Goal: Task Accomplishment & Management: Manage account settings

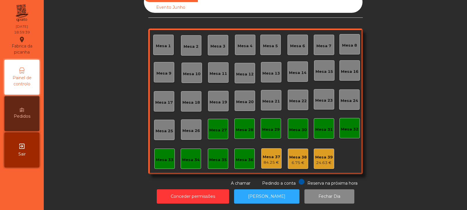
scroll to position [20, 0]
click at [266, 195] on button "[PERSON_NAME]" at bounding box center [266, 197] width 65 height 14
click at [264, 190] on button "[PERSON_NAME]" at bounding box center [266, 197] width 65 height 14
click at [322, 155] on div "Mesa 39" at bounding box center [324, 158] width 18 height 6
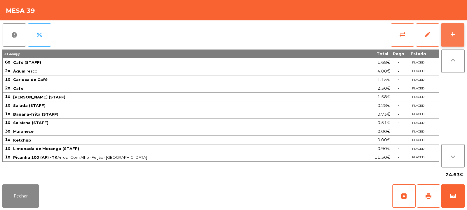
click at [449, 38] on button "add" at bounding box center [452, 34] width 23 height 23
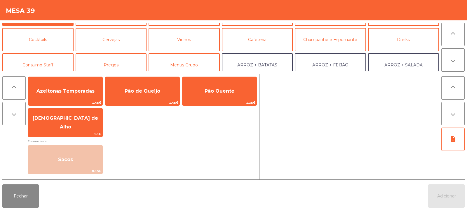
scroll to position [33, 0]
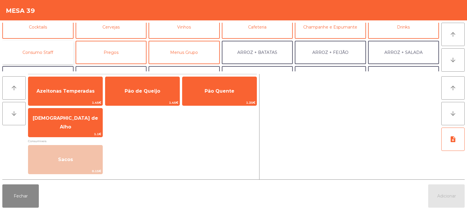
click at [46, 47] on button "Consumo Staff" at bounding box center [37, 52] width 71 height 23
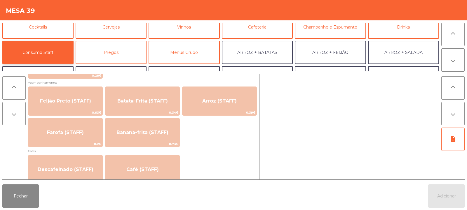
scroll to position [276, 0]
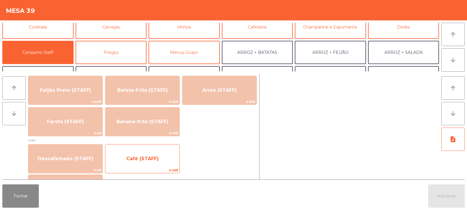
click at [156, 162] on span "Café (STAFF)" at bounding box center [142, 159] width 74 height 16
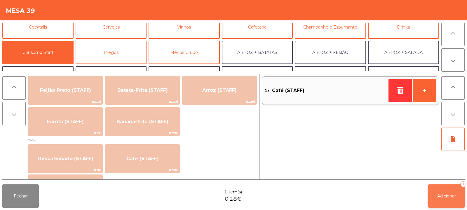
click at [446, 192] on button "Adicionar 1" at bounding box center [446, 196] width 36 height 23
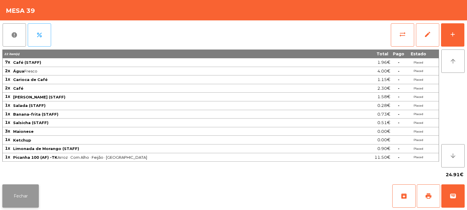
click at [18, 196] on button "Fechar" at bounding box center [20, 196] width 36 height 23
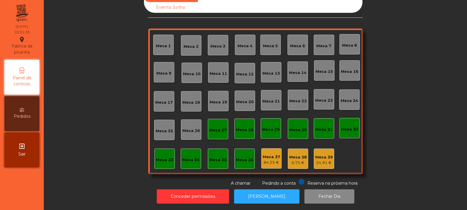
click at [245, 41] on div "Mesa 4" at bounding box center [245, 45] width 15 height 8
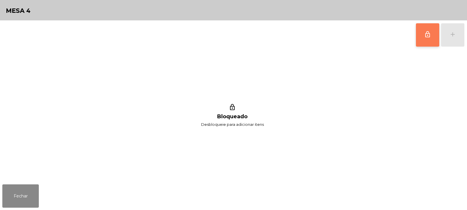
click at [427, 36] on span "lock_outline" at bounding box center [427, 34] width 7 height 7
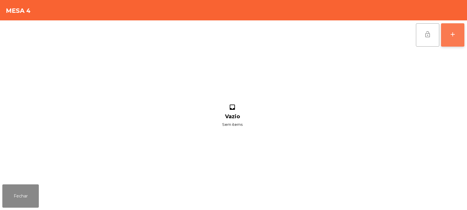
click at [453, 35] on div "add" at bounding box center [452, 34] width 7 height 7
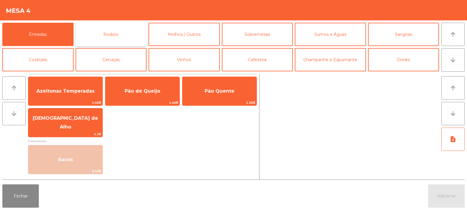
click at [100, 36] on button "Rodizio" at bounding box center [111, 34] width 71 height 23
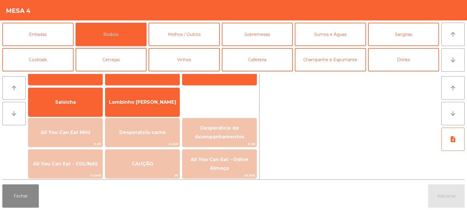
scroll to position [39, 0]
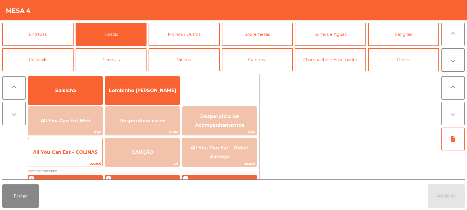
click at [88, 160] on span "All You Can Eat - COLINAS" at bounding box center [65, 153] width 74 height 16
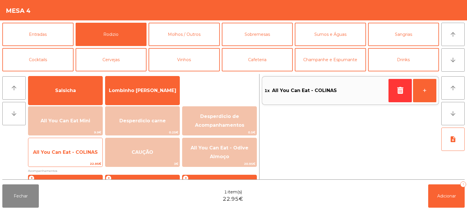
click at [86, 162] on span "22.95€" at bounding box center [65, 164] width 74 height 6
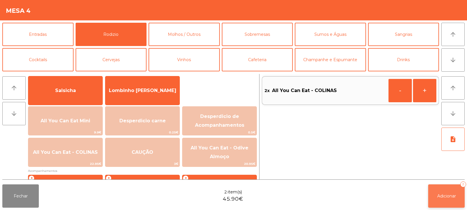
click at [428, 189] on button "Adicionar 2" at bounding box center [446, 196] width 36 height 23
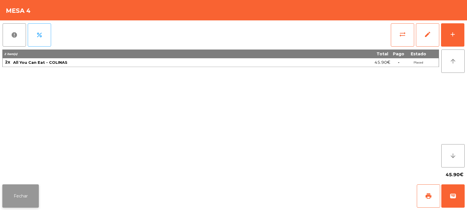
click at [16, 199] on button "Fechar" at bounding box center [20, 196] width 36 height 23
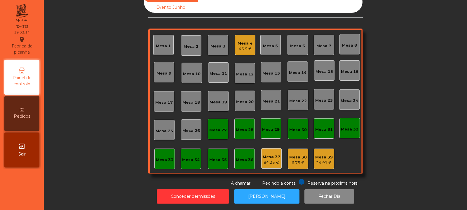
click at [218, 100] on div "Mesa 19" at bounding box center [219, 103] width 18 height 6
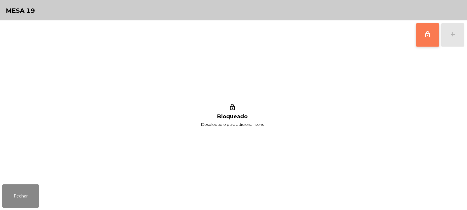
click at [438, 33] on button "lock_outline" at bounding box center [427, 34] width 23 height 23
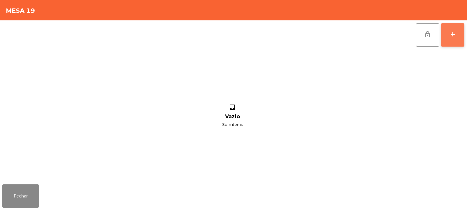
click at [453, 35] on div "add" at bounding box center [452, 34] width 7 height 7
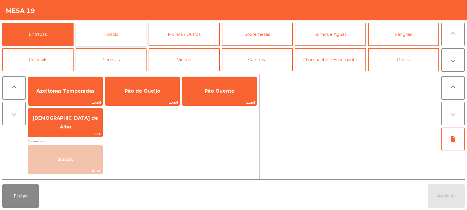
click at [122, 34] on button "Rodizio" at bounding box center [111, 34] width 71 height 23
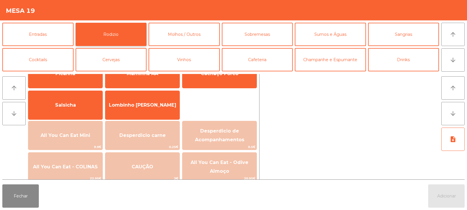
scroll to position [39, 0]
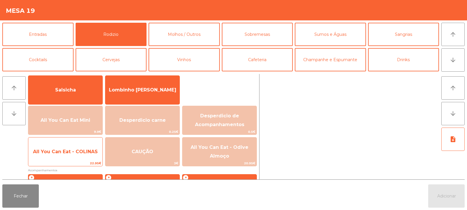
click at [85, 156] on span "All You Can Eat - COLINAS" at bounding box center [65, 152] width 74 height 16
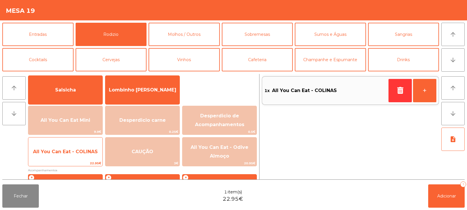
click at [85, 155] on span "All You Can Eat - COLINAS" at bounding box center [65, 152] width 74 height 16
click at [82, 159] on span "All You Can Eat - COLINAS" at bounding box center [65, 152] width 74 height 16
click at [83, 158] on span "All You Can Eat - COLINAS" at bounding box center [65, 152] width 74 height 16
click at [80, 159] on span "All You Can Eat - COLINAS" at bounding box center [65, 152] width 74 height 16
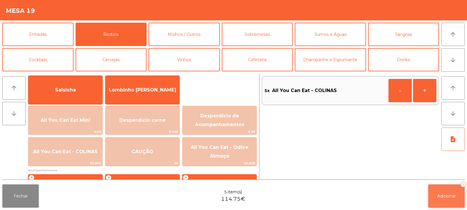
click at [437, 204] on button "Adicionar 5" at bounding box center [446, 196] width 36 height 23
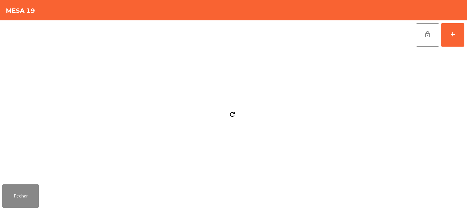
click at [43, 191] on div "Fechar" at bounding box center [233, 196] width 467 height 28
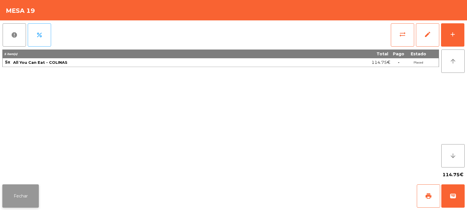
click at [26, 196] on button "Fechar" at bounding box center [20, 196] width 36 height 23
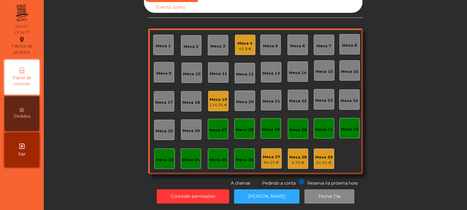
click at [266, 43] on div "Mesa 5" at bounding box center [270, 46] width 15 height 6
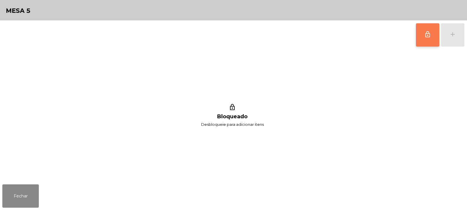
click at [433, 34] on button "lock_outline" at bounding box center [427, 34] width 23 height 23
click at [451, 38] on button "add" at bounding box center [452, 34] width 23 height 23
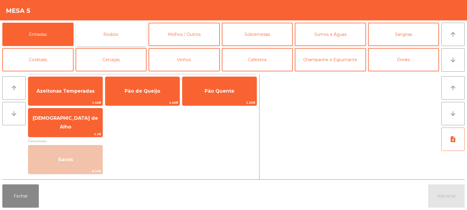
click at [102, 30] on button "Rodizio" at bounding box center [111, 34] width 71 height 23
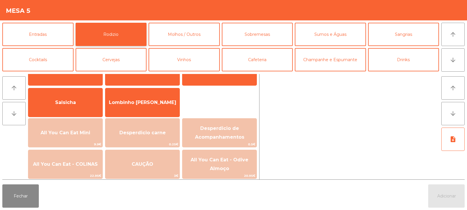
scroll to position [36, 0]
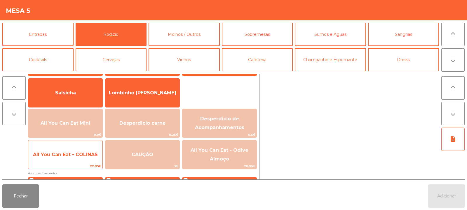
click at [76, 159] on span "All You Can Eat - COLINAS" at bounding box center [65, 155] width 74 height 16
click at [77, 157] on span "All You Can Eat - COLINAS" at bounding box center [65, 155] width 65 height 6
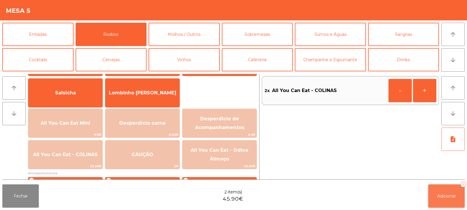
click at [446, 191] on button "Adicionar 2" at bounding box center [446, 196] width 36 height 23
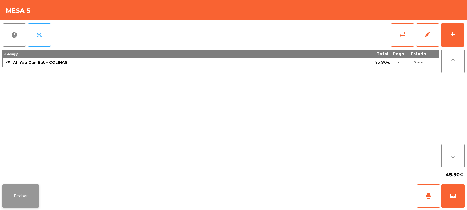
click at [16, 191] on button "Fechar" at bounding box center [20, 196] width 36 height 23
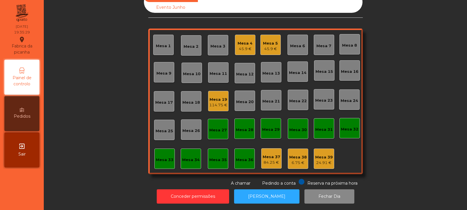
click at [159, 41] on div "Mesa 1" at bounding box center [163, 45] width 15 height 8
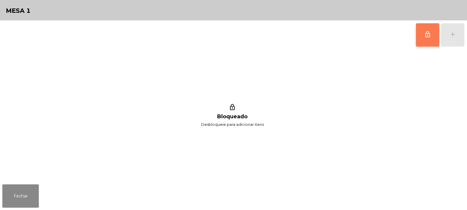
click at [429, 39] on button "lock_outline" at bounding box center [427, 34] width 23 height 23
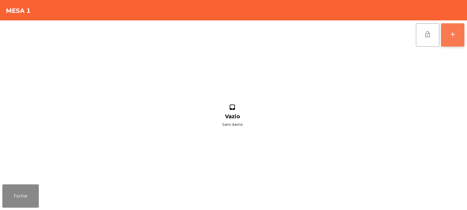
click at [451, 35] on div "add" at bounding box center [452, 34] width 7 height 7
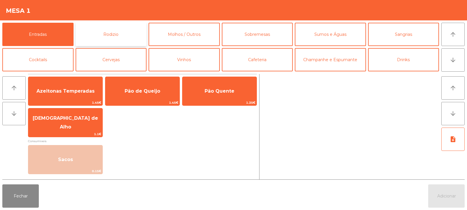
click at [117, 35] on button "Rodizio" at bounding box center [111, 34] width 71 height 23
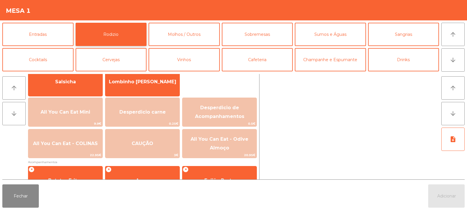
scroll to position [50, 0]
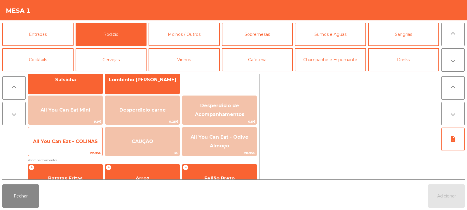
click at [65, 144] on span "All You Can Eat - COLINAS" at bounding box center [65, 142] width 65 height 6
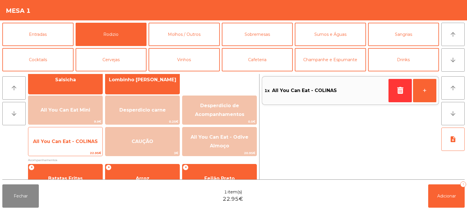
click at [65, 148] on span "All You Can Eat - COLINAS" at bounding box center [65, 142] width 74 height 16
click at [63, 149] on span "All You Can Eat - COLINAS" at bounding box center [65, 142] width 74 height 16
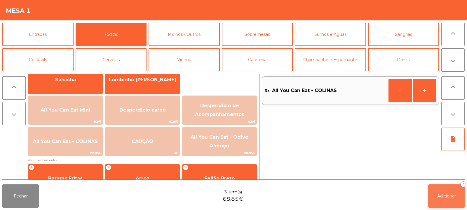
click at [437, 200] on button "Adicionar 3" at bounding box center [446, 196] width 36 height 23
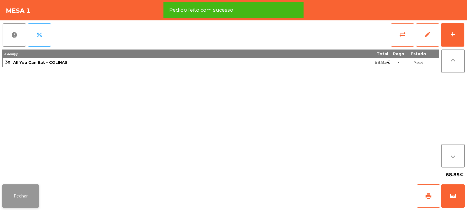
click at [27, 203] on button "Fechar" at bounding box center [20, 196] width 36 height 23
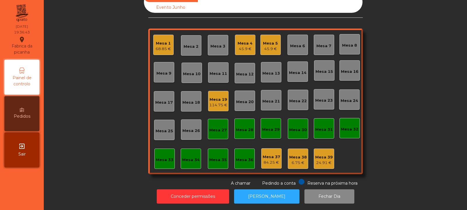
click at [215, 119] on div "Mesa 27" at bounding box center [218, 129] width 20 height 20
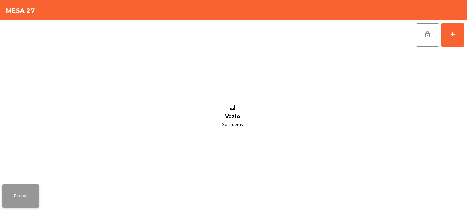
click at [24, 190] on button "Fechar" at bounding box center [20, 196] width 36 height 23
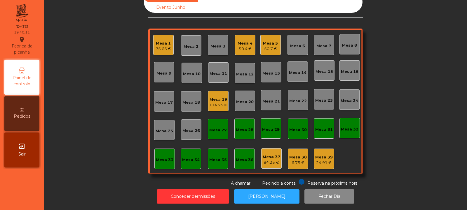
click at [160, 157] on div "Mesa 33" at bounding box center [165, 160] width 18 height 6
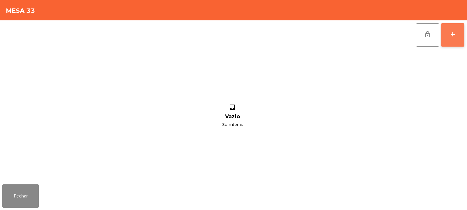
click at [457, 34] on button "add" at bounding box center [452, 34] width 23 height 23
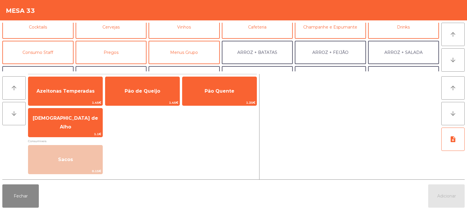
scroll to position [33, 0]
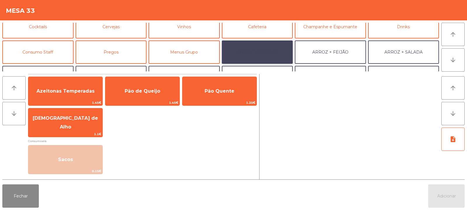
click at [270, 58] on button "ARROZ + BATATAS" at bounding box center [257, 52] width 71 height 23
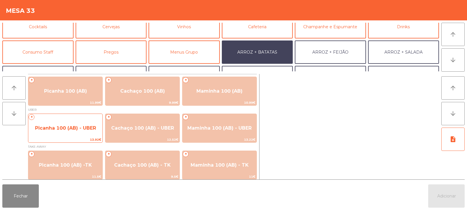
click at [67, 134] on span "Picanha 100 (AB) - UBER" at bounding box center [65, 129] width 74 height 16
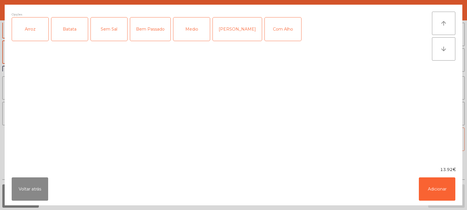
click at [33, 32] on div "Arroz" at bounding box center [30, 29] width 36 height 23
click at [73, 32] on div "Batata" at bounding box center [69, 29] width 36 height 23
click at [186, 39] on div "Medio" at bounding box center [191, 29] width 36 height 23
click at [442, 185] on button "Adicionar" at bounding box center [437, 189] width 36 height 23
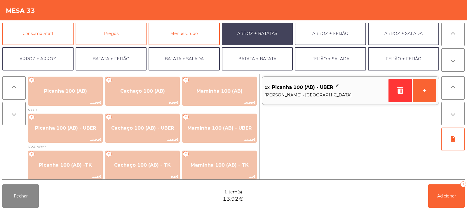
scroll to position [76, 0]
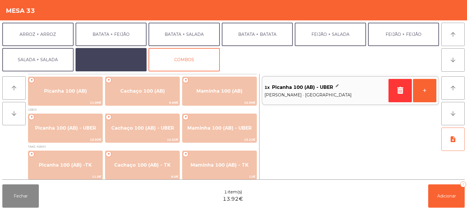
click at [85, 64] on button "EXTRAS UBER" at bounding box center [111, 59] width 71 height 23
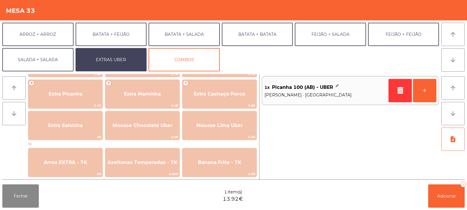
scroll to position [170, 0]
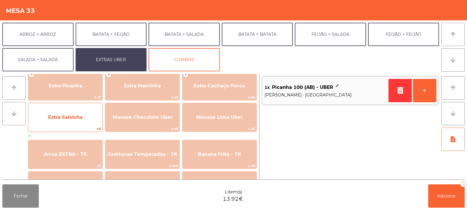
click at [78, 127] on span "4€" at bounding box center [65, 129] width 74 height 6
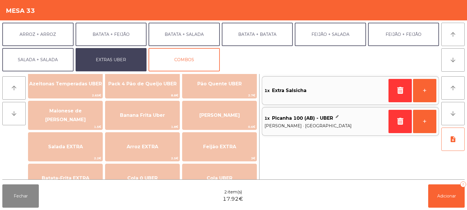
scroll to position [11, 0]
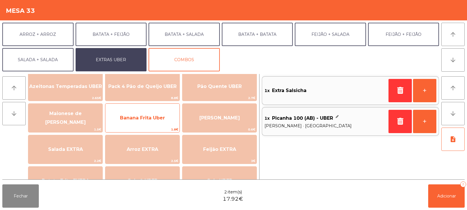
click at [148, 126] on span "Banana Frita Uber" at bounding box center [142, 118] width 74 height 16
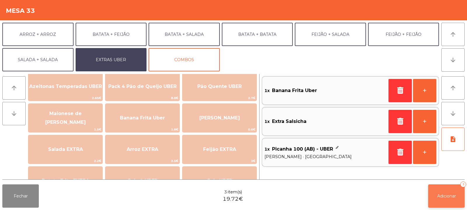
click at [444, 194] on span "Adicionar" at bounding box center [446, 196] width 19 height 5
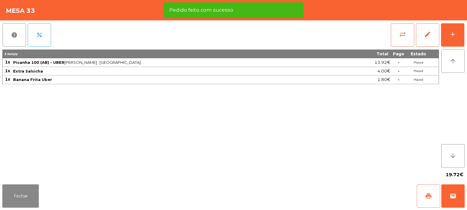
click at [428, 195] on span "print" at bounding box center [428, 196] width 7 height 7
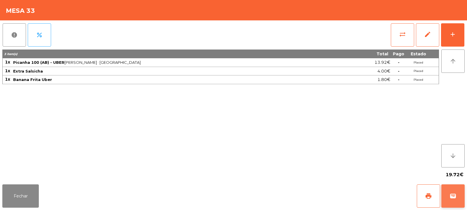
click at [451, 194] on span "wallet" at bounding box center [452, 196] width 7 height 7
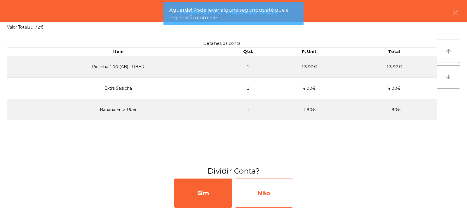
click at [290, 187] on div "Não" at bounding box center [264, 193] width 58 height 29
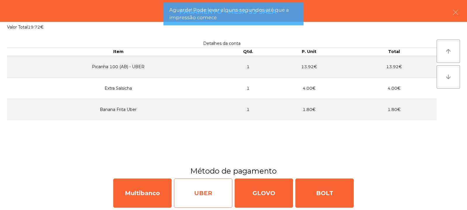
click at [181, 198] on div "UBER" at bounding box center [203, 193] width 58 height 29
select select "**"
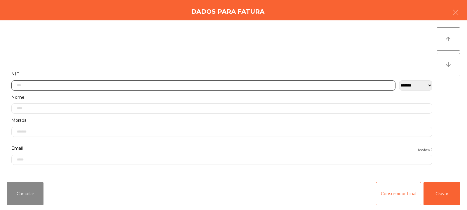
click at [97, 84] on input "text" at bounding box center [203, 86] width 384 height 10
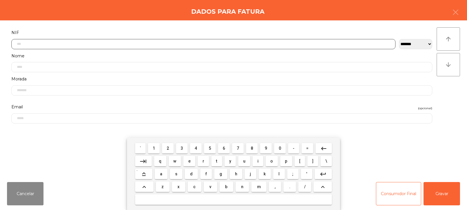
scroll to position [43, 0]
type input "*********"
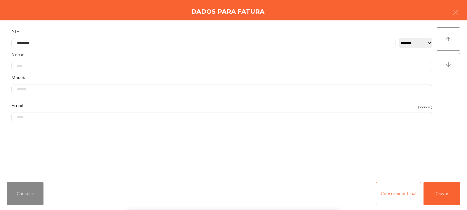
click at [449, 193] on div "` 1 2 3 4 5 6 7 8 9 0 - = keyboard_backspace keyboard_tab q w e r t y u i o p […" at bounding box center [233, 174] width 467 height 72
click at [445, 191] on button "Gravar" at bounding box center [441, 193] width 36 height 23
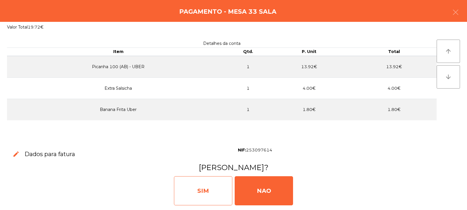
click at [197, 190] on div "SIM" at bounding box center [203, 191] width 58 height 29
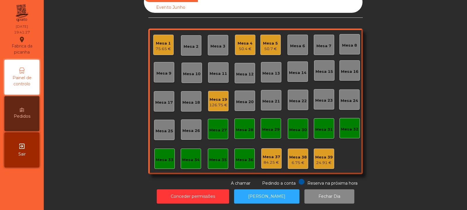
click at [114, 50] on div "Sala Consumo Staff Evento NÃO USAR Evento Junho Mesa 1 75.65 € Mesa 2 Mesa 3 Me…" at bounding box center [255, 89] width 407 height 196
click at [265, 99] on div "Mesa 21" at bounding box center [271, 102] width 18 height 6
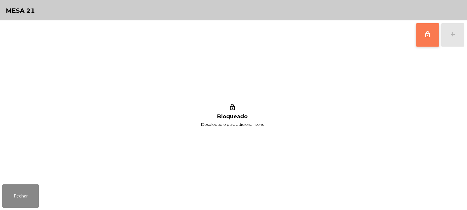
click at [426, 32] on span "lock_outline" at bounding box center [427, 34] width 7 height 7
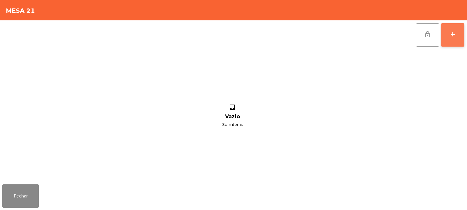
click at [450, 37] on div "add" at bounding box center [452, 34] width 7 height 7
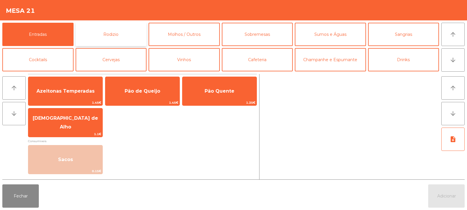
click at [106, 36] on button "Rodizio" at bounding box center [111, 34] width 71 height 23
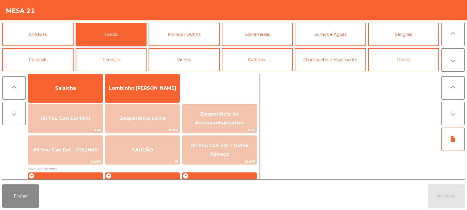
scroll to position [46, 0]
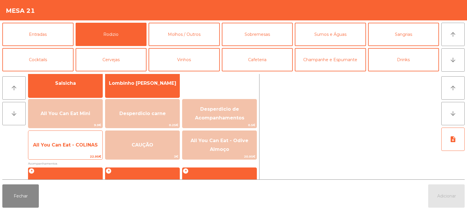
click at [83, 154] on span "22.95€" at bounding box center [65, 157] width 74 height 6
click at [85, 154] on div "All You Can Eat - COLINAS 22.95€" at bounding box center [65, 145] width 75 height 29
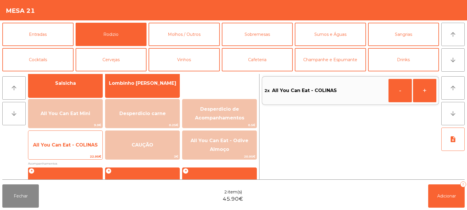
click at [86, 155] on span "22.95€" at bounding box center [65, 157] width 74 height 6
click at [85, 154] on span "22.95€" at bounding box center [65, 157] width 74 height 6
click at [82, 152] on span "All You Can Eat - COLINAS" at bounding box center [65, 145] width 74 height 16
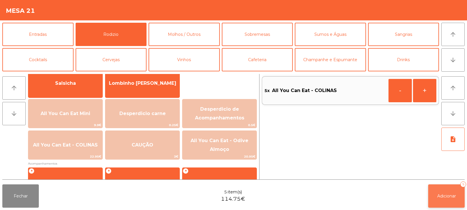
click at [442, 190] on button "Adicionar 5" at bounding box center [446, 196] width 36 height 23
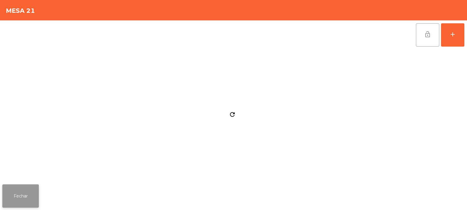
click at [29, 194] on button "Fechar" at bounding box center [20, 196] width 36 height 23
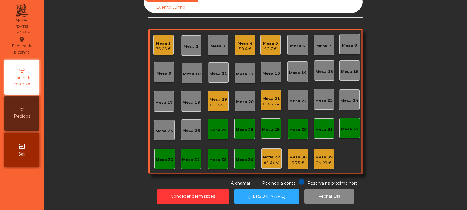
click at [243, 158] on div "Mesa 36" at bounding box center [245, 160] width 18 height 6
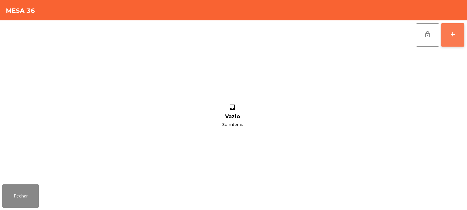
click at [464, 35] on button "add" at bounding box center [452, 34] width 23 height 23
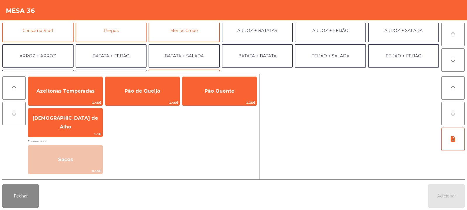
scroll to position [55, 0]
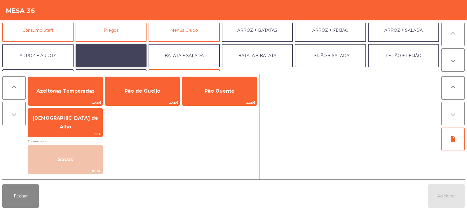
click at [121, 49] on button "BATATA + FEIJÃO" at bounding box center [111, 55] width 71 height 23
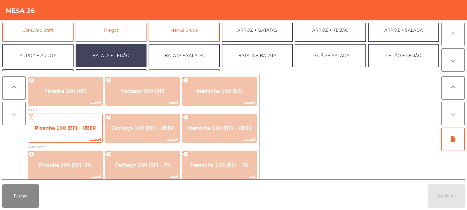
click at [69, 134] on span "Picanha 100 (BF) – UBER" at bounding box center [65, 129] width 74 height 16
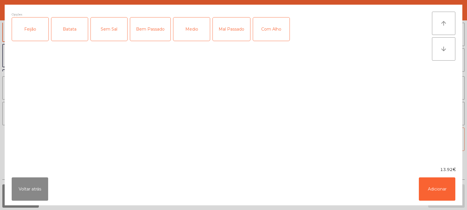
click at [38, 34] on div "Feijão" at bounding box center [30, 29] width 36 height 23
click at [70, 29] on div "Batata" at bounding box center [69, 29] width 36 height 23
click at [186, 23] on div "Medio" at bounding box center [191, 29] width 36 height 23
click at [446, 192] on button "Adicionar" at bounding box center [437, 189] width 36 height 23
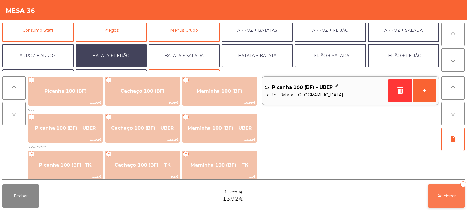
click at [445, 196] on span "Adicionar" at bounding box center [446, 196] width 19 height 5
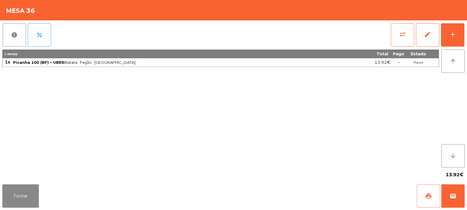
click at [432, 193] on button "print" at bounding box center [428, 196] width 23 height 23
click at [452, 199] on span "wallet" at bounding box center [452, 196] width 7 height 7
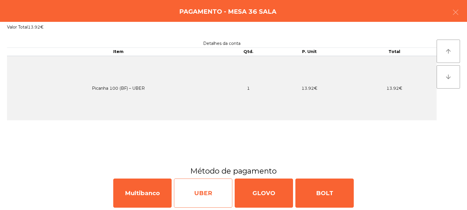
click at [201, 194] on div "UBER" at bounding box center [203, 193] width 58 height 29
select select "**"
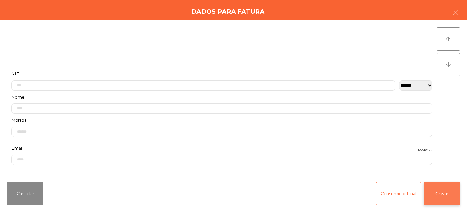
click at [452, 197] on button "Gravar" at bounding box center [441, 193] width 36 height 23
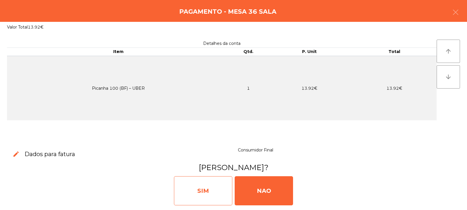
click at [216, 190] on div "SIM" at bounding box center [203, 191] width 58 height 29
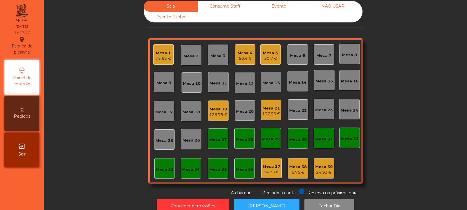
scroll to position [0, 0]
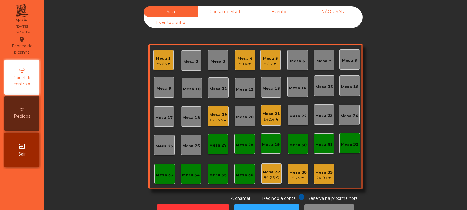
click at [325, 110] on div "Mesa 23" at bounding box center [324, 114] width 20 height 20
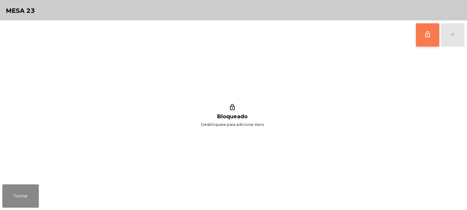
click at [424, 34] on span "lock_outline" at bounding box center [427, 34] width 7 height 7
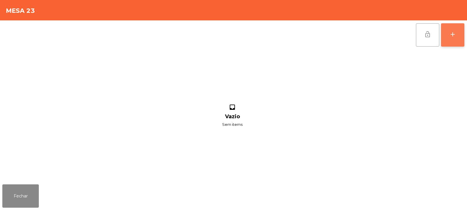
click at [451, 34] on div "add" at bounding box center [452, 34] width 7 height 7
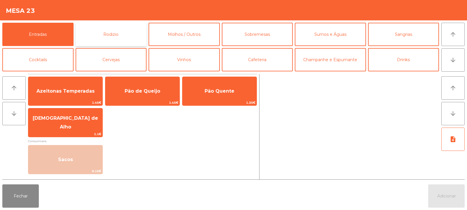
click at [98, 31] on button "Rodizio" at bounding box center [111, 34] width 71 height 23
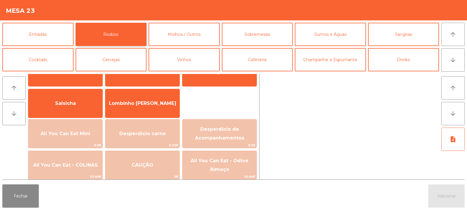
scroll to position [29, 0]
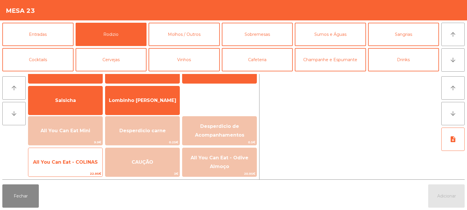
click at [82, 161] on span "All You Can Eat - COLINAS" at bounding box center [65, 163] width 65 height 6
click at [82, 165] on span "All You Can Eat - COLINAS" at bounding box center [65, 163] width 74 height 16
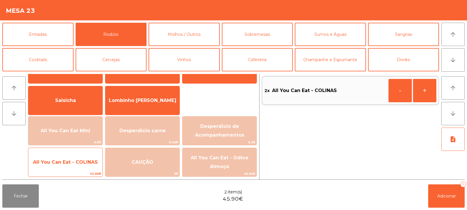
click at [80, 165] on span "All You Can Eat - COLINAS" at bounding box center [65, 163] width 65 height 6
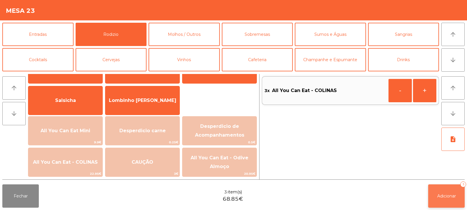
click at [435, 193] on button "Adicionar 3" at bounding box center [446, 196] width 36 height 23
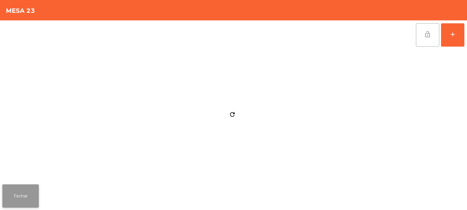
click at [23, 200] on button "Fechar" at bounding box center [20, 196] width 36 height 23
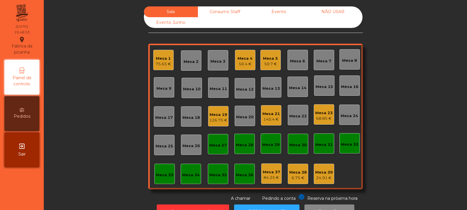
click at [167, 174] on div "Mesa 33" at bounding box center [165, 175] width 18 height 6
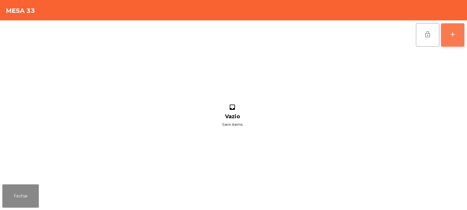
click at [452, 44] on button "add" at bounding box center [452, 34] width 23 height 23
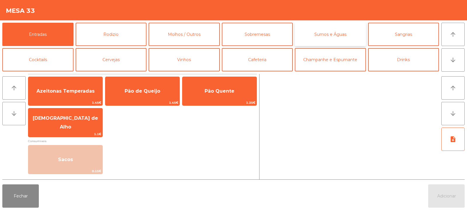
click at [333, 38] on button "Sumos e Águas" at bounding box center [330, 34] width 71 height 23
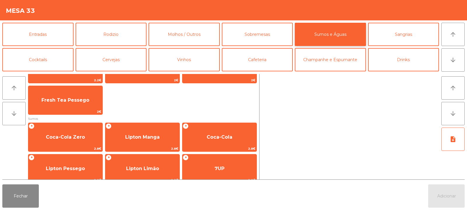
scroll to position [54, 0]
click at [19, 198] on button "Fechar" at bounding box center [20, 196] width 36 height 23
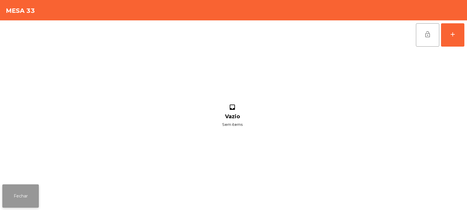
click at [23, 197] on button "Fechar" at bounding box center [20, 196] width 36 height 23
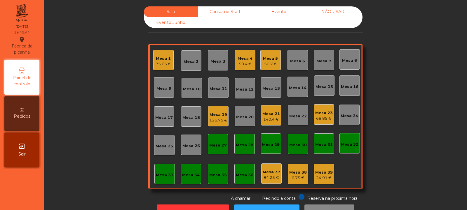
click at [217, 149] on div "Mesa 27" at bounding box center [218, 144] width 20 height 20
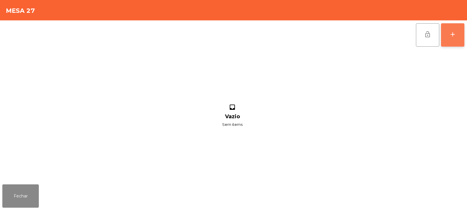
click at [461, 39] on button "add" at bounding box center [452, 34] width 23 height 23
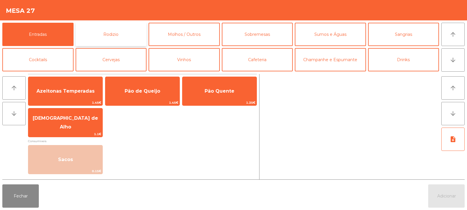
click at [131, 40] on button "Rodizio" at bounding box center [111, 34] width 71 height 23
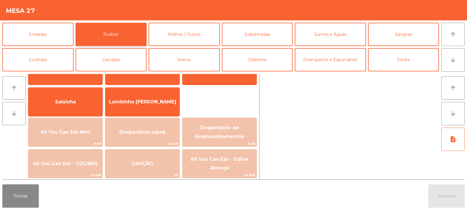
scroll to position [44, 0]
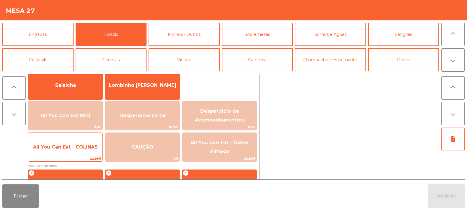
click at [85, 155] on span "All You Can Eat - COLINAS" at bounding box center [65, 147] width 74 height 16
click at [85, 156] on div "All You Can Eat - COLINAS 22.95€" at bounding box center [65, 147] width 75 height 29
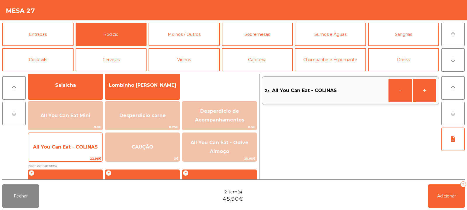
click at [87, 153] on span "All You Can Eat - COLINAS" at bounding box center [65, 147] width 74 height 16
click at [86, 154] on span "All You Can Eat - COLINAS" at bounding box center [65, 147] width 74 height 16
click at [85, 153] on span "All You Can Eat - COLINAS" at bounding box center [65, 147] width 74 height 16
click at [85, 152] on span "All You Can Eat - COLINAS" at bounding box center [65, 147] width 74 height 16
click at [86, 153] on span "All You Can Eat - COLINAS" at bounding box center [65, 147] width 74 height 16
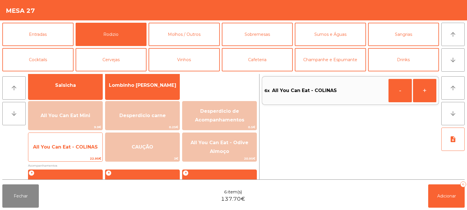
click at [85, 152] on span "All You Can Eat - COLINAS" at bounding box center [65, 147] width 74 height 16
click at [86, 153] on span "All You Can Eat - COLINAS" at bounding box center [65, 147] width 74 height 16
click at [86, 152] on span "All You Can Eat - COLINAS" at bounding box center [65, 147] width 74 height 16
click at [85, 152] on span "All You Can Eat - COLINAS" at bounding box center [65, 147] width 74 height 16
click at [84, 153] on span "All You Can Eat - COLINAS" at bounding box center [65, 147] width 74 height 16
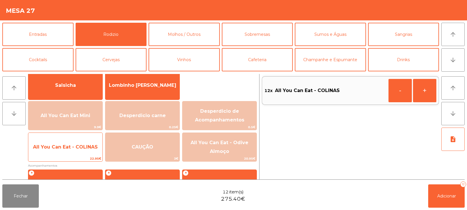
click at [87, 152] on span "All You Can Eat - COLINAS" at bounding box center [65, 147] width 74 height 16
click at [86, 150] on span "All You Can Eat - COLINAS" at bounding box center [65, 147] width 74 height 16
click at [86, 151] on span "All You Can Eat - COLINAS" at bounding box center [65, 147] width 74 height 16
click at [84, 153] on span "All You Can Eat - COLINAS" at bounding box center [65, 147] width 74 height 16
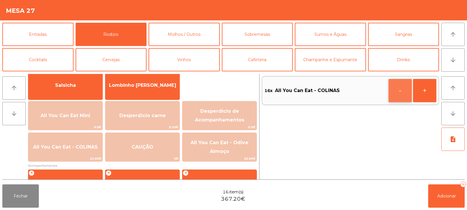
click at [402, 90] on button "-" at bounding box center [399, 90] width 23 height 23
click at [389, 86] on button "-" at bounding box center [399, 90] width 23 height 23
click at [393, 86] on button "-" at bounding box center [399, 90] width 23 height 23
click at [401, 92] on button "-" at bounding box center [399, 90] width 23 height 23
click at [442, 194] on span "Adicionar" at bounding box center [446, 196] width 19 height 5
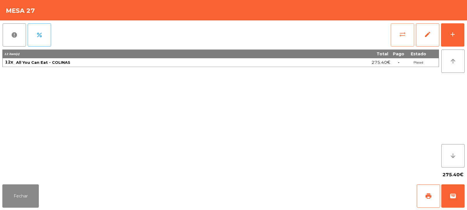
click at [402, 43] on button "sync_alt" at bounding box center [402, 34] width 23 height 23
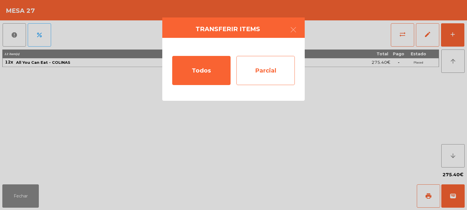
click at [270, 83] on div "Parcial" at bounding box center [265, 70] width 58 height 29
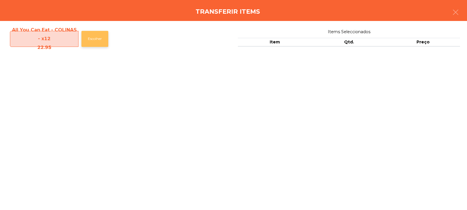
click at [99, 37] on button "Escolher" at bounding box center [94, 39] width 27 height 16
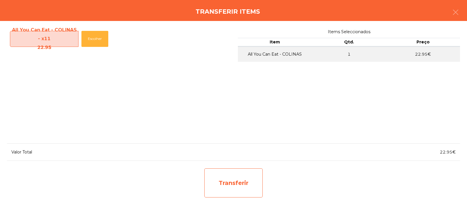
click at [249, 186] on div "Transferir" at bounding box center [233, 183] width 58 height 29
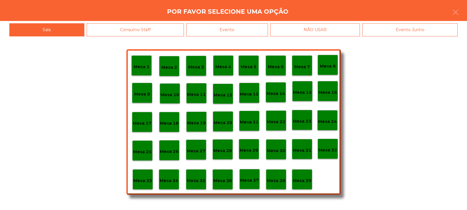
click at [249, 179] on p "Mesa 37" at bounding box center [249, 180] width 19 height 7
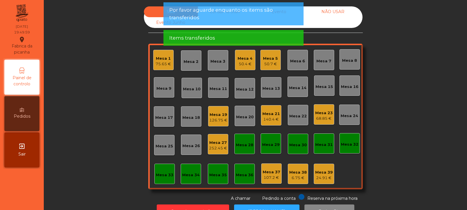
click at [214, 151] on div "252.45 €" at bounding box center [218, 149] width 18 height 6
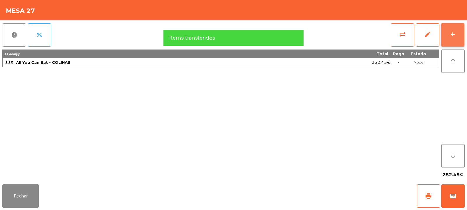
click at [453, 39] on button "add" at bounding box center [452, 34] width 23 height 23
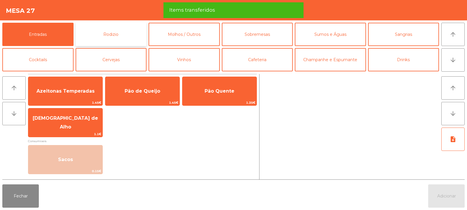
click at [109, 33] on button "Rodizio" at bounding box center [111, 34] width 71 height 23
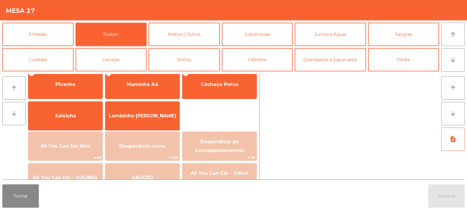
scroll to position [18, 0]
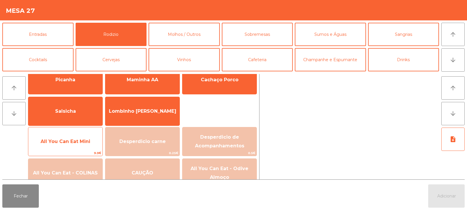
click at [76, 148] on span "All You Can Eat Mini" at bounding box center [65, 142] width 74 height 16
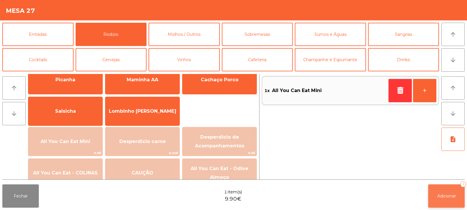
click at [439, 191] on button "Adicionar 1" at bounding box center [446, 196] width 36 height 23
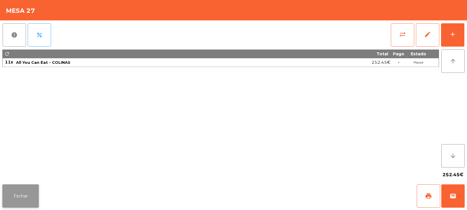
click at [27, 197] on button "Fechar" at bounding box center [20, 196] width 36 height 23
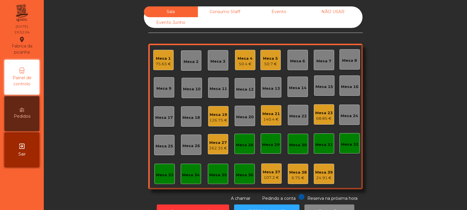
click at [294, 65] on div "Mesa 6" at bounding box center [297, 60] width 20 height 20
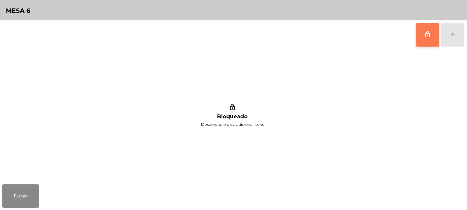
click at [424, 39] on button "lock_outline" at bounding box center [427, 34] width 23 height 23
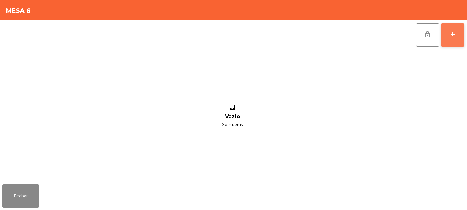
click at [449, 32] on button "add" at bounding box center [452, 34] width 23 height 23
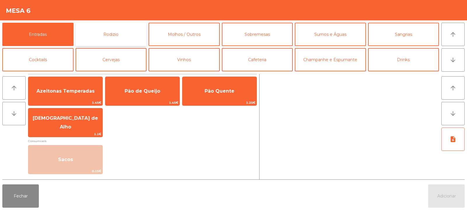
click at [92, 39] on button "Rodizio" at bounding box center [111, 34] width 71 height 23
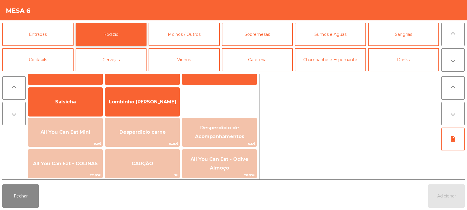
scroll to position [34, 0]
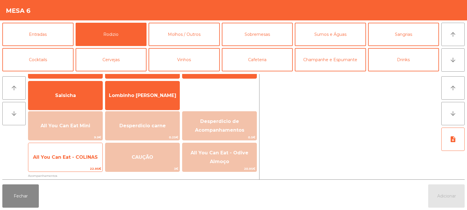
click at [69, 161] on span "All You Can Eat - COLINAS" at bounding box center [65, 158] width 74 height 16
click at [66, 167] on span "22.95€" at bounding box center [65, 169] width 74 height 6
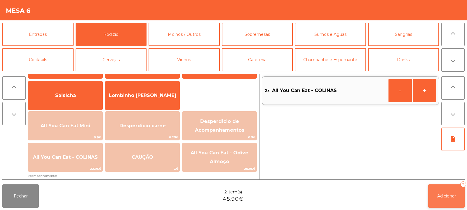
click at [439, 185] on button "Adicionar 2" at bounding box center [446, 196] width 36 height 23
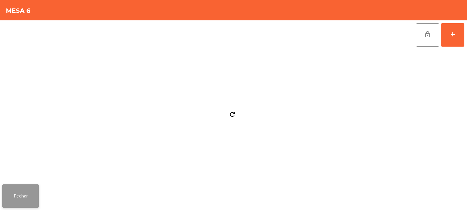
click at [21, 207] on button "Fechar" at bounding box center [20, 196] width 36 height 23
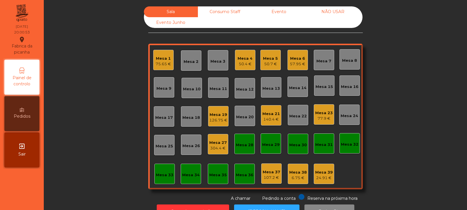
click at [170, 181] on div "Mesa 33" at bounding box center [164, 174] width 20 height 20
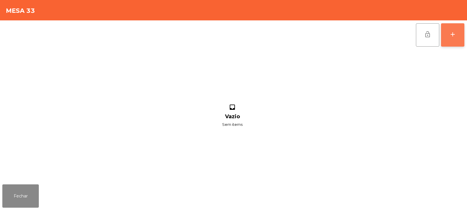
click at [451, 41] on button "add" at bounding box center [452, 34] width 23 height 23
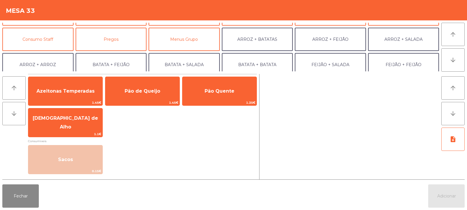
scroll to position [52, 0]
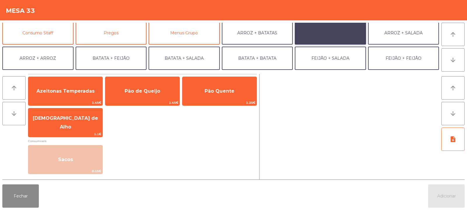
click at [337, 33] on button "ARROZ + FEIJÃO" at bounding box center [330, 32] width 71 height 23
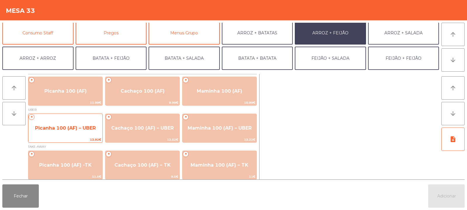
click at [83, 128] on span "Picanha 100 (AF) – UBER" at bounding box center [65, 128] width 61 height 6
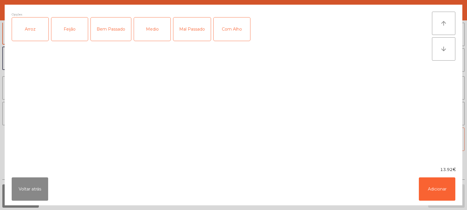
click at [41, 34] on div "Arroz" at bounding box center [30, 29] width 36 height 23
click at [73, 36] on div "Feijão" at bounding box center [69, 29] width 36 height 23
click at [158, 31] on div "Medio" at bounding box center [152, 29] width 36 height 23
click at [228, 31] on div "Com Alho" at bounding box center [232, 29] width 36 height 23
click at [433, 201] on button "Adicionar" at bounding box center [437, 189] width 36 height 23
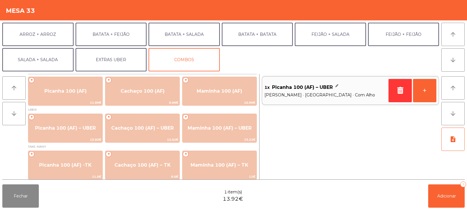
scroll to position [75, 0]
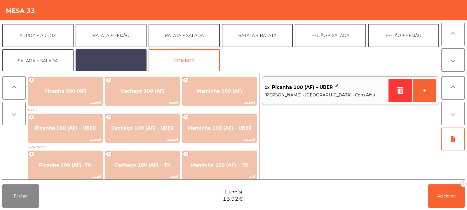
click at [119, 61] on button "EXTRAS UBER" at bounding box center [111, 60] width 71 height 23
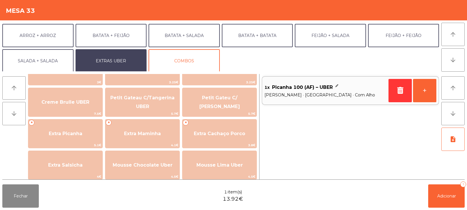
scroll to position [122, 0]
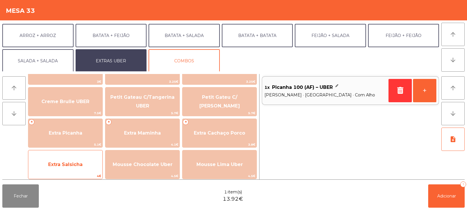
click at [76, 170] on span "Extra Salsicha" at bounding box center [65, 165] width 74 height 16
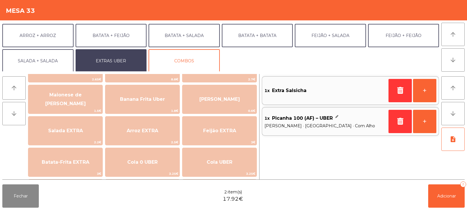
scroll to position [30, 0]
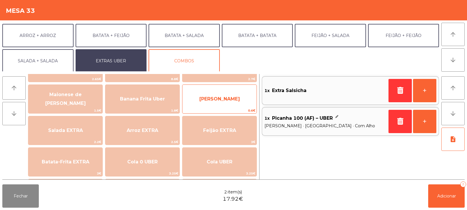
click at [212, 100] on span "Farofa Uber" at bounding box center [219, 99] width 41 height 6
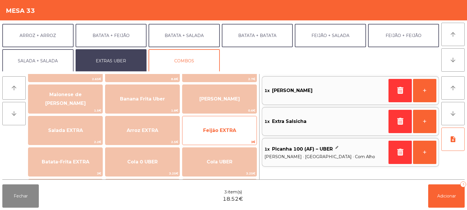
click at [213, 136] on span "Feijão EXTRA" at bounding box center [219, 131] width 74 height 16
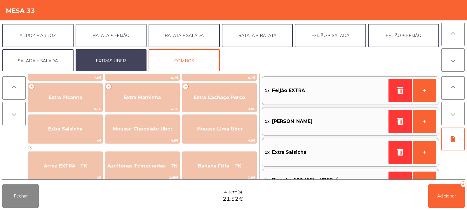
scroll to position [159, 0]
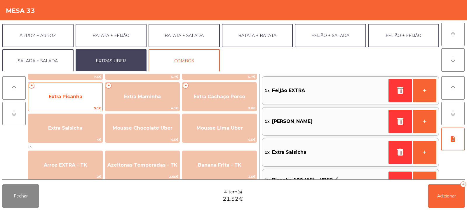
click at [80, 97] on span "Extra Picanha" at bounding box center [66, 97] width 34 height 6
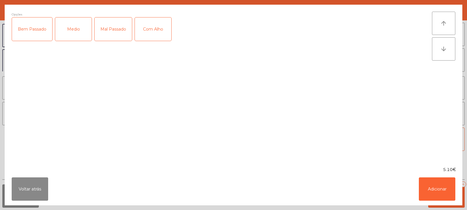
click at [79, 35] on div "Medio" at bounding box center [73, 29] width 36 height 23
click at [152, 30] on div "Com Alho" at bounding box center [153, 29] width 36 height 23
click at [424, 184] on button "Adicionar" at bounding box center [437, 189] width 36 height 23
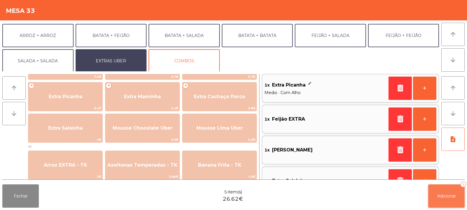
click at [451, 200] on button "Adicionar 5" at bounding box center [446, 196] width 36 height 23
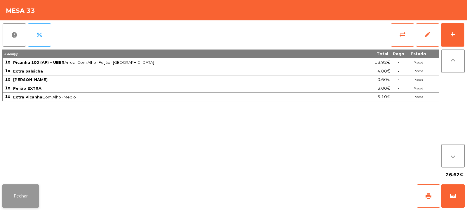
click at [27, 197] on button "Fechar" at bounding box center [20, 196] width 36 height 23
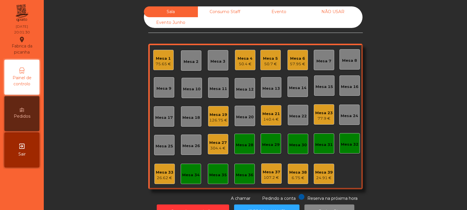
click at [169, 181] on div "26.62 €" at bounding box center [165, 178] width 18 height 6
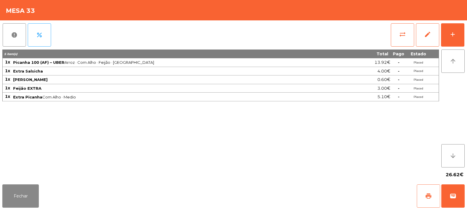
click at [428, 191] on button "print" at bounding box center [428, 196] width 23 height 23
click at [451, 197] on span "wallet" at bounding box center [452, 196] width 7 height 7
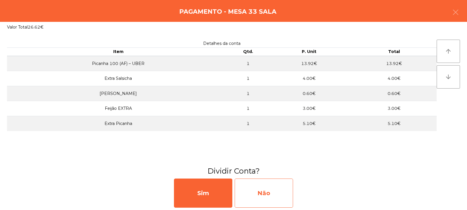
click at [270, 195] on div "Não" at bounding box center [264, 193] width 58 height 29
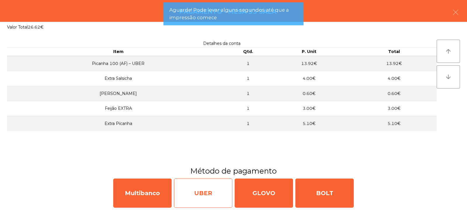
click at [210, 193] on div "UBER" at bounding box center [203, 193] width 58 height 29
select select "**"
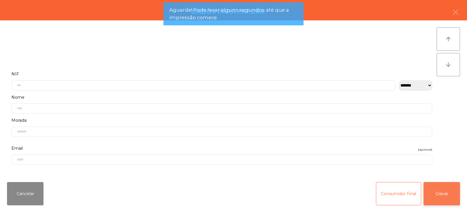
click at [450, 191] on button "Gravar" at bounding box center [441, 193] width 36 height 23
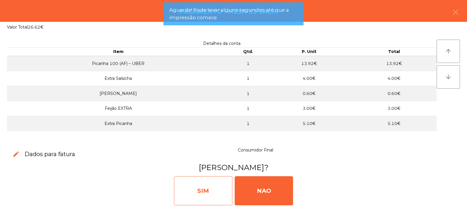
click at [213, 192] on div "SIM" at bounding box center [203, 191] width 58 height 29
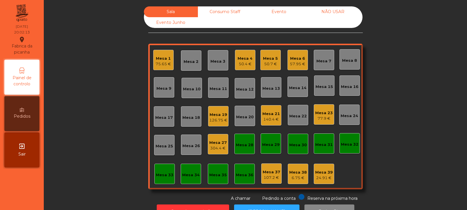
scroll to position [20, 0]
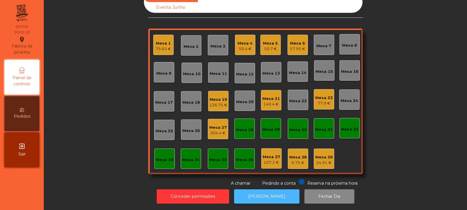
click at [260, 190] on button "[PERSON_NAME]" at bounding box center [266, 197] width 65 height 14
click at [189, 157] on div "Mesa 34" at bounding box center [191, 160] width 18 height 6
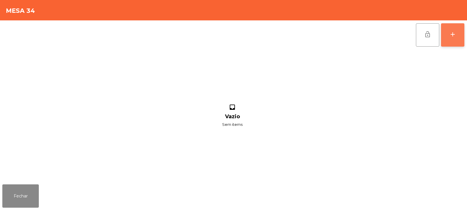
click at [451, 34] on div "add" at bounding box center [452, 34] width 7 height 7
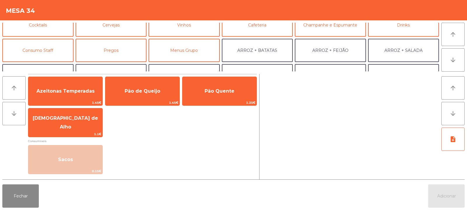
scroll to position [45, 0]
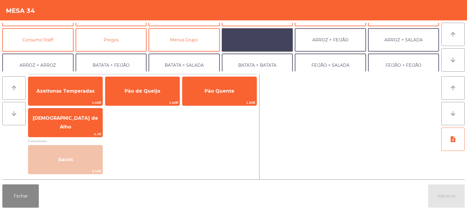
click at [273, 34] on button "ARROZ + BATATAS" at bounding box center [257, 39] width 71 height 23
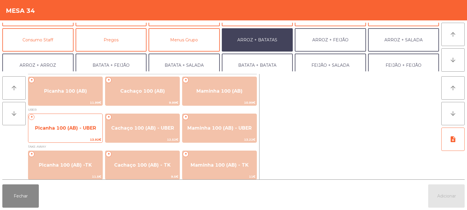
click at [68, 131] on span "Picanha 100 (AB) - UBER" at bounding box center [65, 129] width 74 height 16
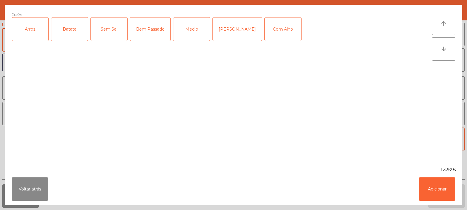
click at [32, 33] on div "Arroz" at bounding box center [30, 29] width 36 height 23
click at [69, 27] on div "Batata" at bounding box center [69, 29] width 36 height 23
click at [185, 27] on div "Medio" at bounding box center [191, 29] width 36 height 23
click at [430, 192] on button "Adicionar" at bounding box center [437, 189] width 36 height 23
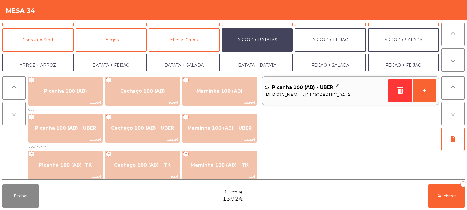
scroll to position [76, 0]
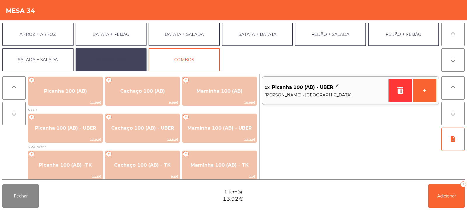
click at [114, 60] on button "EXTRAS UBER" at bounding box center [111, 59] width 71 height 23
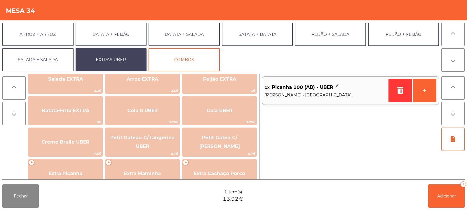
scroll to position [86, 0]
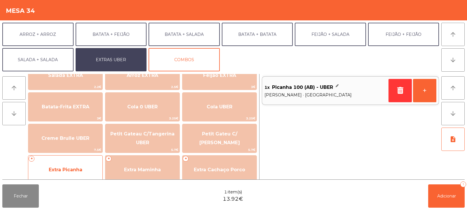
click at [70, 170] on span "Extra Picanha" at bounding box center [66, 170] width 34 height 6
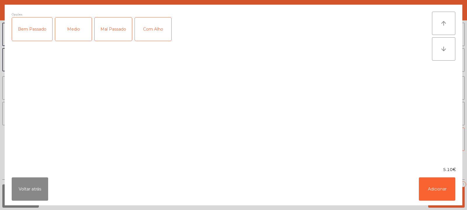
click at [69, 24] on div "Medio" at bounding box center [73, 29] width 36 height 23
click at [436, 182] on button "Adicionar" at bounding box center [437, 189] width 36 height 23
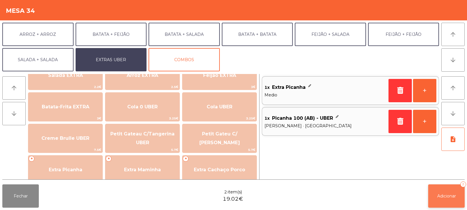
click at [449, 199] on span "Adicionar" at bounding box center [446, 196] width 19 height 5
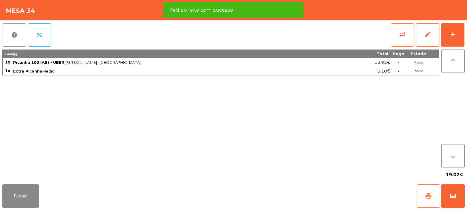
click at [429, 196] on span "print" at bounding box center [428, 196] width 7 height 7
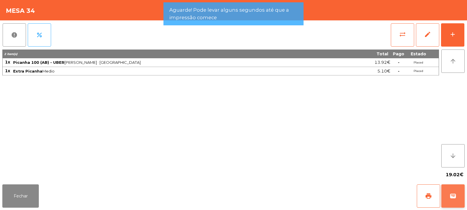
click at [461, 200] on button "wallet" at bounding box center [452, 196] width 23 height 23
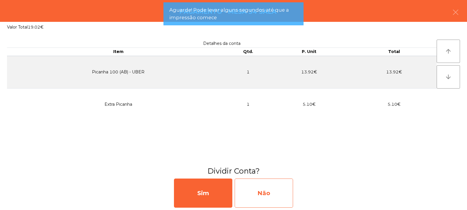
click at [263, 188] on div "Não" at bounding box center [264, 193] width 58 height 29
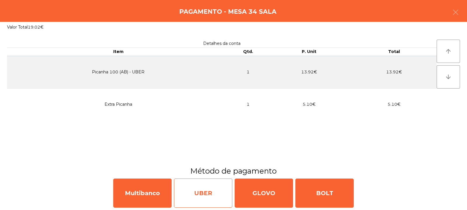
click at [209, 196] on div "UBER" at bounding box center [203, 193] width 58 height 29
select select "**"
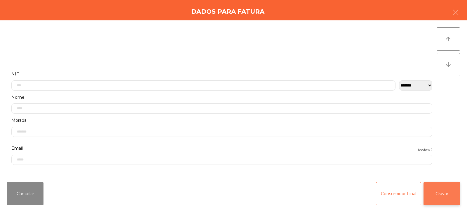
click at [458, 195] on button "Gravar" at bounding box center [441, 193] width 36 height 23
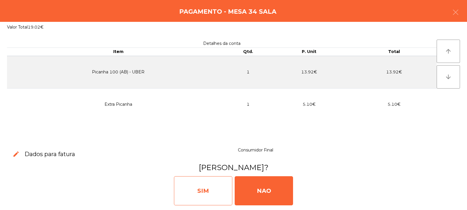
click at [210, 186] on div "SIM" at bounding box center [203, 191] width 58 height 29
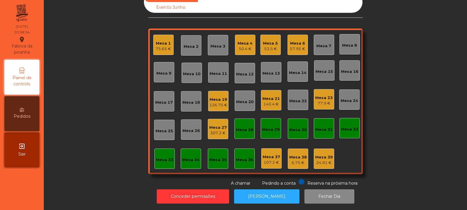
click at [208, 156] on div "Mesa 35" at bounding box center [218, 159] width 20 height 20
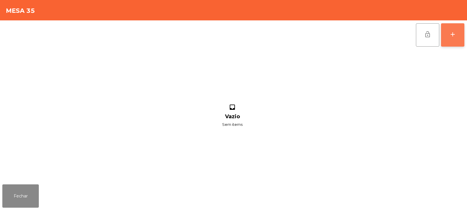
click at [451, 33] on div "add" at bounding box center [452, 34] width 7 height 7
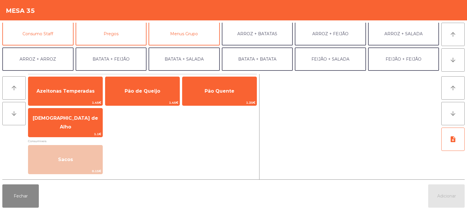
scroll to position [51, 0]
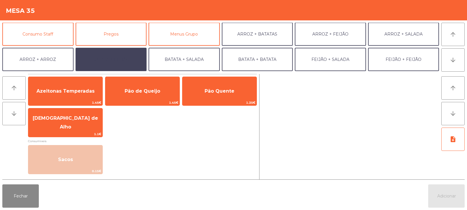
click at [114, 58] on button "BATATA + FEIJÃO" at bounding box center [111, 59] width 71 height 23
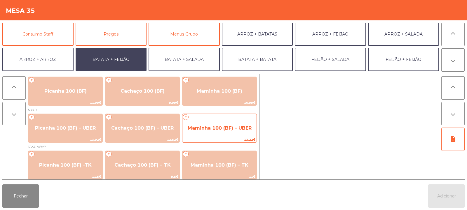
click at [208, 133] on span "Maminha 100 (BF) – UBER" at bounding box center [219, 129] width 74 height 16
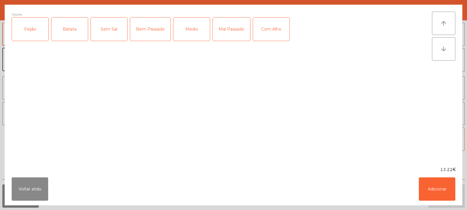
click at [25, 29] on div "Feijão" at bounding box center [30, 29] width 36 height 23
click at [64, 29] on div "Batata" at bounding box center [69, 29] width 36 height 23
click at [139, 27] on div "Bem Passado" at bounding box center [150, 29] width 40 height 23
click at [434, 190] on button "Adicionar" at bounding box center [437, 189] width 36 height 23
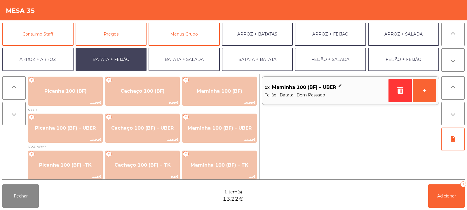
scroll to position [76, 0]
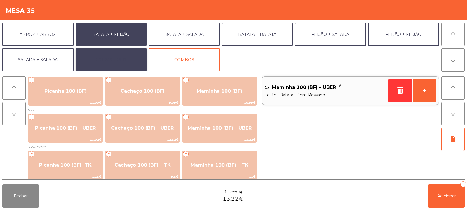
click at [117, 58] on button "EXTRAS UBER" at bounding box center [111, 59] width 71 height 23
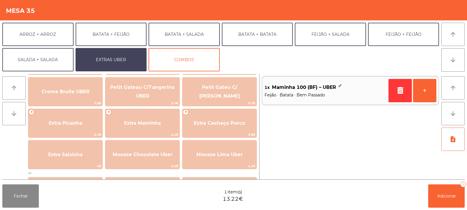
scroll to position [142, 0]
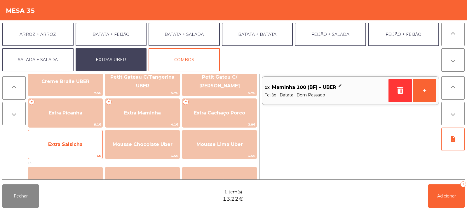
click at [67, 143] on span "Extra Salsicha" at bounding box center [65, 145] width 34 height 6
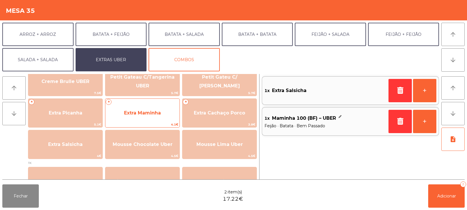
click at [142, 113] on span "Extra Maminha" at bounding box center [142, 113] width 37 height 6
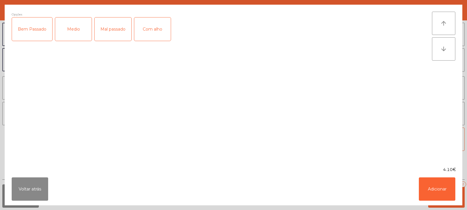
click at [31, 29] on div "Bem Passado" at bounding box center [32, 29] width 40 height 23
click at [430, 192] on button "Adicionar" at bounding box center [437, 189] width 36 height 23
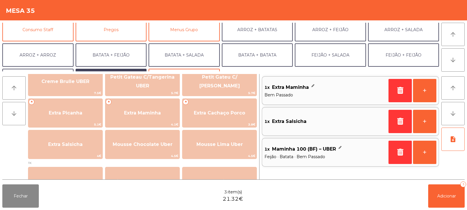
scroll to position [50, 0]
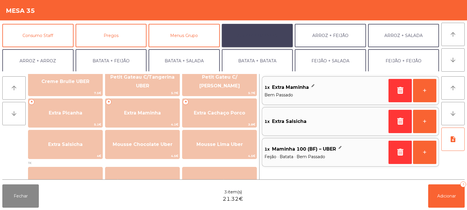
click at [259, 38] on button "ARROZ + BATATAS" at bounding box center [257, 35] width 71 height 23
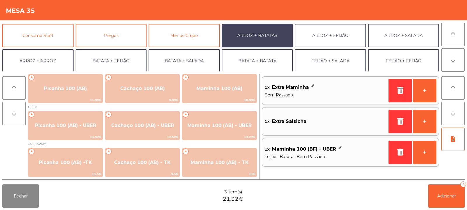
scroll to position [3, 0]
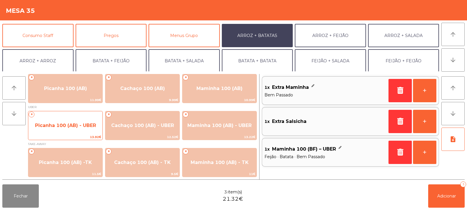
click at [66, 119] on span "Picanha 100 (AB) - UBER" at bounding box center [65, 126] width 74 height 16
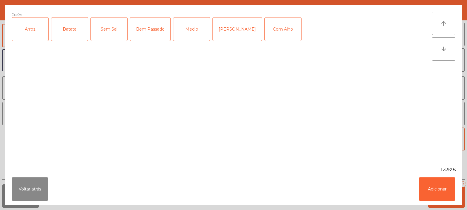
click at [30, 29] on div "Arroz" at bounding box center [30, 29] width 36 height 23
click at [66, 31] on div "Batata" at bounding box center [69, 29] width 36 height 23
click at [147, 29] on div "Bem Passado" at bounding box center [150, 29] width 40 height 23
click at [436, 186] on button "Adicionar" at bounding box center [437, 189] width 36 height 23
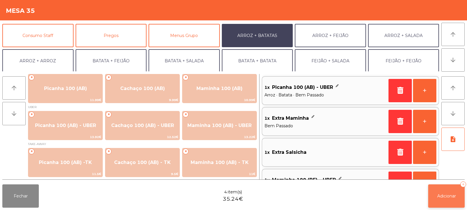
click at [446, 191] on button "Adicionar 4" at bounding box center [446, 196] width 36 height 23
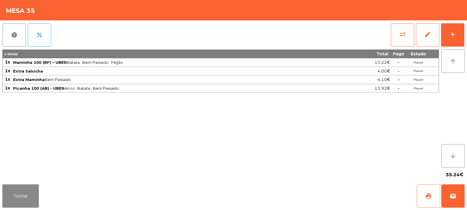
click at [424, 196] on button "print" at bounding box center [428, 196] width 23 height 23
click at [455, 193] on span "wallet" at bounding box center [452, 196] width 7 height 7
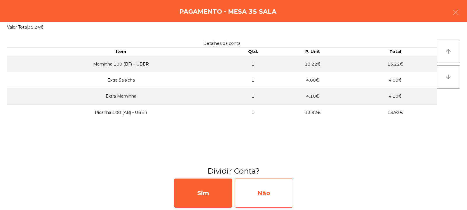
click at [271, 188] on div "Não" at bounding box center [264, 193] width 58 height 29
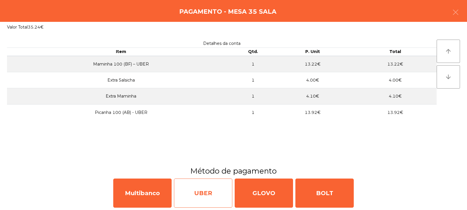
click at [207, 197] on div "UBER" at bounding box center [203, 193] width 58 height 29
select select "**"
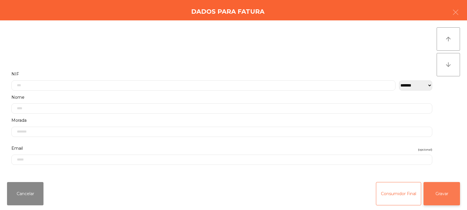
click at [442, 193] on button "Gravar" at bounding box center [441, 193] width 36 height 23
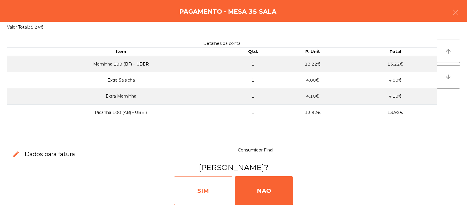
click at [197, 190] on div "SIM" at bounding box center [203, 191] width 58 height 29
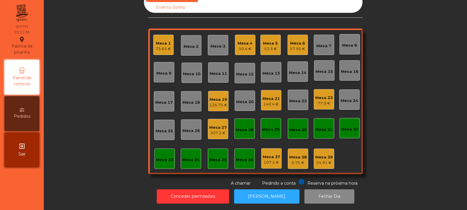
click at [343, 40] on div "Mesa 8" at bounding box center [349, 44] width 15 height 8
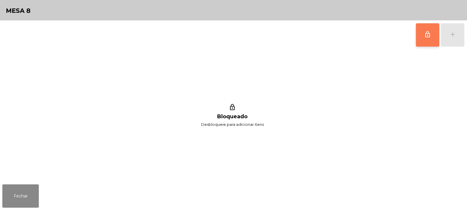
click at [423, 24] on button "lock_outline" at bounding box center [427, 34] width 23 height 23
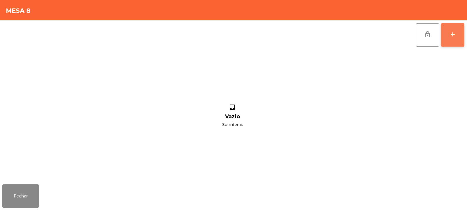
click at [455, 37] on div "add" at bounding box center [452, 34] width 7 height 7
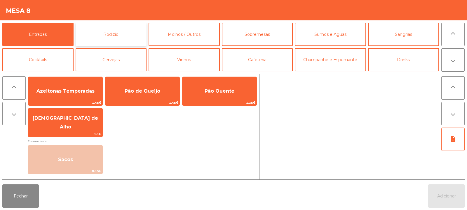
click at [108, 38] on button "Rodizio" at bounding box center [111, 34] width 71 height 23
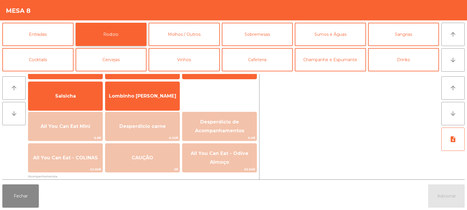
scroll to position [47, 0]
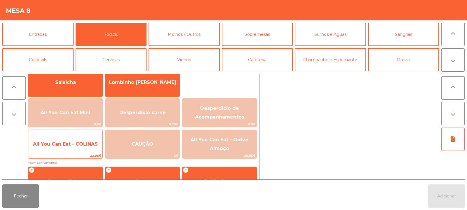
click at [82, 152] on span "All You Can Eat - COLINAS" at bounding box center [65, 145] width 74 height 16
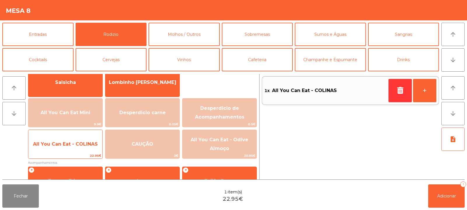
click at [83, 152] on span "All You Can Eat - COLINAS" at bounding box center [65, 145] width 74 height 16
click at [81, 151] on span "All You Can Eat - COLINAS" at bounding box center [65, 145] width 74 height 16
click at [82, 149] on span "All You Can Eat - COLINAS" at bounding box center [65, 145] width 74 height 16
click at [78, 151] on span "All You Can Eat - COLINAS" at bounding box center [65, 145] width 74 height 16
click at [78, 150] on span "All You Can Eat - COLINAS" at bounding box center [65, 145] width 74 height 16
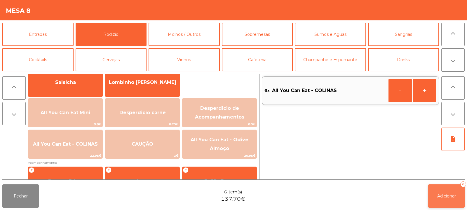
click at [444, 190] on button "Adicionar 6" at bounding box center [446, 196] width 36 height 23
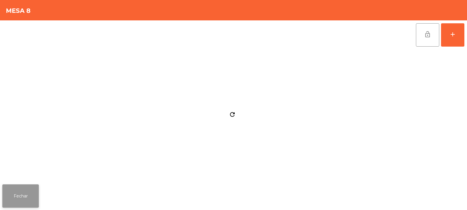
click at [34, 203] on button "Fechar" at bounding box center [20, 196] width 36 height 23
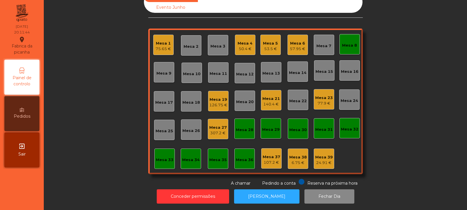
click at [88, 50] on div "Sala Consumo Staff Evento NÃO USAR Evento Junho Mesa 1 75.65 € Mesa 2 Mesa 3 Me…" at bounding box center [255, 89] width 407 height 196
click at [160, 158] on div "Mesa 33" at bounding box center [165, 160] width 18 height 6
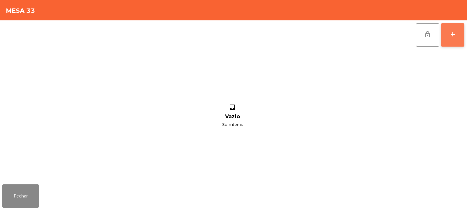
click at [451, 33] on div "add" at bounding box center [452, 34] width 7 height 7
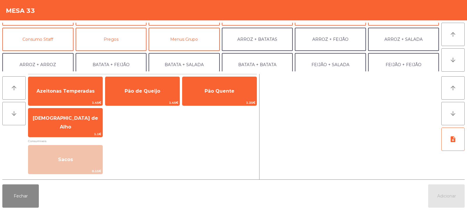
scroll to position [44, 0]
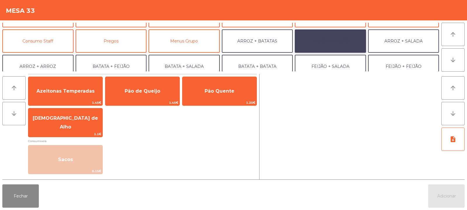
click at [342, 41] on button "ARROZ + FEIJÃO" at bounding box center [330, 40] width 71 height 23
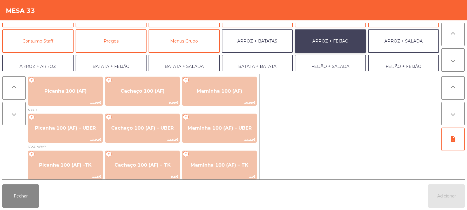
scroll to position [3, 0]
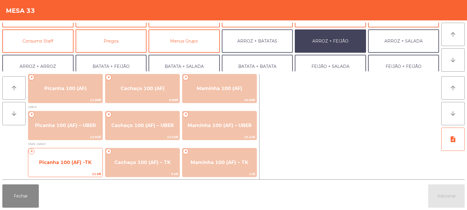
click at [65, 170] on span "Picanha 100 (AF) -TK" at bounding box center [65, 163] width 74 height 16
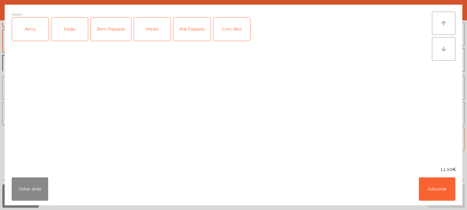
click at [38, 31] on div "Arroz" at bounding box center [30, 29] width 36 height 23
click at [62, 35] on div "Feijão" at bounding box center [69, 29] width 36 height 23
click at [183, 32] on div "Mal Passado" at bounding box center [191, 29] width 37 height 23
click at [440, 187] on button "Adicionar" at bounding box center [437, 189] width 36 height 23
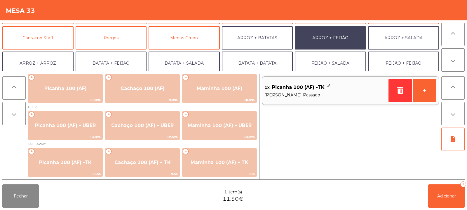
scroll to position [48, 0]
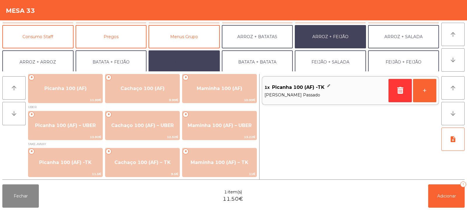
click at [192, 65] on button "BATATA + SALADA" at bounding box center [184, 61] width 71 height 23
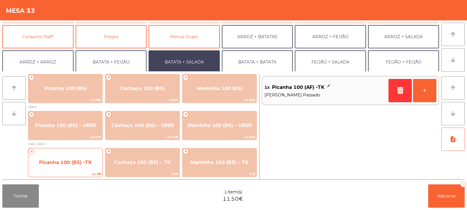
click at [65, 162] on span "Picanha 100 (BS) -TK" at bounding box center [65, 163] width 53 height 6
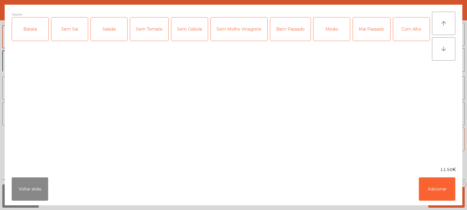
click at [48, 34] on label "Batata" at bounding box center [30, 29] width 37 height 24
click at [107, 30] on div "Salada" at bounding box center [109, 29] width 36 height 23
click at [375, 33] on div "Mal Passado" at bounding box center [371, 29] width 37 height 23
click at [432, 199] on button "Adicionar" at bounding box center [437, 189] width 36 height 23
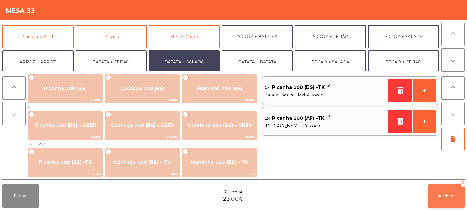
click at [444, 194] on span "Adicionar" at bounding box center [446, 196] width 19 height 5
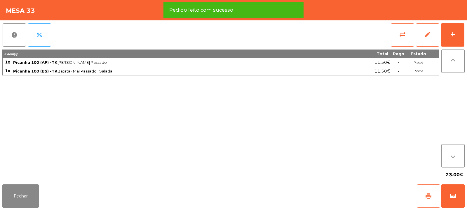
click at [424, 198] on button "print" at bounding box center [428, 196] width 23 height 23
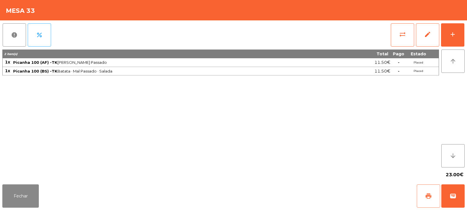
click at [429, 197] on span "print" at bounding box center [428, 196] width 7 height 7
click at [36, 186] on button "Fechar" at bounding box center [20, 196] width 36 height 23
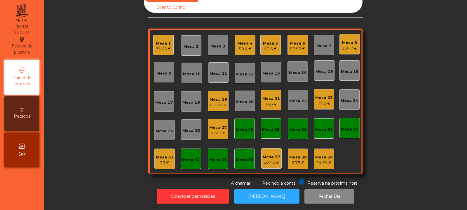
click at [217, 130] on div "332.3 €" at bounding box center [218, 133] width 18 height 6
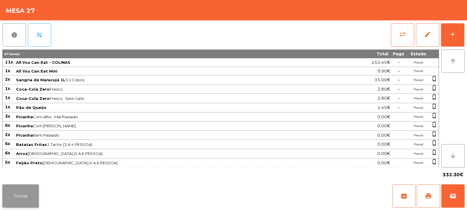
click at [17, 200] on button "Fechar" at bounding box center [20, 196] width 36 height 23
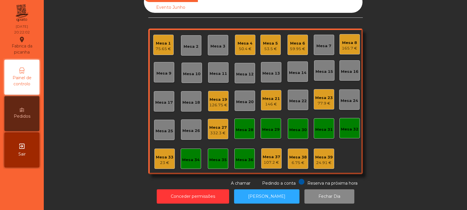
click at [161, 68] on div "Mesa 9" at bounding box center [163, 72] width 15 height 8
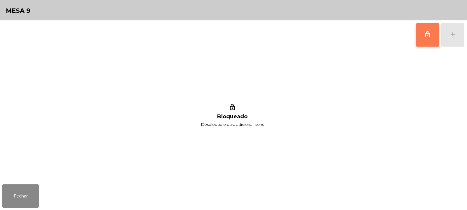
click at [424, 43] on button "lock_outline" at bounding box center [427, 34] width 23 height 23
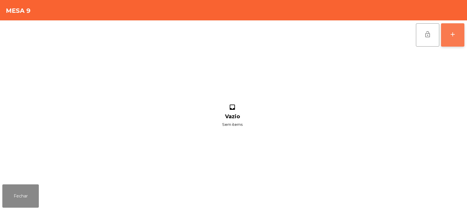
click at [454, 35] on div "add" at bounding box center [452, 34] width 7 height 7
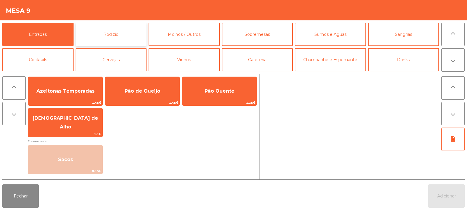
click at [116, 40] on button "Rodizio" at bounding box center [111, 34] width 71 height 23
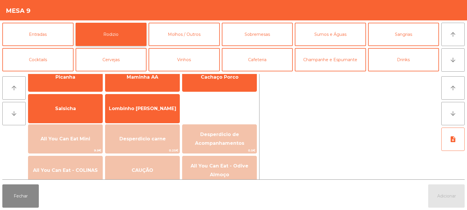
scroll to position [34, 0]
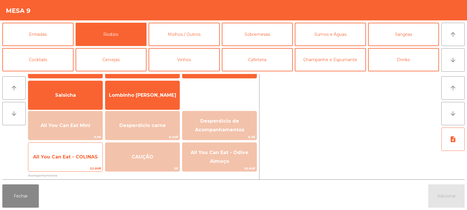
click at [76, 160] on span "All You Can Eat - COLINAS" at bounding box center [65, 157] width 74 height 16
click at [80, 161] on span "All You Can Eat - COLINAS" at bounding box center [65, 157] width 74 height 16
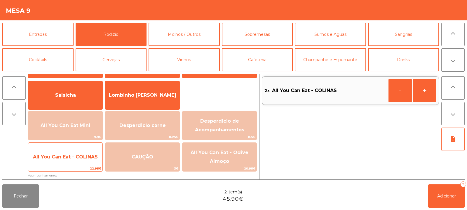
click at [83, 158] on span "All You Can Eat - COLINAS" at bounding box center [65, 157] width 65 height 6
click at [88, 154] on span "All You Can Eat - COLINAS" at bounding box center [65, 157] width 65 height 6
click at [90, 153] on span "All You Can Eat - COLINAS" at bounding box center [65, 157] width 74 height 16
click at [89, 154] on span "All You Can Eat - COLINAS" at bounding box center [65, 157] width 65 height 6
click at [91, 154] on span "All You Can Eat - COLINAS" at bounding box center [65, 157] width 65 height 6
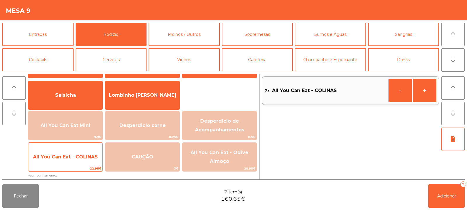
click at [90, 156] on span "All You Can Eat - COLINAS" at bounding box center [65, 157] width 65 height 6
click at [91, 155] on span "All You Can Eat - COLINAS" at bounding box center [65, 157] width 65 height 6
click at [93, 154] on span "All You Can Eat - COLINAS" at bounding box center [65, 157] width 65 height 6
click at [96, 154] on span "All You Can Eat - COLINAS" at bounding box center [65, 157] width 74 height 16
click at [95, 155] on span "All You Can Eat - COLINAS" at bounding box center [65, 157] width 65 height 6
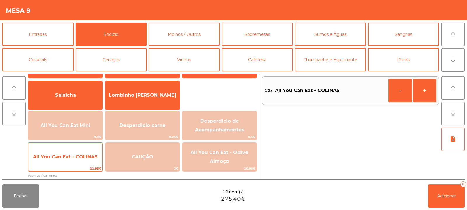
click at [88, 162] on span "All You Can Eat - COLINAS" at bounding box center [65, 157] width 74 height 16
click at [89, 160] on span "All You Can Eat - COLINAS" at bounding box center [65, 157] width 65 height 6
click at [90, 161] on span "All You Can Eat - COLINAS" at bounding box center [65, 157] width 74 height 16
click at [89, 164] on span "All You Can Eat - COLINAS" at bounding box center [65, 157] width 74 height 16
click at [88, 163] on span "All You Can Eat - COLINAS" at bounding box center [65, 157] width 74 height 16
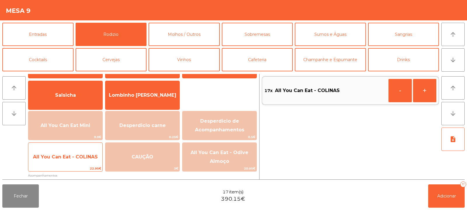
click at [87, 164] on span "All You Can Eat - COLINAS" at bounding box center [65, 157] width 74 height 16
click at [88, 163] on span "All You Can Eat - COLINAS" at bounding box center [65, 157] width 74 height 16
click at [85, 164] on span "All You Can Eat - COLINAS" at bounding box center [65, 157] width 74 height 16
click at [87, 156] on span "All You Can Eat - COLINAS" at bounding box center [65, 157] width 65 height 6
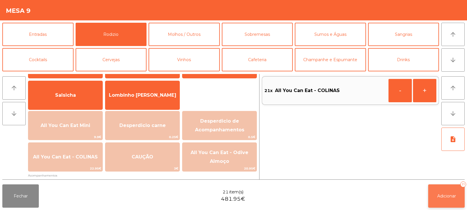
click at [444, 187] on button "Adicionar 21" at bounding box center [446, 196] width 36 height 23
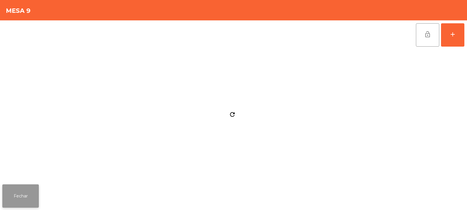
click at [17, 197] on button "Fechar" at bounding box center [20, 196] width 36 height 23
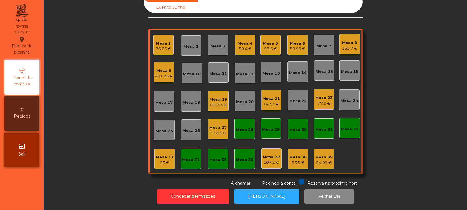
click at [326, 69] on div "Mesa 15" at bounding box center [324, 72] width 18 height 6
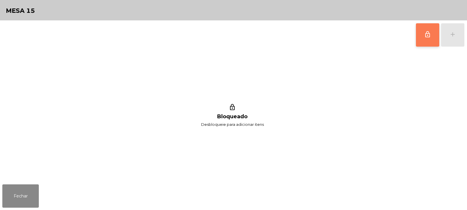
click at [424, 39] on button "lock_outline" at bounding box center [427, 34] width 23 height 23
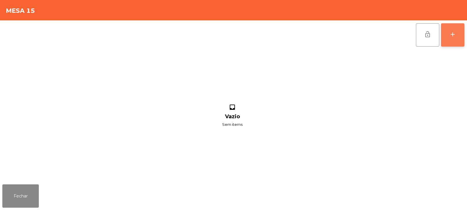
click at [459, 39] on button "add" at bounding box center [452, 34] width 23 height 23
click at [99, 36] on div "lock_open add" at bounding box center [233, 34] width 462 height 29
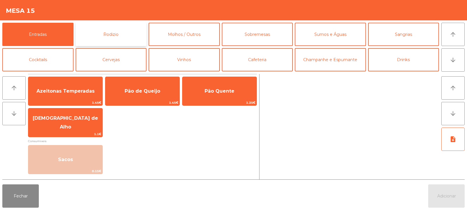
click at [108, 36] on button "Rodizio" at bounding box center [111, 34] width 71 height 23
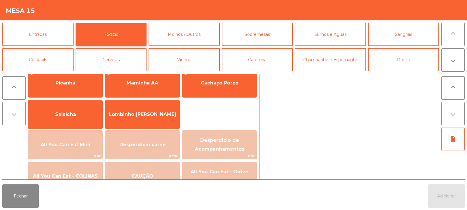
scroll to position [18, 0]
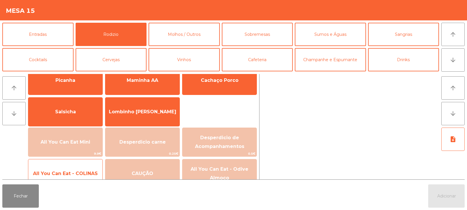
click at [77, 176] on span "All You Can Eat - COLINAS" at bounding box center [65, 174] width 65 height 6
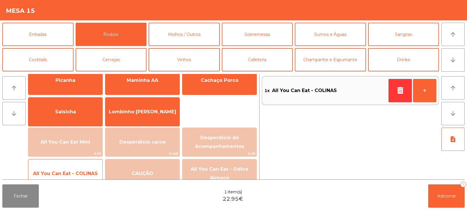
click at [76, 174] on span "All You Can Eat - COLINAS" at bounding box center [65, 174] width 65 height 6
click at [75, 173] on span "All You Can Eat - COLINAS" at bounding box center [65, 174] width 65 height 6
click at [77, 175] on span "All You Can Eat - COLINAS" at bounding box center [65, 174] width 65 height 6
click at [77, 177] on span "All You Can Eat - COLINAS" at bounding box center [65, 174] width 74 height 16
click at [79, 175] on span "All You Can Eat - COLINAS" at bounding box center [65, 174] width 65 height 6
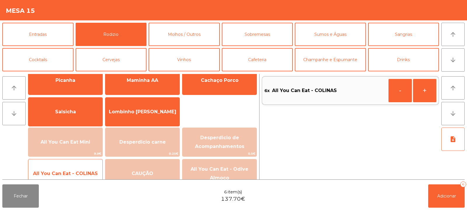
click at [81, 176] on span "All You Can Eat - COLINAS" at bounding box center [65, 174] width 65 height 6
click at [81, 172] on span "All You Can Eat - COLINAS" at bounding box center [65, 174] width 65 height 6
click at [71, 174] on span "All You Can Eat - COLINAS" at bounding box center [65, 174] width 65 height 6
click at [79, 174] on span "All You Can Eat - COLINAS" at bounding box center [65, 174] width 65 height 6
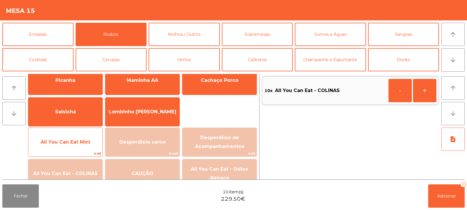
click at [78, 148] on span "All You Can Eat Mini" at bounding box center [65, 143] width 74 height 16
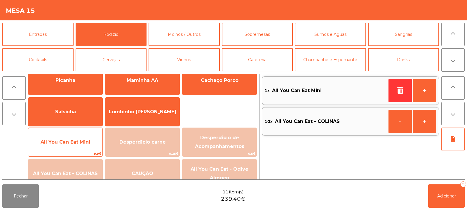
click at [76, 147] on span "All You Can Eat Mini" at bounding box center [65, 143] width 74 height 16
click at [78, 146] on span "All You Can Eat Mini" at bounding box center [65, 143] width 74 height 16
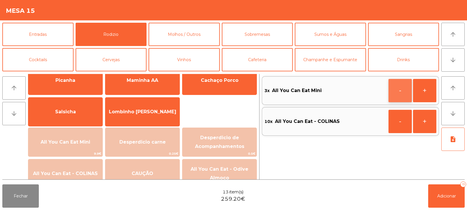
click at [402, 91] on button "-" at bounding box center [399, 90] width 23 height 23
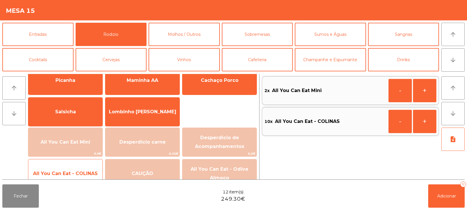
click at [82, 168] on span "All You Can Eat - COLINAS" at bounding box center [65, 174] width 74 height 16
click at [84, 172] on span "All You Can Eat - COLINAS" at bounding box center [65, 174] width 65 height 6
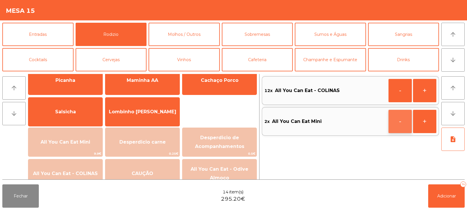
click at [403, 123] on button "-" at bounding box center [399, 121] width 23 height 23
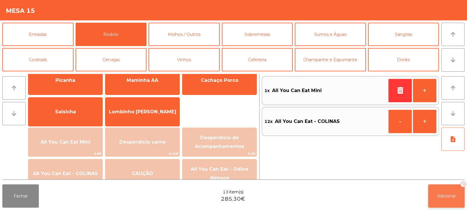
click at [440, 193] on button "Adicionar 13" at bounding box center [446, 196] width 36 height 23
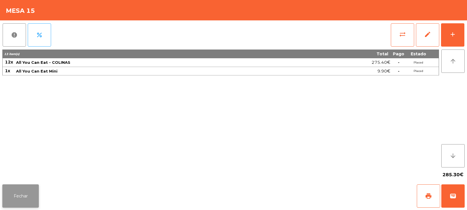
click at [21, 198] on button "Fechar" at bounding box center [20, 196] width 36 height 23
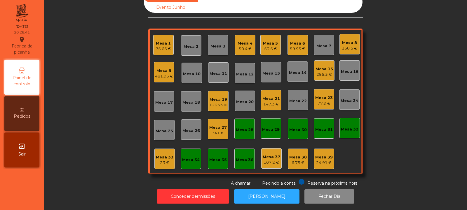
click at [303, 50] on div "Mesa 6 59.95 €" at bounding box center [297, 45] width 20 height 20
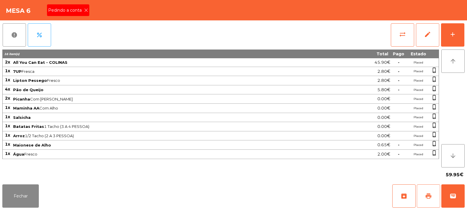
click at [430, 201] on button "print" at bounding box center [428, 196] width 23 height 23
click at [435, 199] on button "print" at bounding box center [428, 196] width 23 height 23
click at [399, 43] on button "sync_alt" at bounding box center [402, 34] width 23 height 23
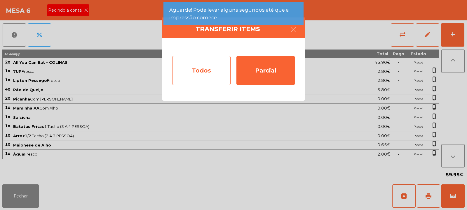
click at [204, 83] on div "Todos" at bounding box center [201, 70] width 58 height 29
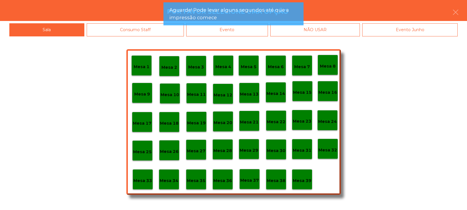
click at [229, 34] on div "Evento" at bounding box center [227, 29] width 82 height 13
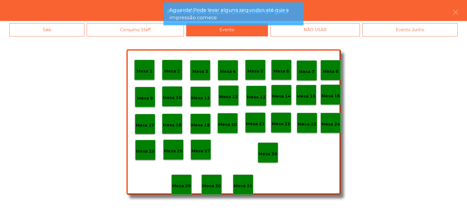
click at [267, 157] on p "Mesa 28" at bounding box center [268, 154] width 19 height 7
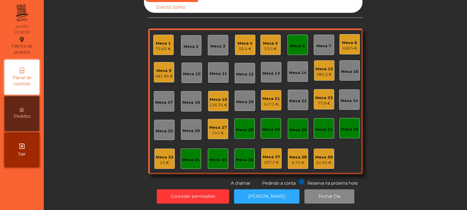
click at [301, 45] on div "Mesa 6" at bounding box center [297, 45] width 20 height 20
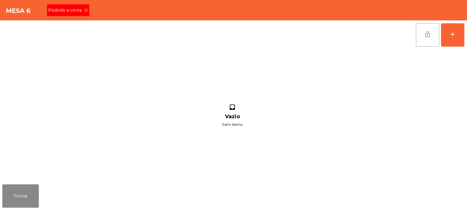
click at [426, 39] on button "lock_open" at bounding box center [427, 34] width 23 height 23
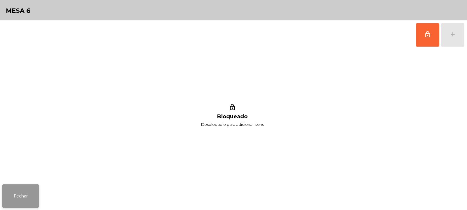
click at [22, 207] on button "Fechar" at bounding box center [20, 196] width 36 height 23
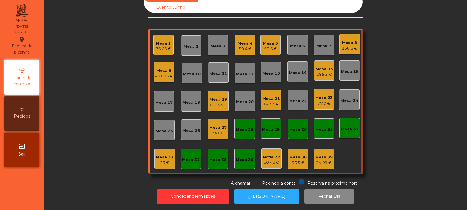
click at [235, 50] on div "Mesa 4 50.4 €" at bounding box center [245, 45] width 20 height 20
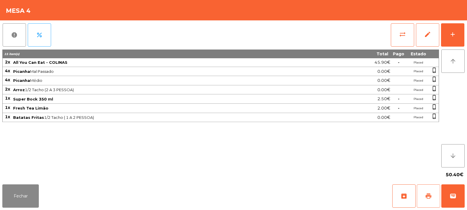
click at [425, 195] on span "print" at bounding box center [428, 196] width 7 height 7
click at [456, 195] on span "wallet" at bounding box center [452, 196] width 7 height 7
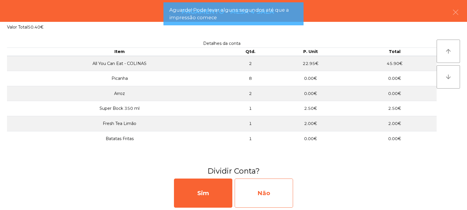
click at [270, 192] on div "Não" at bounding box center [264, 193] width 58 height 29
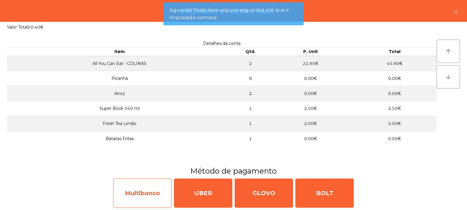
click at [145, 194] on div "Multibanco" at bounding box center [142, 193] width 58 height 29
select select "**"
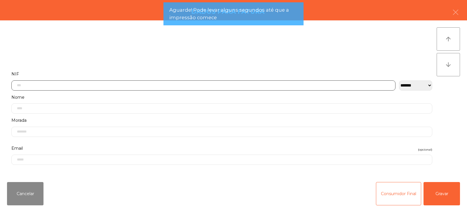
click at [158, 84] on input "text" at bounding box center [203, 86] width 384 height 10
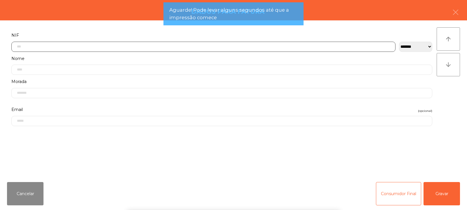
scroll to position [43, 0]
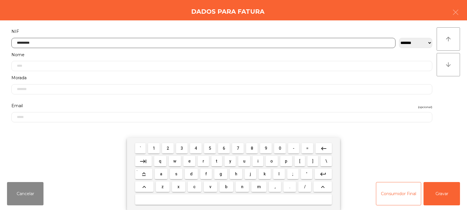
type input "*********"
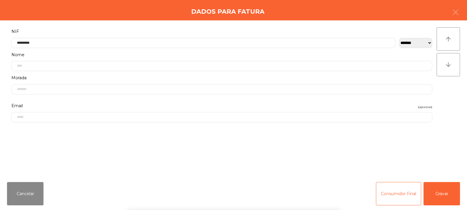
click at [440, 200] on div "` 1 2 3 4 5 6 7 8 9 0 - = keyboard_backspace keyboard_tab q w e r t y u i o p […" at bounding box center [233, 174] width 467 height 72
click at [443, 193] on button "Gravar" at bounding box center [441, 193] width 36 height 23
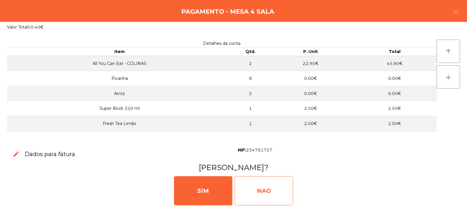
click at [282, 191] on div "NAO" at bounding box center [264, 191] width 58 height 29
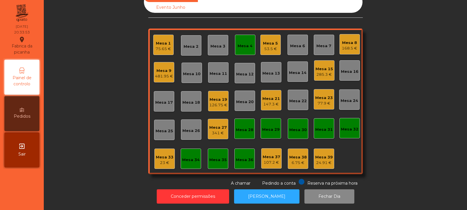
click at [182, 48] on div "Mesa 2" at bounding box center [191, 45] width 20 height 20
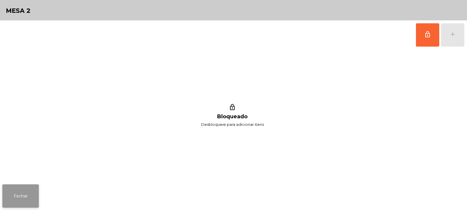
click at [20, 202] on button "Fechar" at bounding box center [20, 196] width 36 height 23
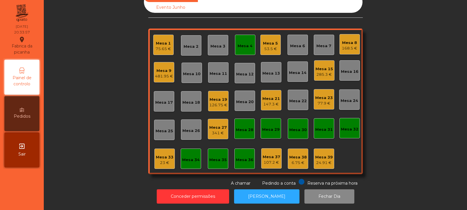
click at [219, 44] on div "Mesa 3" at bounding box center [217, 46] width 15 height 6
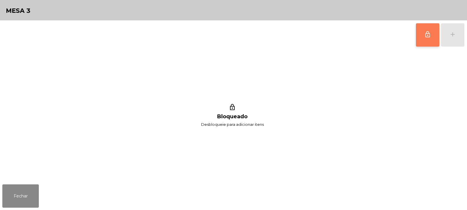
click at [424, 34] on span "lock_outline" at bounding box center [427, 34] width 7 height 7
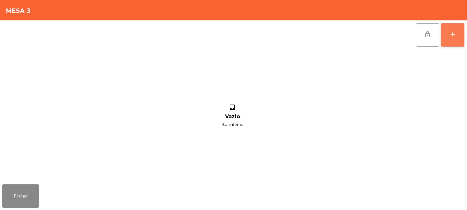
click at [458, 43] on button "add" at bounding box center [452, 34] width 23 height 23
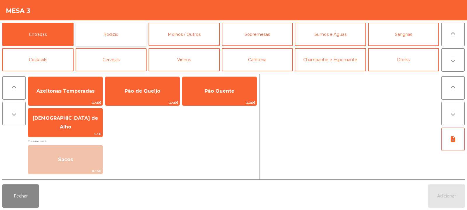
click at [123, 40] on button "Rodizio" at bounding box center [111, 34] width 71 height 23
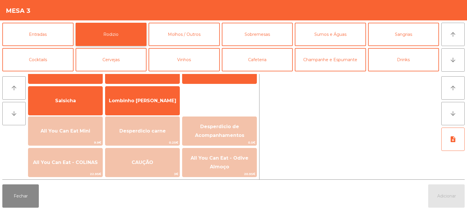
scroll to position [39, 0]
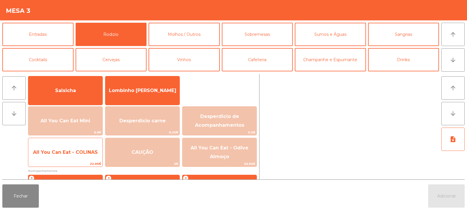
click at [80, 163] on span "22.95€" at bounding box center [65, 164] width 74 height 6
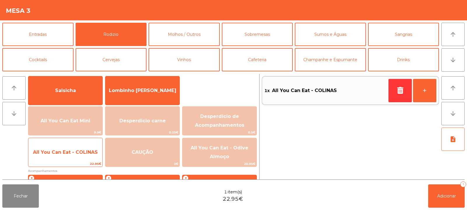
click at [79, 160] on span "All You Can Eat - COLINAS" at bounding box center [65, 153] width 74 height 16
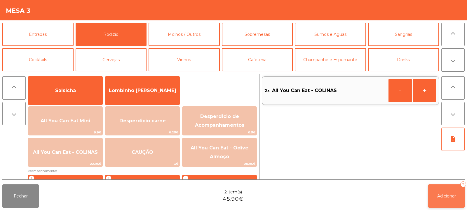
click at [443, 185] on button "Adicionar 2" at bounding box center [446, 196] width 36 height 23
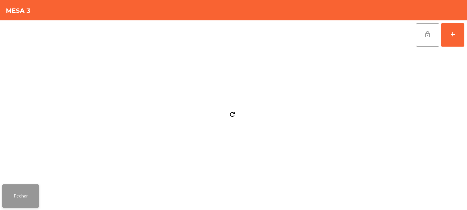
click at [27, 197] on button "Fechar" at bounding box center [20, 196] width 36 height 23
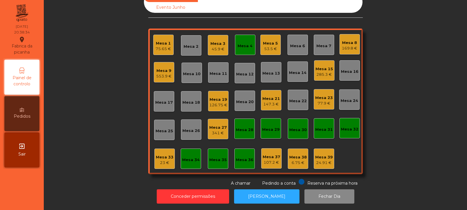
click at [211, 130] on div "341 €" at bounding box center [218, 133] width 18 height 6
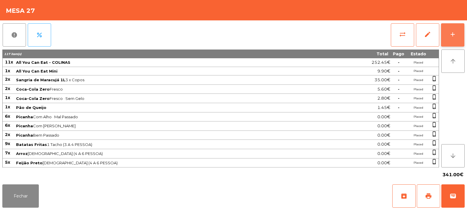
click at [452, 34] on div "add" at bounding box center [452, 34] width 7 height 7
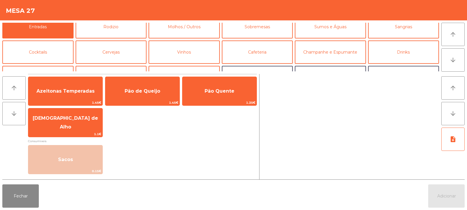
scroll to position [0, 0]
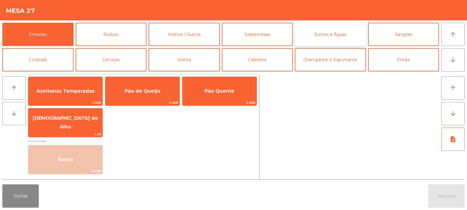
click at [332, 34] on button "Sumos e Águas" at bounding box center [330, 34] width 71 height 23
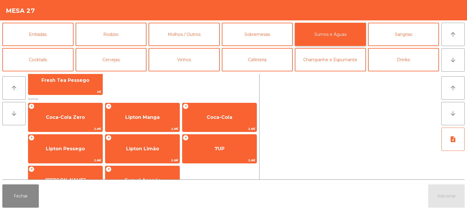
scroll to position [74, 0]
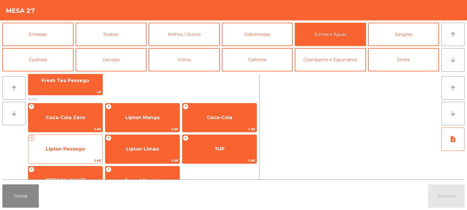
click at [80, 151] on span "Lipton Pessego" at bounding box center [65, 149] width 39 height 6
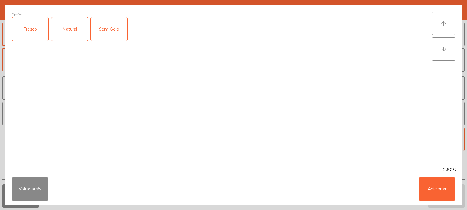
click at [32, 27] on div "Fresco" at bounding box center [30, 29] width 36 height 23
click at [432, 191] on button "Adicionar" at bounding box center [437, 189] width 36 height 23
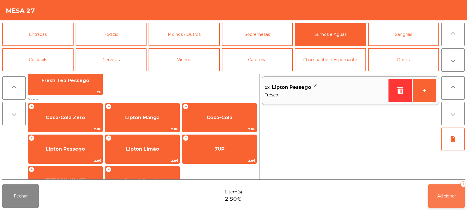
click at [435, 197] on button "Adicionar 1" at bounding box center [446, 196] width 36 height 23
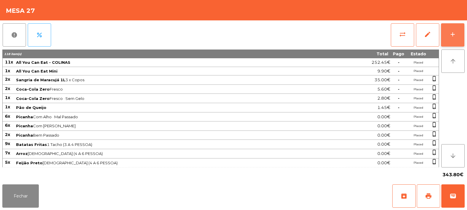
click at [462, 34] on button "add" at bounding box center [452, 34] width 23 height 23
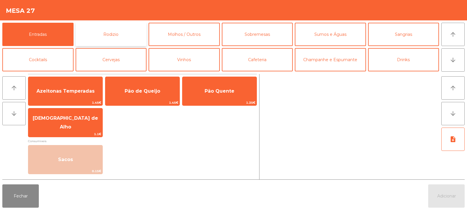
click at [131, 34] on button "Rodizio" at bounding box center [111, 34] width 71 height 23
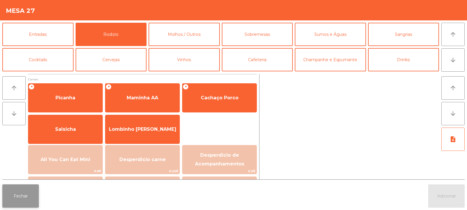
click at [16, 202] on button "Fechar" at bounding box center [20, 196] width 36 height 23
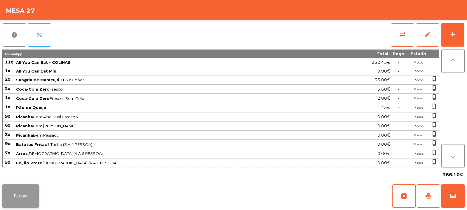
click at [26, 193] on button "Fechar" at bounding box center [20, 196] width 36 height 23
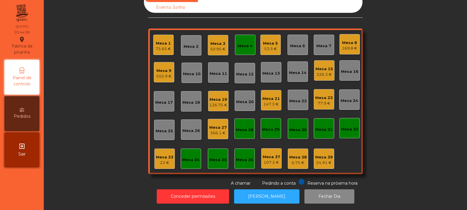
click at [266, 102] on div "147.3 €" at bounding box center [271, 105] width 18 height 6
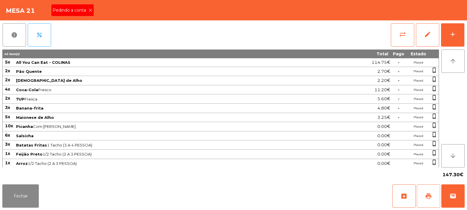
click at [428, 201] on button "print" at bounding box center [428, 196] width 23 height 23
click at [18, 200] on button "Fechar" at bounding box center [20, 196] width 36 height 23
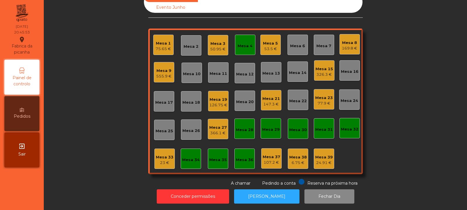
click at [271, 102] on div "147.3 €" at bounding box center [271, 105] width 18 height 6
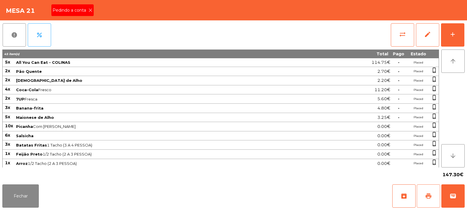
click at [425, 198] on button "print" at bounding box center [428, 196] width 23 height 23
click at [407, 44] on button "sync_alt" at bounding box center [402, 34] width 23 height 23
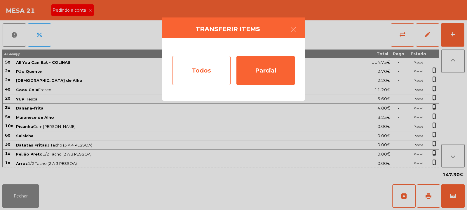
click at [184, 69] on div "Todos" at bounding box center [201, 70] width 58 height 29
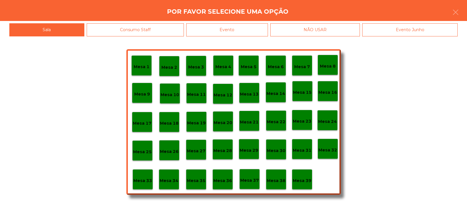
click at [241, 31] on div "Evento" at bounding box center [227, 29] width 82 height 13
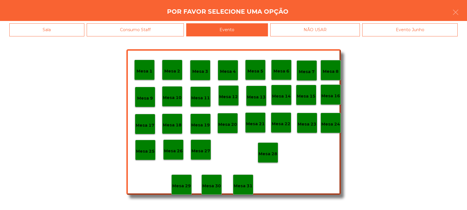
click at [275, 151] on p "Mesa 28" at bounding box center [268, 154] width 19 height 7
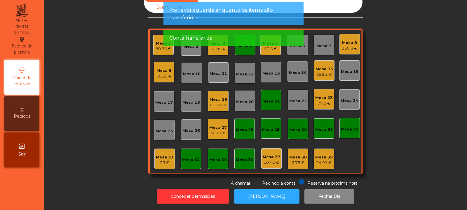
click at [271, 48] on app-alert "Por favor aguarde enquanto os items são transferidos Conta transferida" at bounding box center [233, 26] width 140 height 48
click at [266, 39] on div "Conta transferida" at bounding box center [233, 37] width 128 height 7
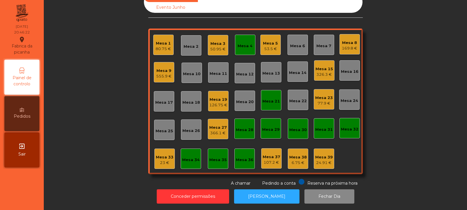
click at [272, 47] on div "53.5 €" at bounding box center [270, 49] width 15 height 6
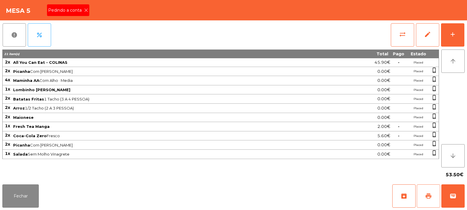
click at [424, 195] on button "print" at bounding box center [428, 196] width 23 height 23
click at [429, 196] on span "print" at bounding box center [428, 196] width 7 height 7
click at [460, 197] on button "wallet" at bounding box center [452, 196] width 23 height 23
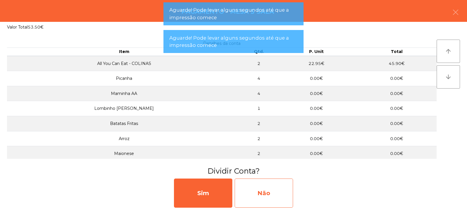
click at [272, 192] on div "Não" at bounding box center [264, 193] width 58 height 29
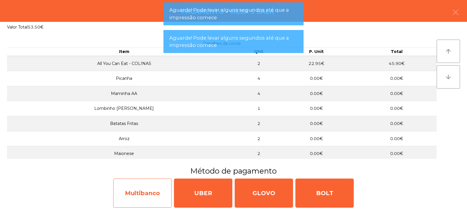
click at [150, 193] on div "Multibanco" at bounding box center [142, 193] width 58 height 29
select select "**"
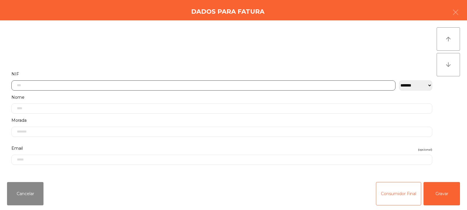
click at [152, 85] on input "text" at bounding box center [203, 86] width 384 height 10
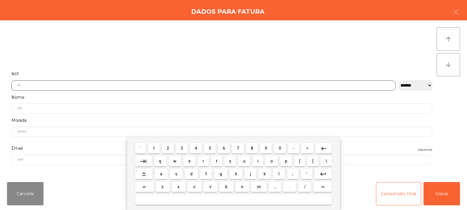
scroll to position [43, 0]
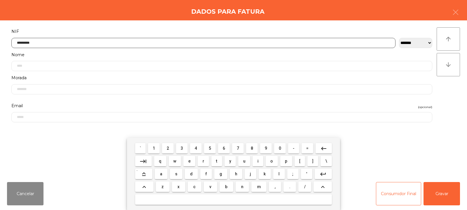
type input "*********"
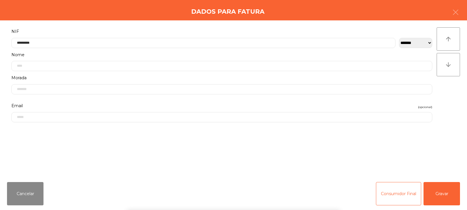
click at [444, 195] on div "` 1 2 3 4 5 6 7 8 9 0 - = keyboard_backspace keyboard_tab q w e r t y u i o p […" at bounding box center [233, 174] width 467 height 72
click at [442, 192] on button "Gravar" at bounding box center [441, 193] width 36 height 23
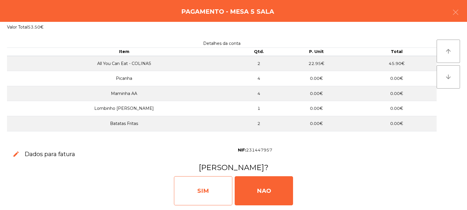
click at [208, 199] on div "SIM" at bounding box center [203, 191] width 58 height 29
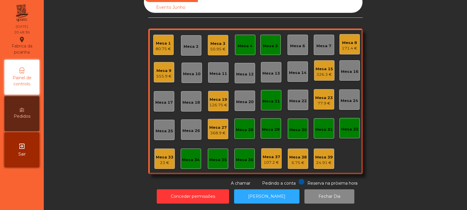
click at [219, 41] on div "Mesa 3" at bounding box center [217, 44] width 15 height 6
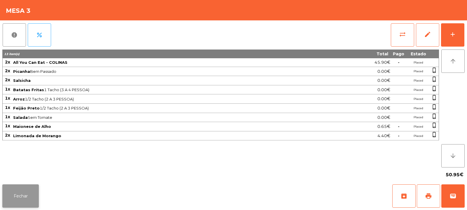
click at [15, 193] on button "Fechar" at bounding box center [20, 196] width 36 height 23
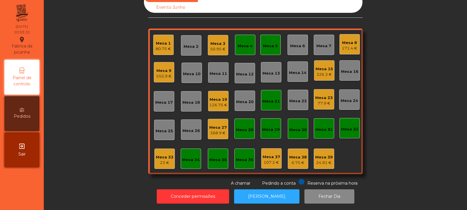
click at [214, 130] on div "368.9 €" at bounding box center [218, 133] width 18 height 6
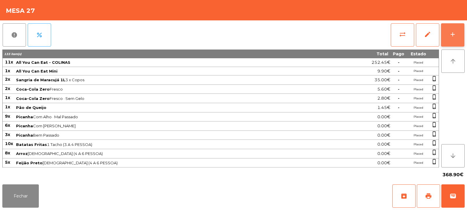
click at [447, 36] on button "add" at bounding box center [452, 34] width 23 height 23
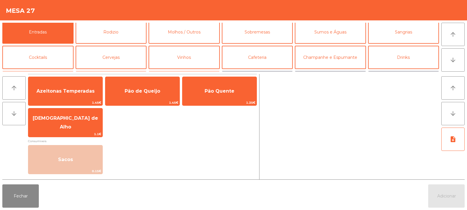
scroll to position [0, 0]
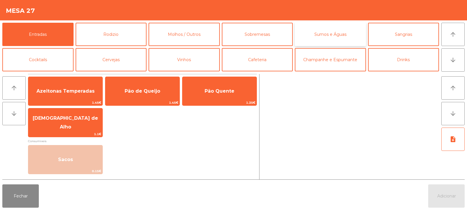
click at [332, 38] on button "Sumos e Águas" at bounding box center [330, 34] width 71 height 23
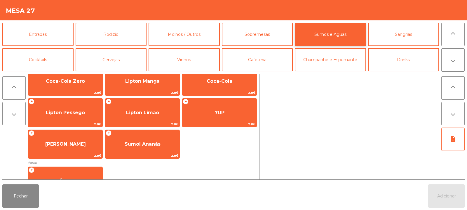
scroll to position [111, 0]
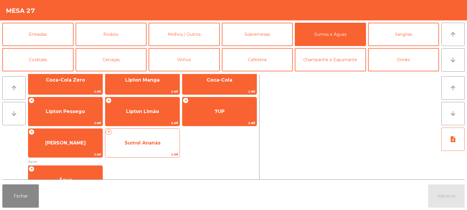
click at [146, 149] on span "Sumol Ananás" at bounding box center [142, 143] width 74 height 16
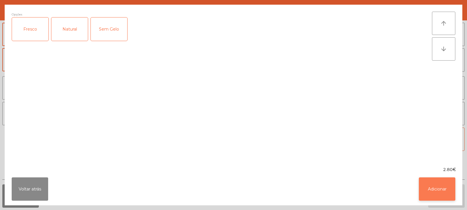
click at [455, 182] on button "Adicionar" at bounding box center [437, 189] width 36 height 23
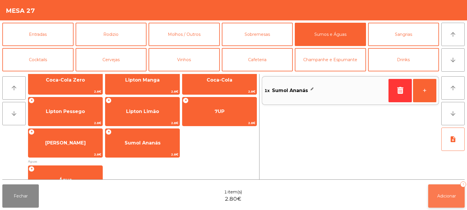
click at [449, 193] on button "Adicionar 1" at bounding box center [446, 196] width 36 height 23
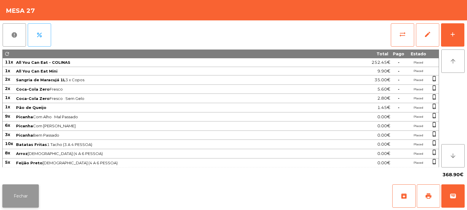
click at [28, 192] on button "Fechar" at bounding box center [20, 196] width 36 height 23
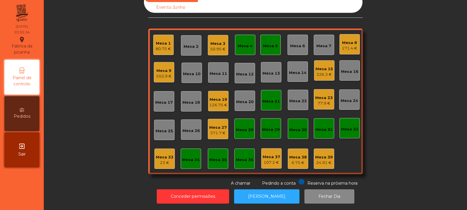
click at [165, 155] on div "Mesa 33" at bounding box center [165, 158] width 18 height 6
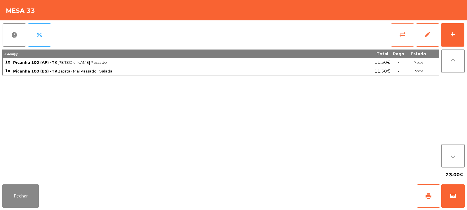
click at [396, 31] on button "sync_alt" at bounding box center [402, 34] width 23 height 23
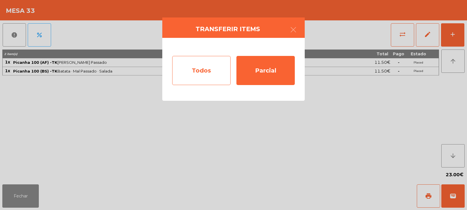
click at [201, 79] on div "Todos" at bounding box center [201, 70] width 58 height 29
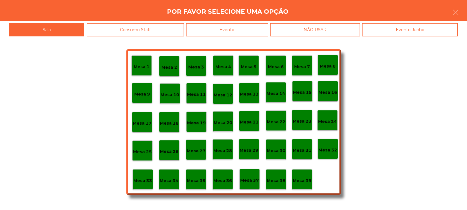
click at [225, 32] on div "Evento" at bounding box center [227, 29] width 82 height 13
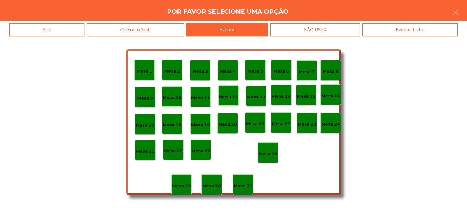
click at [274, 163] on div "Mesa 28" at bounding box center [268, 153] width 20 height 20
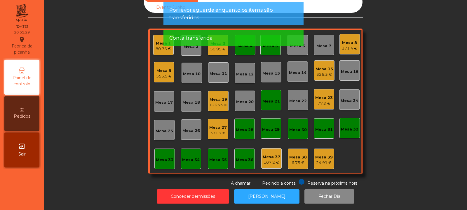
click at [156, 157] on div "Mesa 33" at bounding box center [165, 160] width 18 height 6
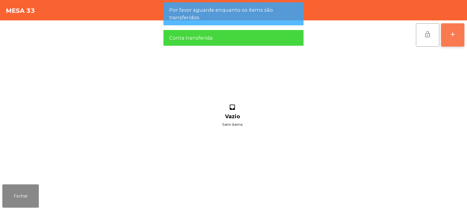
click at [454, 45] on button "add" at bounding box center [452, 34] width 23 height 23
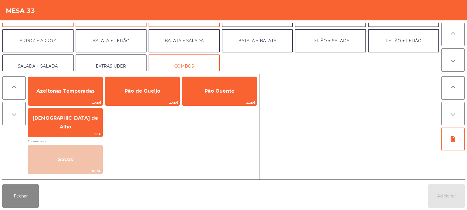
scroll to position [70, 0]
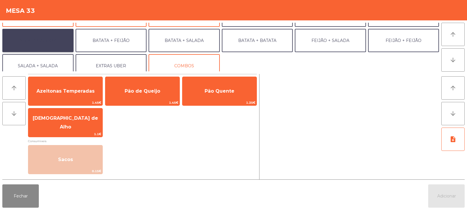
click at [37, 42] on button "ARROZ + ARROZ" at bounding box center [37, 40] width 71 height 23
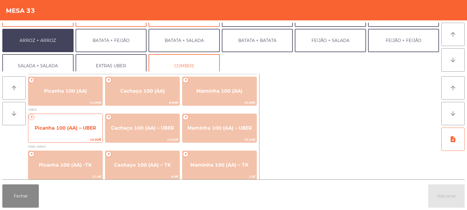
click at [81, 118] on div "+ Picanha 100 (AA) – UBER 13.92€" at bounding box center [65, 128] width 75 height 29
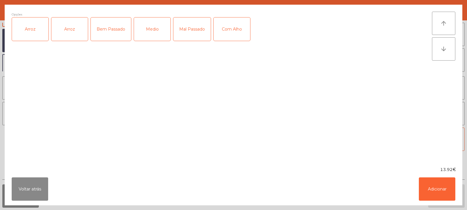
click at [41, 33] on div "Arroz" at bounding box center [30, 29] width 36 height 23
click at [74, 34] on div "Arroz" at bounding box center [69, 29] width 36 height 23
click at [60, 33] on div "Arroz" at bounding box center [69, 29] width 36 height 23
click at [191, 26] on div "Mal Passado" at bounding box center [191, 29] width 37 height 23
click at [232, 25] on div "Com Alho" at bounding box center [232, 29] width 36 height 23
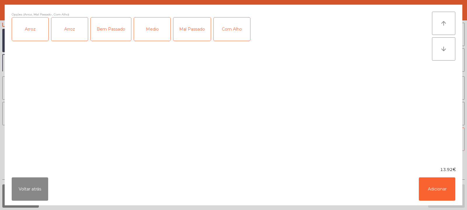
click at [187, 34] on div "Mal Passado" at bounding box center [191, 29] width 37 height 23
click at [105, 40] on div "Bem Passado" at bounding box center [111, 29] width 40 height 23
click at [426, 179] on button "Adicionar" at bounding box center [437, 189] width 36 height 23
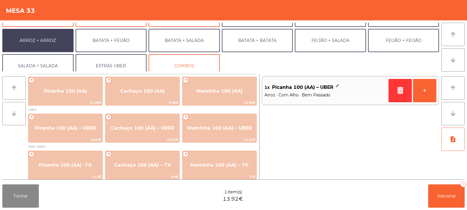
scroll to position [76, 0]
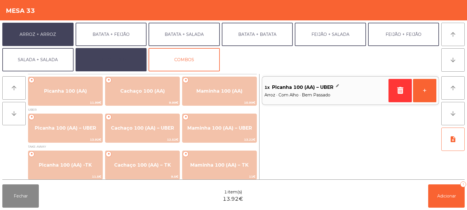
click at [113, 55] on button "EXTRAS UBER" at bounding box center [111, 59] width 71 height 23
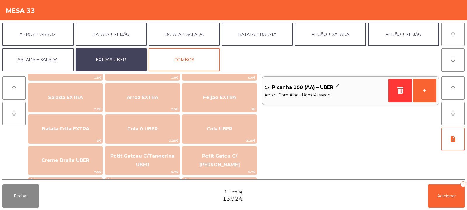
scroll to position [74, 0]
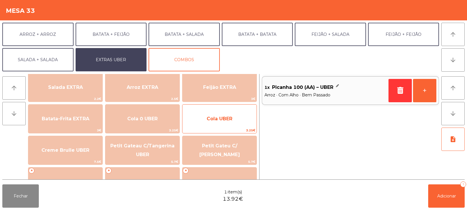
click at [214, 123] on span "Cola UBER" at bounding box center [219, 119] width 74 height 16
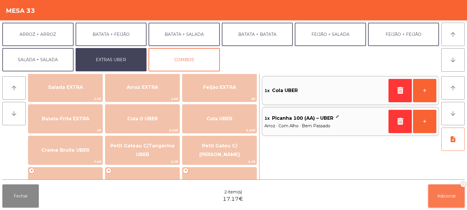
click at [443, 198] on span "Adicionar" at bounding box center [446, 196] width 19 height 5
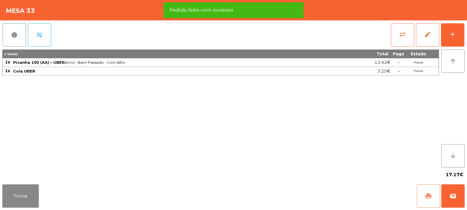
click at [429, 200] on button "print" at bounding box center [428, 196] width 23 height 23
click at [456, 200] on button "wallet" at bounding box center [452, 196] width 23 height 23
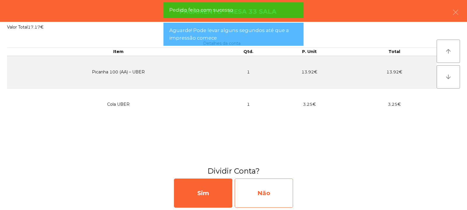
click at [262, 188] on div "Não" at bounding box center [264, 193] width 58 height 29
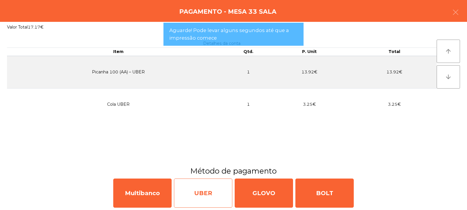
click at [210, 201] on div "UBER" at bounding box center [203, 193] width 58 height 29
select select "**"
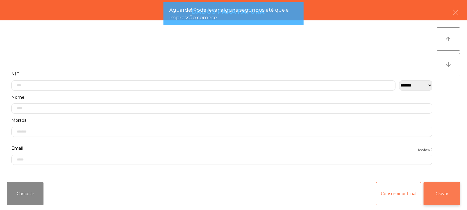
click at [449, 187] on button "Gravar" at bounding box center [441, 193] width 36 height 23
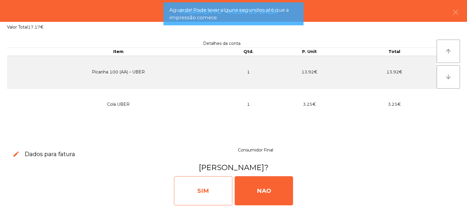
click at [189, 189] on div "SIM" at bounding box center [203, 191] width 58 height 29
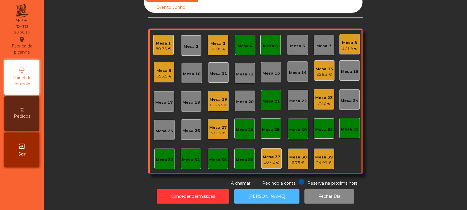
click at [258, 191] on button "[PERSON_NAME]" at bounding box center [266, 197] width 65 height 14
click at [220, 125] on div "Mesa 27" at bounding box center [218, 128] width 18 height 6
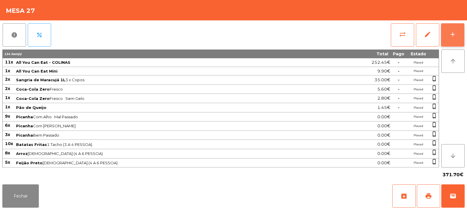
click at [451, 36] on div "add" at bounding box center [452, 34] width 7 height 7
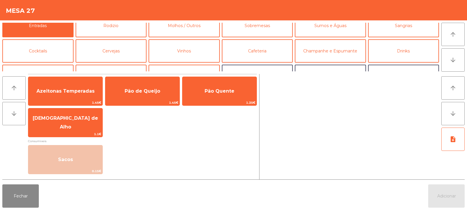
scroll to position [1, 0]
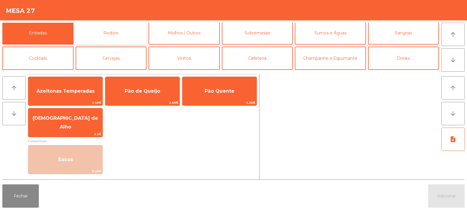
click at [128, 31] on button "Rodizio" at bounding box center [111, 32] width 71 height 23
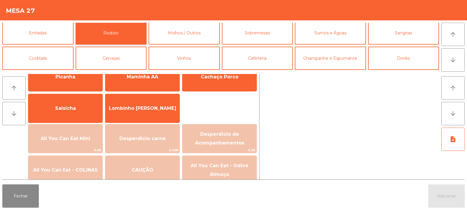
scroll to position [22, 0]
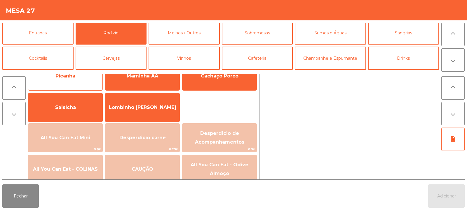
click at [88, 78] on span "Picanha" at bounding box center [65, 76] width 74 height 16
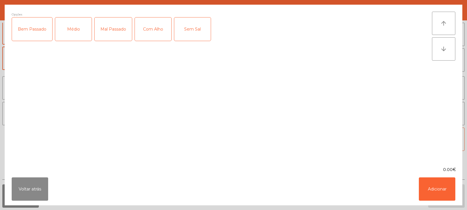
click at [111, 32] on div "Mal Passado" at bounding box center [113, 29] width 37 height 23
click at [161, 34] on div "Com Alho" at bounding box center [153, 29] width 36 height 23
click at [439, 184] on button "Adicionar" at bounding box center [437, 189] width 36 height 23
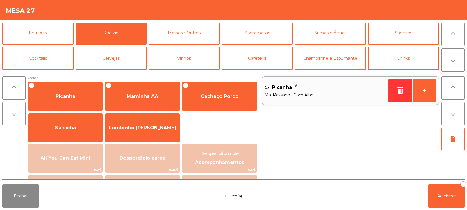
scroll to position [0, 0]
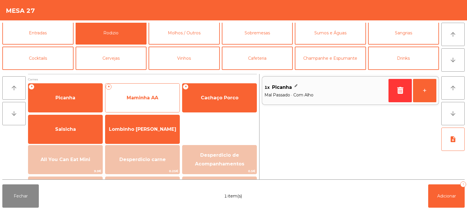
click at [136, 102] on span "Maminha AA" at bounding box center [142, 98] width 74 height 16
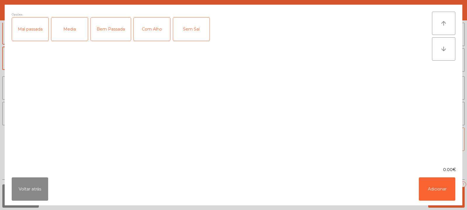
click at [109, 32] on div "Bem Passada" at bounding box center [111, 29] width 40 height 23
click at [116, 32] on div "Bem Passada" at bounding box center [111, 29] width 40 height 23
click at [38, 34] on div "Mal passada" at bounding box center [30, 29] width 36 height 23
click at [181, 26] on div "Sem Sal" at bounding box center [191, 29] width 36 height 23
click at [196, 33] on div "Sem Sal" at bounding box center [191, 29] width 36 height 23
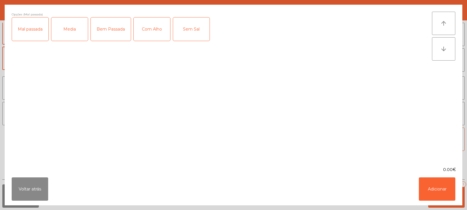
click at [156, 32] on div "Com Alho" at bounding box center [152, 29] width 36 height 23
click at [439, 190] on button "Adicionar" at bounding box center [437, 189] width 36 height 23
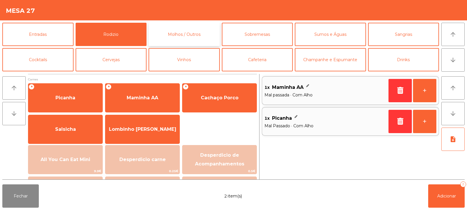
click at [191, 35] on button "Molhos / Outros" at bounding box center [184, 34] width 71 height 23
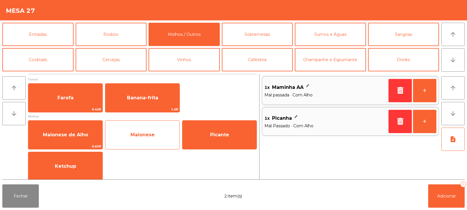
click at [175, 136] on span "Maionese" at bounding box center [142, 135] width 74 height 16
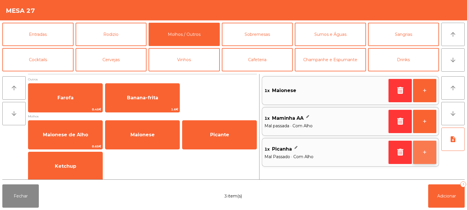
click at [426, 154] on button "+" at bounding box center [424, 152] width 23 height 23
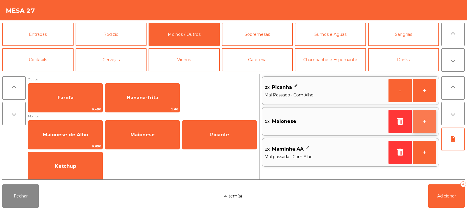
click at [429, 128] on button "+" at bounding box center [424, 121] width 23 height 23
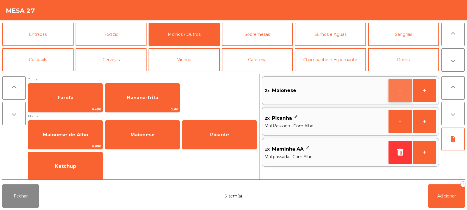
click at [398, 95] on button "-" at bounding box center [399, 90] width 23 height 23
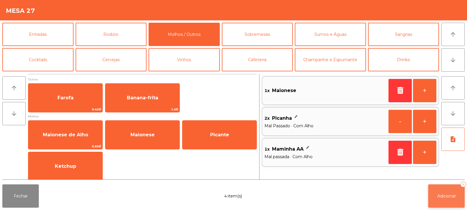
click at [449, 201] on button "Adicionar 4" at bounding box center [446, 196] width 36 height 23
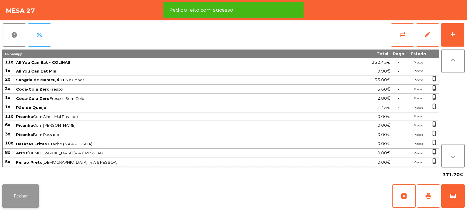
click at [23, 199] on button "Fechar" at bounding box center [20, 196] width 36 height 23
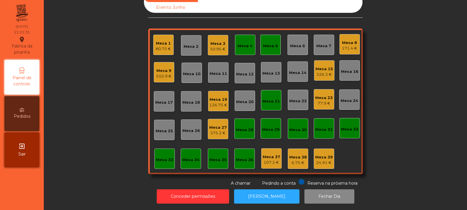
click at [324, 72] on div "326.3 €" at bounding box center [324, 75] width 18 height 6
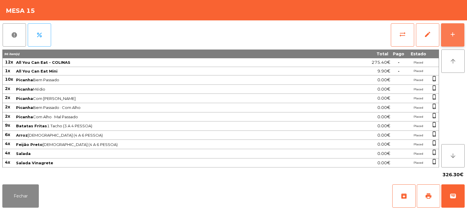
click at [463, 30] on button "add" at bounding box center [452, 34] width 23 height 23
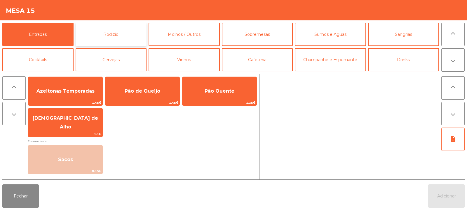
click at [120, 32] on button "Rodizio" at bounding box center [111, 34] width 71 height 23
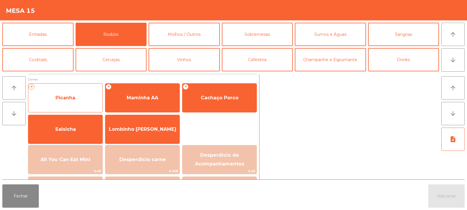
click at [80, 104] on span "Picanha" at bounding box center [65, 98] width 74 height 16
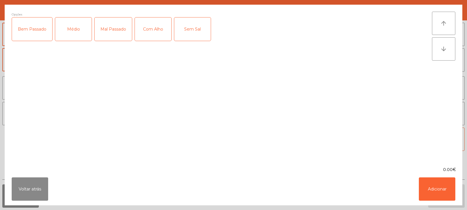
click at [34, 30] on div "Bem Passado" at bounding box center [32, 29] width 40 height 23
click at [154, 32] on div "Com Alho" at bounding box center [153, 29] width 36 height 23
click at [442, 185] on button "Adicionar" at bounding box center [437, 189] width 36 height 23
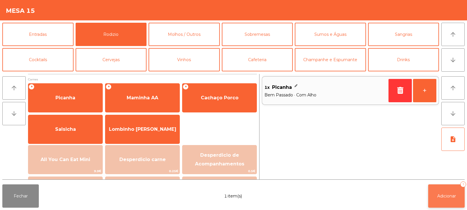
click at [444, 196] on span "Adicionar" at bounding box center [446, 196] width 19 height 5
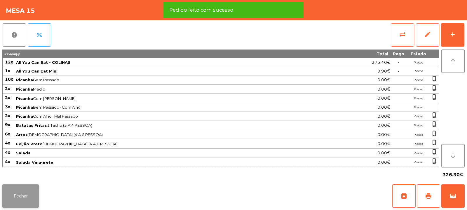
click at [33, 192] on button "Fechar" at bounding box center [20, 196] width 36 height 23
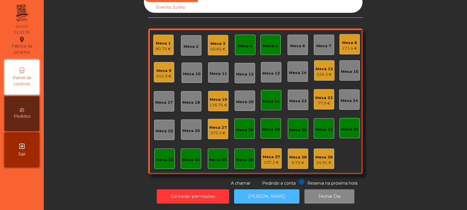
click at [261, 191] on button "[PERSON_NAME]" at bounding box center [266, 197] width 65 height 14
click at [221, 102] on div "126.75 €" at bounding box center [218, 105] width 18 height 6
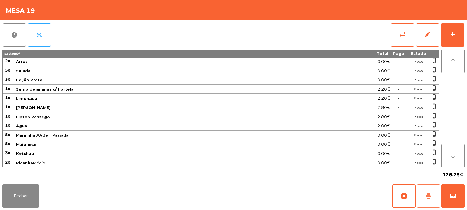
click at [427, 197] on span "print" at bounding box center [428, 196] width 7 height 7
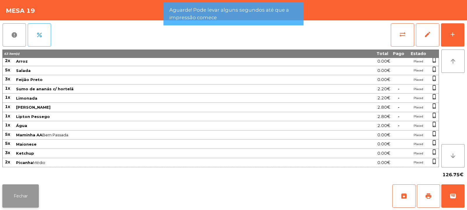
click at [33, 191] on button "Fechar" at bounding box center [20, 196] width 36 height 23
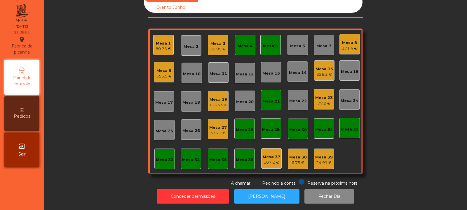
click at [217, 102] on div "126.75 €" at bounding box center [218, 105] width 18 height 6
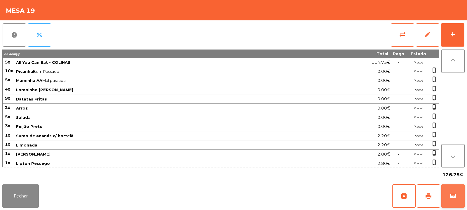
click at [455, 197] on span "wallet" at bounding box center [452, 196] width 7 height 7
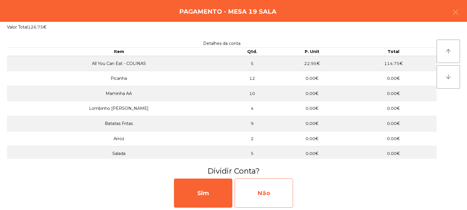
click at [266, 195] on div "Não" at bounding box center [264, 193] width 58 height 29
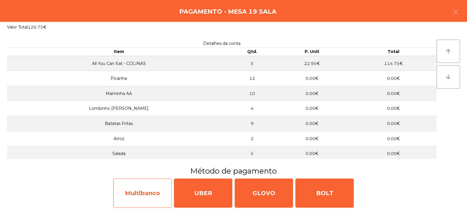
click at [140, 193] on div "Multibanco" at bounding box center [142, 193] width 58 height 29
select select "**"
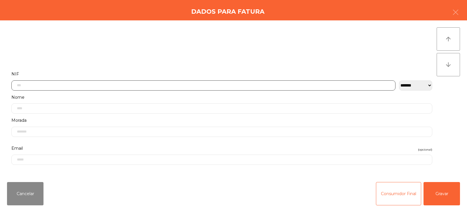
click at [36, 85] on input "text" at bounding box center [203, 86] width 384 height 10
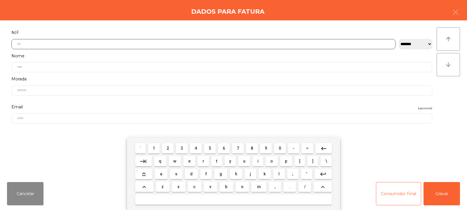
scroll to position [43, 0]
type input "*********"
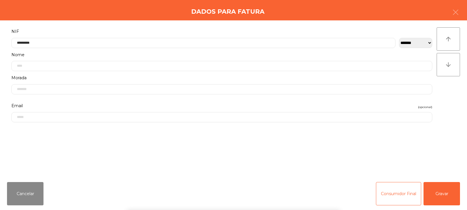
click at [453, 106] on div "arrow_upward arrow_downward" at bounding box center [448, 98] width 23 height 143
click at [441, 192] on button "Gravar" at bounding box center [441, 193] width 36 height 23
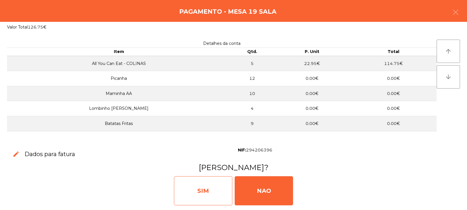
click at [198, 191] on div "SIM" at bounding box center [203, 191] width 58 height 29
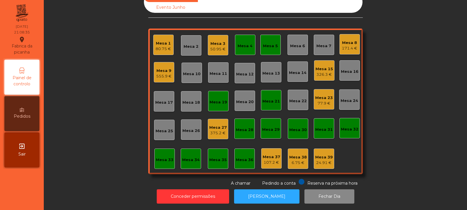
click at [216, 100] on div "Mesa 19" at bounding box center [219, 103] width 18 height 6
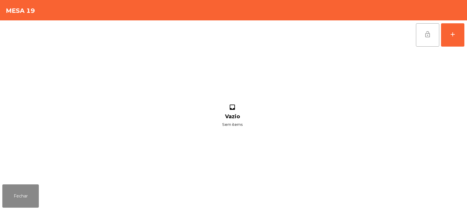
click at [423, 38] on button "lock_open" at bounding box center [427, 34] width 23 height 23
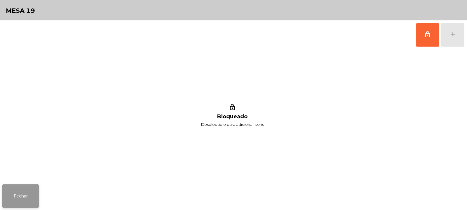
click at [23, 197] on button "Fechar" at bounding box center [20, 196] width 36 height 23
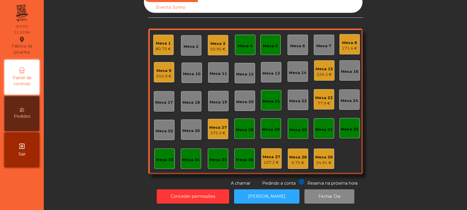
click at [319, 95] on div "Mesa 23" at bounding box center [324, 98] width 18 height 6
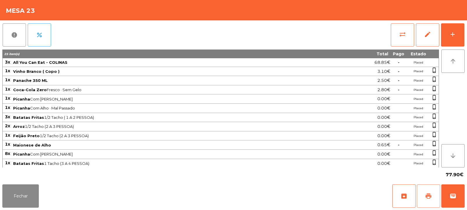
click at [424, 196] on button "print" at bounding box center [428, 196] width 23 height 23
click at [397, 36] on button "sync_alt" at bounding box center [402, 34] width 23 height 23
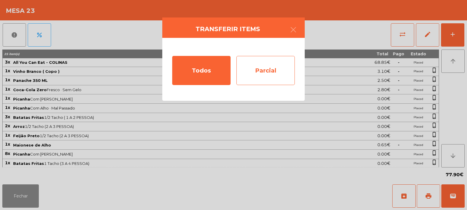
click at [270, 74] on div "Parcial" at bounding box center [265, 70] width 58 height 29
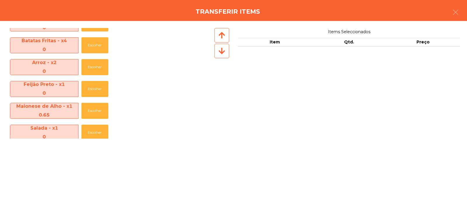
scroll to position [108, 0]
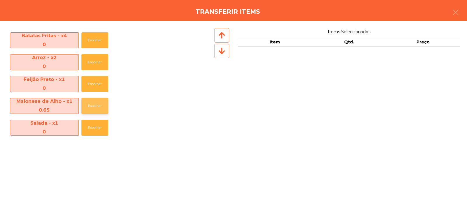
click at [93, 104] on button "Escolher" at bounding box center [94, 106] width 27 height 16
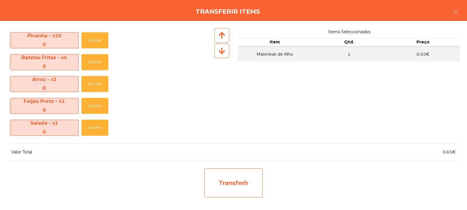
click at [229, 176] on div "Transferir" at bounding box center [233, 183] width 58 height 29
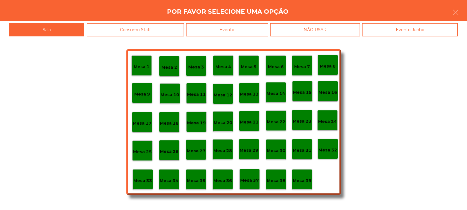
click at [248, 178] on p "Mesa 37" at bounding box center [249, 180] width 19 height 7
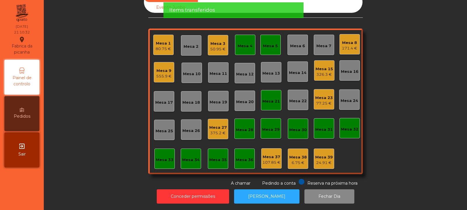
click at [323, 95] on div "Mesa 23" at bounding box center [324, 98] width 18 height 6
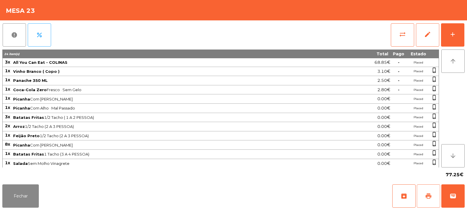
click at [430, 188] on button "print" at bounding box center [428, 196] width 23 height 23
click at [16, 195] on button "Fechar" at bounding box center [20, 196] width 36 height 23
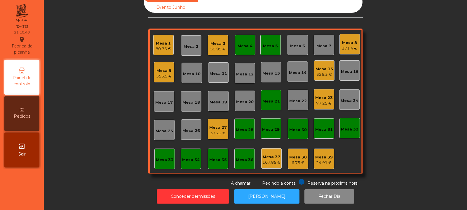
click at [212, 46] on div "50.95 €" at bounding box center [217, 49] width 15 height 6
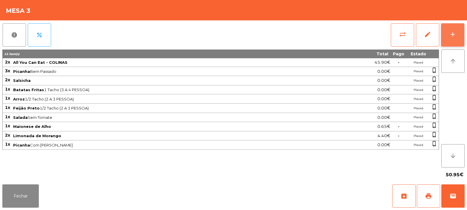
click at [457, 40] on button "add" at bounding box center [452, 34] width 23 height 23
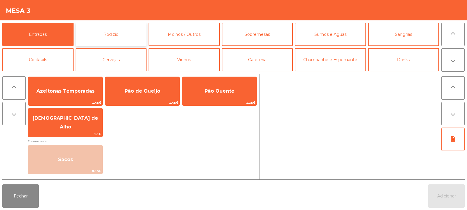
click at [114, 35] on button "Rodizio" at bounding box center [111, 34] width 71 height 23
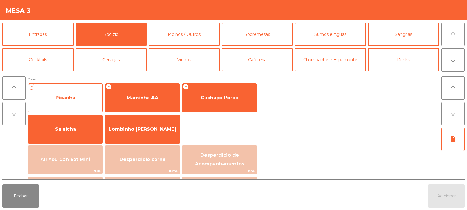
click at [67, 93] on span "Picanha" at bounding box center [65, 98] width 74 height 16
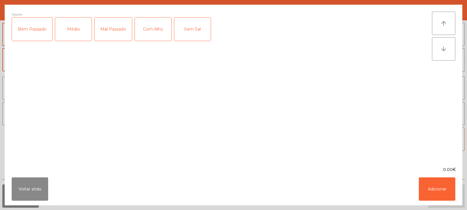
click at [64, 28] on div "Médio" at bounding box center [73, 29] width 36 height 23
click at [147, 34] on div "Com Alho" at bounding box center [153, 29] width 36 height 23
click at [428, 193] on button "Adicionar" at bounding box center [437, 189] width 36 height 23
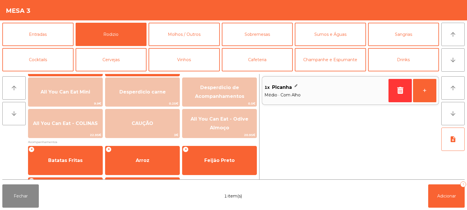
scroll to position [97, 0]
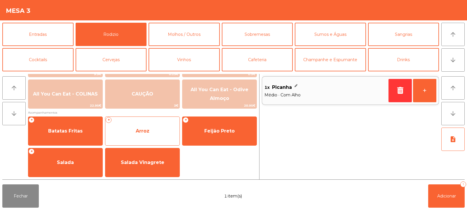
click at [141, 132] on span "Arroz" at bounding box center [143, 131] width 14 height 6
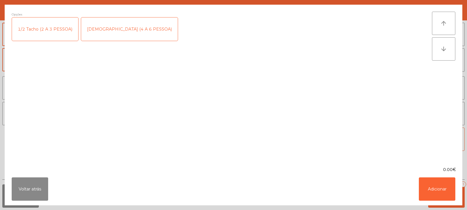
click at [50, 25] on div "1/2 Tacho (2 A 3 PESSOA)" at bounding box center [45, 29] width 66 height 23
click at [432, 189] on button "Adicionar" at bounding box center [437, 189] width 36 height 23
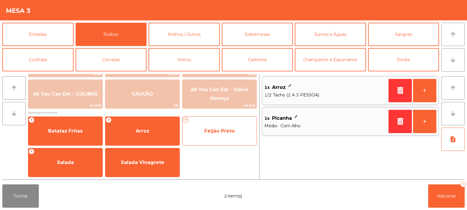
click at [222, 132] on span "Feijão Preto" at bounding box center [219, 131] width 30 height 6
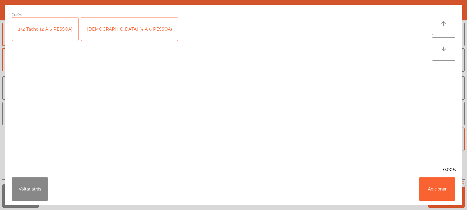
click at [53, 22] on div "1/2 Tacho (2 A 3 PESSOA)" at bounding box center [45, 29] width 66 height 23
click at [436, 190] on button "Adicionar" at bounding box center [437, 189] width 36 height 23
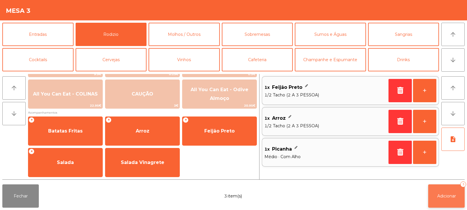
click at [439, 195] on span "Adicionar" at bounding box center [446, 196] width 19 height 5
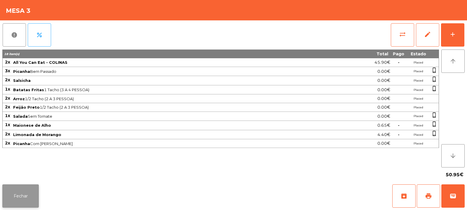
click at [21, 192] on button "Fechar" at bounding box center [20, 196] width 36 height 23
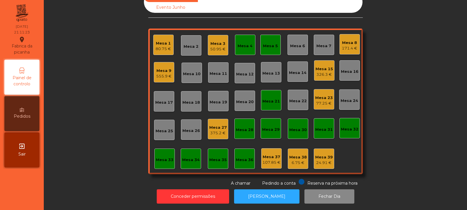
click at [326, 95] on div "Mesa 23" at bounding box center [324, 98] width 18 height 6
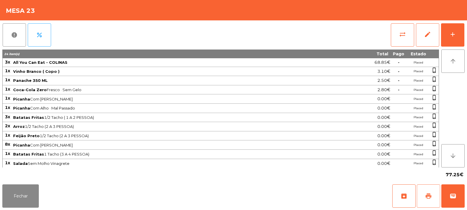
click at [423, 194] on button "print" at bounding box center [428, 196] width 23 height 23
click at [449, 203] on button "wallet" at bounding box center [452, 196] width 23 height 23
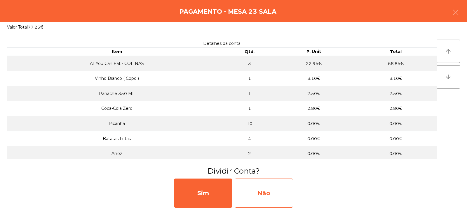
click at [269, 191] on div "Não" at bounding box center [264, 193] width 58 height 29
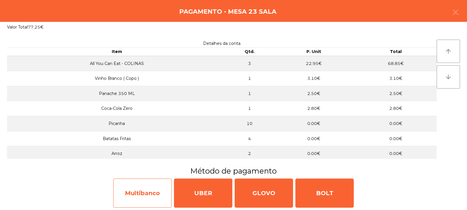
click at [139, 192] on div "Multibanco" at bounding box center [142, 193] width 58 height 29
select select "**"
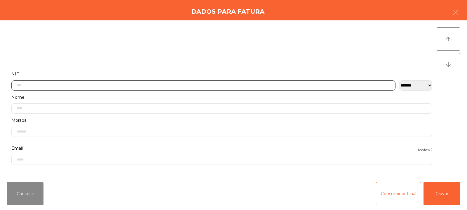
click at [208, 85] on input "text" at bounding box center [203, 86] width 384 height 10
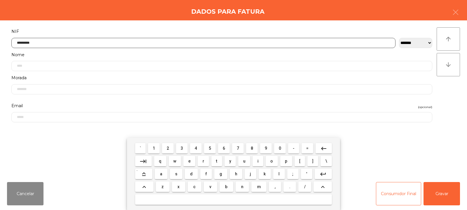
type input "*********"
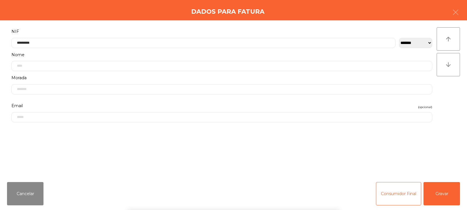
click at [450, 93] on div "arrow_upward arrow_downward" at bounding box center [448, 98] width 23 height 143
click at [443, 193] on button "Gravar" at bounding box center [441, 193] width 36 height 23
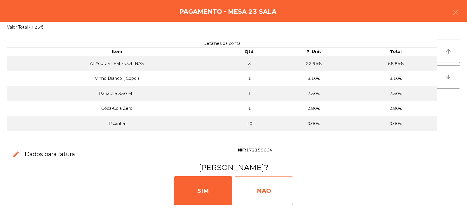
click at [263, 195] on div "NAO" at bounding box center [264, 191] width 58 height 29
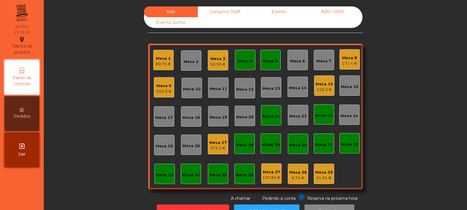
scroll to position [20, 0]
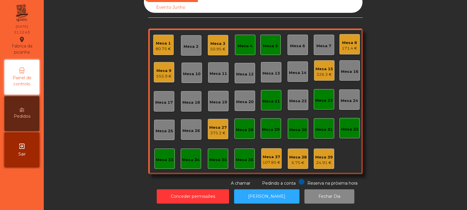
click at [219, 130] on div "375.2 €" at bounding box center [218, 133] width 18 height 6
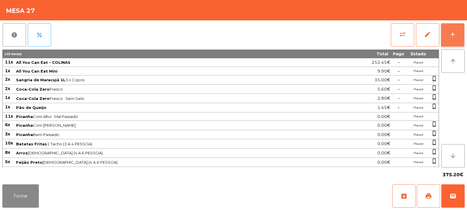
click at [451, 36] on div "add" at bounding box center [452, 34] width 7 height 7
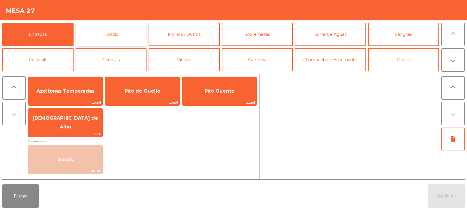
click at [119, 36] on button "Rodizio" at bounding box center [111, 34] width 71 height 23
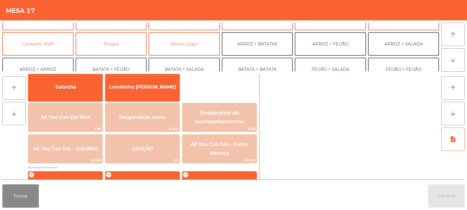
scroll to position [1, 0]
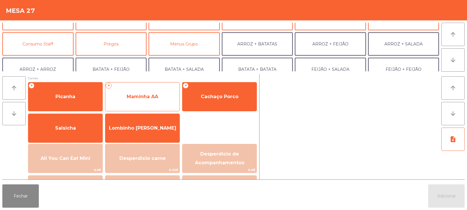
click at [134, 95] on span "Maminha AA" at bounding box center [143, 97] width 32 height 6
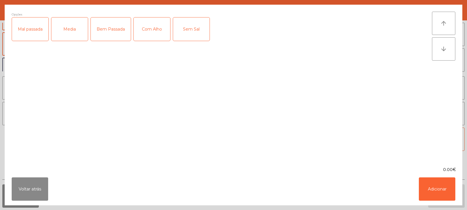
click at [27, 29] on div "Mal passada" at bounding box center [30, 29] width 36 height 23
click at [152, 34] on div "Com Alho" at bounding box center [152, 29] width 36 height 23
click at [443, 184] on button "Adicionar" at bounding box center [437, 189] width 36 height 23
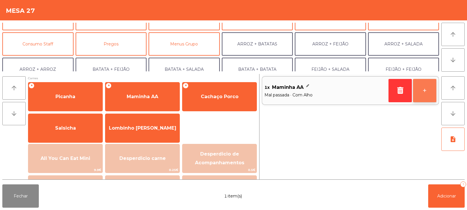
click at [428, 86] on button "+" at bounding box center [424, 90] width 23 height 23
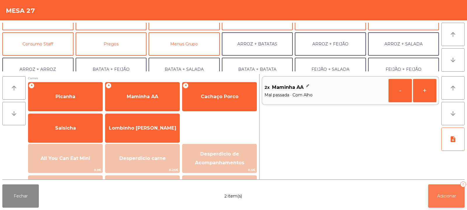
click at [451, 190] on button "Adicionar 2" at bounding box center [446, 196] width 36 height 23
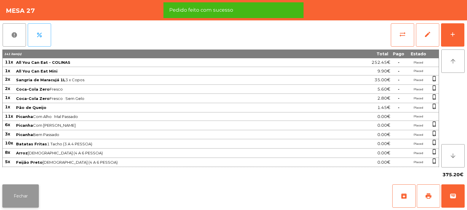
click at [20, 196] on button "Fechar" at bounding box center [20, 196] width 36 height 23
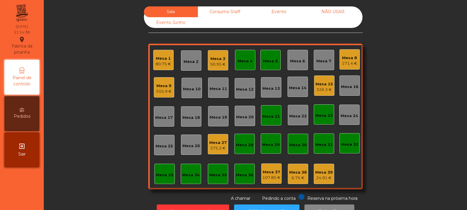
scroll to position [0, 0]
click at [294, 77] on div "Mesa 14" at bounding box center [297, 87] width 20 height 20
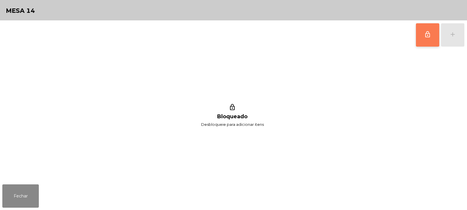
click at [423, 39] on button "lock_outline" at bounding box center [427, 34] width 23 height 23
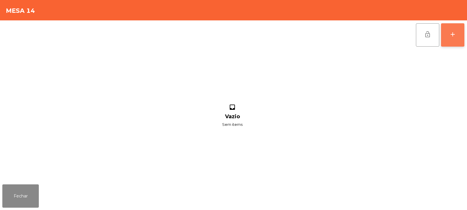
click at [457, 36] on button "add" at bounding box center [452, 34] width 23 height 23
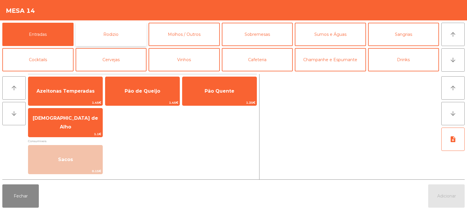
click at [119, 34] on button "Rodizio" at bounding box center [111, 34] width 71 height 23
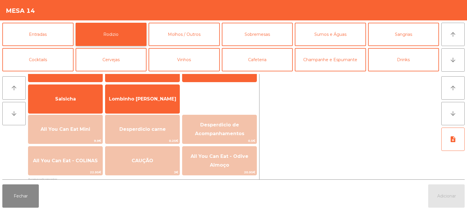
scroll to position [39, 0]
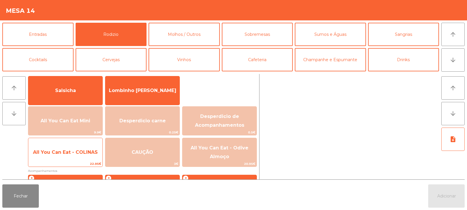
click at [87, 161] on div "All You Can Eat - COLINAS 22.95€" at bounding box center [65, 152] width 75 height 29
click at [85, 158] on span "All You Can Eat - COLINAS" at bounding box center [65, 153] width 74 height 16
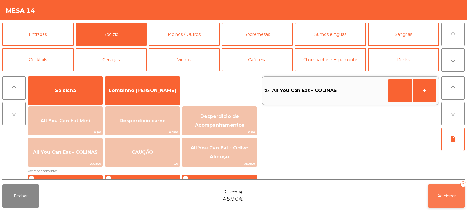
click at [448, 198] on span "Adicionar" at bounding box center [446, 196] width 19 height 5
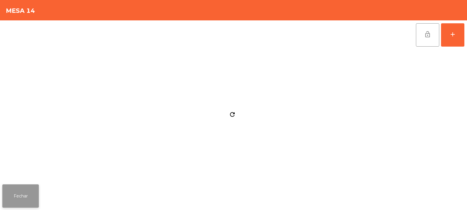
click at [28, 192] on button "Fechar" at bounding box center [20, 196] width 36 height 23
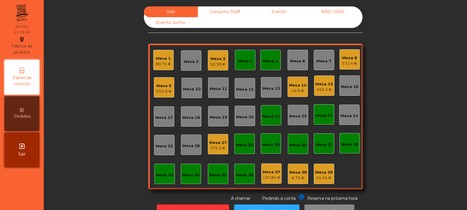
click at [294, 96] on div "Mesa 14 45.9 €" at bounding box center [297, 87] width 20 height 20
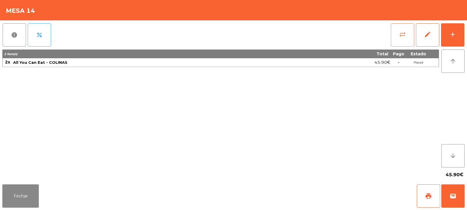
click at [397, 35] on button "sync_alt" at bounding box center [402, 34] width 23 height 23
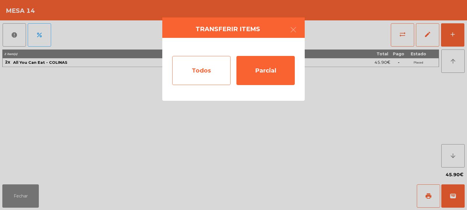
click at [199, 62] on div "Todos" at bounding box center [201, 70] width 58 height 29
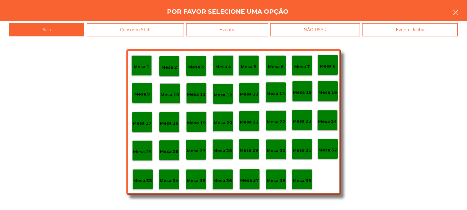
click at [452, 13] on button "button" at bounding box center [455, 13] width 16 height 18
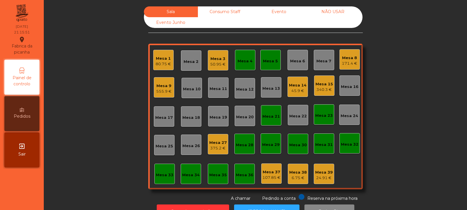
click at [295, 67] on div "Mesa 6" at bounding box center [297, 60] width 20 height 20
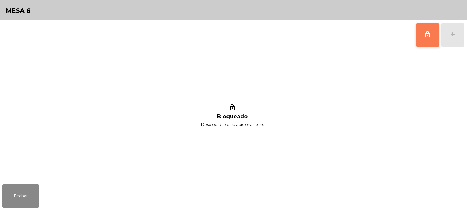
click at [428, 33] on span "lock_outline" at bounding box center [427, 34] width 7 height 7
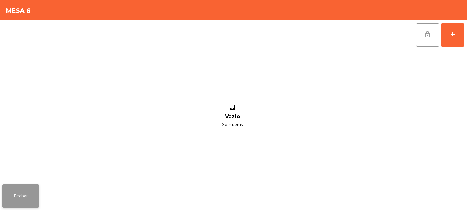
click at [31, 196] on button "Fechar" at bounding box center [20, 196] width 36 height 23
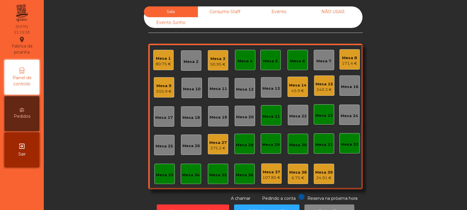
click at [295, 89] on div "45.9 €" at bounding box center [298, 91] width 18 height 6
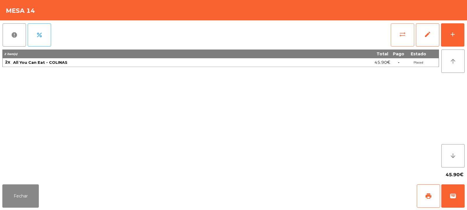
click at [398, 40] on button "sync_alt" at bounding box center [402, 34] width 23 height 23
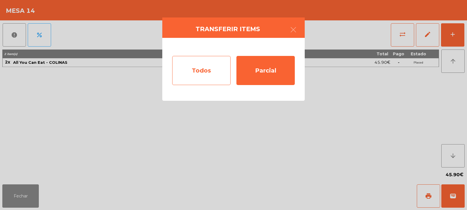
click at [207, 70] on div "Todos" at bounding box center [201, 70] width 58 height 29
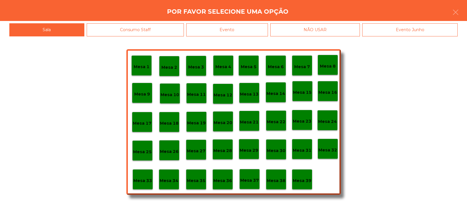
click at [277, 65] on p "Mesa 6" at bounding box center [276, 67] width 16 height 7
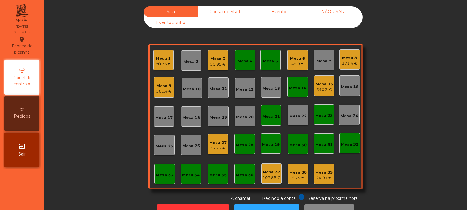
click at [221, 151] on div "375.2 €" at bounding box center [218, 149] width 18 height 6
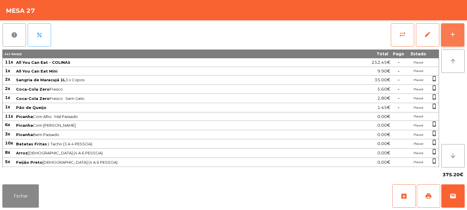
click at [448, 37] on button "add" at bounding box center [452, 34] width 23 height 23
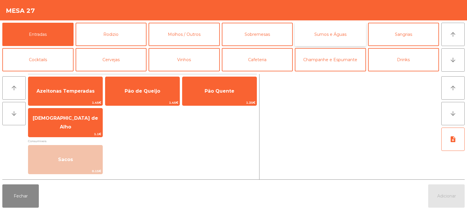
click at [322, 40] on button "Sumos e Águas" at bounding box center [330, 34] width 71 height 23
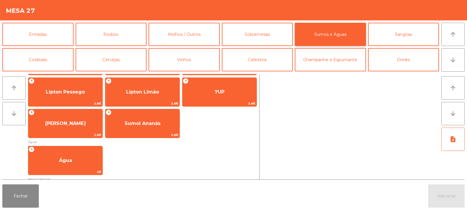
scroll to position [132, 0]
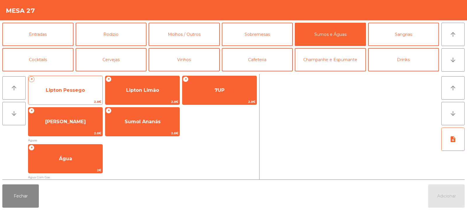
click at [80, 93] on span "Lipton Pessego" at bounding box center [65, 91] width 39 height 6
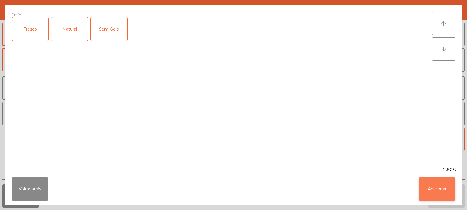
click at [438, 193] on button "Adicionar" at bounding box center [437, 189] width 36 height 23
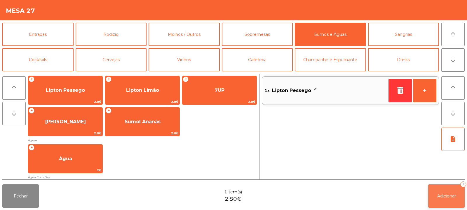
click at [439, 191] on button "Adicionar 1" at bounding box center [446, 196] width 36 height 23
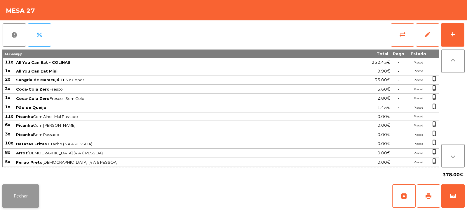
click at [23, 198] on button "Fechar" at bounding box center [20, 196] width 36 height 23
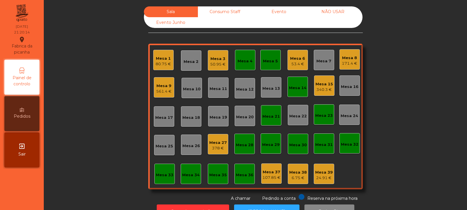
click at [343, 78] on div "Mesa 16" at bounding box center [349, 86] width 20 height 20
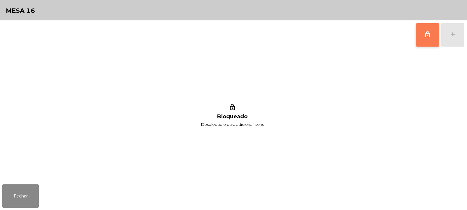
click at [418, 40] on button "lock_outline" at bounding box center [427, 34] width 23 height 23
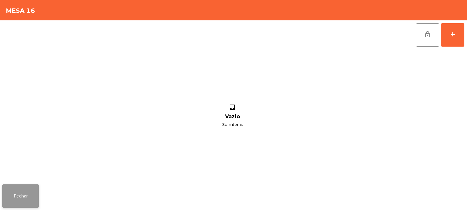
click at [22, 198] on button "Fechar" at bounding box center [20, 196] width 36 height 23
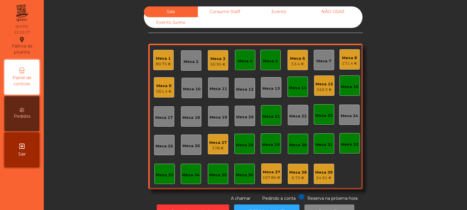
click at [320, 90] on div "340.3 €" at bounding box center [324, 90] width 18 height 6
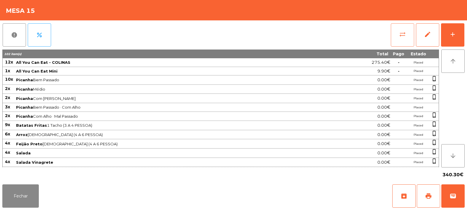
click at [402, 35] on span "sync_alt" at bounding box center [402, 34] width 7 height 7
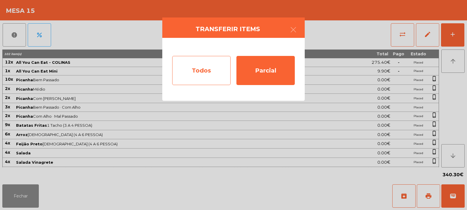
click at [199, 75] on div "Todos" at bounding box center [201, 70] width 58 height 29
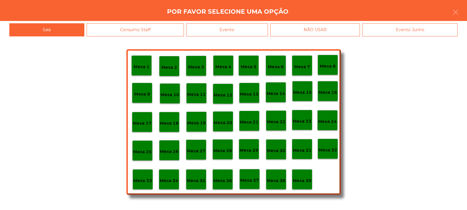
click at [332, 89] on p "Mesa 16" at bounding box center [327, 92] width 19 height 7
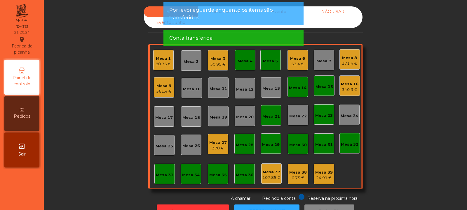
click at [320, 86] on div "Mesa 15" at bounding box center [324, 87] width 18 height 6
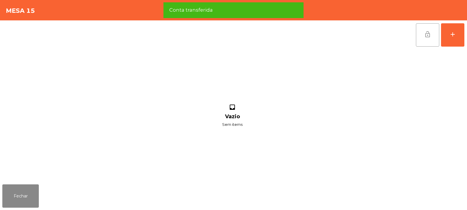
click at [423, 31] on button "lock_open" at bounding box center [427, 34] width 23 height 23
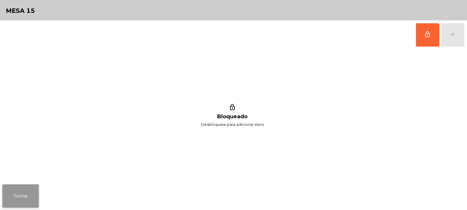
click at [33, 191] on button "Fechar" at bounding box center [20, 196] width 36 height 23
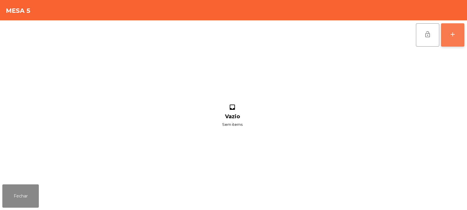
click at [446, 41] on button "add" at bounding box center [452, 34] width 23 height 23
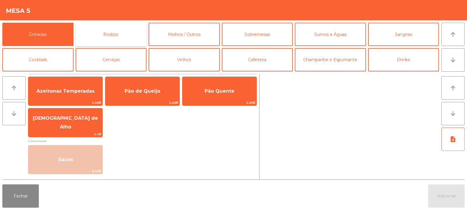
click at [119, 42] on button "Rodizio" at bounding box center [111, 34] width 71 height 23
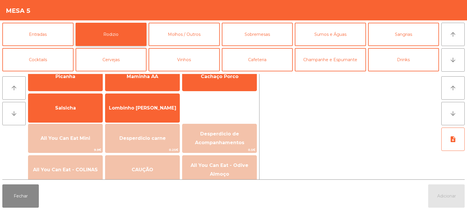
scroll to position [22, 0]
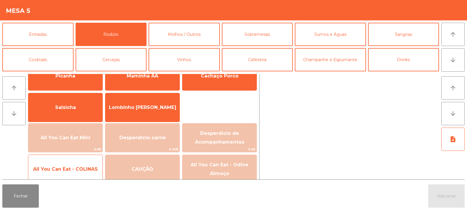
click at [78, 165] on span "All You Can Eat - COLINAS" at bounding box center [65, 170] width 74 height 16
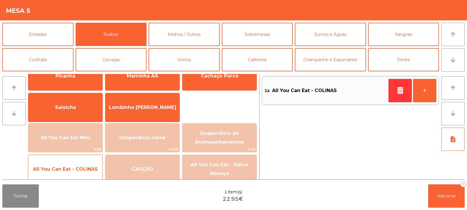
click at [80, 169] on span "All You Can Eat - COLINAS" at bounding box center [65, 170] width 65 height 6
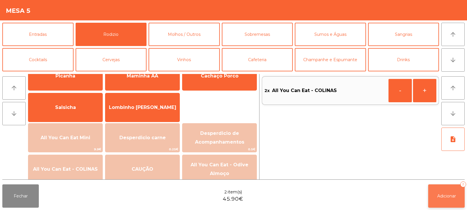
click at [444, 201] on button "Adicionar 2" at bounding box center [446, 196] width 36 height 23
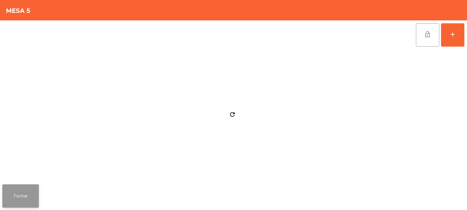
click at [32, 205] on button "Fechar" at bounding box center [20, 196] width 36 height 23
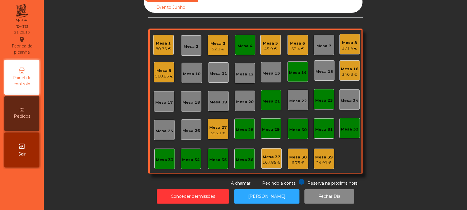
scroll to position [0, 0]
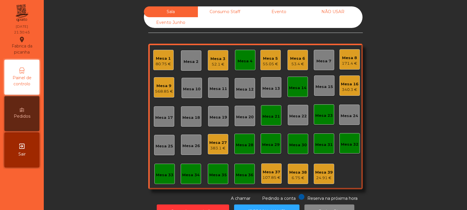
click at [218, 118] on div "Mesa 19" at bounding box center [219, 118] width 18 height 6
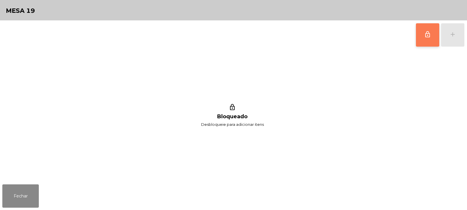
click at [425, 41] on button "lock_outline" at bounding box center [427, 34] width 23 height 23
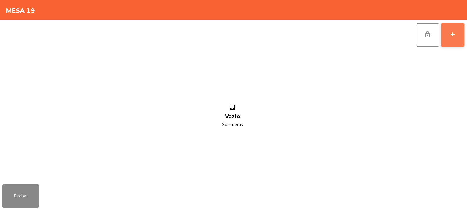
click at [444, 38] on button "add" at bounding box center [452, 34] width 23 height 23
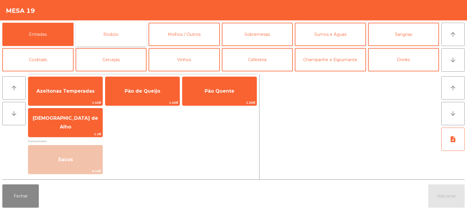
click at [92, 36] on button "Rodizio" at bounding box center [111, 34] width 71 height 23
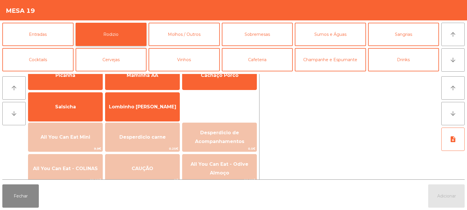
scroll to position [30, 0]
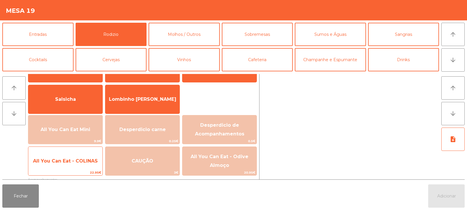
click at [83, 166] on span "All You Can Eat - COLINAS" at bounding box center [65, 162] width 74 height 16
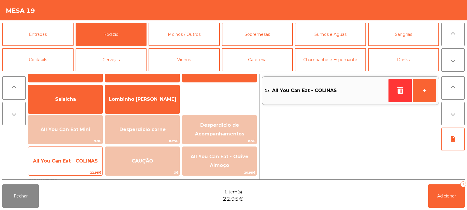
click at [83, 166] on span "All You Can Eat - COLINAS" at bounding box center [65, 162] width 74 height 16
click at [82, 169] on span "All You Can Eat - COLINAS" at bounding box center [65, 162] width 74 height 16
click at [80, 170] on span "22.95€" at bounding box center [65, 173] width 74 height 6
click at [80, 167] on span "All You Can Eat - COLINAS" at bounding box center [65, 162] width 74 height 16
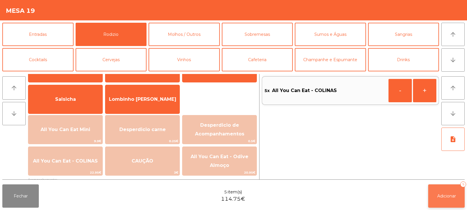
click at [435, 198] on button "Adicionar 5" at bounding box center [446, 196] width 36 height 23
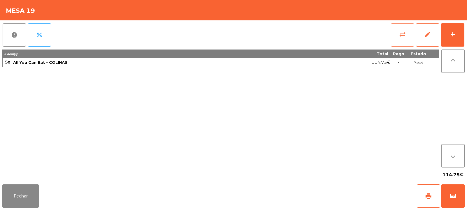
click at [407, 29] on button "sync_alt" at bounding box center [402, 34] width 23 height 23
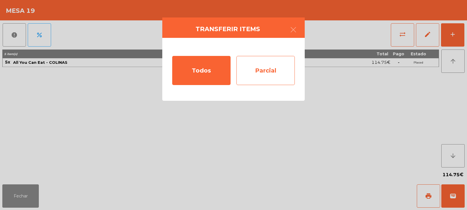
click at [277, 70] on div "Parcial" at bounding box center [265, 70] width 58 height 29
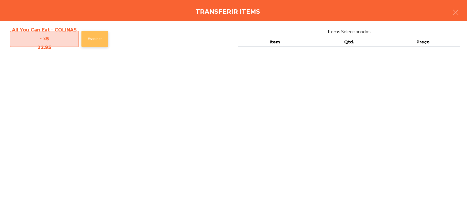
click at [98, 41] on button "Escolher" at bounding box center [94, 39] width 27 height 16
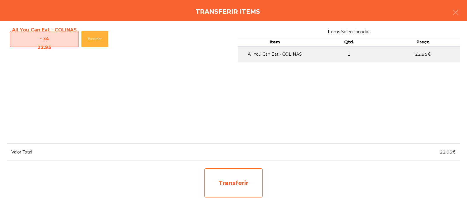
click at [248, 186] on div "Transferir" at bounding box center [233, 183] width 58 height 29
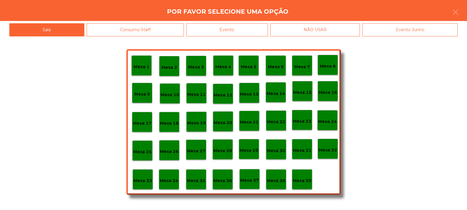
click at [253, 181] on p "Mesa 37" at bounding box center [249, 180] width 19 height 7
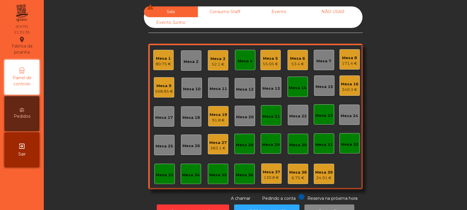
click at [164, 60] on div "Mesa 1" at bounding box center [163, 59] width 15 height 6
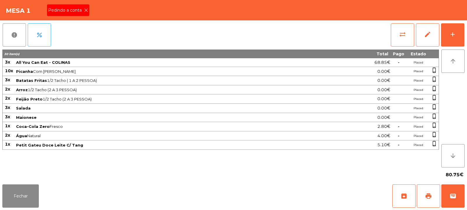
click at [86, 11] on icon at bounding box center [86, 10] width 4 height 4
click at [433, 199] on button "print" at bounding box center [428, 196] width 23 height 23
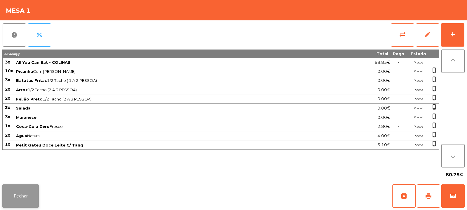
click at [22, 207] on button "Fechar" at bounding box center [20, 196] width 36 height 23
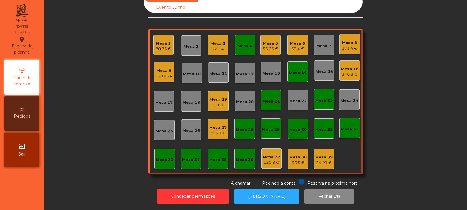
scroll to position [0, 0]
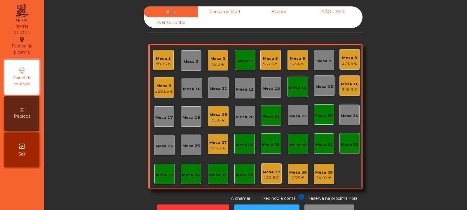
click at [273, 61] on div "55.05 €" at bounding box center [270, 64] width 15 height 6
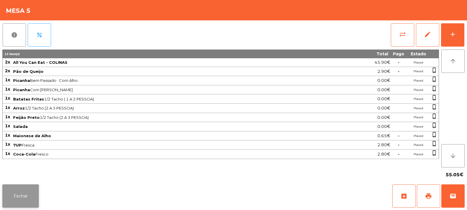
click at [33, 191] on button "Fechar" at bounding box center [20, 196] width 36 height 23
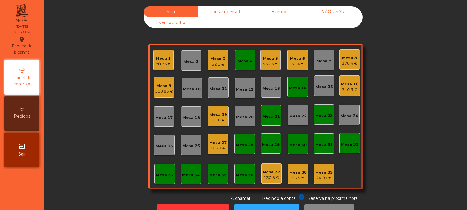
click at [163, 68] on div "Mesa 1 80.75 €" at bounding box center [163, 60] width 20 height 20
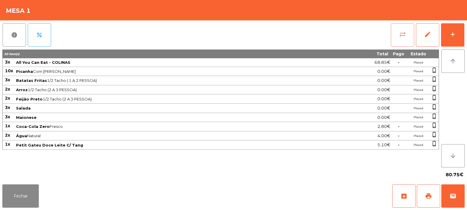
click at [408, 34] on button "sync_alt" at bounding box center [402, 34] width 23 height 23
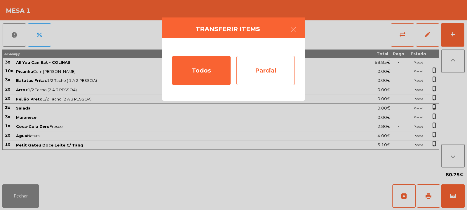
click at [275, 76] on div "Parcial" at bounding box center [265, 70] width 58 height 29
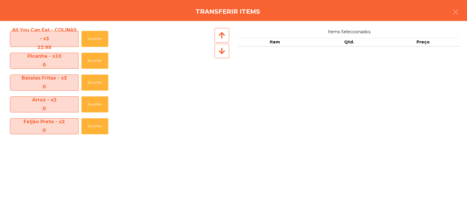
scroll to position [110, 0]
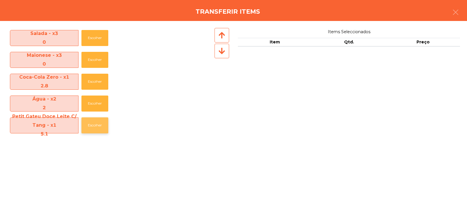
click at [83, 127] on button "Escolher" at bounding box center [94, 126] width 27 height 16
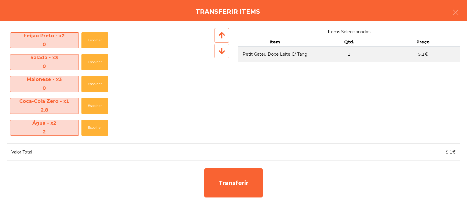
scroll to position [86, 0]
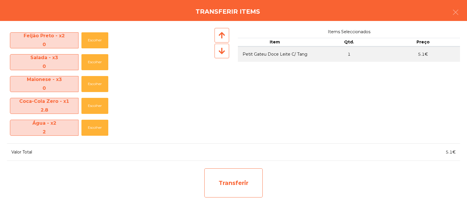
click at [233, 187] on div "Transferir" at bounding box center [233, 183] width 58 height 29
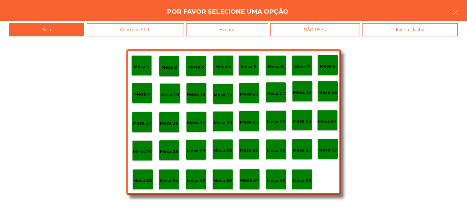
click at [298, 177] on div "Mesa 39" at bounding box center [302, 179] width 19 height 9
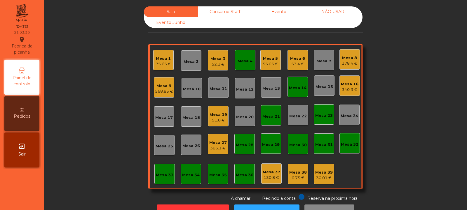
click at [156, 56] on div "Mesa 1" at bounding box center [163, 59] width 15 height 6
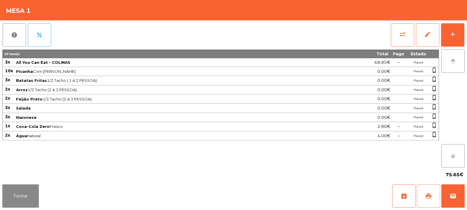
click at [427, 192] on button "print" at bounding box center [428, 196] width 23 height 23
click at [431, 196] on span "print" at bounding box center [428, 196] width 7 height 7
click at [456, 198] on span "wallet" at bounding box center [452, 196] width 7 height 7
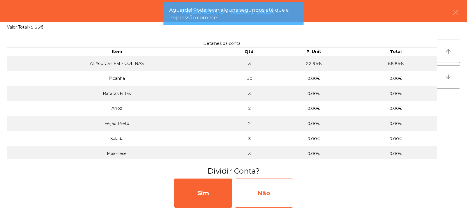
click at [275, 191] on div "Não" at bounding box center [264, 193] width 58 height 29
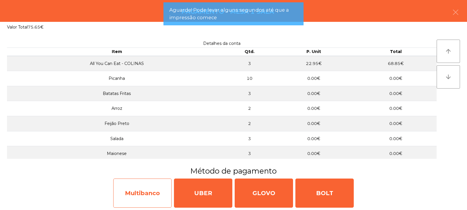
click at [140, 198] on div "Multibanco" at bounding box center [142, 193] width 58 height 29
select select "**"
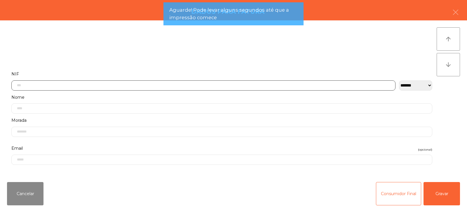
click at [81, 86] on input "text" at bounding box center [203, 86] width 384 height 10
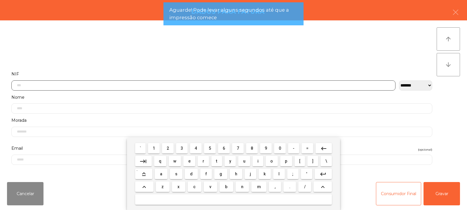
scroll to position [43, 0]
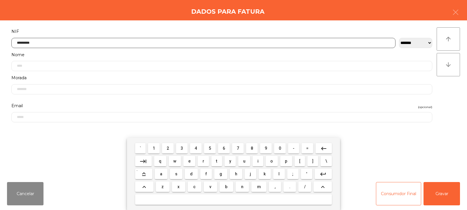
type input "*********"
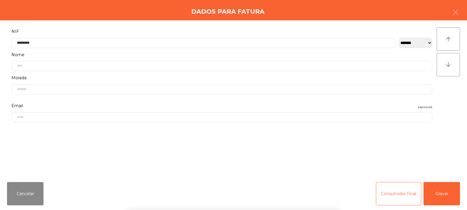
click at [435, 196] on div "` 1 2 3 4 5 6 7 8 9 0 - = keyboard_backspace keyboard_tab q w e r t y u i o p […" at bounding box center [233, 174] width 467 height 72
click at [442, 195] on div "` 1 2 3 4 5 6 7 8 9 0 - = keyboard_backspace keyboard_tab q w e r t y u i o p […" at bounding box center [233, 174] width 467 height 72
click at [434, 196] on button "Gravar" at bounding box center [441, 193] width 36 height 23
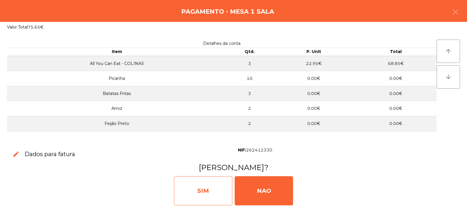
click at [205, 181] on div "SIM" at bounding box center [203, 191] width 58 height 29
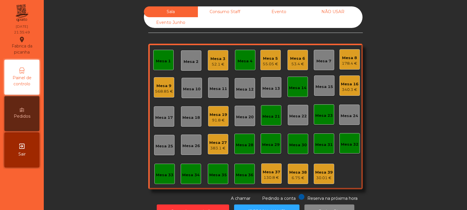
click at [213, 143] on div "Mesa 27" at bounding box center [218, 143] width 18 height 6
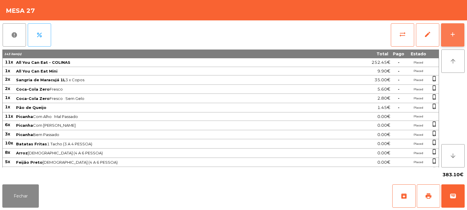
click at [451, 39] on button "add" at bounding box center [452, 34] width 23 height 23
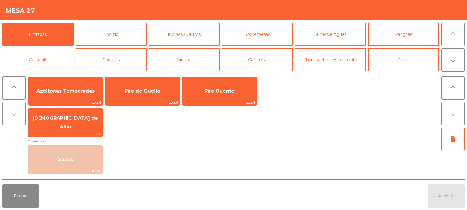
click at [58, 64] on button "Cocktails" at bounding box center [37, 59] width 71 height 23
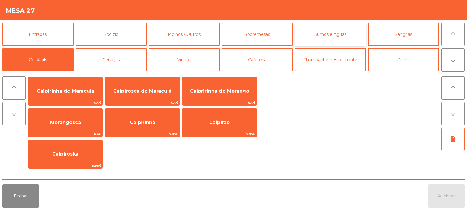
click at [318, 38] on button "Sumos e Águas" at bounding box center [330, 34] width 71 height 23
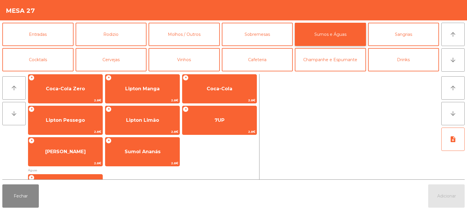
scroll to position [102, 0]
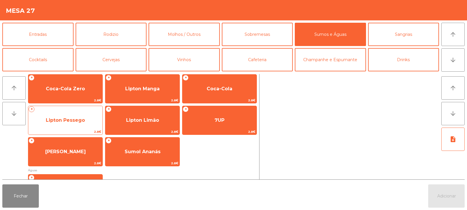
click at [88, 120] on span "Lipton Pessego" at bounding box center [65, 121] width 74 height 16
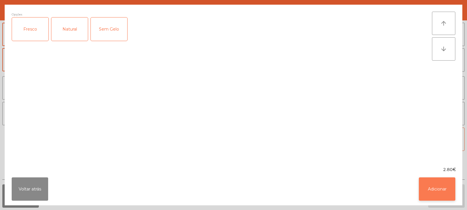
click at [440, 190] on button "Adicionar" at bounding box center [437, 189] width 36 height 23
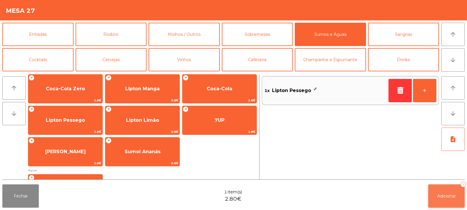
click at [447, 199] on span "Adicionar" at bounding box center [446, 196] width 19 height 5
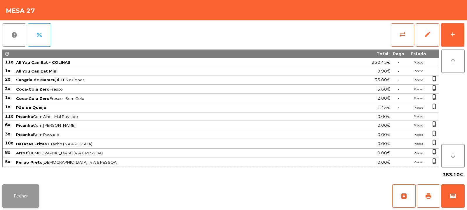
click at [13, 194] on button "Fechar" at bounding box center [20, 196] width 36 height 23
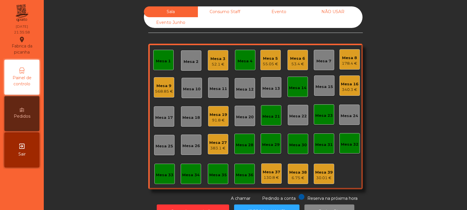
click at [324, 88] on div "Mesa 15" at bounding box center [324, 87] width 18 height 6
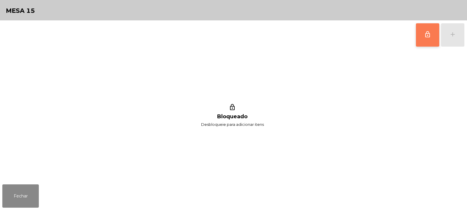
click at [427, 38] on span "lock_outline" at bounding box center [427, 34] width 7 height 7
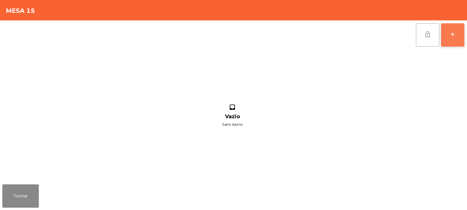
click at [453, 33] on div "add" at bounding box center [452, 34] width 7 height 7
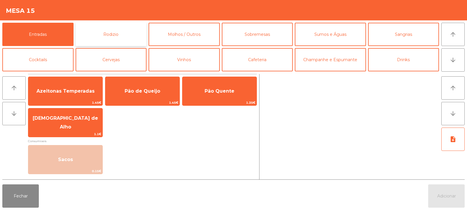
click at [113, 32] on button "Rodizio" at bounding box center [111, 34] width 71 height 23
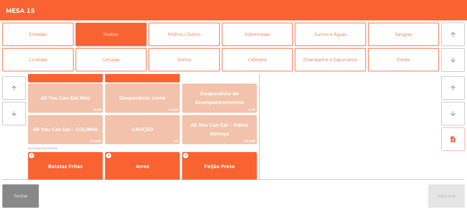
scroll to position [62, 0]
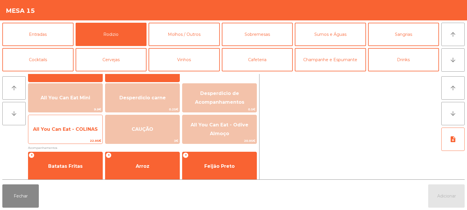
click at [70, 135] on span "All You Can Eat - COLINAS" at bounding box center [65, 130] width 74 height 16
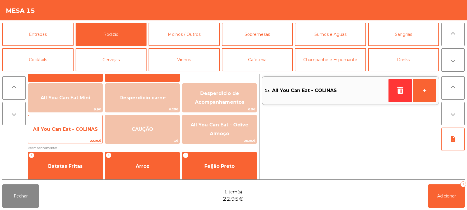
click at [70, 131] on span "All You Can Eat - COLINAS" at bounding box center [65, 130] width 65 height 6
click at [70, 133] on span "All You Can Eat - COLINAS" at bounding box center [65, 130] width 74 height 16
click at [74, 134] on span "All You Can Eat - COLINAS" at bounding box center [65, 130] width 74 height 16
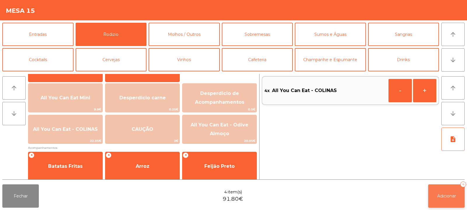
click at [448, 192] on button "Adicionar 4" at bounding box center [446, 196] width 36 height 23
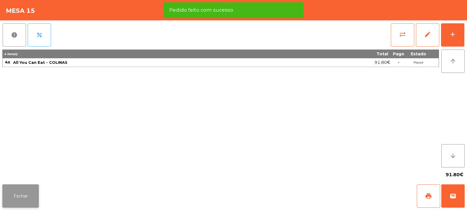
click at [19, 195] on button "Fechar" at bounding box center [20, 196] width 36 height 23
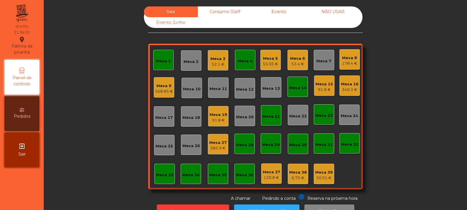
scroll to position [20, 0]
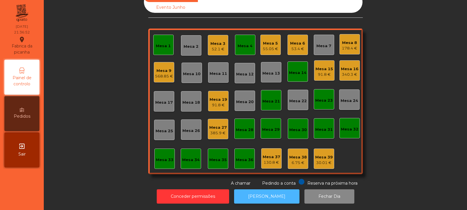
click at [267, 190] on button "[PERSON_NAME]" at bounding box center [266, 197] width 65 height 14
click at [163, 41] on div "Mesa 1" at bounding box center [163, 45] width 15 height 8
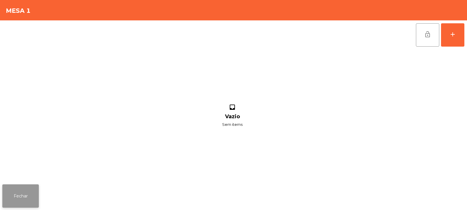
click at [18, 195] on button "Fechar" at bounding box center [20, 196] width 36 height 23
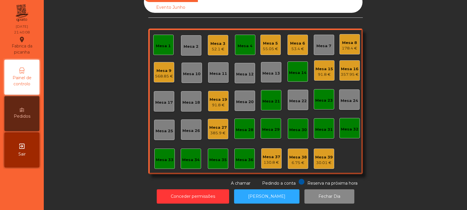
click at [320, 66] on div "Mesa 15" at bounding box center [324, 69] width 18 height 6
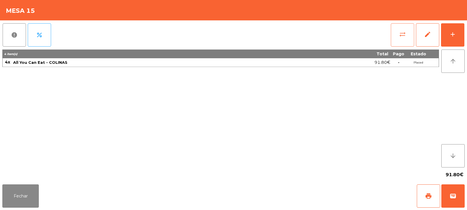
click at [397, 35] on button "sync_alt" at bounding box center [402, 34] width 23 height 23
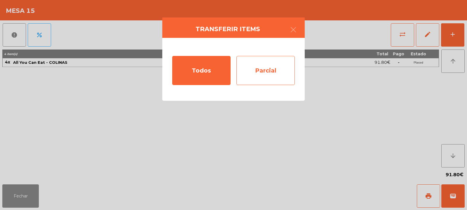
click at [269, 72] on div "Parcial" at bounding box center [265, 70] width 58 height 29
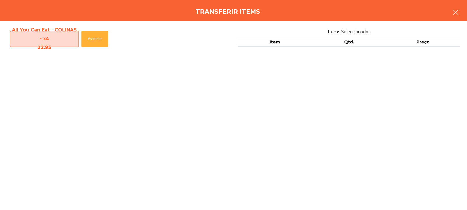
click at [448, 11] on button "button" at bounding box center [455, 13] width 16 height 18
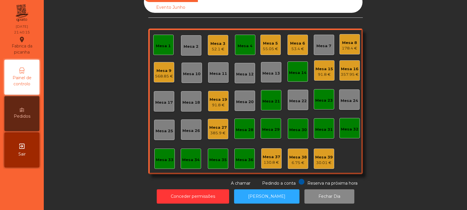
click at [346, 76] on div "Mesa 16 357.95 €" at bounding box center [349, 70] width 20 height 20
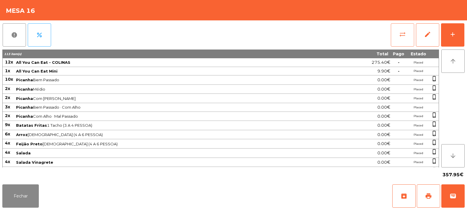
click at [404, 26] on button "sync_alt" at bounding box center [402, 34] width 23 height 23
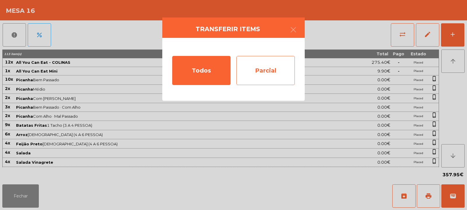
click at [270, 70] on div "Parcial" at bounding box center [265, 70] width 58 height 29
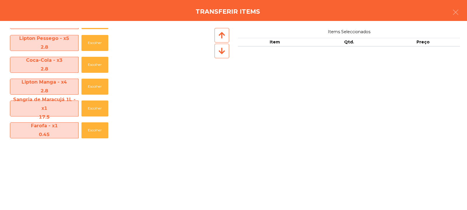
scroll to position [183, 0]
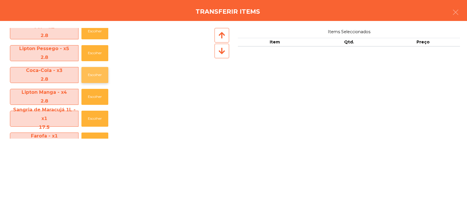
click at [88, 77] on button "Escolher" at bounding box center [94, 75] width 27 height 16
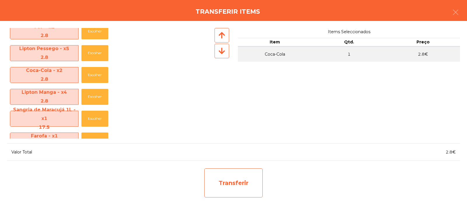
click at [236, 177] on div "Transferir" at bounding box center [233, 183] width 58 height 29
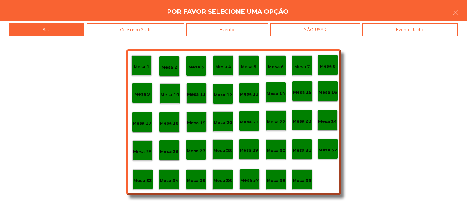
click at [249, 175] on div "Mesa 37" at bounding box center [249, 179] width 19 height 9
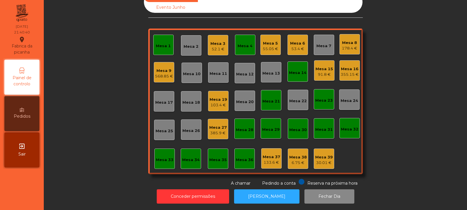
click at [350, 72] on div "355.15 €" at bounding box center [350, 75] width 18 height 6
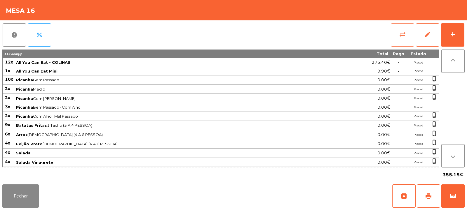
click at [399, 41] on button "sync_alt" at bounding box center [402, 34] width 23 height 23
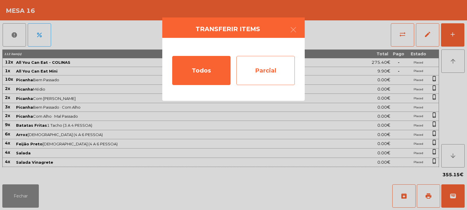
click at [261, 69] on div "Parcial" at bounding box center [265, 70] width 58 height 29
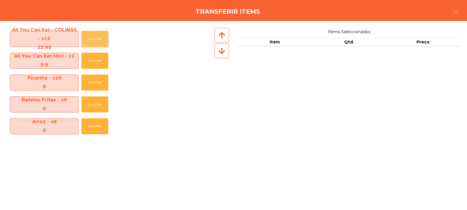
click at [98, 42] on button "Escolher" at bounding box center [94, 39] width 27 height 16
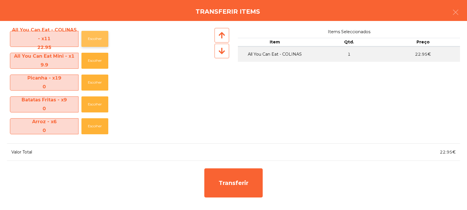
click at [94, 43] on button "Escolher" at bounding box center [94, 39] width 27 height 16
click at [94, 39] on button "Escolher" at bounding box center [94, 39] width 27 height 16
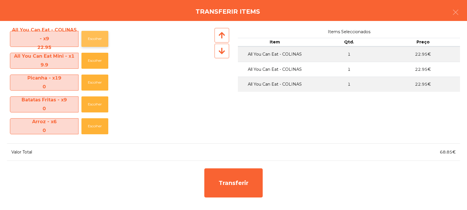
click at [100, 39] on button "Escolher" at bounding box center [94, 39] width 27 height 16
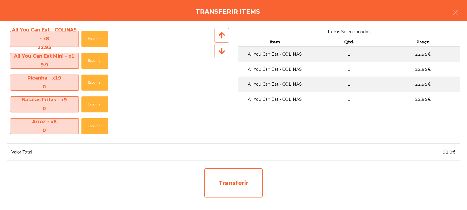
click at [231, 191] on div "Transferir" at bounding box center [233, 183] width 58 height 29
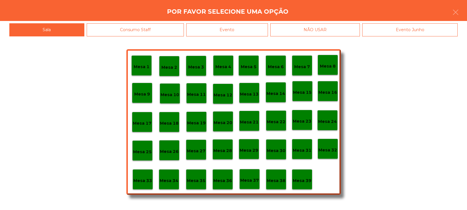
click at [250, 177] on div "Mesa 37" at bounding box center [249, 179] width 19 height 9
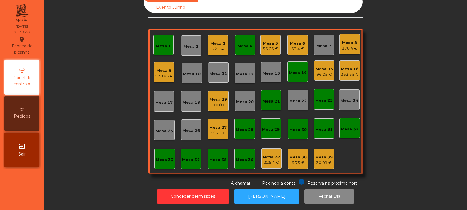
click at [344, 46] on div "178.4 €" at bounding box center [349, 49] width 15 height 6
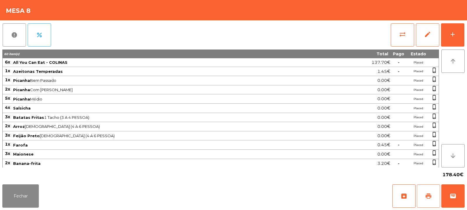
click at [424, 193] on button "print" at bounding box center [428, 196] width 23 height 23
click at [27, 186] on button "Fechar" at bounding box center [20, 196] width 36 height 23
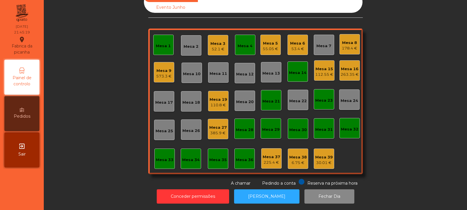
click at [159, 43] on div "Mesa 1" at bounding box center [163, 46] width 15 height 6
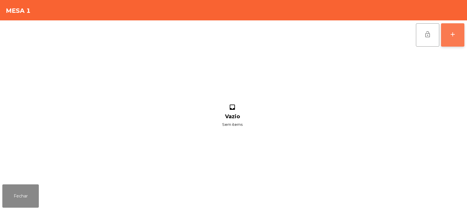
click at [446, 33] on button "add" at bounding box center [452, 34] width 23 height 23
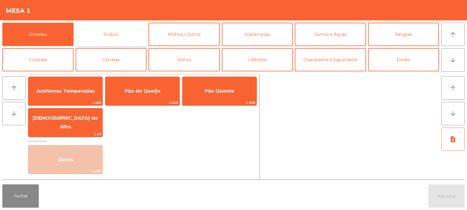
click at [114, 37] on button "Rodizio" at bounding box center [111, 34] width 71 height 23
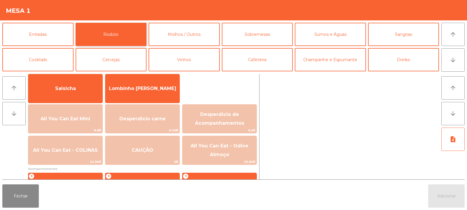
scroll to position [52, 0]
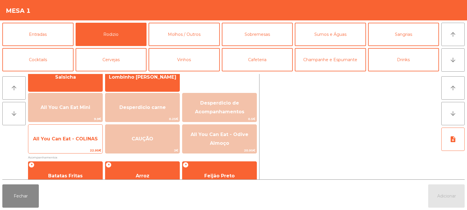
click at [81, 150] on span "22.95€" at bounding box center [65, 151] width 74 height 6
click at [80, 149] on span "22.95€" at bounding box center [65, 151] width 74 height 6
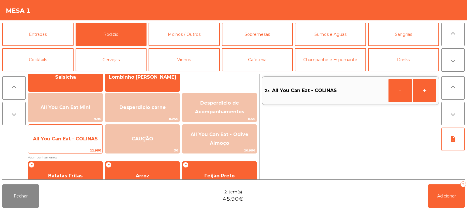
click at [83, 148] on span "22.95€" at bounding box center [65, 151] width 74 height 6
click at [81, 151] on span "22.95€" at bounding box center [65, 151] width 74 height 6
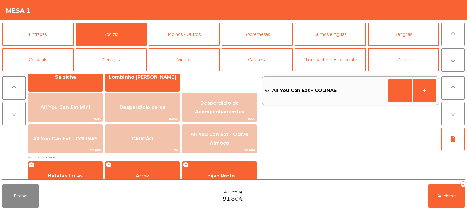
click at [432, 179] on div "4x All You Can Eat - COLINAS - +" at bounding box center [350, 127] width 177 height 106
click at [444, 195] on span "Adicionar" at bounding box center [446, 196] width 19 height 5
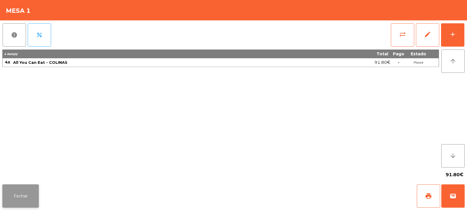
click at [27, 200] on button "Fechar" at bounding box center [20, 196] width 36 height 23
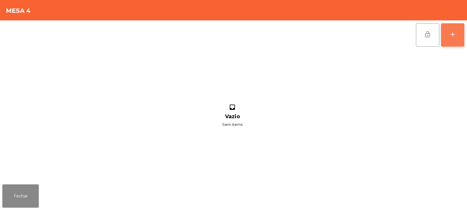
click at [453, 35] on div "add" at bounding box center [452, 34] width 7 height 7
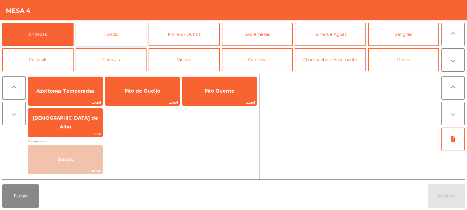
click at [106, 34] on button "Rodizio" at bounding box center [111, 34] width 71 height 23
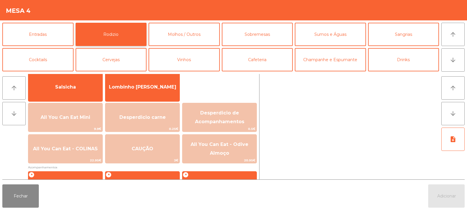
scroll to position [50, 0]
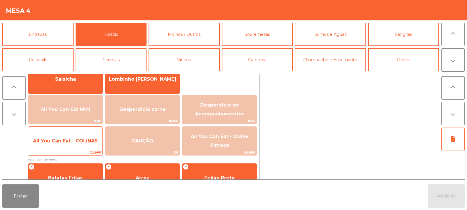
click at [81, 151] on span "22.95€" at bounding box center [65, 153] width 74 height 6
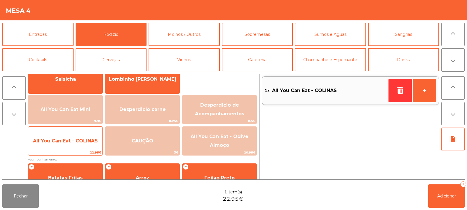
click at [79, 155] on span "22.95€" at bounding box center [65, 153] width 74 height 6
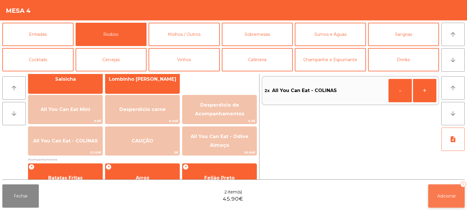
click at [453, 189] on button "Adicionar 2" at bounding box center [446, 196] width 36 height 23
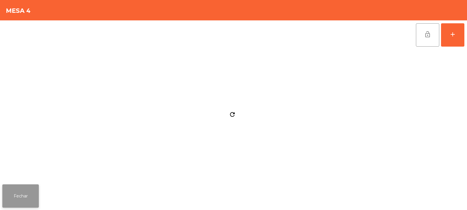
click at [20, 190] on button "Fechar" at bounding box center [20, 196] width 36 height 23
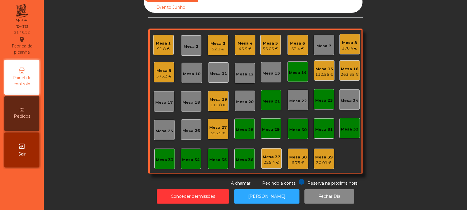
click at [216, 46] on div "52.1 €" at bounding box center [217, 49] width 15 height 6
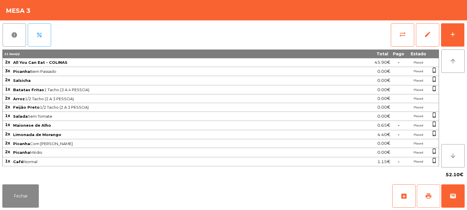
click at [425, 193] on span "print" at bounding box center [428, 196] width 7 height 7
click at [428, 198] on span "print" at bounding box center [428, 196] width 7 height 7
click at [461, 196] on button "wallet" at bounding box center [452, 196] width 23 height 23
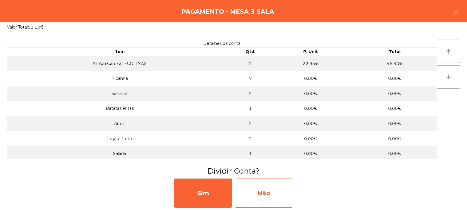
click at [268, 195] on div "Não" at bounding box center [264, 193] width 58 height 29
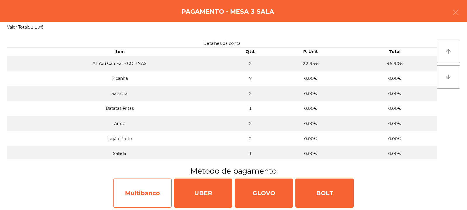
click at [147, 199] on div "Multibanco" at bounding box center [142, 193] width 58 height 29
select select "**"
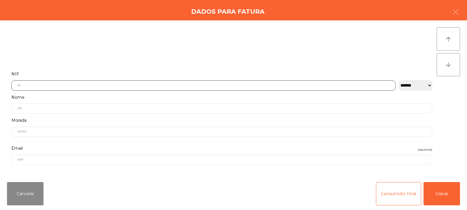
click at [114, 84] on input "text" at bounding box center [203, 86] width 384 height 10
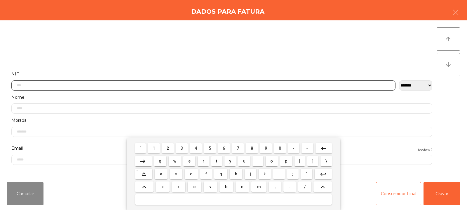
scroll to position [43, 0]
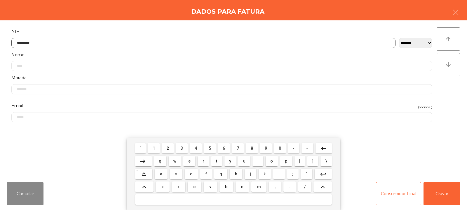
type input "*********"
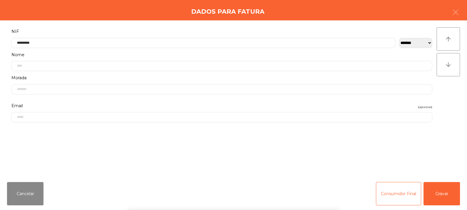
click at [437, 196] on div "` 1 2 3 4 5 6 7 8 9 0 - = keyboard_backspace keyboard_tab q w e r t y u i o p […" at bounding box center [233, 174] width 467 height 72
click at [451, 195] on div "` 1 2 3 4 5 6 7 8 9 0 - = keyboard_backspace keyboard_tab q w e r t y u i o p […" at bounding box center [233, 174] width 467 height 72
click at [430, 198] on button "Gravar" at bounding box center [441, 193] width 36 height 23
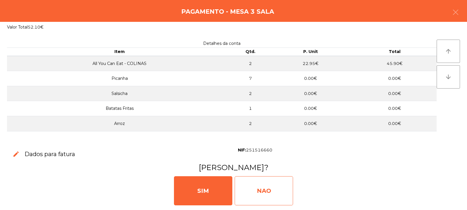
click at [263, 190] on div "NAO" at bounding box center [264, 191] width 58 height 29
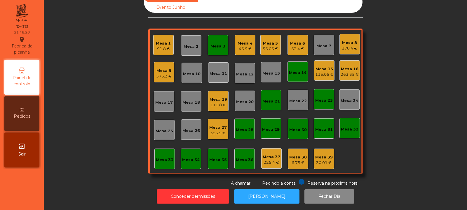
click at [218, 130] on div "385.9 €" at bounding box center [218, 133] width 18 height 6
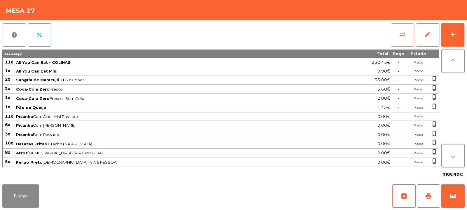
click at [402, 38] on button "sync_alt" at bounding box center [402, 34] width 23 height 23
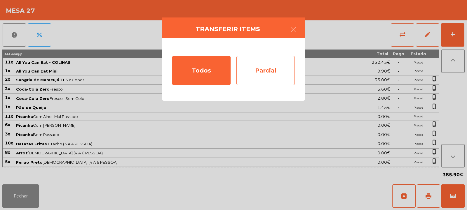
click at [270, 64] on div "Parcial" at bounding box center [265, 70] width 58 height 29
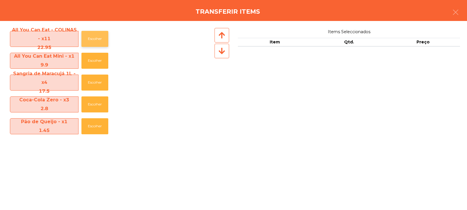
click at [90, 37] on button "Escolher" at bounding box center [94, 39] width 27 height 16
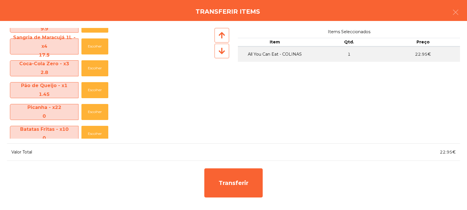
scroll to position [38, 0]
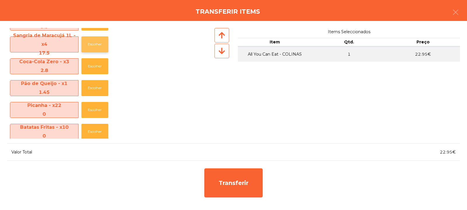
click at [94, 50] on button "Escolher" at bounding box center [94, 44] width 27 height 16
click at [94, 49] on button "Escolher" at bounding box center [94, 44] width 27 height 16
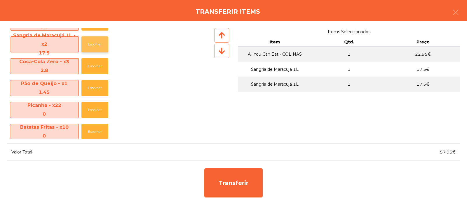
click at [94, 49] on button "Escolher" at bounding box center [94, 44] width 27 height 16
click at [94, 44] on button "Escolher" at bounding box center [94, 44] width 27 height 16
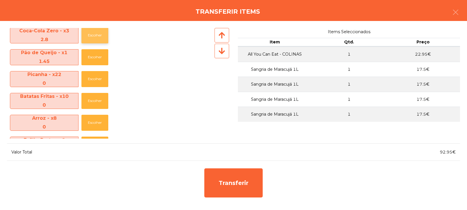
click at [97, 40] on button "Escolher" at bounding box center [94, 35] width 27 height 16
click at [96, 41] on button "Escolher" at bounding box center [94, 35] width 27 height 16
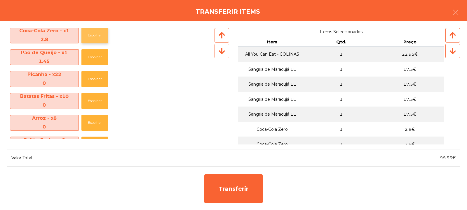
click at [95, 39] on button "Escolher" at bounding box center [94, 35] width 27 height 16
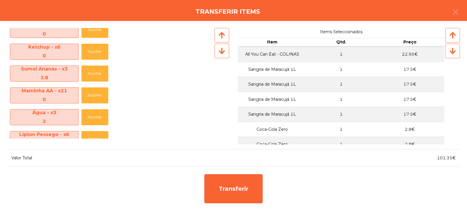
scroll to position [232, 0]
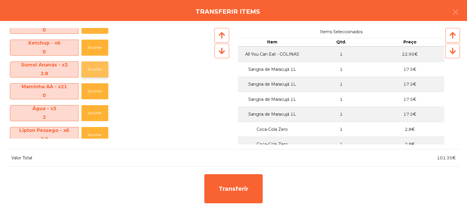
click at [92, 74] on button "Escolher" at bounding box center [94, 70] width 27 height 16
click at [94, 75] on button "Escolher" at bounding box center [94, 70] width 27 height 16
click at [96, 71] on button "Escolher" at bounding box center [94, 70] width 27 height 16
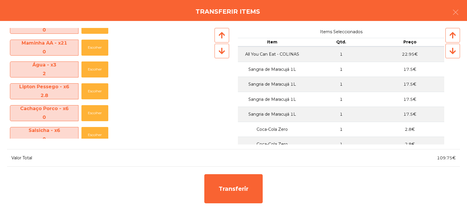
scroll to position [252, 0]
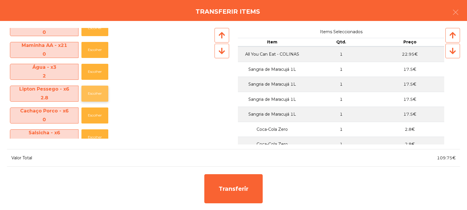
click at [92, 97] on button "Escolher" at bounding box center [94, 94] width 27 height 16
click at [95, 96] on button "Escolher" at bounding box center [94, 94] width 27 height 16
click at [93, 97] on button "Escolher" at bounding box center [94, 94] width 27 height 16
click at [97, 94] on button "Escolher" at bounding box center [94, 94] width 27 height 16
click at [97, 97] on button "Escolher" at bounding box center [94, 94] width 27 height 16
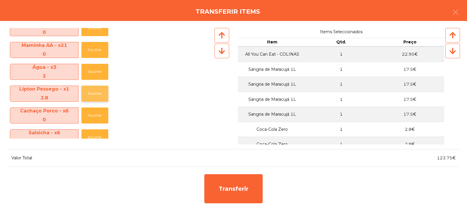
click at [97, 99] on button "Escolher" at bounding box center [94, 94] width 27 height 16
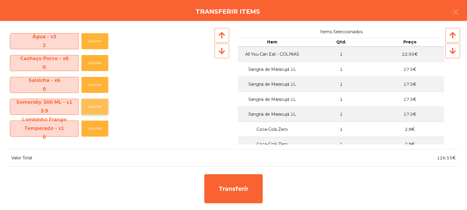
click at [90, 110] on button "Escolher" at bounding box center [94, 107] width 27 height 16
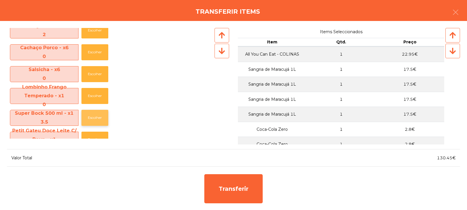
click at [92, 121] on button "Escolher" at bounding box center [94, 118] width 27 height 16
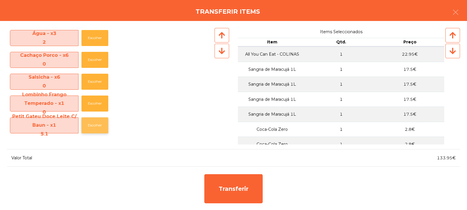
click at [95, 132] on button "Escolher" at bounding box center [94, 126] width 27 height 16
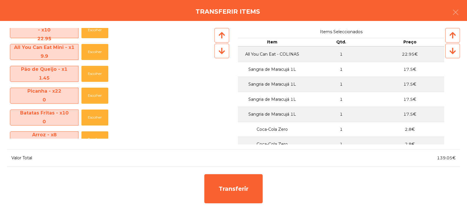
scroll to position [0, 0]
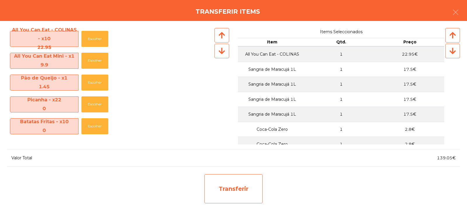
click at [241, 183] on div "Transferir" at bounding box center [233, 189] width 58 height 29
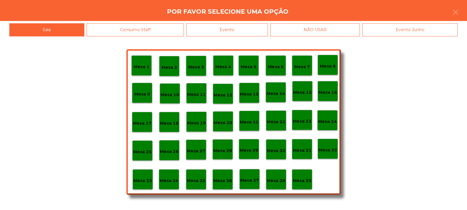
click at [138, 182] on p "Mesa 33" at bounding box center [142, 181] width 19 height 7
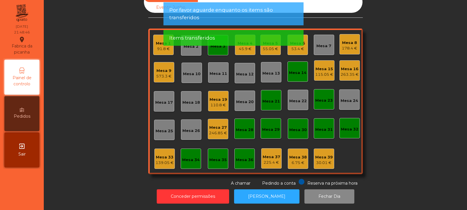
click at [163, 155] on div "Mesa 33" at bounding box center [165, 158] width 18 height 6
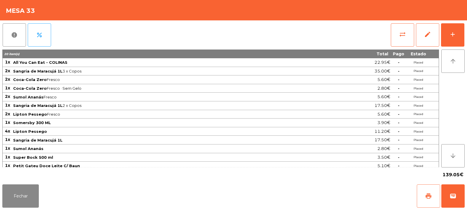
click at [422, 204] on button "print" at bounding box center [428, 196] width 23 height 23
click at [455, 193] on span "wallet" at bounding box center [452, 196] width 7 height 7
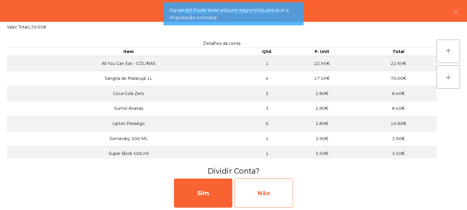
click at [265, 192] on div "Não" at bounding box center [264, 193] width 58 height 29
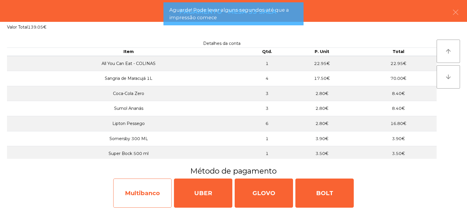
click at [153, 197] on div "Multibanco" at bounding box center [142, 193] width 58 height 29
select select "**"
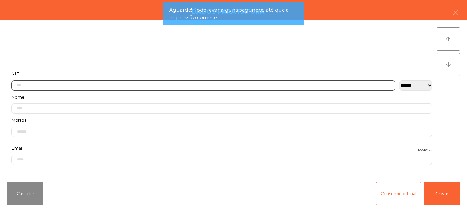
click at [113, 84] on input "text" at bounding box center [203, 86] width 384 height 10
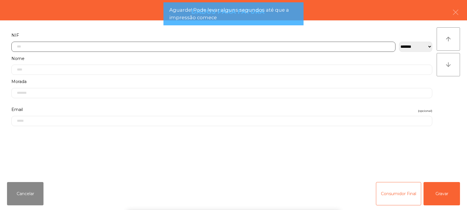
scroll to position [43, 0]
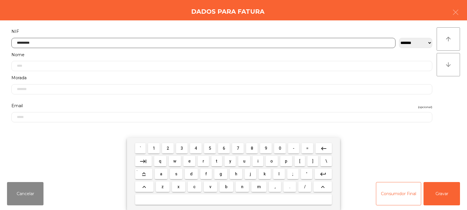
type input "*********"
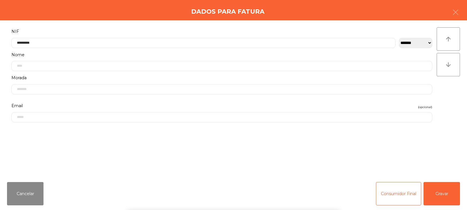
click at [452, 192] on div "` 1 2 3 4 5 6 7 8 9 0 - = keyboard_backspace keyboard_tab q w e r t y u i o p […" at bounding box center [233, 174] width 467 height 72
click at [446, 192] on button "Gravar" at bounding box center [441, 193] width 36 height 23
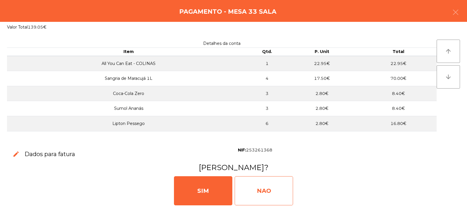
click at [264, 188] on div "NAO" at bounding box center [264, 191] width 58 height 29
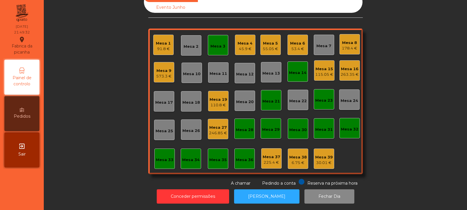
click at [160, 74] on div "573.3 €" at bounding box center [163, 77] width 15 height 6
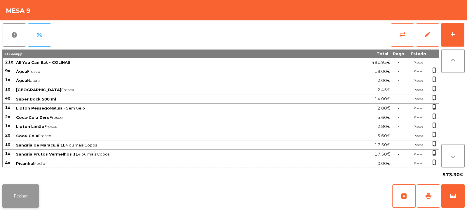
click at [24, 190] on button "Fechar" at bounding box center [20, 196] width 36 height 23
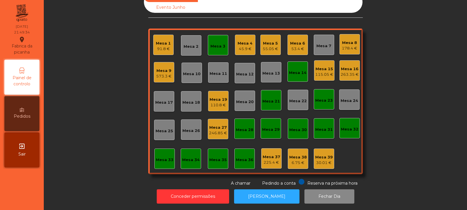
click at [213, 130] on div "246.85 €" at bounding box center [218, 133] width 18 height 6
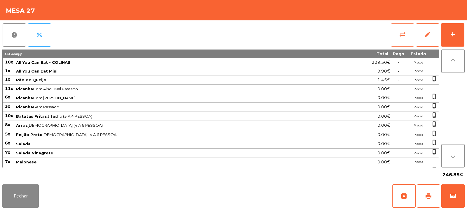
click at [397, 38] on button "sync_alt" at bounding box center [402, 34] width 23 height 23
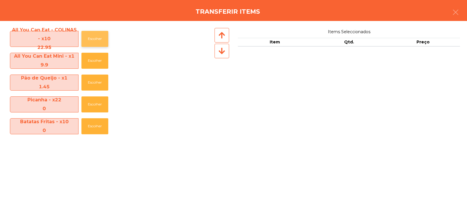
click at [91, 40] on button "Escolher" at bounding box center [94, 39] width 27 height 16
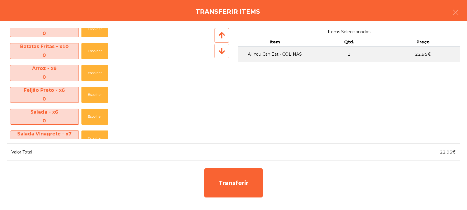
scroll to position [264, 0]
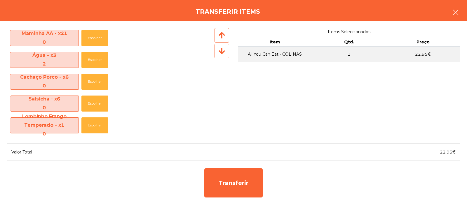
click at [461, 17] on button "button" at bounding box center [455, 13] width 16 height 18
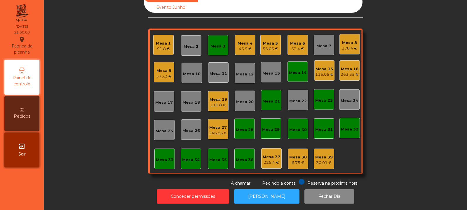
click at [214, 126] on div "Mesa 27" at bounding box center [218, 128] width 18 height 6
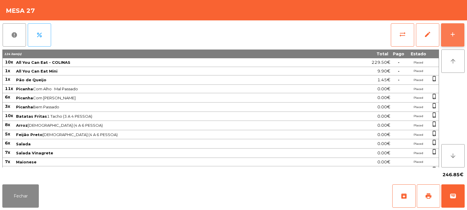
click at [450, 34] on div "add" at bounding box center [452, 34] width 7 height 7
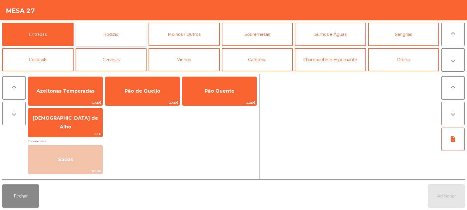
click at [101, 39] on button "Rodizio" at bounding box center [111, 34] width 71 height 23
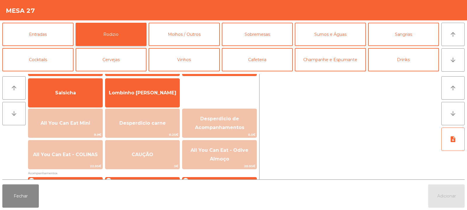
scroll to position [37, 0]
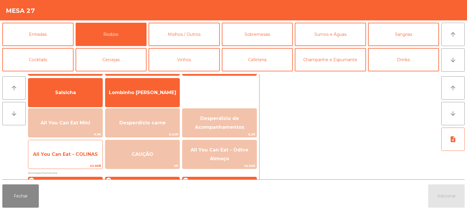
click at [70, 167] on span "22.95€" at bounding box center [65, 166] width 74 height 6
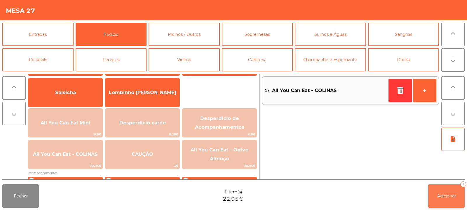
click at [449, 194] on span "Adicionar" at bounding box center [446, 196] width 19 height 5
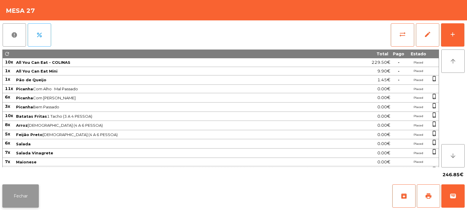
click at [22, 186] on button "Fechar" at bounding box center [20, 196] width 36 height 23
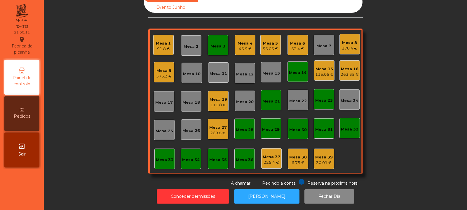
click at [218, 130] on div "269.8 €" at bounding box center [218, 133] width 18 height 6
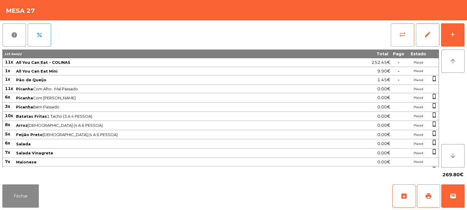
click at [398, 36] on button "sync_alt" at bounding box center [402, 34] width 23 height 23
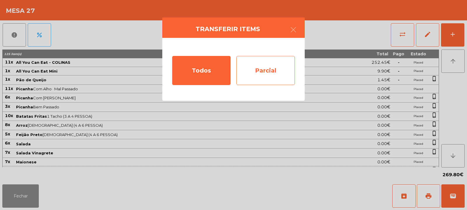
click at [257, 81] on div "Parcial" at bounding box center [265, 70] width 58 height 29
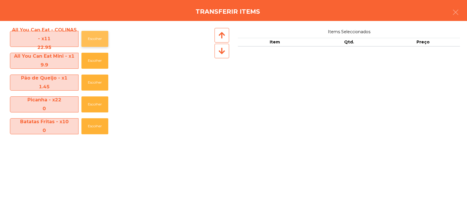
click at [83, 37] on button "Escolher" at bounding box center [94, 39] width 27 height 16
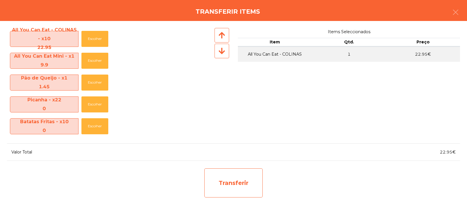
click at [212, 182] on div "Transferir" at bounding box center [233, 183] width 58 height 29
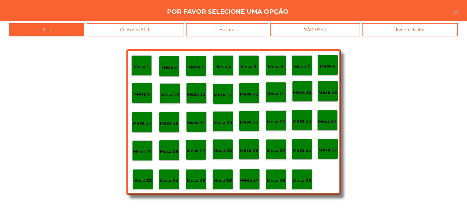
click at [138, 180] on p "Mesa 33" at bounding box center [142, 181] width 19 height 7
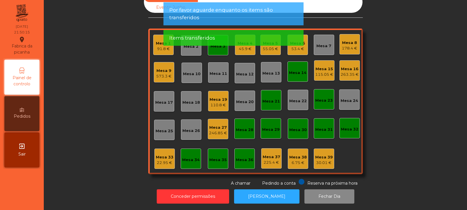
click at [156, 160] on div "22.95 €" at bounding box center [165, 163] width 18 height 6
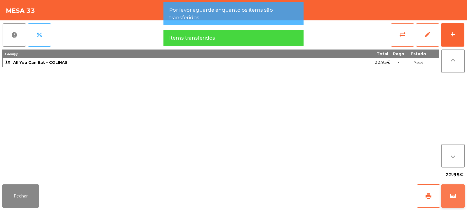
click at [452, 196] on span "wallet" at bounding box center [452, 196] width 7 height 7
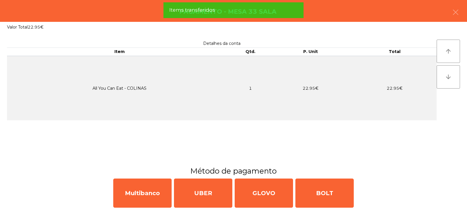
click at [467, 16] on div "Pagamento - Mesa 33 Sala" at bounding box center [233, 11] width 467 height 22
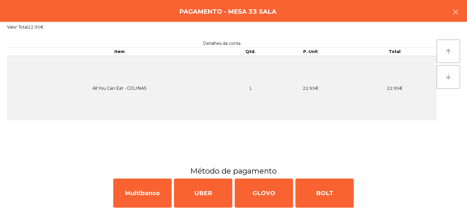
click at [450, 9] on button "button" at bounding box center [455, 13] width 16 height 18
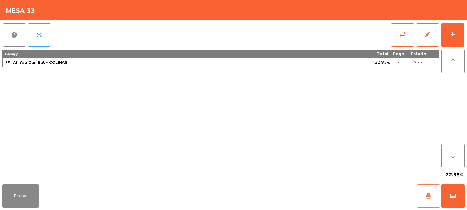
click at [428, 201] on button "print" at bounding box center [428, 196] width 23 height 23
click at [456, 196] on span "wallet" at bounding box center [452, 196] width 7 height 7
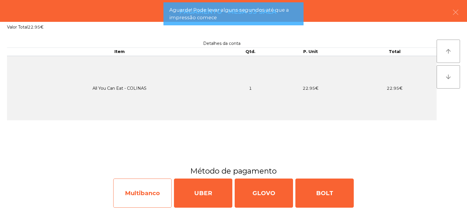
click at [146, 201] on div "Multibanco" at bounding box center [142, 193] width 58 height 29
select select "**"
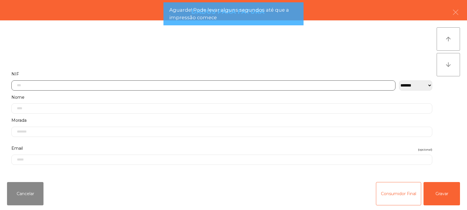
click at [136, 86] on input "text" at bounding box center [203, 86] width 384 height 10
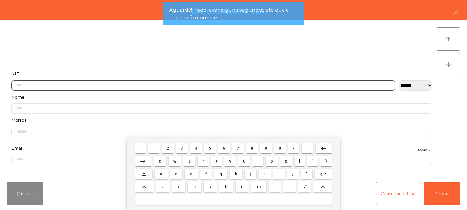
scroll to position [43, 0]
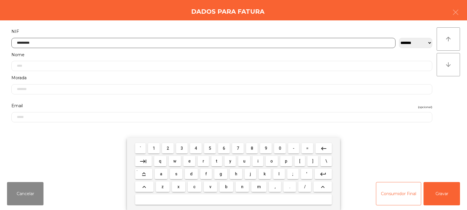
type input "*********"
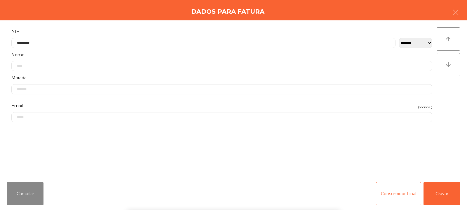
click at [446, 198] on div "` 1 2 3 4 5 6 7 8 9 0 - = keyboard_backspace keyboard_tab q w e r t y u i o p […" at bounding box center [233, 174] width 467 height 72
click at [448, 193] on button "Gravar" at bounding box center [441, 193] width 36 height 23
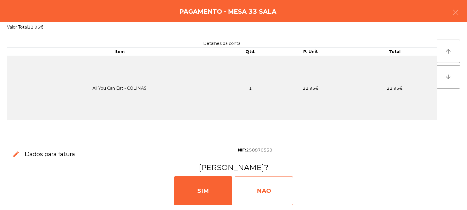
click at [272, 190] on div "NAO" at bounding box center [264, 191] width 58 height 29
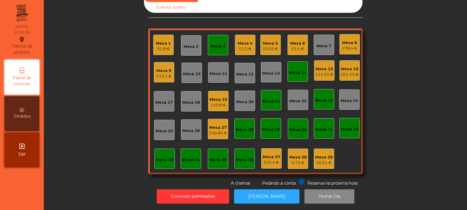
click at [220, 125] on div "Mesa 27" at bounding box center [218, 128] width 18 height 6
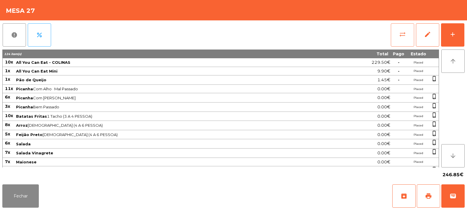
click at [408, 40] on button "sync_alt" at bounding box center [402, 34] width 23 height 23
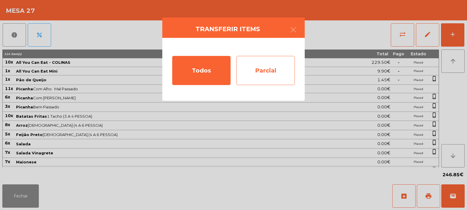
click at [270, 80] on div "Parcial" at bounding box center [265, 70] width 58 height 29
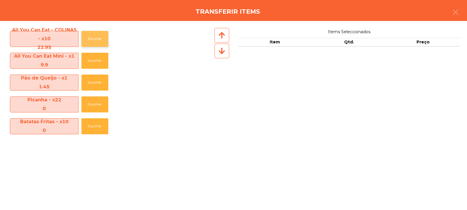
click at [103, 36] on button "Escolher" at bounding box center [94, 39] width 27 height 16
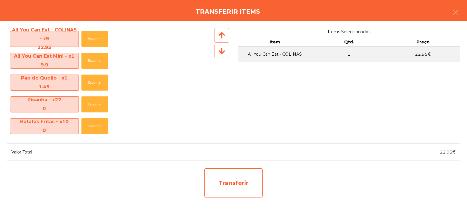
click at [223, 181] on div "Transferir" at bounding box center [233, 183] width 58 height 29
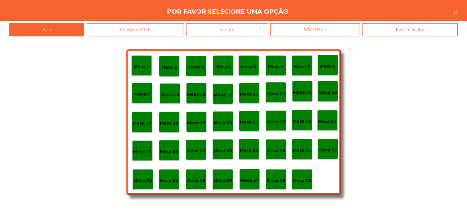
click at [139, 176] on div "Mesa 33" at bounding box center [142, 179] width 19 height 9
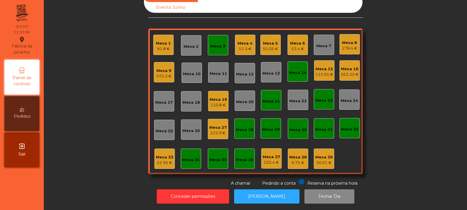
click at [217, 130] on div "223.9 €" at bounding box center [218, 133] width 18 height 6
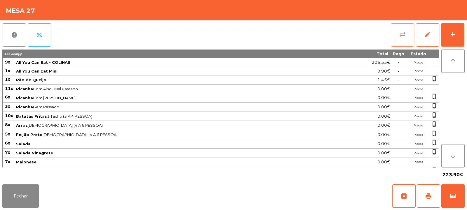
click at [399, 39] on button "sync_alt" at bounding box center [402, 34] width 23 height 23
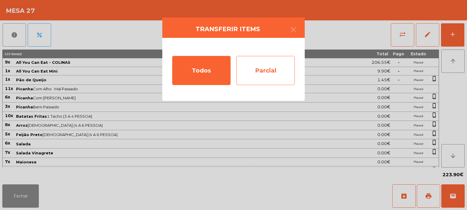
click at [290, 85] on div "Parcial" at bounding box center [265, 70] width 58 height 29
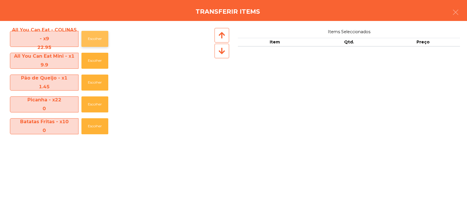
click at [107, 35] on button "Escolher" at bounding box center [94, 39] width 27 height 16
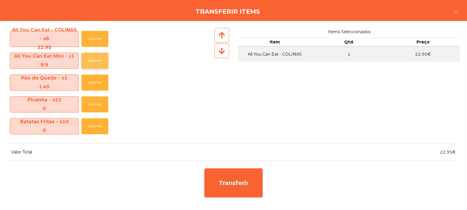
click at [93, 67] on button "Escolher" at bounding box center [94, 61] width 27 height 16
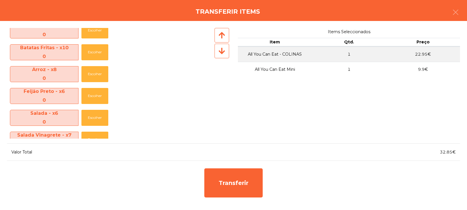
scroll to position [0, 0]
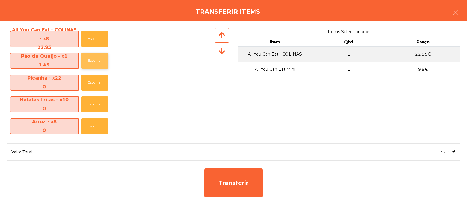
click at [92, 56] on button "Escolher" at bounding box center [94, 61] width 27 height 16
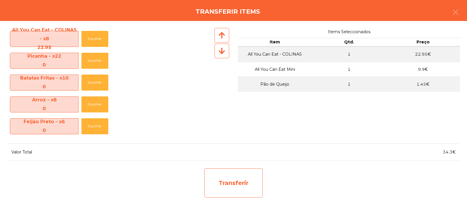
click at [234, 188] on div "Transferir" at bounding box center [233, 183] width 58 height 29
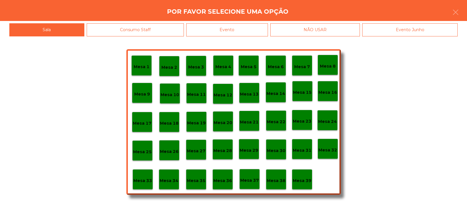
click at [162, 188] on div "Mesa 34" at bounding box center [169, 180] width 20 height 20
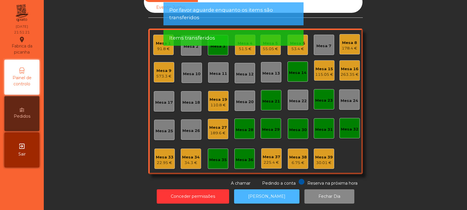
click at [251, 190] on button "[PERSON_NAME]" at bounding box center [266, 197] width 65 height 14
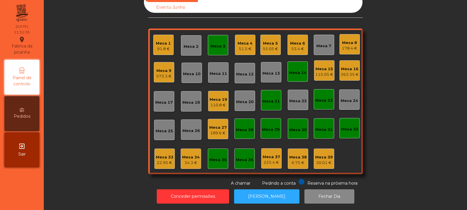
click at [191, 160] on div "34.3 €" at bounding box center [191, 163] width 18 height 6
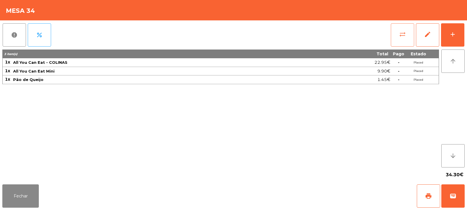
click at [401, 34] on span "sync_alt" at bounding box center [402, 34] width 7 height 7
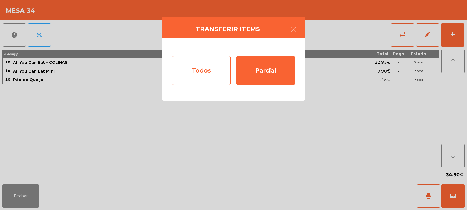
click at [205, 80] on div "Todos" at bounding box center [201, 70] width 58 height 29
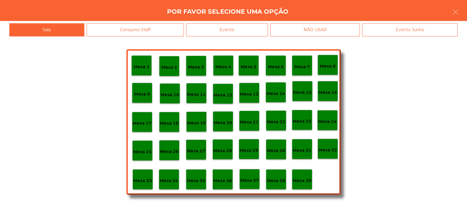
click at [146, 178] on p "Mesa 33" at bounding box center [142, 181] width 19 height 7
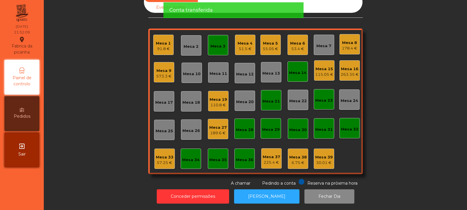
click at [218, 130] on div "189.6 €" at bounding box center [218, 133] width 18 height 6
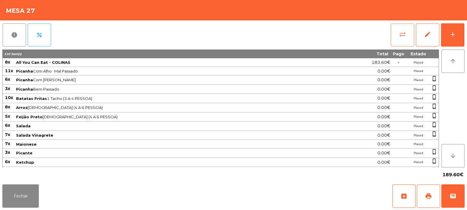
click at [398, 40] on button "sync_alt" at bounding box center [402, 34] width 23 height 23
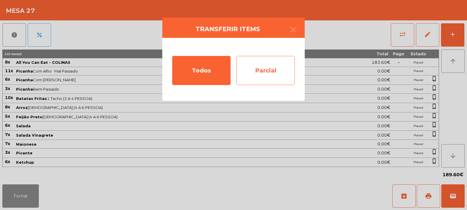
click at [269, 80] on div "Parcial" at bounding box center [265, 70] width 58 height 29
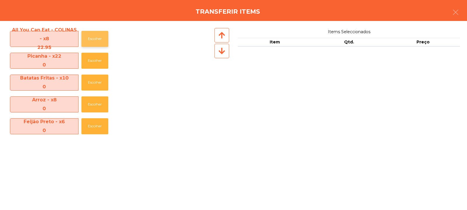
click at [87, 37] on button "Escolher" at bounding box center [94, 39] width 27 height 16
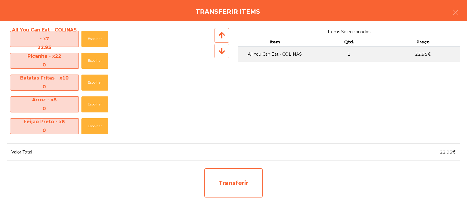
click at [228, 184] on div "Transferir" at bounding box center [233, 183] width 58 height 29
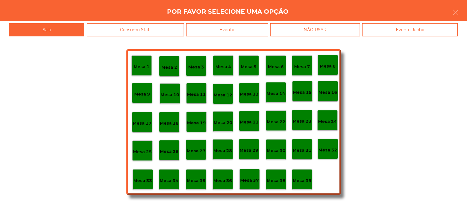
click at [141, 180] on p "Mesa 33" at bounding box center [142, 181] width 19 height 7
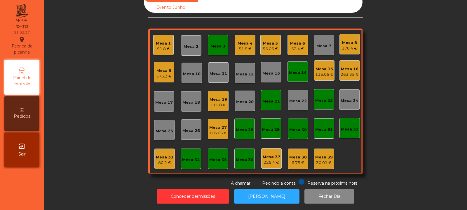
click at [217, 132] on div "Mesa 27 166.65 €" at bounding box center [218, 129] width 20 height 20
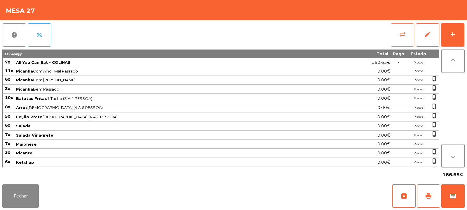
click at [403, 36] on span "sync_alt" at bounding box center [402, 34] width 7 height 7
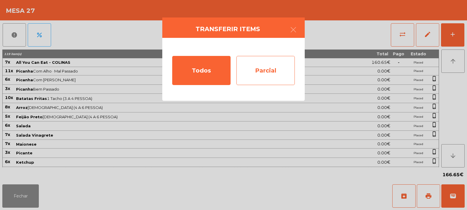
click at [277, 75] on div "Parcial" at bounding box center [265, 70] width 58 height 29
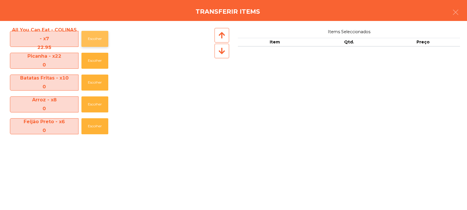
click at [94, 39] on button "Escolher" at bounding box center [94, 39] width 27 height 16
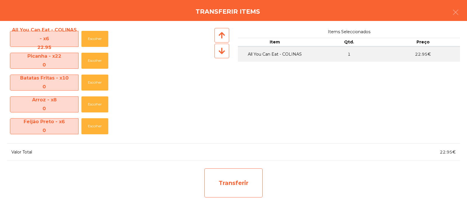
click at [213, 191] on div "Transferir" at bounding box center [233, 183] width 58 height 29
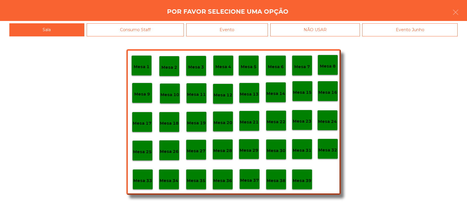
click at [146, 180] on p "Mesa 33" at bounding box center [142, 181] width 19 height 7
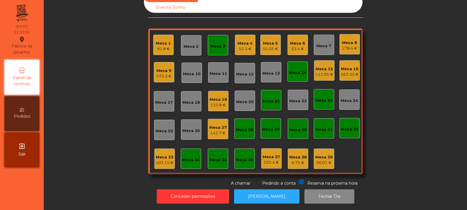
click at [153, 36] on div "Mesa 1 91.8 €" at bounding box center [163, 45] width 20 height 20
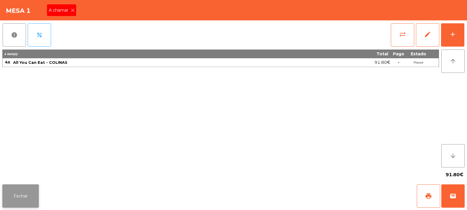
click at [18, 191] on button "Fechar" at bounding box center [20, 196] width 36 height 23
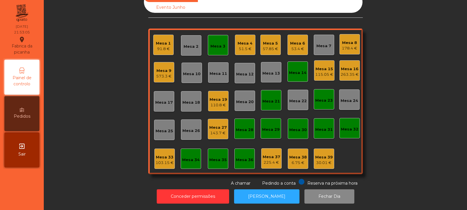
click at [217, 133] on div "Mesa 27 143.7 €" at bounding box center [218, 129] width 20 height 20
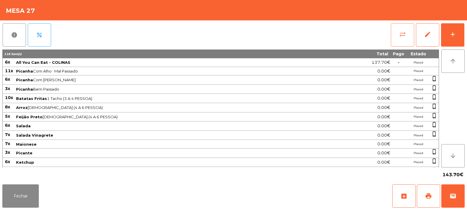
click at [393, 40] on button "sync_alt" at bounding box center [402, 34] width 23 height 23
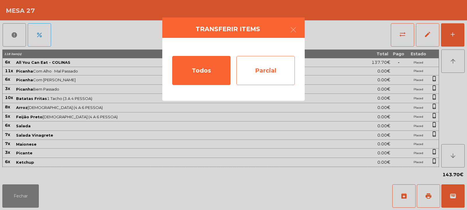
click at [280, 81] on div "Parcial" at bounding box center [265, 70] width 58 height 29
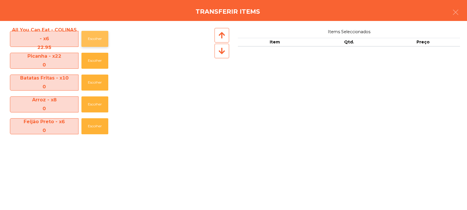
click at [92, 34] on button "Escolher" at bounding box center [94, 39] width 27 height 16
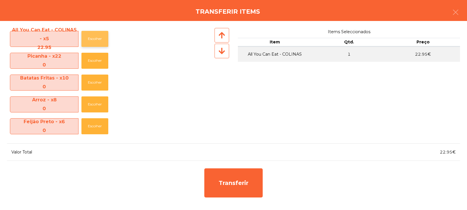
click at [93, 44] on button "Escolher" at bounding box center [94, 39] width 27 height 16
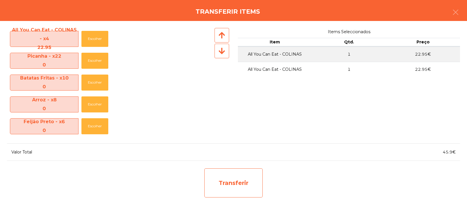
click at [229, 185] on div "Transferir" at bounding box center [233, 183] width 58 height 29
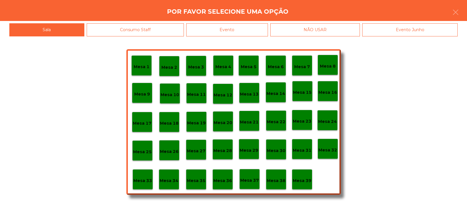
click at [138, 182] on p "Mesa 33" at bounding box center [142, 181] width 19 height 7
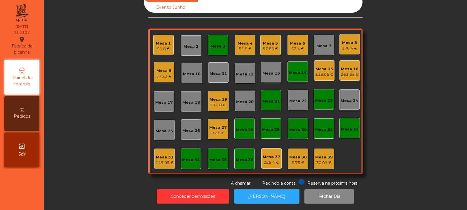
click at [213, 131] on div "97.8 €" at bounding box center [218, 133] width 18 height 6
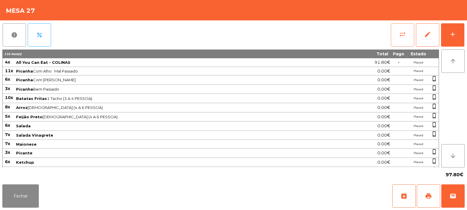
click at [391, 38] on button "sync_alt" at bounding box center [402, 34] width 23 height 23
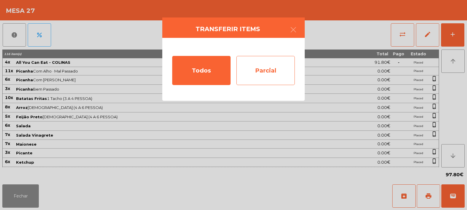
click at [266, 73] on div "Parcial" at bounding box center [265, 70] width 58 height 29
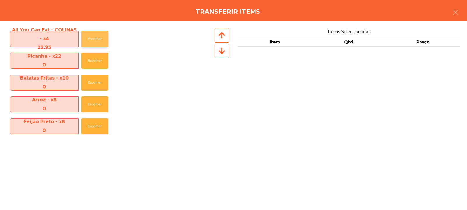
click at [96, 39] on button "Escolher" at bounding box center [94, 39] width 27 height 16
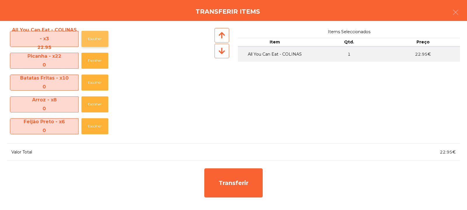
click at [97, 39] on button "Escolher" at bounding box center [94, 39] width 27 height 16
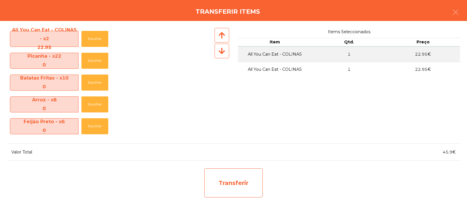
click at [236, 189] on div "Transferir" at bounding box center [233, 183] width 58 height 29
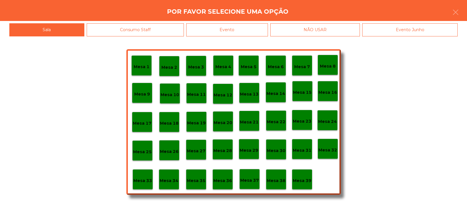
click at [142, 182] on p "Mesa 33" at bounding box center [142, 181] width 19 height 7
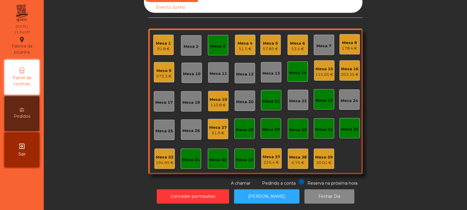
click at [209, 157] on div "Mesa 35" at bounding box center [218, 160] width 18 height 6
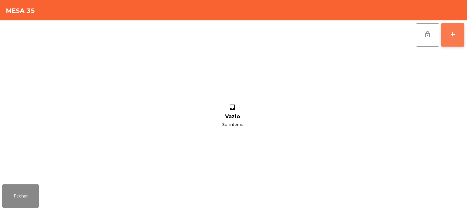
click at [458, 36] on button "add" at bounding box center [452, 34] width 23 height 23
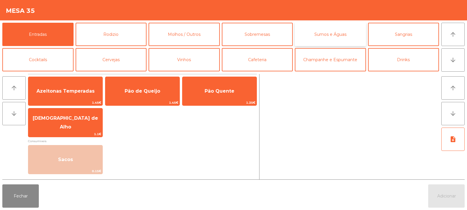
click at [336, 34] on button "Sumos e Águas" at bounding box center [330, 34] width 71 height 23
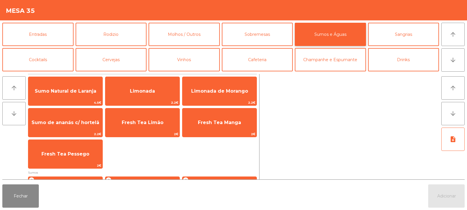
scroll to position [1, 0]
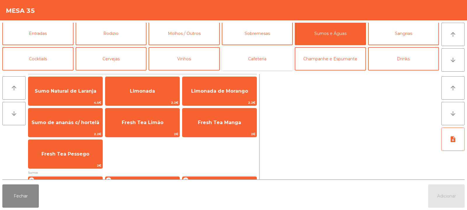
click at [240, 61] on button "Cafeteria" at bounding box center [257, 58] width 71 height 23
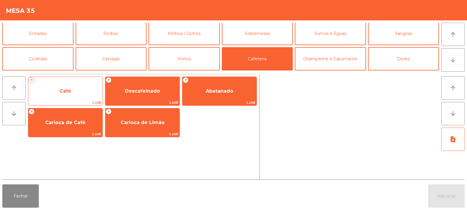
click at [65, 89] on span "Café" at bounding box center [66, 91] width 12 height 6
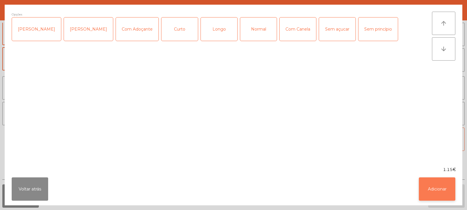
click at [434, 184] on button "Adicionar" at bounding box center [437, 189] width 36 height 23
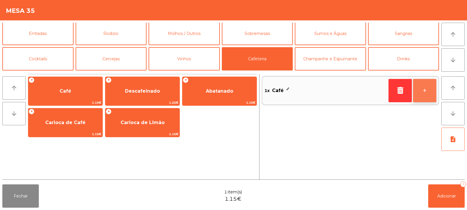
click at [422, 95] on button "+" at bounding box center [424, 90] width 23 height 23
click at [424, 208] on div "Fechar 2 item(s) 2.30€ Adicionar 2" at bounding box center [233, 196] width 467 height 28
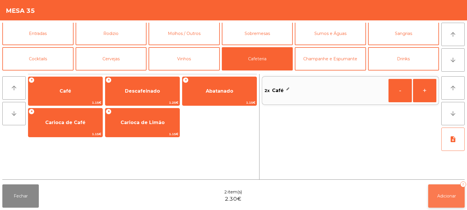
click at [441, 196] on span "Adicionar" at bounding box center [446, 196] width 19 height 5
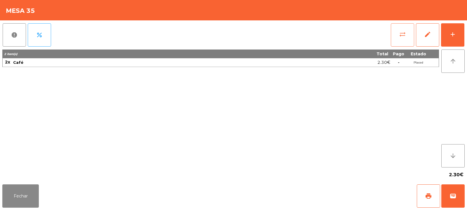
click at [396, 32] on button "sync_alt" at bounding box center [402, 34] width 23 height 23
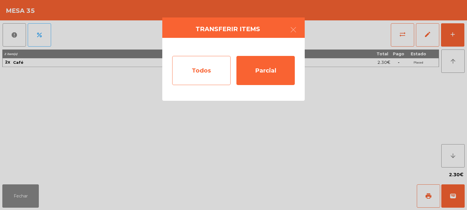
click at [205, 70] on div "Todos" at bounding box center [201, 70] width 58 height 29
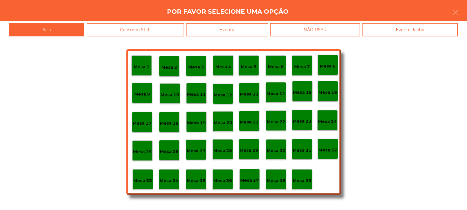
click at [144, 180] on p "Mesa 33" at bounding box center [142, 181] width 19 height 7
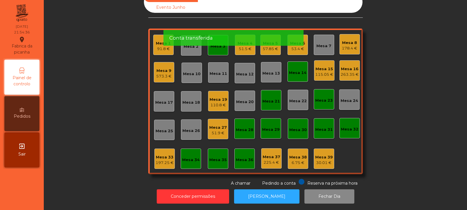
click at [215, 133] on div "Mesa 27 51.9 €" at bounding box center [218, 129] width 20 height 20
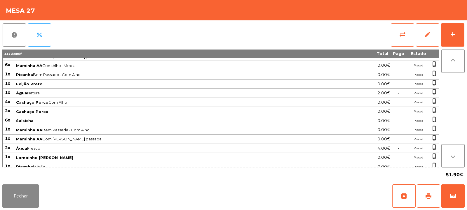
scroll to position [128, 0]
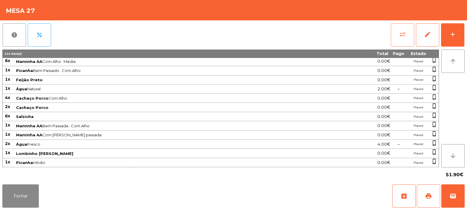
click at [404, 40] on button "sync_alt" at bounding box center [402, 34] width 23 height 23
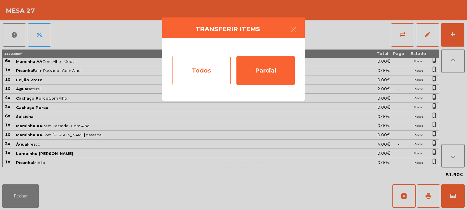
click at [199, 81] on div "Todos" at bounding box center [201, 70] width 58 height 29
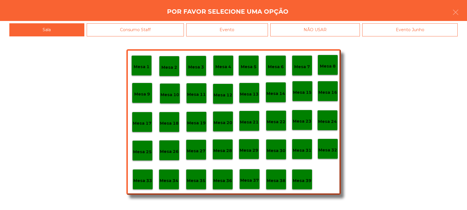
click at [147, 177] on div "Mesa 33" at bounding box center [142, 179] width 19 height 9
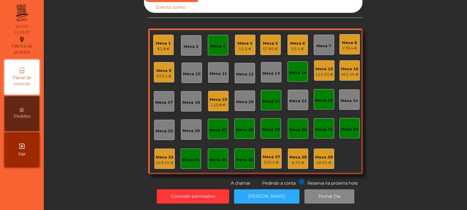
click at [158, 155] on div "Mesa 33" at bounding box center [165, 158] width 18 height 6
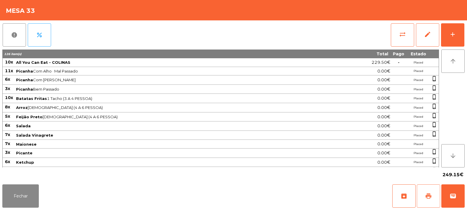
click at [428, 198] on span "print" at bounding box center [428, 196] width 7 height 7
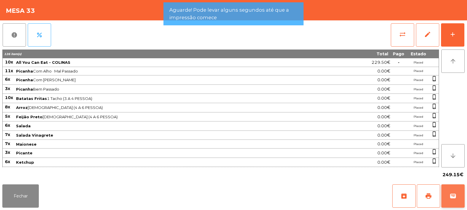
click at [456, 197] on span "wallet" at bounding box center [452, 196] width 7 height 7
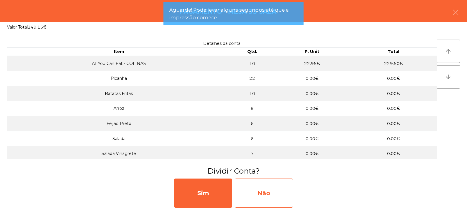
click at [262, 200] on div "Não" at bounding box center [264, 193] width 58 height 29
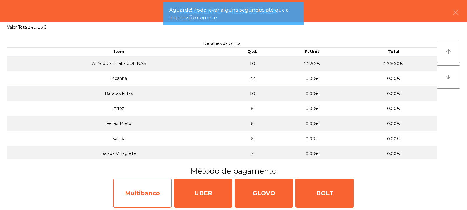
click at [132, 196] on div "Multibanco" at bounding box center [142, 193] width 58 height 29
select select "**"
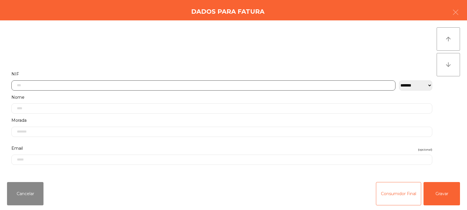
click at [112, 86] on input "text" at bounding box center [203, 86] width 384 height 10
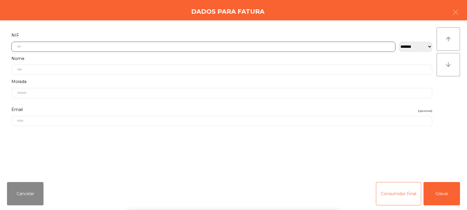
scroll to position [43, 0]
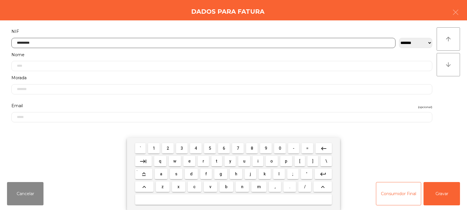
type input "*********"
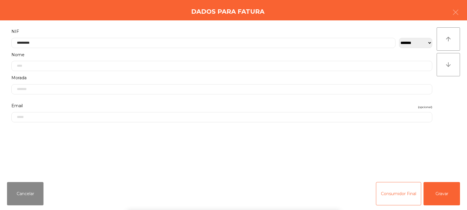
click at [440, 194] on div "` 1 2 3 4 5 6 7 8 9 0 - = keyboard_backspace keyboard_tab q w e r t y u i o p […" at bounding box center [233, 174] width 467 height 72
click at [445, 195] on button "Gravar" at bounding box center [441, 193] width 36 height 23
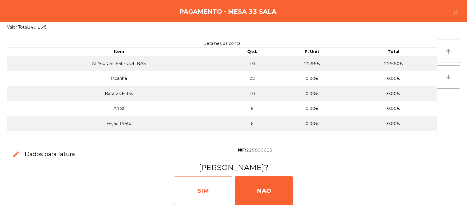
click at [198, 189] on div "SIM" at bounding box center [203, 191] width 58 height 29
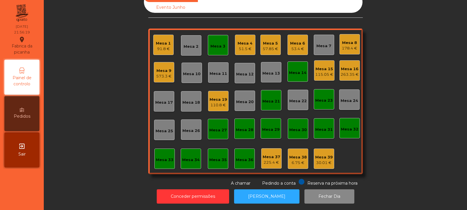
click at [161, 158] on div "Mesa 33" at bounding box center [165, 160] width 18 height 6
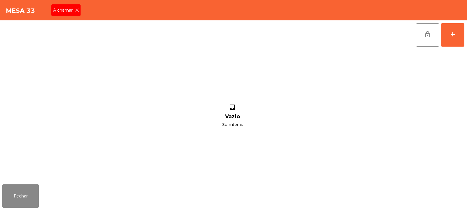
click at [77, 14] on div "A chamar" at bounding box center [65, 10] width 29 height 12
click at [27, 193] on button "Fechar" at bounding box center [20, 196] width 36 height 23
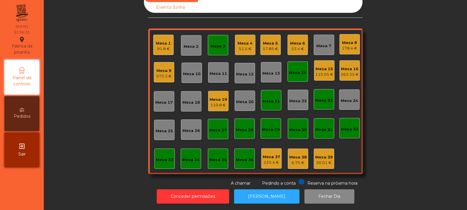
click at [156, 46] on div "91.8 €" at bounding box center [163, 49] width 15 height 6
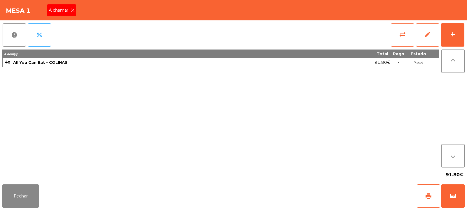
click at [70, 9] on span "A chamar" at bounding box center [60, 10] width 22 height 6
click at [34, 195] on button "Fechar" at bounding box center [20, 196] width 36 height 23
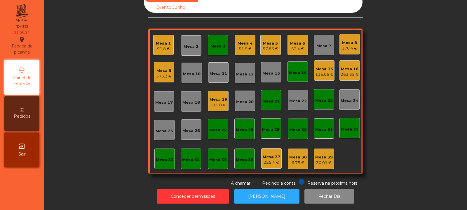
click at [164, 160] on div "Mesa 33" at bounding box center [164, 159] width 20 height 20
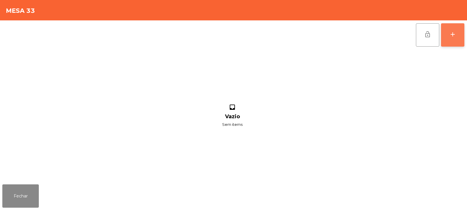
click at [456, 39] on button "add" at bounding box center [452, 34] width 23 height 23
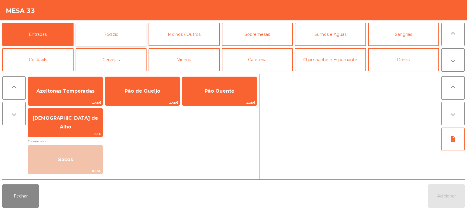
click at [104, 32] on button "Rodizio" at bounding box center [111, 34] width 71 height 23
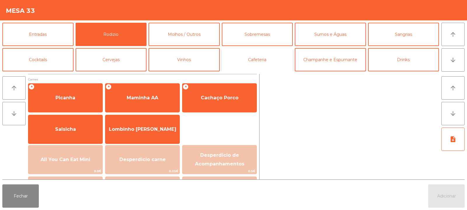
click at [261, 65] on button "Cafeteria" at bounding box center [257, 59] width 71 height 23
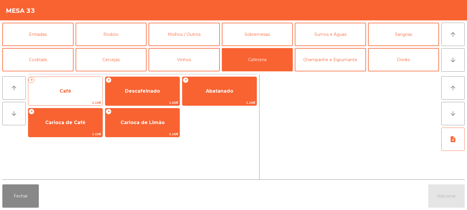
click at [73, 91] on span "Café" at bounding box center [65, 91] width 74 height 16
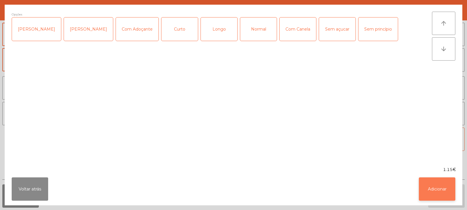
click at [440, 184] on button "Adicionar" at bounding box center [437, 189] width 36 height 23
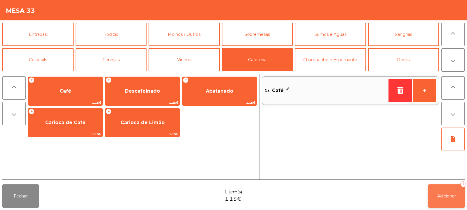
click at [453, 197] on span "Adicionar" at bounding box center [446, 196] width 19 height 5
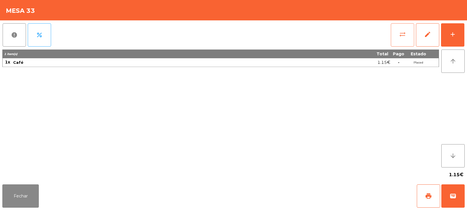
click at [398, 29] on button "sync_alt" at bounding box center [402, 34] width 23 height 23
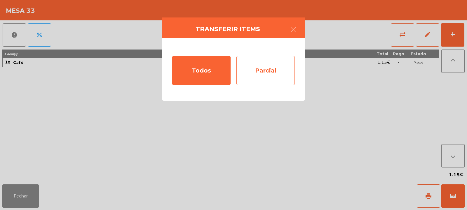
click at [276, 75] on div "Parcial" at bounding box center [265, 70] width 58 height 29
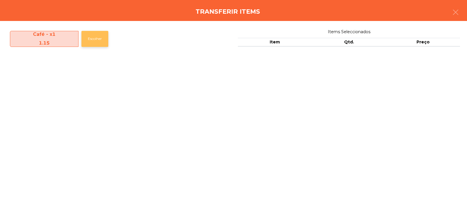
click at [93, 39] on button "Escolher" at bounding box center [94, 39] width 27 height 16
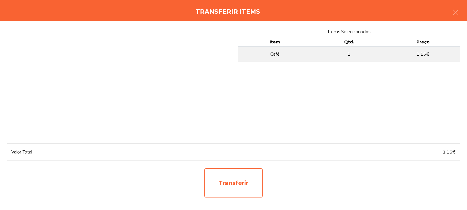
click at [252, 188] on div "Transferir" at bounding box center [233, 183] width 58 height 29
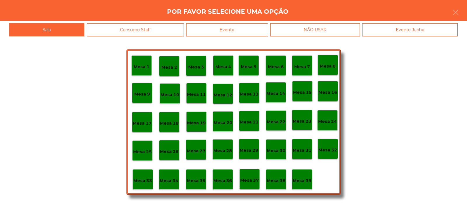
click at [299, 179] on p "Mesa 39" at bounding box center [302, 181] width 19 height 7
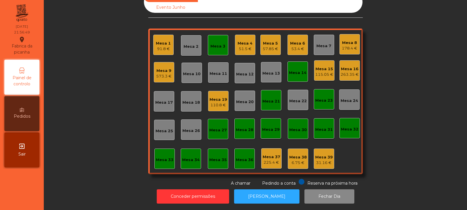
click at [216, 128] on div "Mesa 27" at bounding box center [218, 131] width 18 height 6
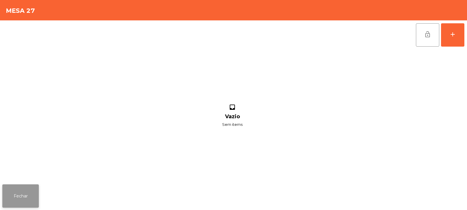
click at [20, 198] on button "Fechar" at bounding box center [20, 196] width 36 height 23
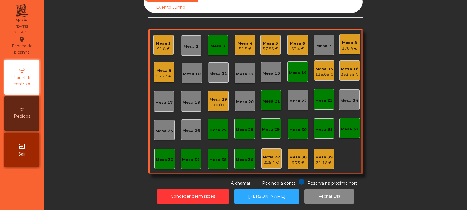
click at [346, 90] on div "Mesa 24" at bounding box center [349, 100] width 20 height 20
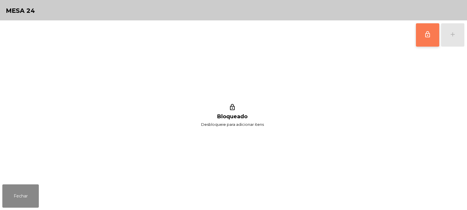
click at [424, 31] on button "lock_outline" at bounding box center [427, 34] width 23 height 23
click at [456, 35] on div "add" at bounding box center [452, 34] width 7 height 7
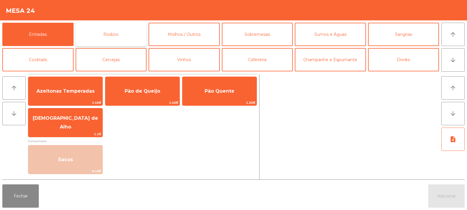
click at [111, 35] on button "Rodizio" at bounding box center [111, 34] width 71 height 23
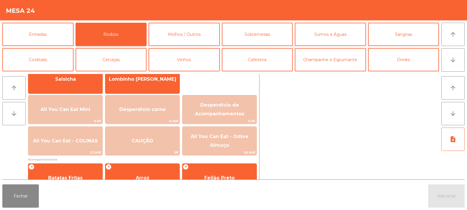
scroll to position [55, 0]
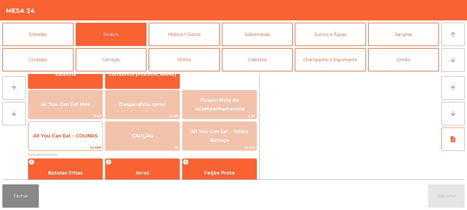
click at [62, 143] on span "All You Can Eat - COLINAS" at bounding box center [65, 136] width 74 height 16
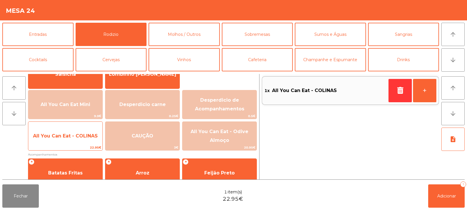
click at [65, 140] on span "All You Can Eat - COLINAS" at bounding box center [65, 136] width 74 height 16
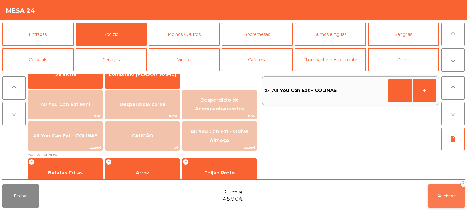
click at [451, 190] on button "Adicionar 2" at bounding box center [446, 196] width 36 height 23
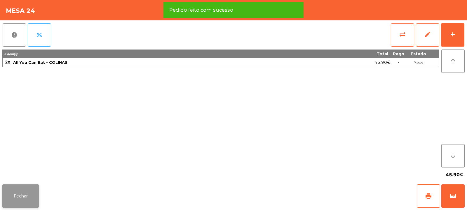
click at [18, 197] on button "Fechar" at bounding box center [20, 196] width 36 height 23
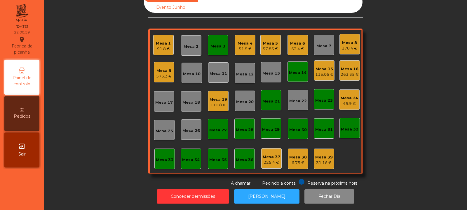
click at [208, 48] on div "Mesa 3" at bounding box center [218, 45] width 20 height 20
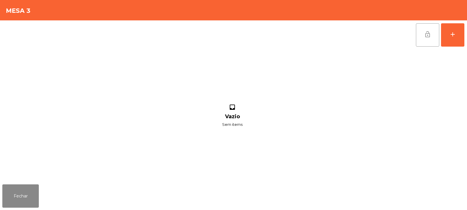
click at [417, 33] on button "lock_open" at bounding box center [427, 34] width 23 height 23
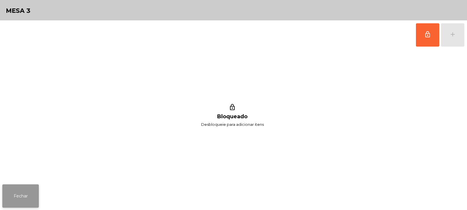
click at [32, 193] on button "Fechar" at bounding box center [20, 196] width 36 height 23
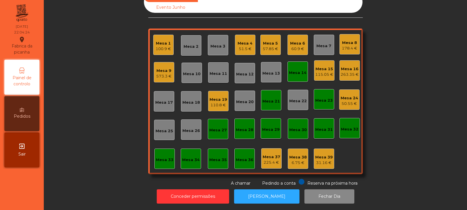
click at [322, 104] on div "Mesa 23" at bounding box center [324, 99] width 20 height 20
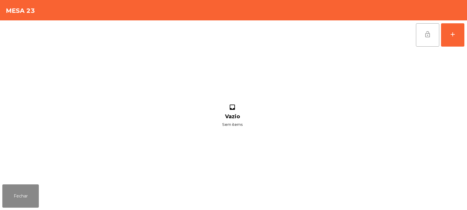
click at [430, 39] on button "lock_open" at bounding box center [427, 34] width 23 height 23
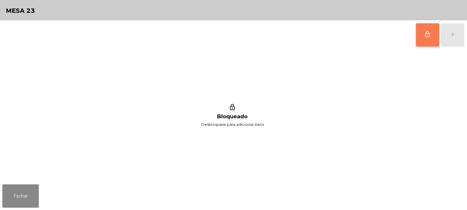
click at [428, 38] on button "lock_outline" at bounding box center [427, 34] width 23 height 23
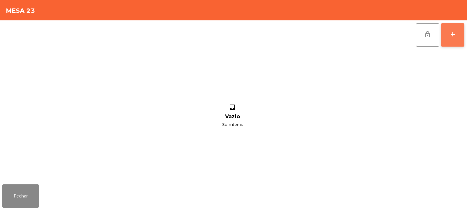
click at [453, 39] on button "add" at bounding box center [452, 34] width 23 height 23
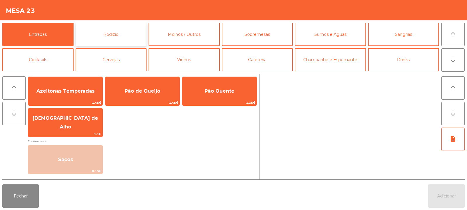
click at [119, 44] on button "Rodizio" at bounding box center [111, 34] width 71 height 23
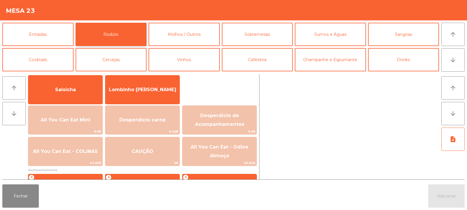
scroll to position [41, 0]
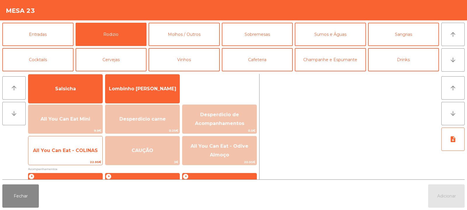
click at [74, 159] on div "All You Can Eat - COLINAS 22.95€" at bounding box center [65, 150] width 75 height 29
click at [76, 159] on div "All You Can Eat - COLINAS 22.95€" at bounding box center [65, 150] width 75 height 29
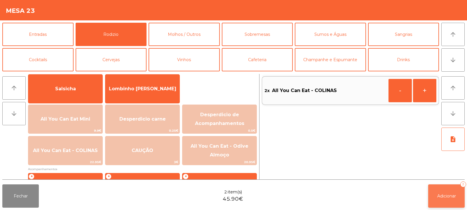
click at [442, 199] on button "Adicionar 2" at bounding box center [446, 196] width 36 height 23
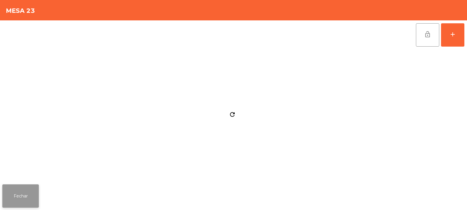
click at [23, 206] on button "Fechar" at bounding box center [20, 196] width 36 height 23
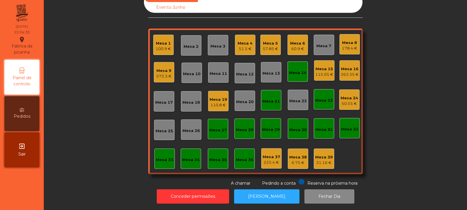
click at [316, 100] on div "Mesa 23" at bounding box center [324, 99] width 20 height 20
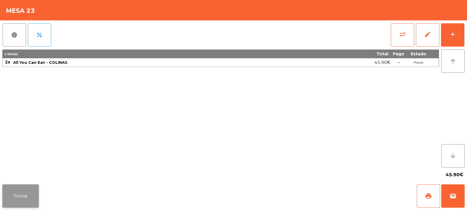
click at [23, 194] on button "Fechar" at bounding box center [20, 196] width 36 height 23
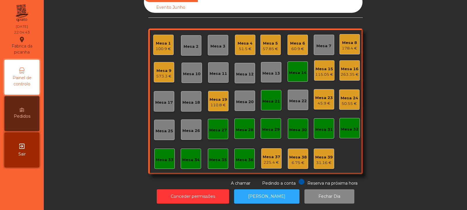
click at [186, 131] on div "Mesa 26" at bounding box center [191, 130] width 20 height 20
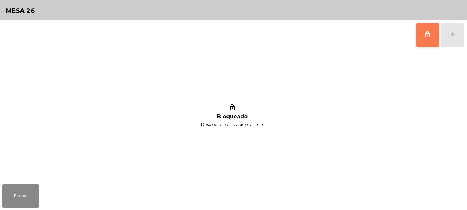
click at [423, 40] on button "lock_outline" at bounding box center [427, 34] width 23 height 23
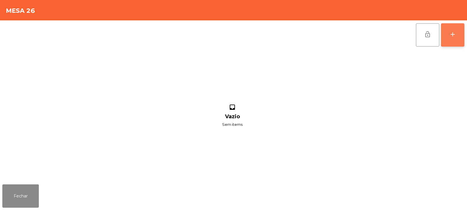
click at [452, 34] on div "add" at bounding box center [452, 34] width 7 height 7
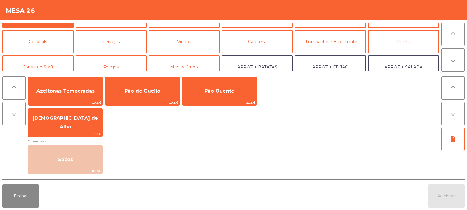
scroll to position [0, 0]
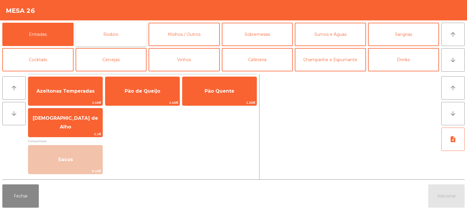
click at [117, 39] on button "Rodizio" at bounding box center [111, 34] width 71 height 23
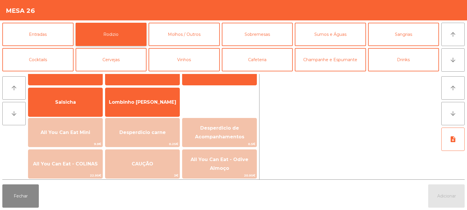
scroll to position [33, 0]
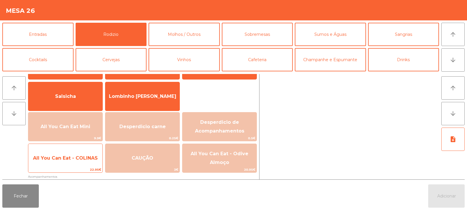
click at [82, 159] on span "All You Can Eat - COLINAS" at bounding box center [65, 159] width 65 height 6
click at [81, 165] on span "All You Can Eat - COLINAS" at bounding box center [65, 159] width 74 height 16
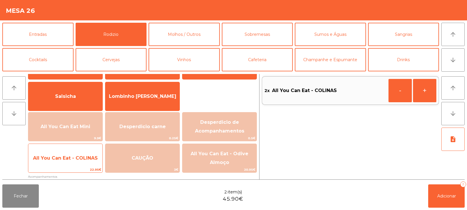
click at [83, 165] on span "All You Can Eat - COLINAS" at bounding box center [65, 159] width 74 height 16
click at [83, 164] on span "All You Can Eat - COLINAS" at bounding box center [65, 159] width 74 height 16
click at [81, 165] on span "All You Can Eat - COLINAS" at bounding box center [65, 159] width 74 height 16
click at [78, 167] on div "All You Can Eat - COLINAS 22.95€" at bounding box center [65, 158] width 75 height 29
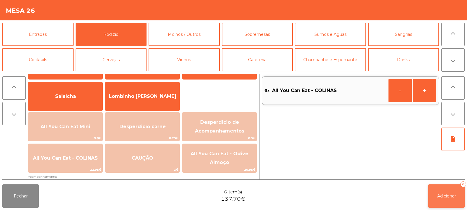
click at [446, 194] on span "Adicionar" at bounding box center [446, 196] width 19 height 5
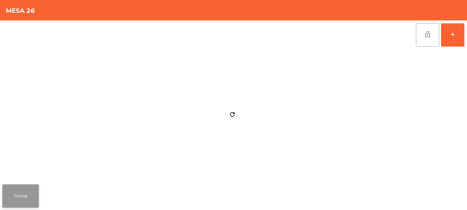
click at [30, 207] on button "Fechar" at bounding box center [20, 196] width 36 height 23
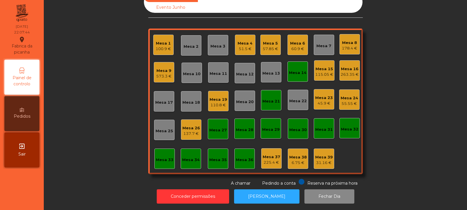
click at [156, 162] on div "Mesa 33" at bounding box center [164, 159] width 20 height 20
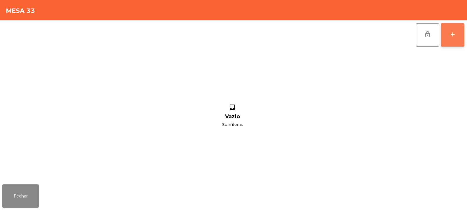
click at [456, 42] on button "add" at bounding box center [452, 34] width 23 height 23
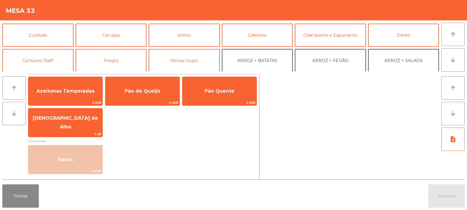
scroll to position [28, 0]
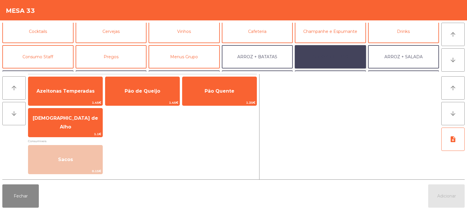
click at [339, 58] on button "ARROZ + FEIJÃO" at bounding box center [330, 56] width 71 height 23
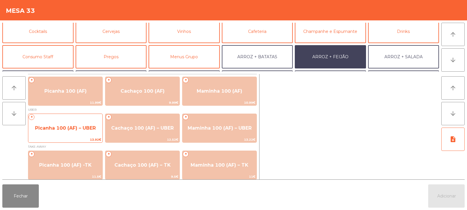
click at [90, 130] on span "Picanha 100 (AF) – UBER" at bounding box center [65, 128] width 61 height 6
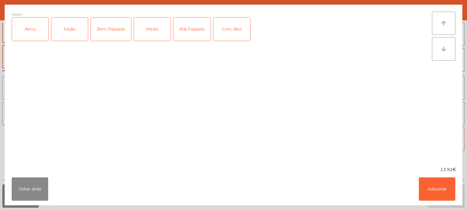
click at [31, 31] on div "Arroz" at bounding box center [30, 29] width 36 height 23
click at [61, 39] on div "Feijão" at bounding box center [69, 29] width 36 height 23
click at [154, 29] on div "Medio" at bounding box center [152, 29] width 36 height 23
click at [235, 34] on div "Com Alho" at bounding box center [232, 29] width 36 height 23
click at [434, 189] on button "Adicionar" at bounding box center [437, 189] width 36 height 23
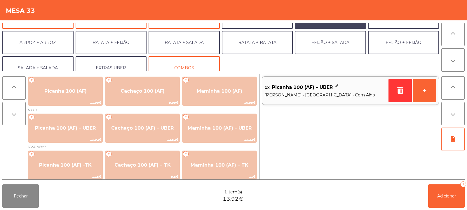
scroll to position [76, 0]
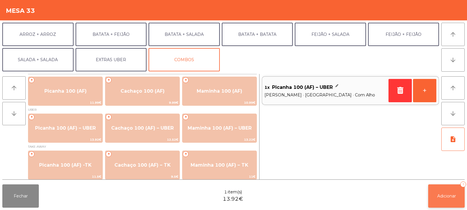
click at [449, 193] on button "Adicionar 1" at bounding box center [446, 196] width 36 height 23
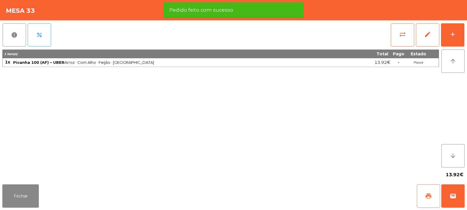
click at [425, 198] on span "print" at bounding box center [428, 196] width 7 height 7
click at [455, 195] on span "wallet" at bounding box center [452, 196] width 7 height 7
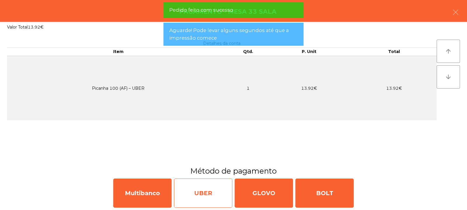
click at [209, 194] on div "UBER" at bounding box center [203, 193] width 58 height 29
select select "**"
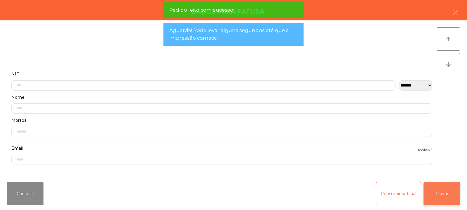
click at [459, 187] on button "Gravar" at bounding box center [441, 193] width 36 height 23
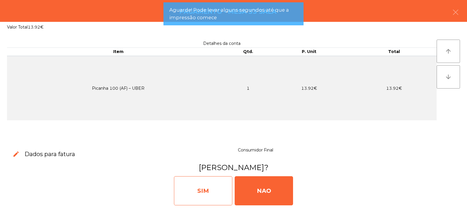
click at [188, 185] on div "SIM" at bounding box center [203, 191] width 58 height 29
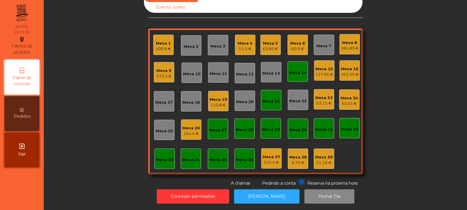
click at [346, 72] on div "263.35 €" at bounding box center [350, 75] width 18 height 6
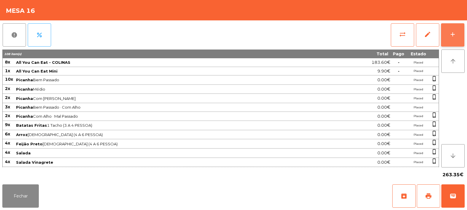
click at [453, 31] on div "add" at bounding box center [452, 34] width 7 height 7
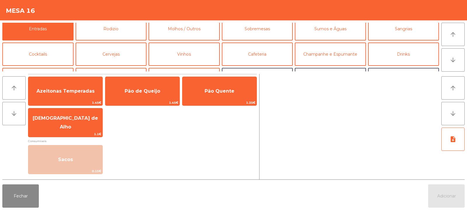
scroll to position [4, 0]
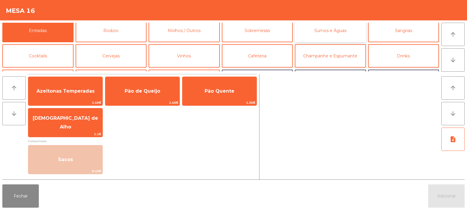
click at [319, 31] on button "Sumos e Águas" at bounding box center [330, 30] width 71 height 23
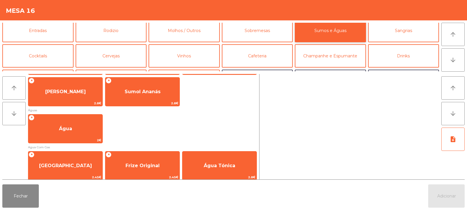
scroll to position [168, 0]
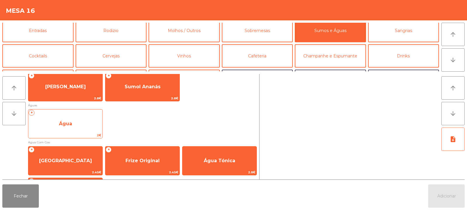
click at [90, 127] on span "Água" at bounding box center [65, 124] width 74 height 16
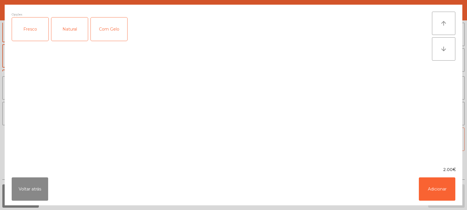
click at [77, 32] on div "Natural" at bounding box center [69, 29] width 36 height 23
click at [423, 185] on button "Adicionar" at bounding box center [437, 189] width 36 height 23
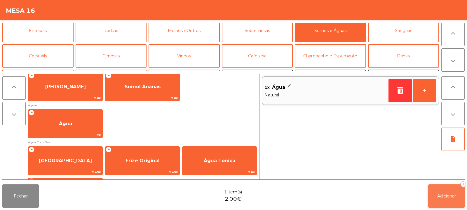
click at [439, 200] on button "Adicionar 1" at bounding box center [446, 196] width 36 height 23
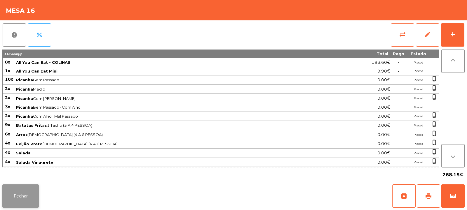
click at [24, 199] on button "Fechar" at bounding box center [20, 196] width 36 height 23
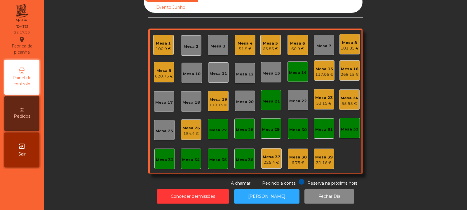
click at [350, 96] on div "Mesa 24" at bounding box center [350, 98] width 18 height 6
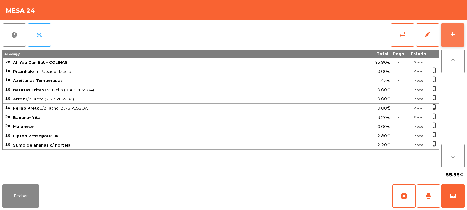
click at [462, 33] on button "add" at bounding box center [452, 34] width 23 height 23
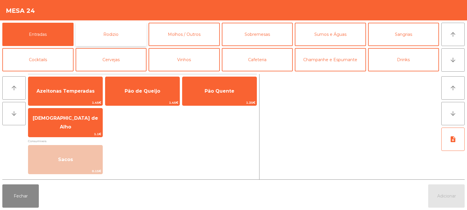
click at [120, 25] on button "Rodizio" at bounding box center [111, 34] width 71 height 23
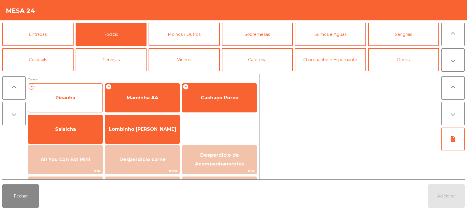
click at [84, 101] on span "Picanha" at bounding box center [65, 98] width 74 height 16
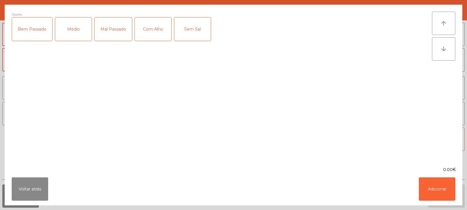
click at [27, 36] on div "Bem Passado" at bounding box center [32, 29] width 40 height 23
click at [153, 31] on div "Com Alho" at bounding box center [153, 29] width 36 height 23
click at [435, 191] on button "Adicionar" at bounding box center [437, 189] width 36 height 23
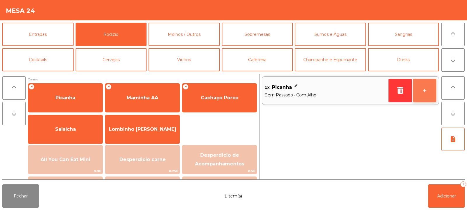
click at [421, 92] on button "+" at bounding box center [424, 90] width 23 height 23
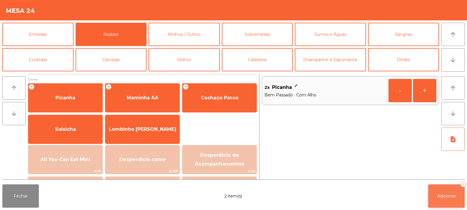
click at [449, 203] on button "Adicionar 2" at bounding box center [446, 196] width 36 height 23
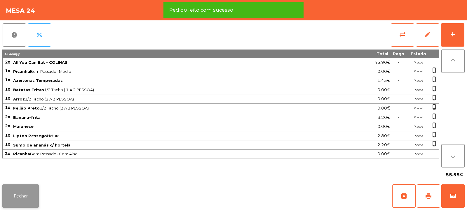
click at [34, 194] on button "Fechar" at bounding box center [20, 196] width 36 height 23
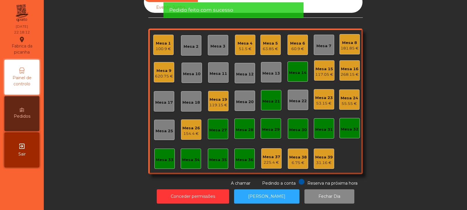
click at [260, 42] on div "Mesa 5 63.85 €" at bounding box center [270, 45] width 20 height 20
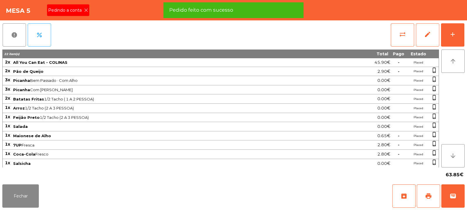
click at [80, 14] on div "Pedindo a conta" at bounding box center [68, 10] width 42 height 12
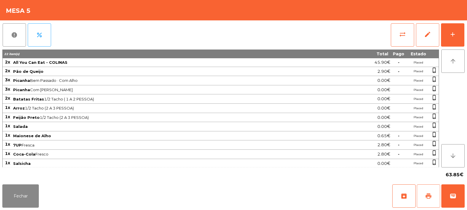
click at [429, 189] on button "print" at bounding box center [428, 196] width 23 height 23
click at [17, 202] on button "Fechar" at bounding box center [20, 196] width 36 height 23
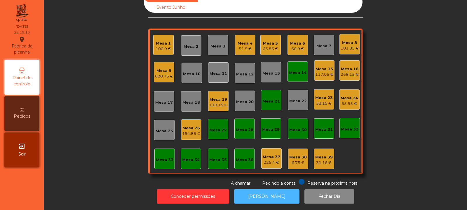
click at [275, 195] on button "[PERSON_NAME]" at bounding box center [266, 197] width 65 height 14
click at [325, 101] on div "53.15 €" at bounding box center [324, 104] width 18 height 6
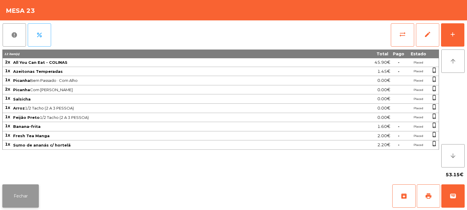
click at [32, 196] on button "Fechar" at bounding box center [20, 196] width 36 height 23
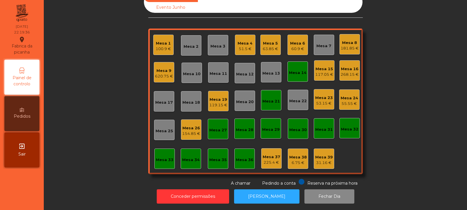
click at [296, 98] on div "Mesa 22" at bounding box center [298, 101] width 18 height 6
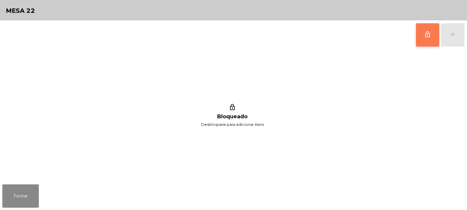
click at [428, 32] on span "lock_outline" at bounding box center [427, 34] width 7 height 7
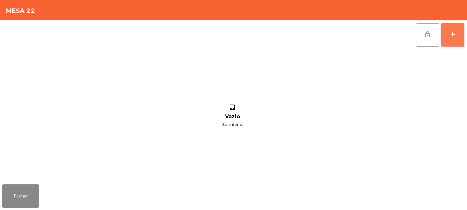
click at [454, 35] on div "add" at bounding box center [452, 34] width 7 height 7
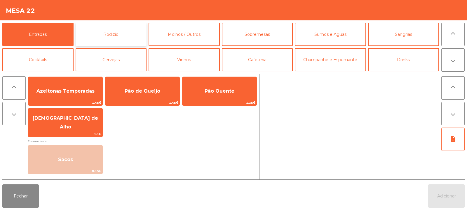
click at [121, 34] on button "Rodizio" at bounding box center [111, 34] width 71 height 23
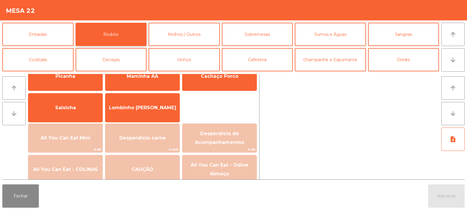
scroll to position [42, 0]
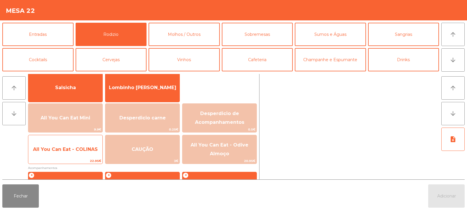
click at [76, 162] on span "22.95€" at bounding box center [65, 161] width 74 height 6
click at [76, 161] on span "22.95€" at bounding box center [65, 161] width 74 height 6
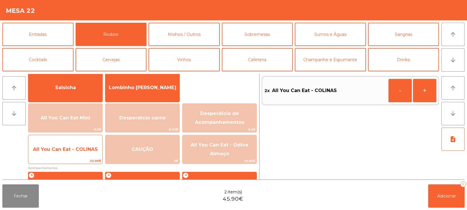
click at [83, 157] on span "All You Can Eat - COLINAS" at bounding box center [65, 150] width 74 height 16
click at [85, 159] on span "22.95€" at bounding box center [65, 161] width 74 height 6
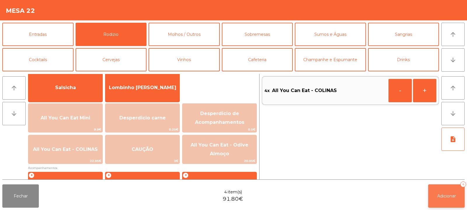
click at [437, 193] on button "Adicionar 4" at bounding box center [446, 196] width 36 height 23
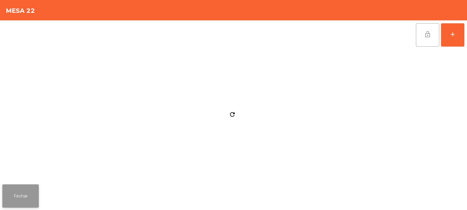
click at [38, 192] on button "Fechar" at bounding box center [20, 196] width 36 height 23
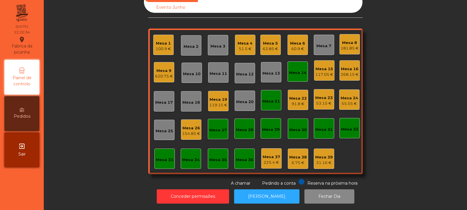
click at [348, 46] on div "181.85 €" at bounding box center [350, 49] width 18 height 6
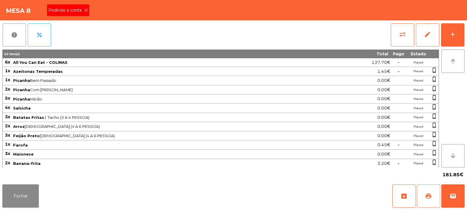
click at [419, 190] on button "print" at bounding box center [428, 196] width 23 height 23
click at [431, 198] on span "print" at bounding box center [428, 196] width 7 height 7
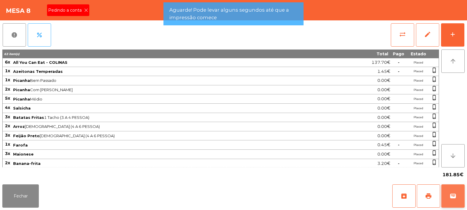
click at [457, 200] on button "wallet" at bounding box center [452, 196] width 23 height 23
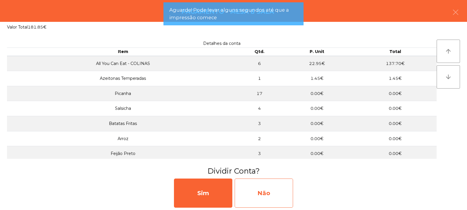
click at [267, 194] on div "Não" at bounding box center [264, 193] width 58 height 29
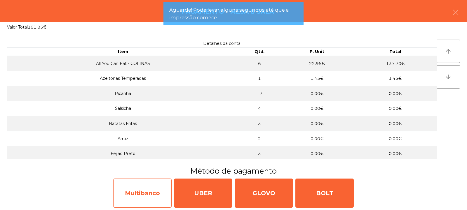
click at [151, 191] on div "Multibanco" at bounding box center [142, 193] width 58 height 29
select select "**"
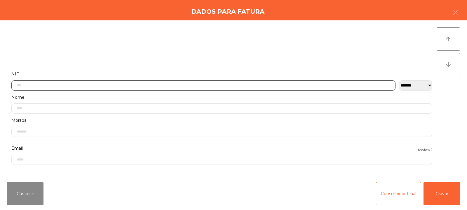
click at [120, 87] on input "text" at bounding box center [203, 86] width 384 height 10
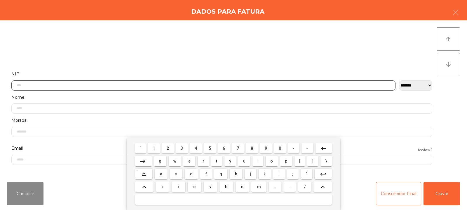
scroll to position [43, 0]
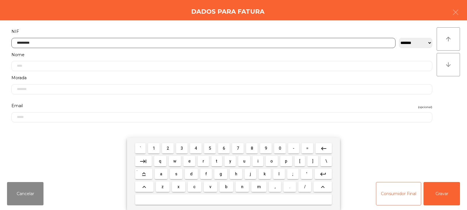
type input "*********"
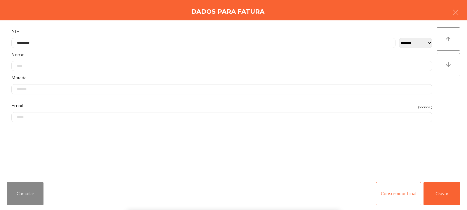
click at [435, 191] on div "` 1 2 3 4 5 6 7 8 9 0 - = keyboard_backspace keyboard_tab q w e r t y u i o p […" at bounding box center [233, 174] width 467 height 72
click at [453, 183] on button "Gravar" at bounding box center [441, 193] width 36 height 23
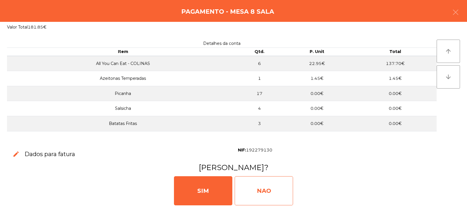
click at [259, 180] on div "NAO" at bounding box center [264, 191] width 58 height 29
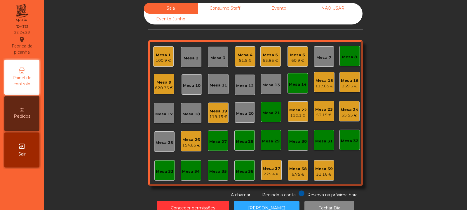
scroll to position [0, 0]
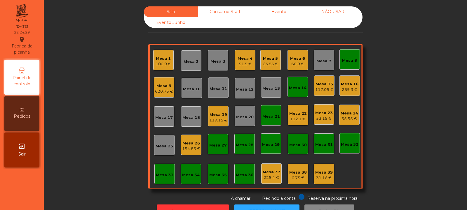
click at [272, 111] on div "Mesa 21" at bounding box center [271, 115] width 20 height 20
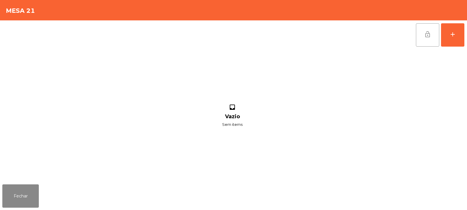
click at [425, 36] on span "lock_open" at bounding box center [427, 34] width 7 height 7
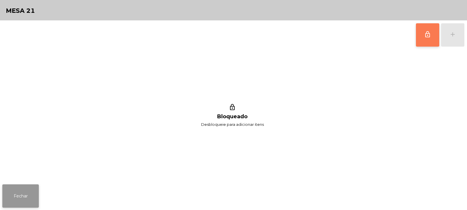
click at [32, 193] on button "Fechar" at bounding box center [20, 196] width 36 height 23
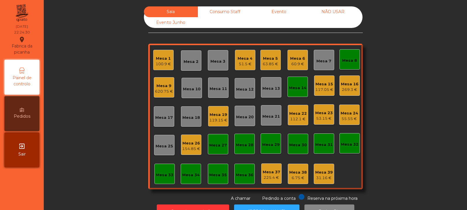
click at [298, 91] on div "Mesa 14" at bounding box center [297, 87] width 20 height 20
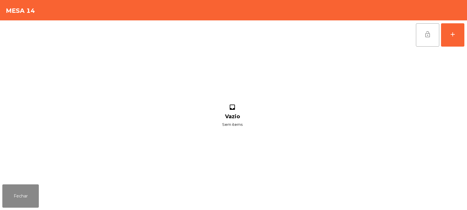
click at [420, 37] on button "lock_open" at bounding box center [427, 34] width 23 height 23
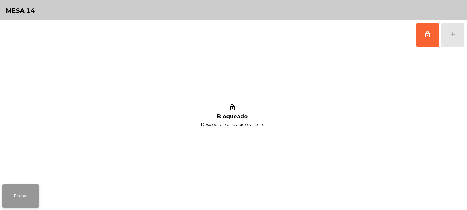
click at [24, 203] on button "Fechar" at bounding box center [20, 196] width 36 height 23
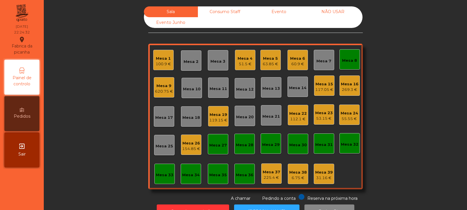
click at [356, 61] on div "Mesa 8" at bounding box center [349, 59] width 20 height 20
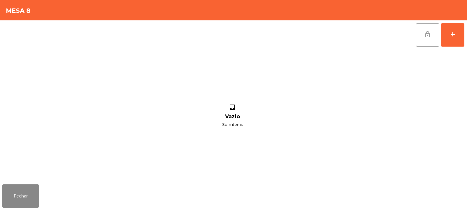
click at [423, 35] on button "lock_open" at bounding box center [427, 34] width 23 height 23
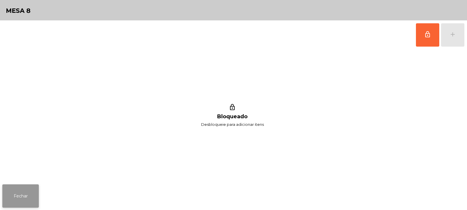
click at [26, 198] on button "Fechar" at bounding box center [20, 196] width 36 height 23
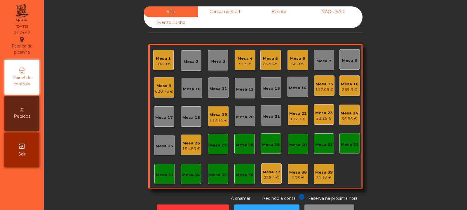
click at [350, 110] on div "Mesa 24 55.55 €" at bounding box center [350, 115] width 18 height 14
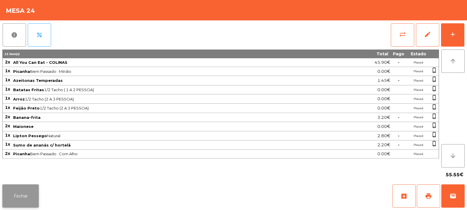
click at [31, 189] on button "Fechar" at bounding box center [20, 196] width 36 height 23
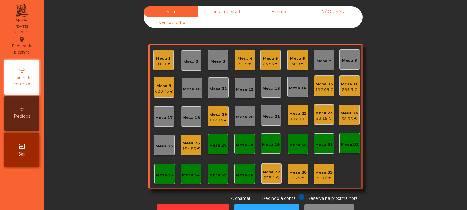
click at [318, 177] on div "31.16 €" at bounding box center [324, 178] width 18 height 6
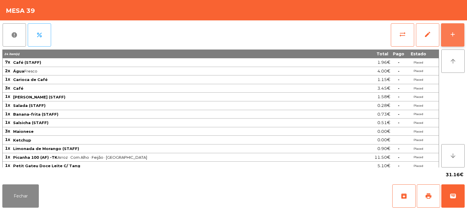
click at [449, 40] on button "add" at bounding box center [452, 34] width 23 height 23
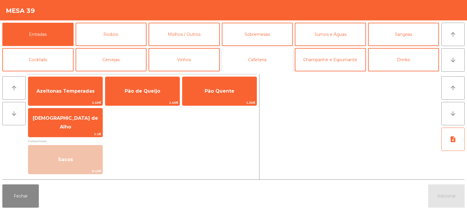
click at [263, 63] on button "Cafeteria" at bounding box center [257, 59] width 71 height 23
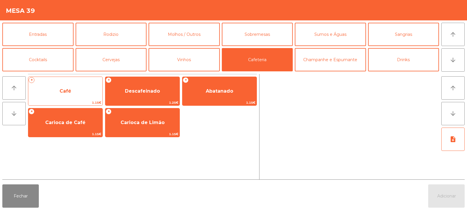
click at [81, 101] on span "1.15€" at bounding box center [65, 103] width 74 height 6
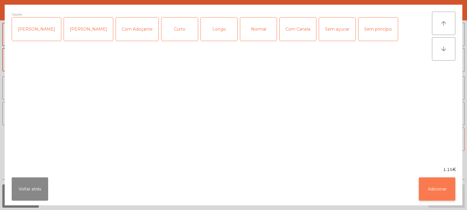
click at [442, 184] on button "Adicionar" at bounding box center [437, 189] width 36 height 23
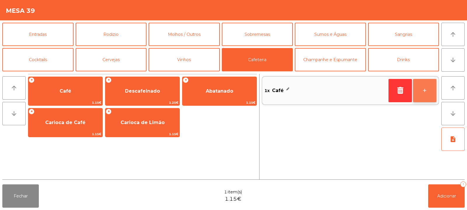
click at [418, 92] on button "+" at bounding box center [424, 90] width 23 height 23
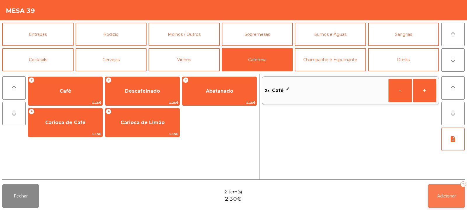
click at [438, 192] on button "Adicionar 2" at bounding box center [446, 196] width 36 height 23
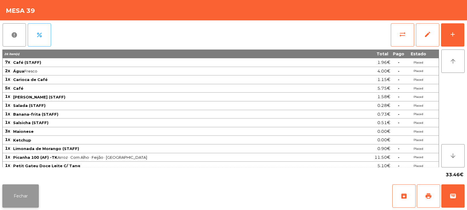
click at [17, 196] on button "Fechar" at bounding box center [20, 196] width 36 height 23
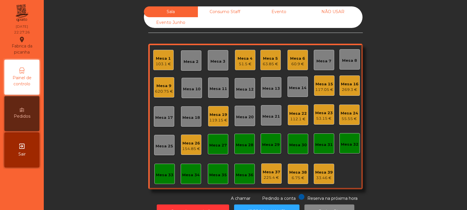
click at [298, 114] on div "Mesa 22" at bounding box center [298, 114] width 18 height 6
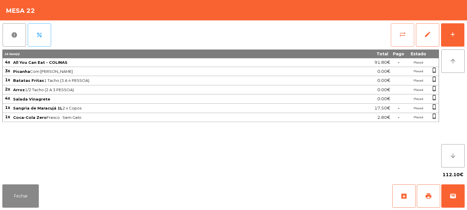
click at [402, 39] on button "sync_alt" at bounding box center [402, 34] width 23 height 23
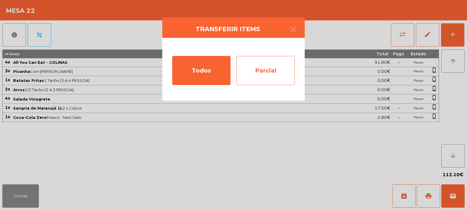
click at [280, 66] on div "Parcial" at bounding box center [265, 70] width 58 height 29
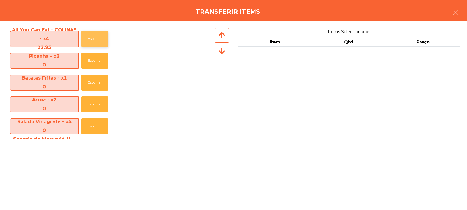
click at [104, 36] on button "Escolher" at bounding box center [94, 39] width 27 height 16
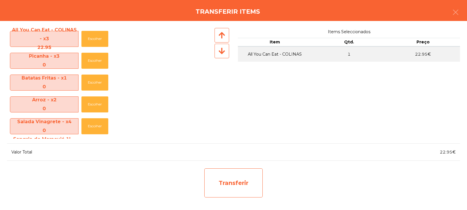
click at [240, 184] on div "Transferir" at bounding box center [233, 183] width 58 height 29
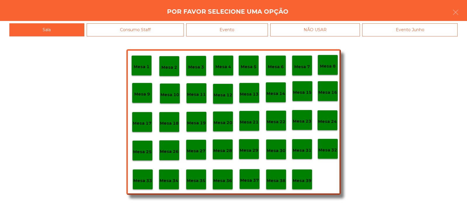
click at [247, 177] on p "Mesa 37" at bounding box center [249, 180] width 19 height 7
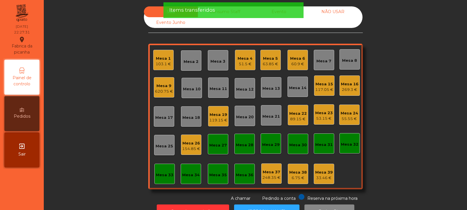
click at [322, 115] on div "Mesa 23" at bounding box center [324, 113] width 18 height 6
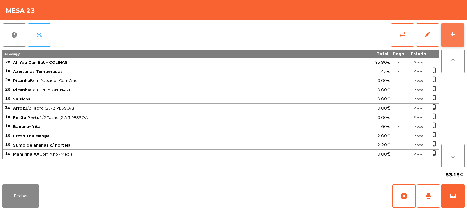
click at [452, 34] on div "add" at bounding box center [452, 34] width 7 height 7
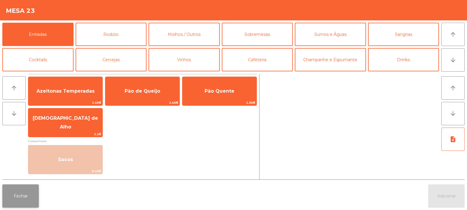
click at [21, 207] on button "Fechar" at bounding box center [20, 196] width 36 height 23
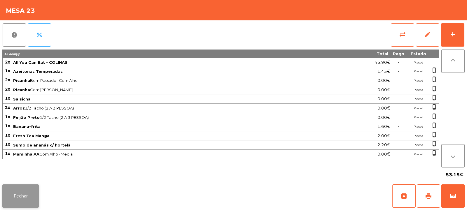
click at [16, 199] on button "Fechar" at bounding box center [20, 196] width 36 height 23
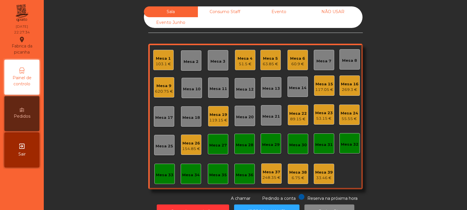
click at [296, 113] on div "Mesa 22" at bounding box center [298, 114] width 18 height 6
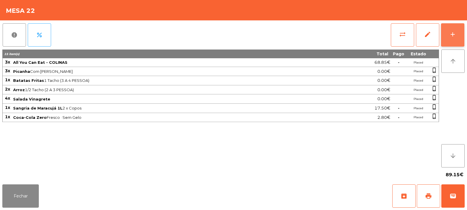
click at [451, 27] on button "add" at bounding box center [452, 34] width 23 height 23
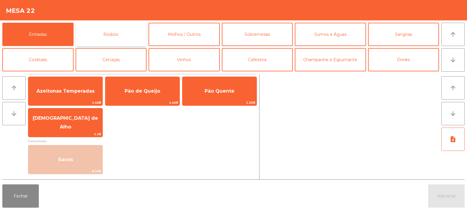
click at [101, 33] on button "Rodizio" at bounding box center [111, 34] width 71 height 23
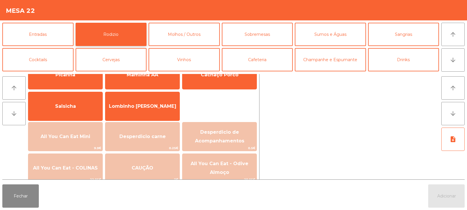
scroll to position [47, 0]
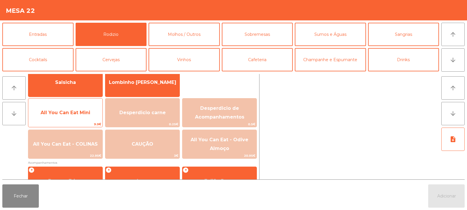
click at [78, 127] on span "9.9€" at bounding box center [65, 125] width 74 height 6
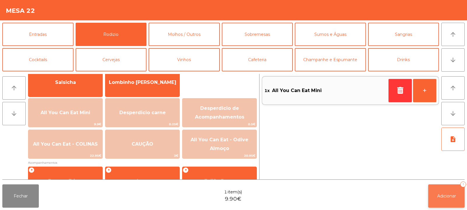
click at [443, 194] on span "Adicionar" at bounding box center [446, 196] width 19 height 5
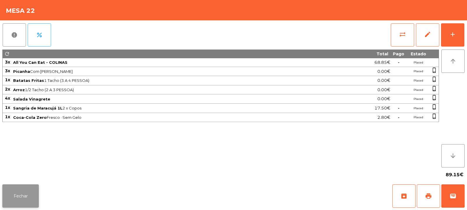
click at [30, 197] on button "Fechar" at bounding box center [20, 196] width 36 height 23
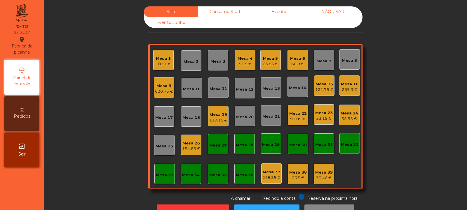
click at [159, 91] on div "620.75 €" at bounding box center [164, 92] width 18 height 6
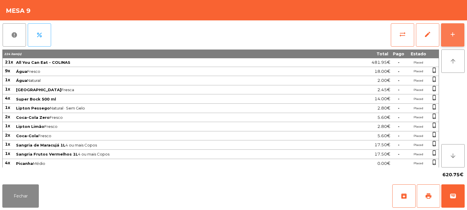
click at [456, 33] on div "add" at bounding box center [452, 34] width 7 height 7
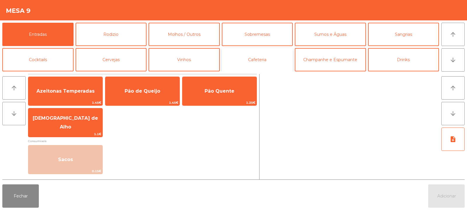
click at [262, 55] on button "Cafeteria" at bounding box center [257, 59] width 71 height 23
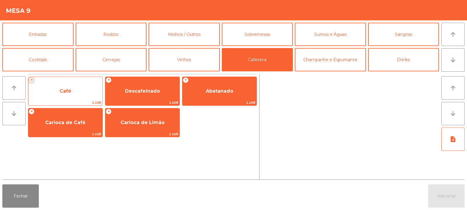
click at [70, 100] on span "1.15€" at bounding box center [65, 103] width 74 height 6
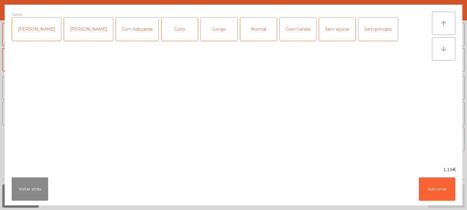
click at [244, 29] on div "Normal" at bounding box center [258, 29] width 36 height 23
click at [433, 197] on button "Adicionar" at bounding box center [437, 189] width 36 height 23
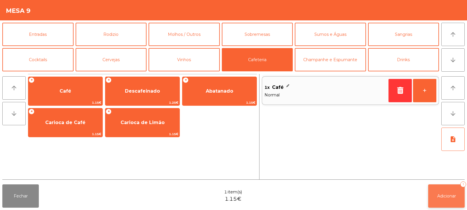
click at [449, 193] on button "Adicionar 1" at bounding box center [446, 196] width 36 height 23
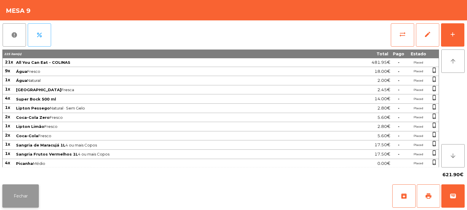
click at [33, 197] on button "Fechar" at bounding box center [20, 196] width 36 height 23
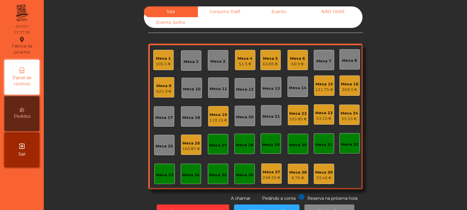
click at [164, 170] on div "Mesa 33" at bounding box center [165, 174] width 18 height 8
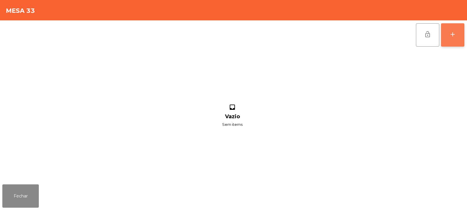
click at [458, 36] on button "add" at bounding box center [452, 34] width 23 height 23
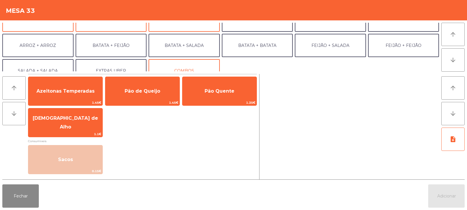
scroll to position [66, 0]
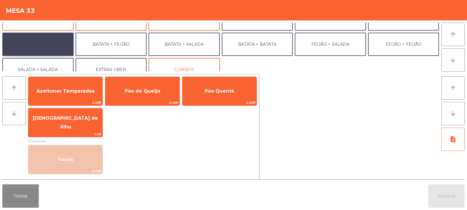
click at [45, 49] on button "ARROZ + ARROZ" at bounding box center [37, 44] width 71 height 23
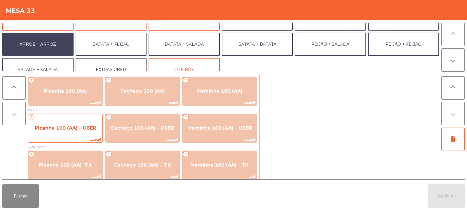
click at [58, 132] on span "Picanha 100 (AA) – UBER" at bounding box center [65, 129] width 74 height 16
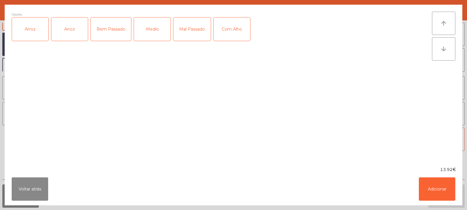
click at [30, 27] on div "Arroz" at bounding box center [30, 29] width 36 height 23
click at [70, 28] on div "Arroz" at bounding box center [69, 29] width 36 height 23
click at [60, 38] on div "Arroz" at bounding box center [69, 29] width 36 height 23
click at [196, 35] on div "Mal Passado" at bounding box center [191, 29] width 37 height 23
click at [240, 28] on div "Com Alho" at bounding box center [232, 29] width 36 height 23
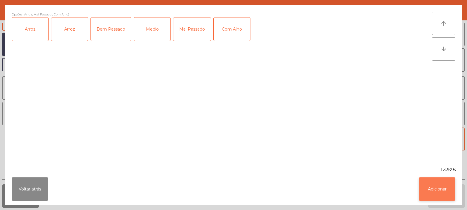
click at [442, 187] on button "Adicionar" at bounding box center [437, 189] width 36 height 23
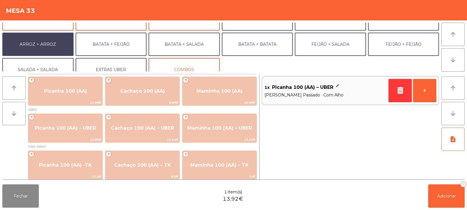
scroll to position [76, 0]
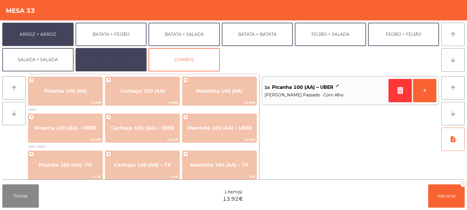
click at [108, 61] on button "EXTRAS UBER" at bounding box center [111, 59] width 71 height 23
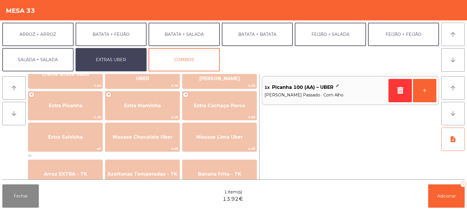
scroll to position [150, 0]
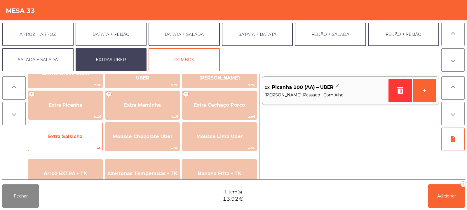
click at [75, 136] on span "Extra Salsicha" at bounding box center [65, 137] width 34 height 6
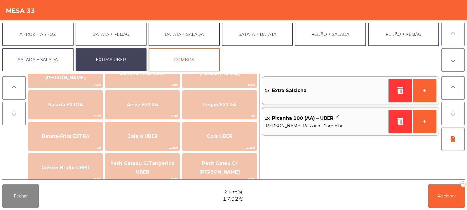
scroll to position [0, 0]
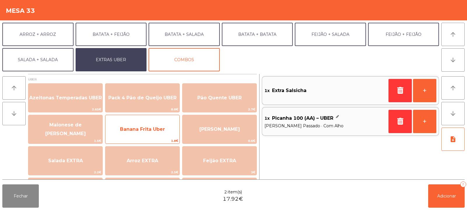
click at [161, 133] on span "Banana Frita Uber" at bounding box center [142, 130] width 74 height 16
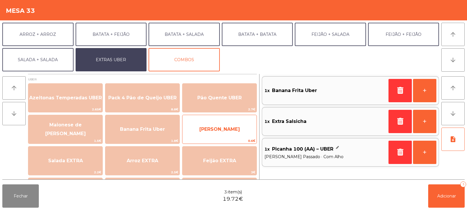
click at [224, 135] on span "Farofa Uber" at bounding box center [219, 130] width 74 height 16
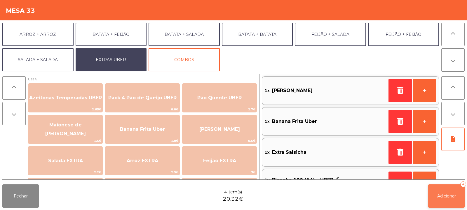
click at [439, 197] on span "Adicionar" at bounding box center [446, 196] width 19 height 5
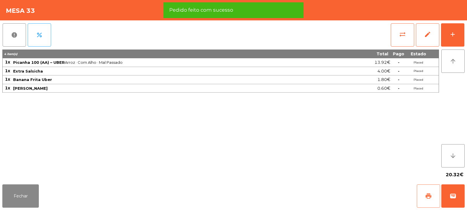
click at [427, 199] on span "print" at bounding box center [428, 196] width 7 height 7
click at [454, 194] on span "wallet" at bounding box center [452, 196] width 7 height 7
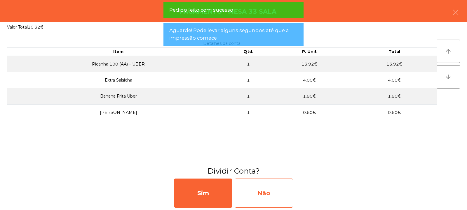
click at [289, 180] on div "Não" at bounding box center [264, 193] width 58 height 29
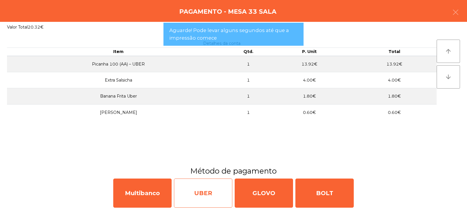
click at [210, 191] on div "UBER" at bounding box center [203, 193] width 58 height 29
select select "**"
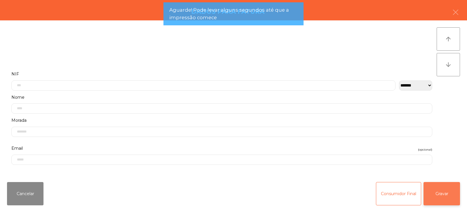
click at [442, 186] on button "Gravar" at bounding box center [441, 193] width 36 height 23
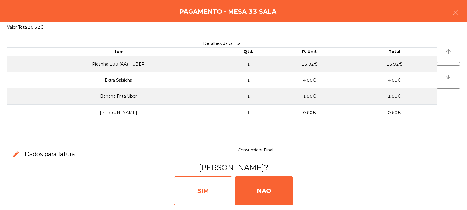
click at [196, 181] on div "SIM" at bounding box center [203, 191] width 58 height 29
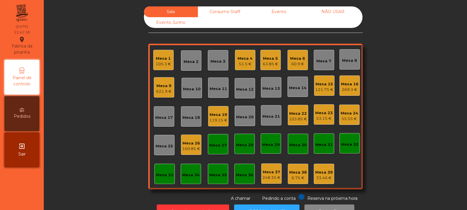
click at [291, 176] on div "6.75 €" at bounding box center [298, 178] width 18 height 6
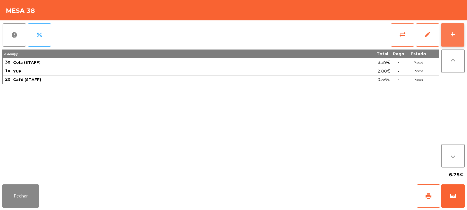
click at [452, 36] on div "add" at bounding box center [452, 34] width 7 height 7
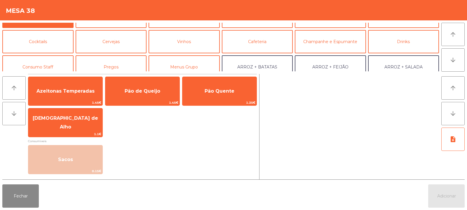
scroll to position [22, 0]
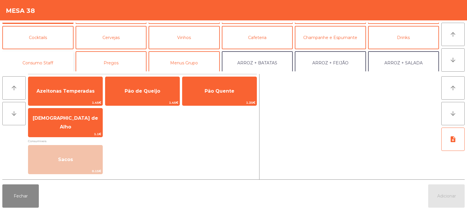
click at [57, 67] on button "Consumo Staff" at bounding box center [37, 62] width 71 height 23
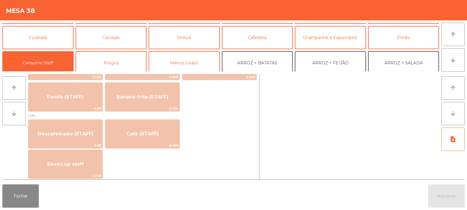
scroll to position [302, 0]
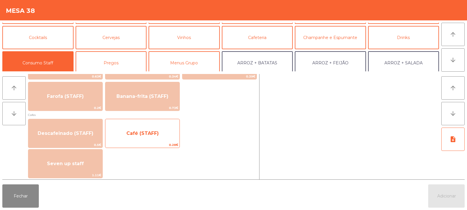
click at [155, 139] on span "Café (STAFF)" at bounding box center [142, 134] width 74 height 16
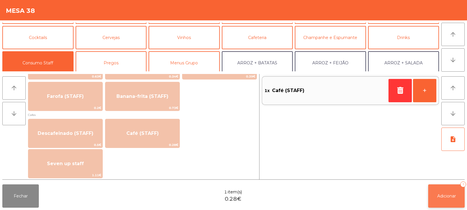
click at [438, 191] on button "Adicionar 1" at bounding box center [446, 196] width 36 height 23
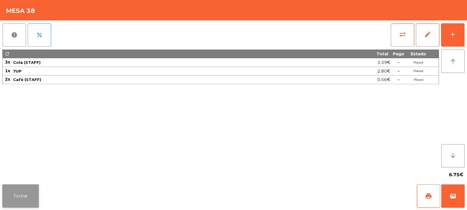
click at [23, 192] on button "Fechar" at bounding box center [20, 196] width 36 height 23
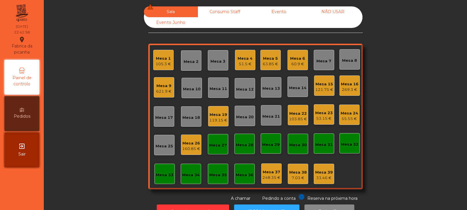
click at [294, 62] on div "60.9 €" at bounding box center [297, 64] width 15 height 6
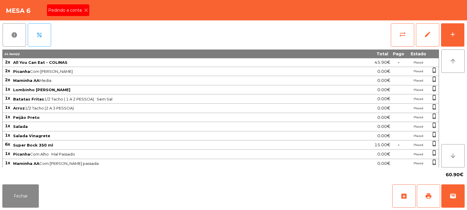
click at [76, 11] on span "Pedindo a conta" at bounding box center [66, 10] width 36 height 6
click at [426, 198] on span "print" at bounding box center [428, 196] width 7 height 7
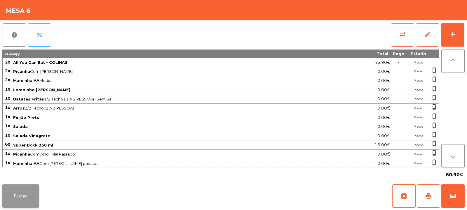
click at [9, 200] on button "Fechar" at bounding box center [20, 196] width 36 height 23
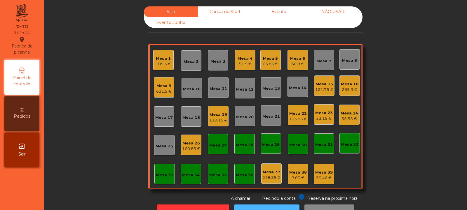
click at [266, 206] on button "[PERSON_NAME]" at bounding box center [266, 212] width 65 height 14
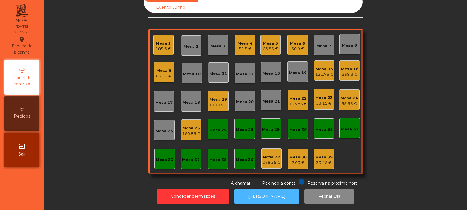
click at [263, 193] on button "[PERSON_NAME]" at bounding box center [266, 197] width 65 height 14
click at [160, 68] on div "Mesa 9" at bounding box center [163, 71] width 15 height 6
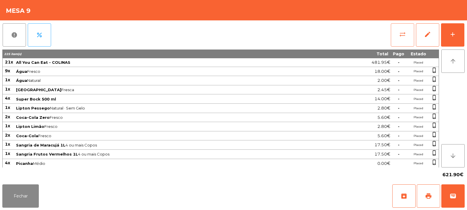
click at [400, 42] on button "sync_alt" at bounding box center [402, 34] width 23 height 23
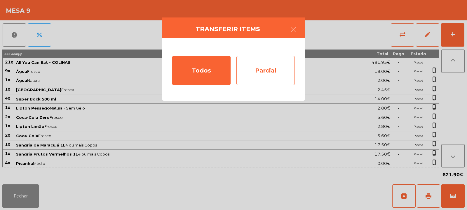
click at [261, 67] on div "Parcial" at bounding box center [265, 70] width 58 height 29
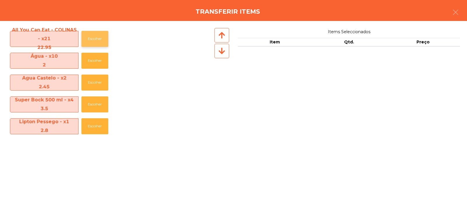
click at [99, 41] on button "Escolher" at bounding box center [94, 39] width 27 height 16
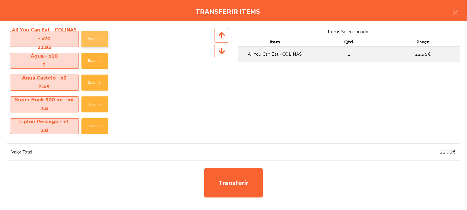
click at [97, 43] on button "Escolher" at bounding box center [94, 39] width 27 height 16
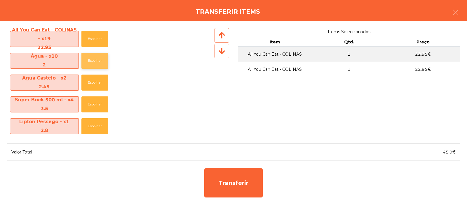
click at [90, 62] on button "Escolher" at bounding box center [94, 61] width 27 height 16
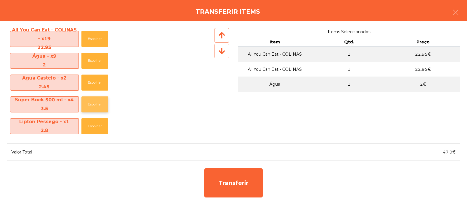
click at [89, 102] on button "Escolher" at bounding box center [94, 105] width 27 height 16
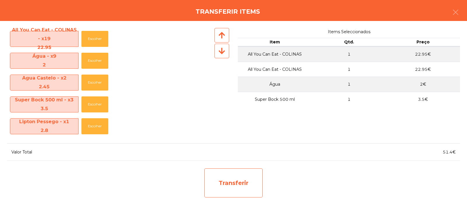
click at [243, 197] on div "Transferir" at bounding box center [233, 183] width 58 height 29
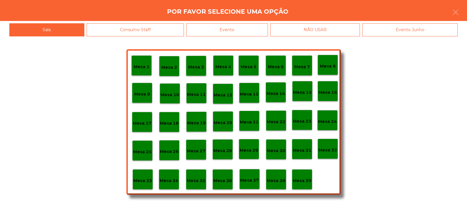
click at [170, 181] on p "Mesa 34" at bounding box center [169, 181] width 19 height 7
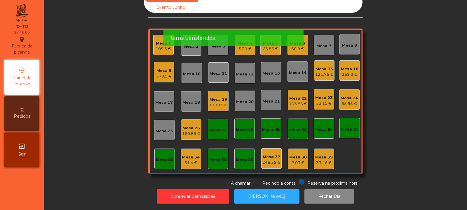
click at [185, 160] on div "51.4 €" at bounding box center [191, 163] width 18 height 6
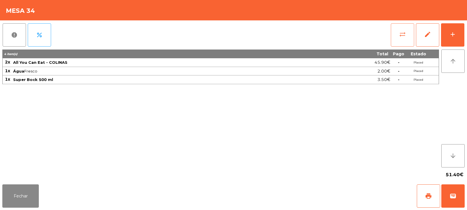
click at [400, 32] on span "sync_alt" at bounding box center [402, 34] width 7 height 7
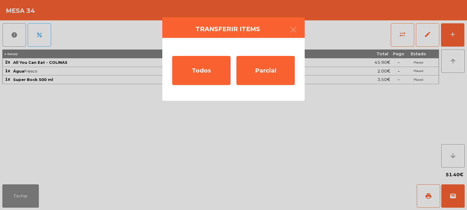
click at [245, 158] on ngb-modal-window "Transferir items Todos Parcial" at bounding box center [233, 105] width 467 height 210
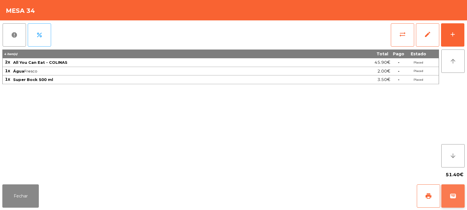
click at [458, 194] on button "wallet" at bounding box center [452, 196] width 23 height 23
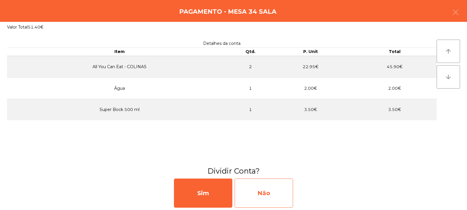
click at [257, 195] on div "Não" at bounding box center [264, 193] width 58 height 29
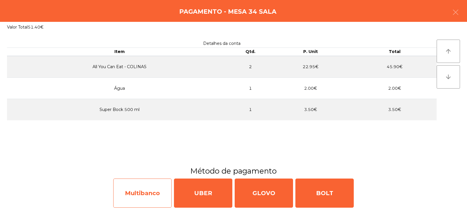
click at [144, 194] on div "Multibanco" at bounding box center [142, 193] width 58 height 29
select select "**"
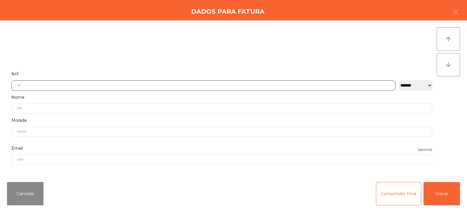
click at [190, 87] on input "text" at bounding box center [203, 86] width 384 height 10
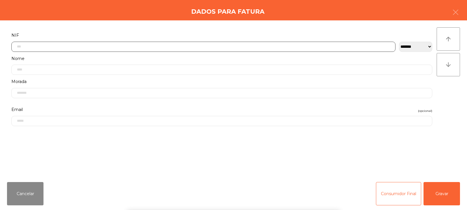
scroll to position [43, 0]
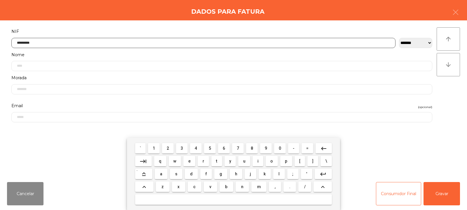
type input "*********"
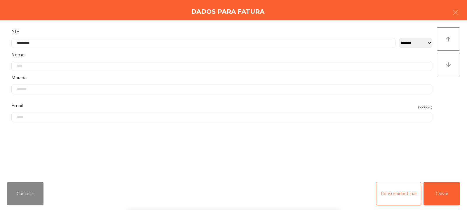
click at [452, 109] on div "arrow_upward arrow_downward" at bounding box center [448, 98] width 23 height 143
click at [439, 193] on button "Gravar" at bounding box center [441, 193] width 36 height 23
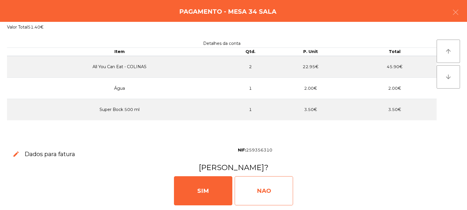
click at [266, 185] on div "NAO" at bounding box center [264, 191] width 58 height 29
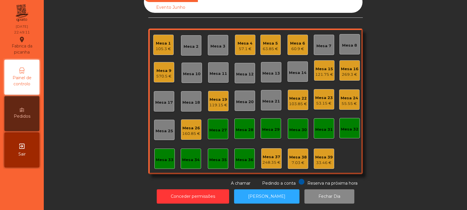
click at [216, 102] on div "119.15 €" at bounding box center [218, 105] width 18 height 6
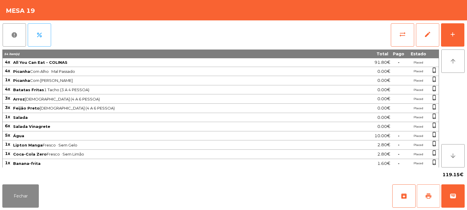
click at [425, 197] on span "print" at bounding box center [428, 196] width 7 height 7
click at [459, 192] on button "wallet" at bounding box center [452, 196] width 23 height 23
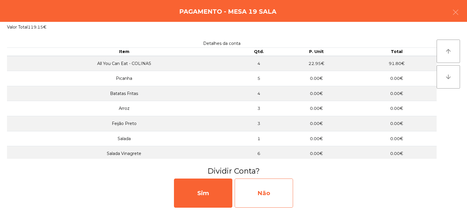
click at [269, 199] on div "Não" at bounding box center [264, 193] width 58 height 29
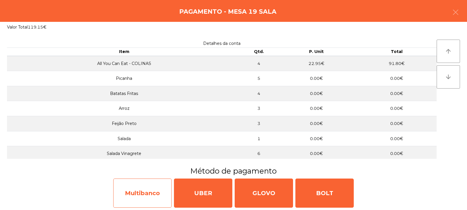
click at [152, 193] on div "Multibanco" at bounding box center [142, 193] width 58 height 29
select select "**"
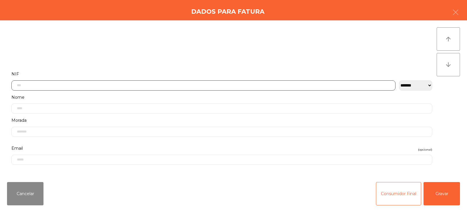
click at [215, 85] on input "text" at bounding box center [203, 86] width 384 height 10
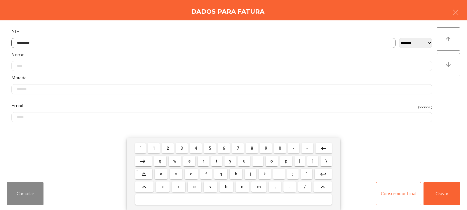
type input "*********"
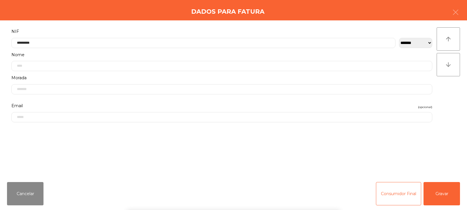
click at [448, 88] on div "arrow_upward arrow_downward" at bounding box center [448, 98] width 23 height 143
click at [448, 196] on button "Gravar" at bounding box center [441, 193] width 36 height 23
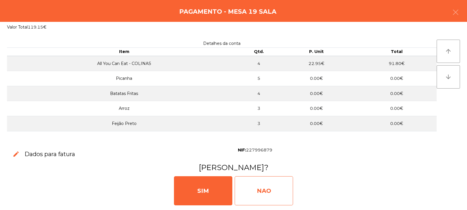
click at [265, 195] on div "NAO" at bounding box center [264, 191] width 58 height 29
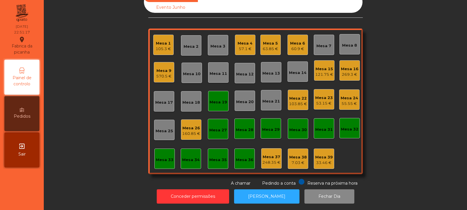
click at [216, 101] on div "Mesa 19" at bounding box center [218, 101] width 20 height 20
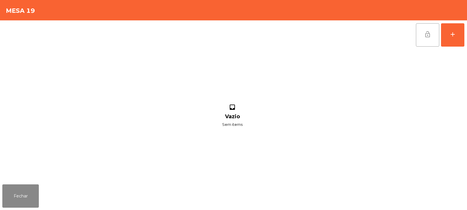
click at [431, 35] on button "lock_open" at bounding box center [427, 34] width 23 height 23
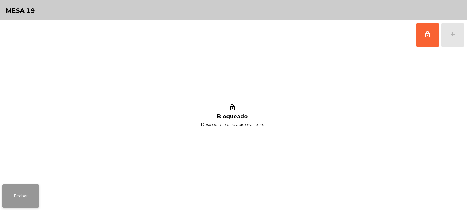
click at [25, 198] on button "Fechar" at bounding box center [20, 196] width 36 height 23
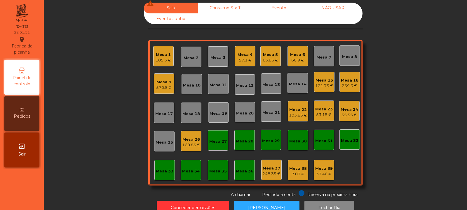
scroll to position [0, 0]
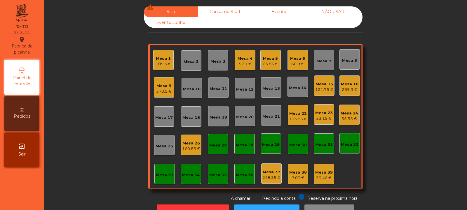
click at [324, 85] on div "Mesa 15" at bounding box center [324, 84] width 18 height 6
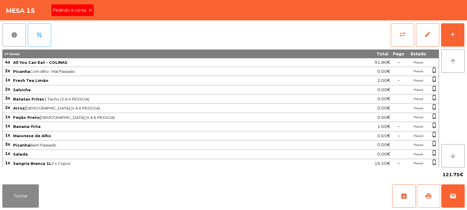
click at [421, 204] on button "print" at bounding box center [428, 196] width 23 height 23
click at [30, 192] on button "Fechar" at bounding box center [20, 196] width 36 height 23
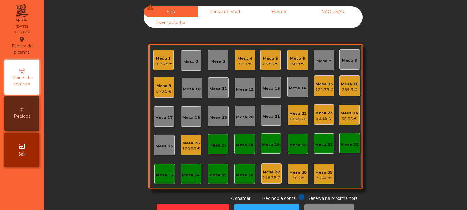
scroll to position [20, 0]
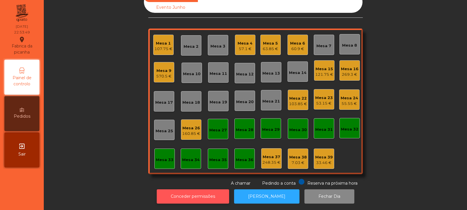
click at [203, 191] on button "Conceder permissões" at bounding box center [193, 197] width 72 height 14
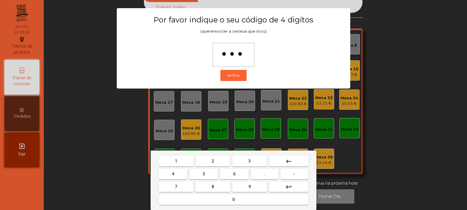
type input "****"
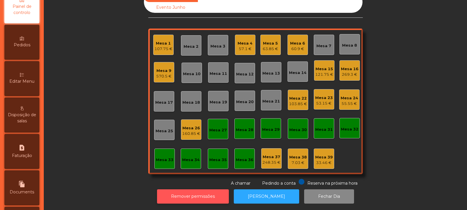
scroll to position [72, 0]
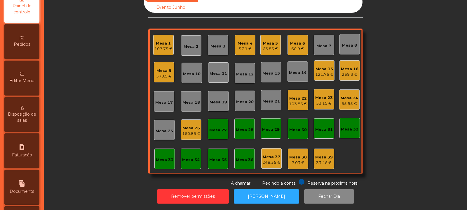
click at [31, 159] on div "request_page Faturação" at bounding box center [21, 151] width 35 height 35
select select "*"
select select "****"
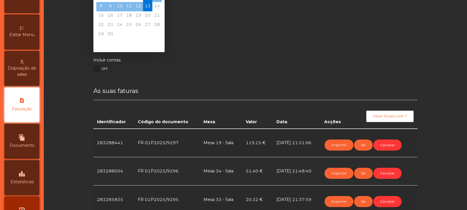
scroll to position [39, 0]
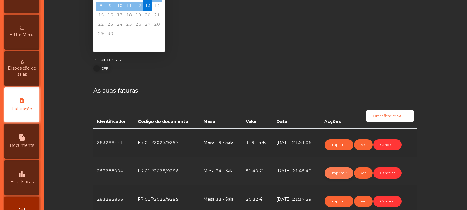
click at [339, 175] on button "Imprimir" at bounding box center [339, 173] width 29 height 11
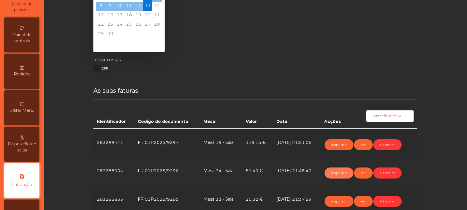
scroll to position [0, 0]
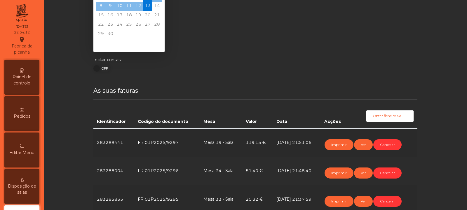
click at [32, 78] on span "Painel de controlo" at bounding box center [22, 80] width 32 height 12
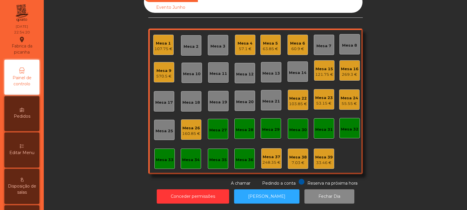
click at [318, 95] on div "Mesa 23" at bounding box center [324, 98] width 18 height 6
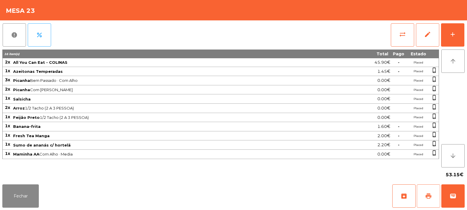
click at [428, 196] on span "print" at bounding box center [428, 196] width 7 height 7
click at [13, 175] on div "53.15€" at bounding box center [233, 175] width 462 height 15
click at [22, 179] on div "53.15€" at bounding box center [233, 175] width 462 height 15
click at [13, 196] on button "Fechar" at bounding box center [20, 196] width 36 height 23
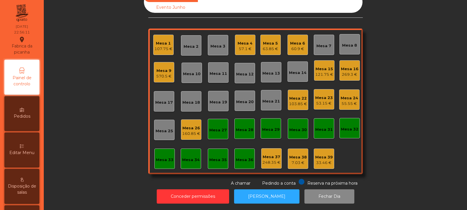
click at [317, 66] on div "Mesa 15" at bounding box center [324, 69] width 18 height 6
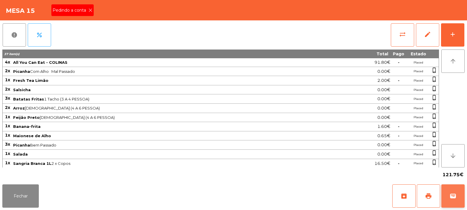
click at [456, 194] on span "wallet" at bounding box center [452, 196] width 7 height 7
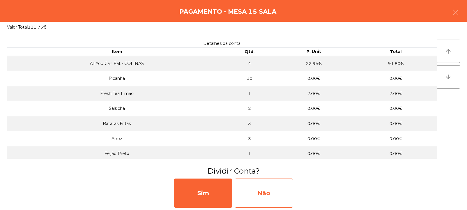
click at [264, 191] on div "Não" at bounding box center [264, 193] width 58 height 29
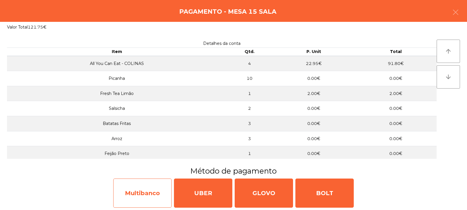
click at [127, 196] on div "Multibanco" at bounding box center [142, 193] width 58 height 29
select select "**"
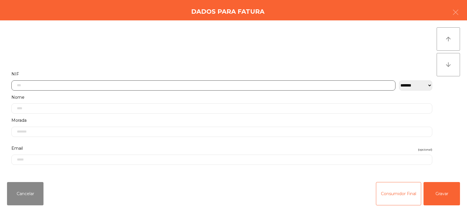
click at [164, 85] on input "text" at bounding box center [203, 86] width 384 height 10
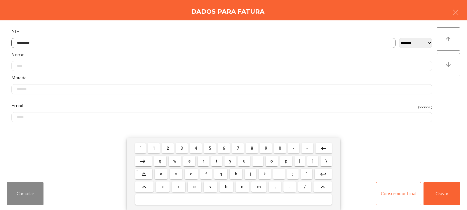
type input "*********"
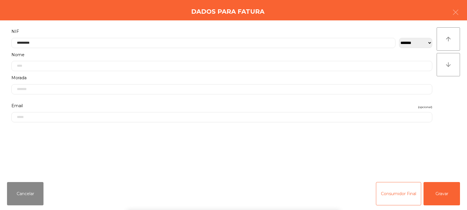
click at [454, 102] on div "arrow_upward arrow_downward" at bounding box center [448, 98] width 23 height 143
click at [444, 194] on button "Gravar" at bounding box center [441, 193] width 36 height 23
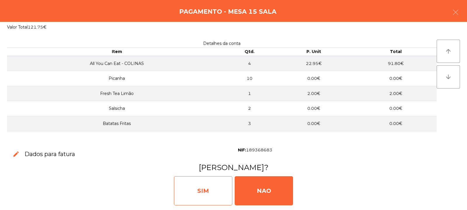
click at [202, 191] on div "SIM" at bounding box center [203, 191] width 58 height 29
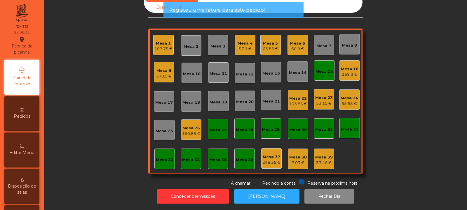
click at [320, 101] on div "53.15 €" at bounding box center [324, 104] width 18 height 6
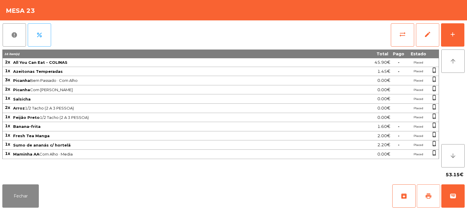
click at [430, 194] on span "print" at bounding box center [428, 196] width 7 height 7
click at [456, 195] on button "wallet" at bounding box center [452, 196] width 23 height 23
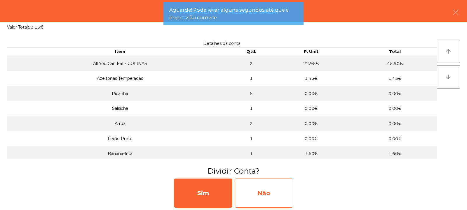
click at [281, 198] on div "Não" at bounding box center [264, 193] width 58 height 29
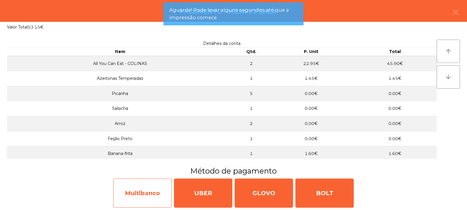
click at [144, 197] on div "Multibanco" at bounding box center [142, 193] width 58 height 29
select select "**"
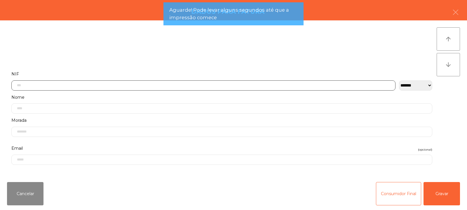
click at [130, 87] on input "text" at bounding box center [203, 86] width 384 height 10
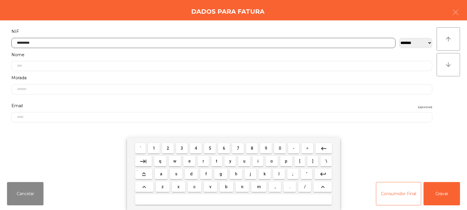
type input "*********"
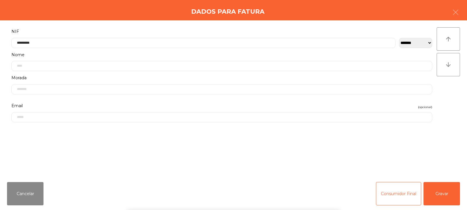
click at [439, 193] on div "` 1 2 3 4 5 6 7 8 9 0 - = keyboard_backspace keyboard_tab q w e r t y u i o p […" at bounding box center [233, 174] width 467 height 72
click at [446, 189] on button "Gravar" at bounding box center [441, 193] width 36 height 23
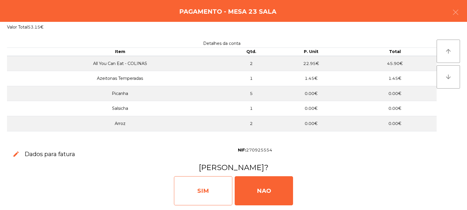
click at [202, 188] on div "SIM" at bounding box center [203, 191] width 58 height 29
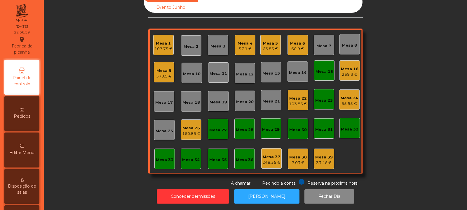
click at [163, 68] on div "Mesa 9" at bounding box center [163, 71] width 15 height 6
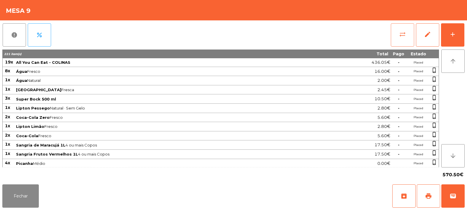
click at [397, 35] on button "sync_alt" at bounding box center [402, 34] width 23 height 23
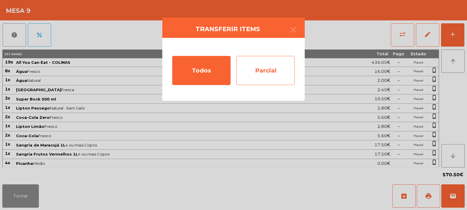
click at [268, 76] on div "Parcial" at bounding box center [265, 70] width 58 height 29
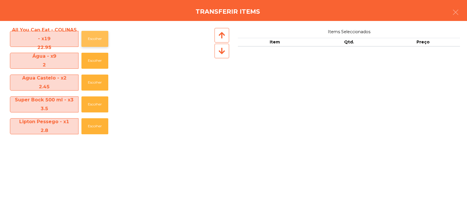
click at [90, 38] on button "Escolher" at bounding box center [94, 39] width 27 height 16
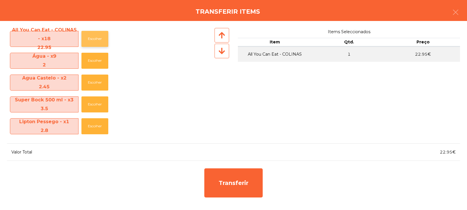
click at [93, 40] on button "Escolher" at bounding box center [94, 39] width 27 height 16
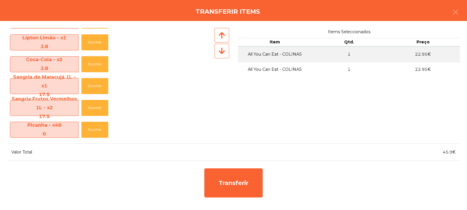
scroll to position [131, 0]
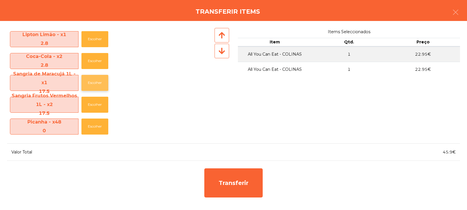
click at [90, 87] on button "Escolher" at bounding box center [94, 83] width 27 height 16
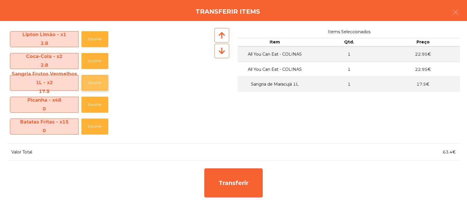
click at [87, 90] on button "Escolher" at bounding box center [94, 83] width 27 height 16
click at [88, 87] on button "Escolher" at bounding box center [94, 83] width 27 height 16
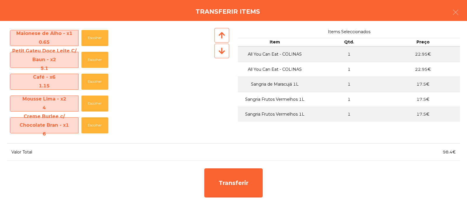
scroll to position [411, 0]
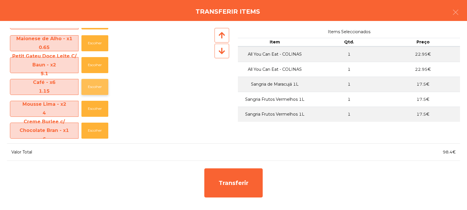
click at [96, 89] on button "Escolher" at bounding box center [94, 87] width 27 height 16
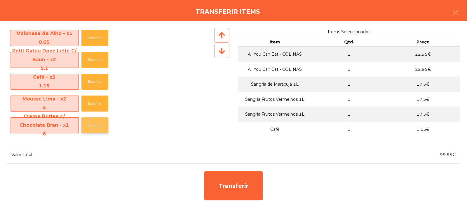
click at [102, 132] on button "Escolher" at bounding box center [94, 126] width 27 height 16
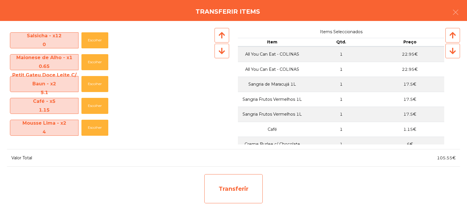
click at [234, 200] on div "Transferir" at bounding box center [233, 189] width 58 height 29
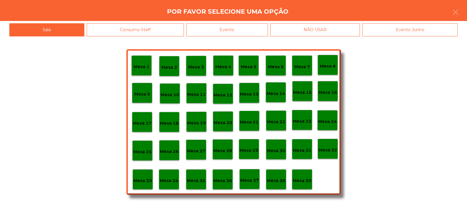
click at [142, 180] on p "Mesa 33" at bounding box center [142, 181] width 19 height 7
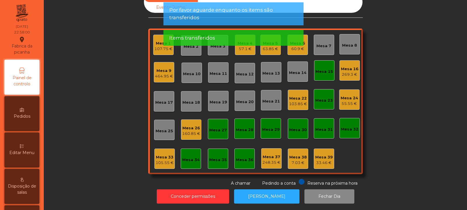
click at [158, 160] on div "105.55 €" at bounding box center [165, 163] width 18 height 6
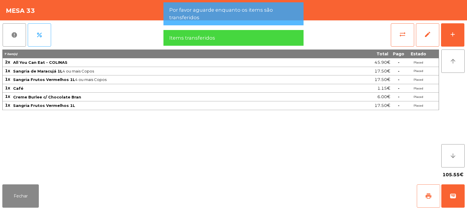
click at [426, 196] on span "print" at bounding box center [428, 196] width 7 height 7
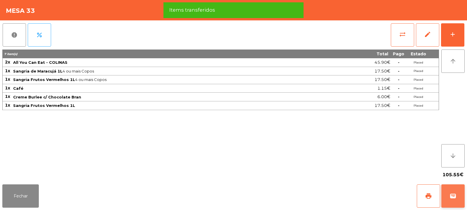
click at [459, 196] on button "wallet" at bounding box center [452, 196] width 23 height 23
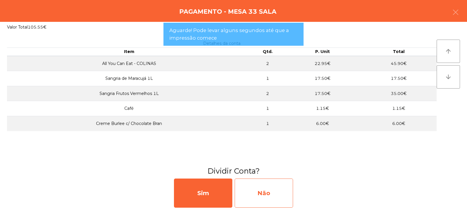
click at [263, 197] on div "Não" at bounding box center [264, 193] width 58 height 29
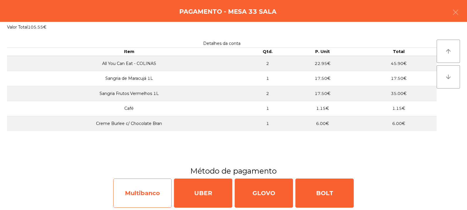
click at [136, 201] on div "Multibanco" at bounding box center [142, 193] width 58 height 29
select select "**"
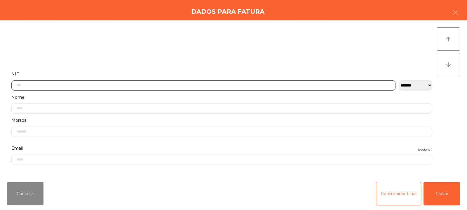
click at [179, 85] on input "text" at bounding box center [203, 86] width 384 height 10
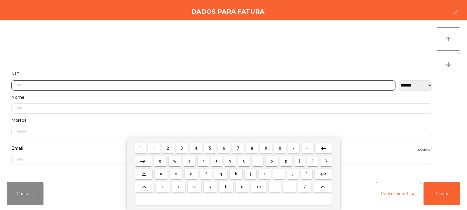
scroll to position [43, 0]
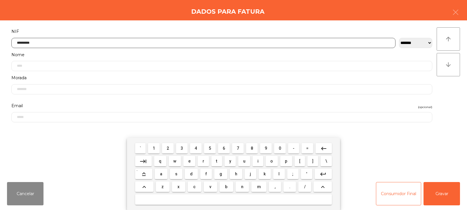
type input "*********"
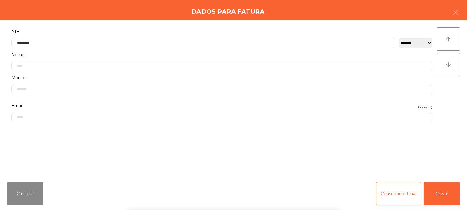
click at [448, 191] on div "` 1 2 3 4 5 6 7 8 9 0 - = keyboard_backspace keyboard_tab q w e r t y u i o p […" at bounding box center [233, 174] width 467 height 72
click at [449, 192] on button "Gravar" at bounding box center [441, 193] width 36 height 23
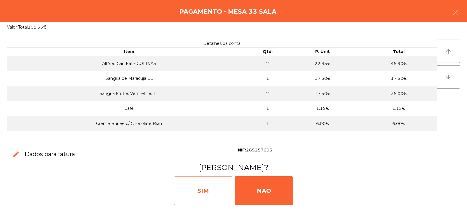
click at [192, 201] on div "SIM" at bounding box center [203, 191] width 58 height 29
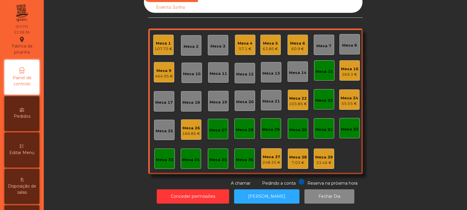
click at [343, 72] on div "269.3 €" at bounding box center [350, 75] width 18 height 6
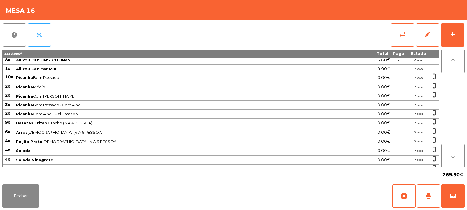
scroll to position [3, 0]
click at [21, 200] on button "Fechar" at bounding box center [20, 196] width 36 height 23
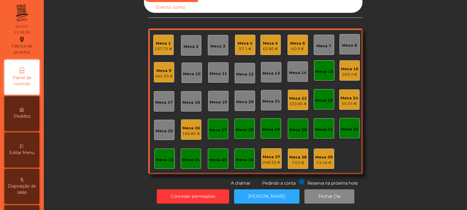
click at [165, 74] on div "464.95 €" at bounding box center [164, 77] width 18 height 6
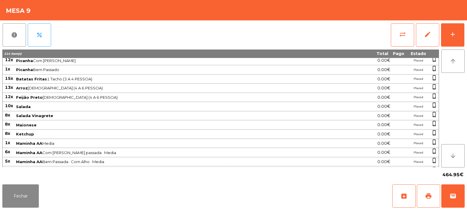
scroll to position [0, 0]
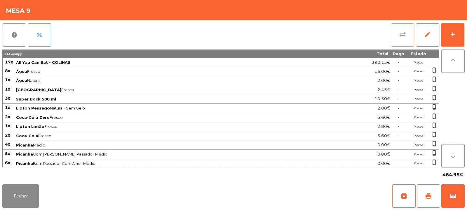
click at [407, 38] on button "sync_alt" at bounding box center [402, 34] width 23 height 23
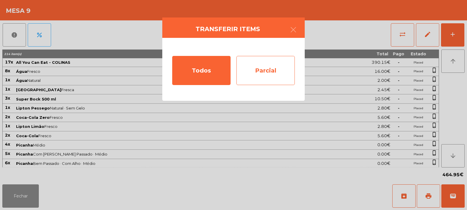
click at [277, 68] on div "Parcial" at bounding box center [265, 70] width 58 height 29
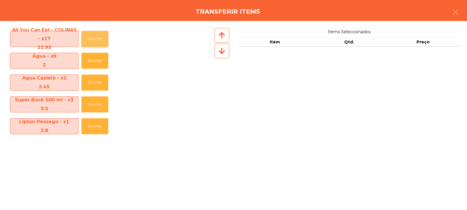
click at [90, 41] on button "Escolher" at bounding box center [94, 39] width 27 height 16
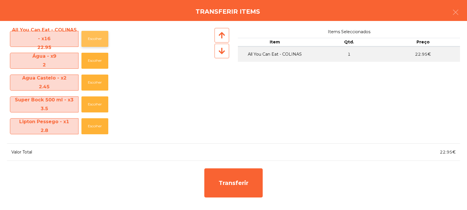
click at [93, 42] on button "Escolher" at bounding box center [94, 39] width 27 height 16
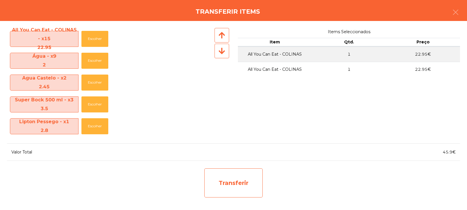
click at [232, 190] on div "Transferir" at bounding box center [233, 183] width 58 height 29
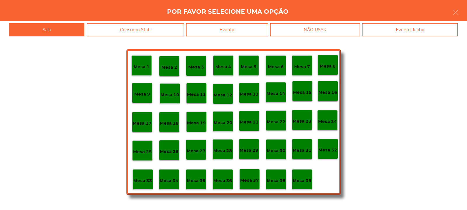
click at [141, 184] on p "Mesa 33" at bounding box center [142, 181] width 19 height 7
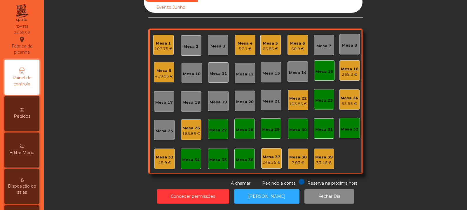
click at [156, 160] on div "45.9 €" at bounding box center [165, 163] width 18 height 6
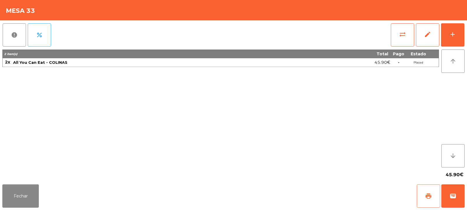
click at [422, 200] on button "print" at bounding box center [428, 196] width 23 height 23
click at [453, 195] on span "wallet" at bounding box center [452, 196] width 7 height 7
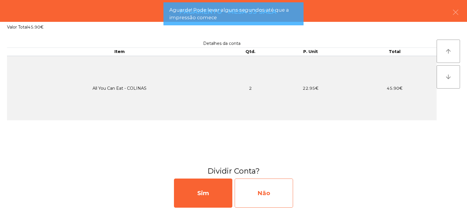
click at [270, 195] on div "Não" at bounding box center [264, 193] width 58 height 29
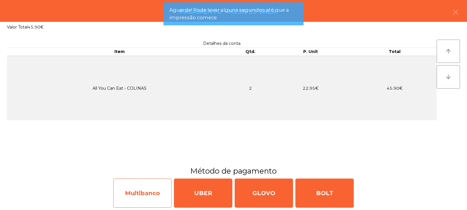
click at [146, 200] on div "Multibanco" at bounding box center [142, 193] width 58 height 29
select select "**"
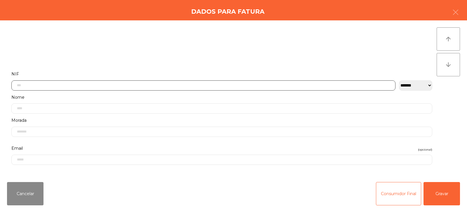
click at [100, 84] on input "text" at bounding box center [203, 86] width 384 height 10
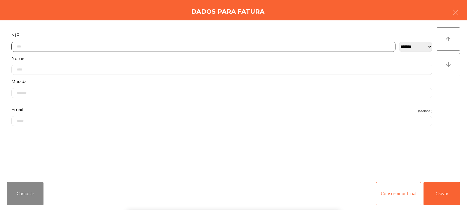
scroll to position [43, 0]
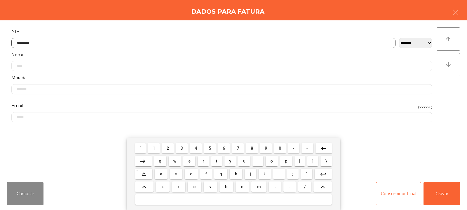
type input "*********"
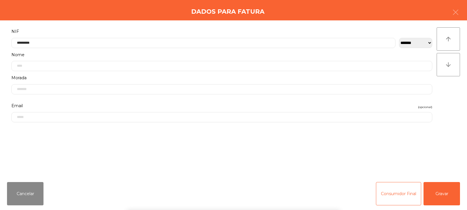
click at [446, 197] on div "` 1 2 3 4 5 6 7 8 9 0 - = keyboard_backspace keyboard_tab q w e r t y u i o p […" at bounding box center [233, 174] width 467 height 72
click at [446, 190] on button "Gravar" at bounding box center [441, 193] width 36 height 23
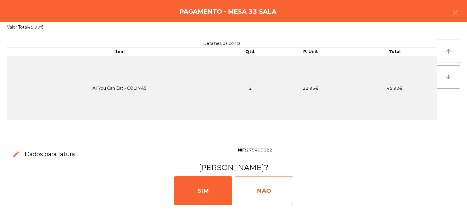
click at [266, 190] on div "NAO" at bounding box center [264, 191] width 58 height 29
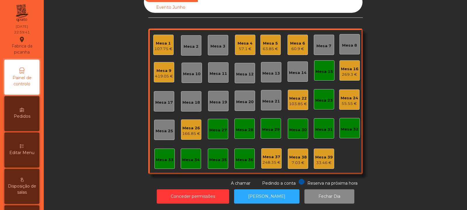
click at [161, 68] on div "Mesa 9" at bounding box center [164, 71] width 18 height 6
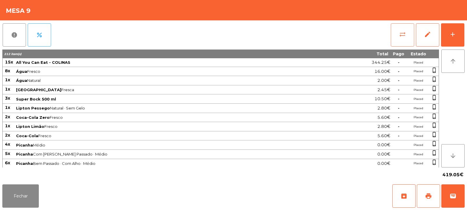
click at [397, 39] on button "sync_alt" at bounding box center [402, 34] width 23 height 23
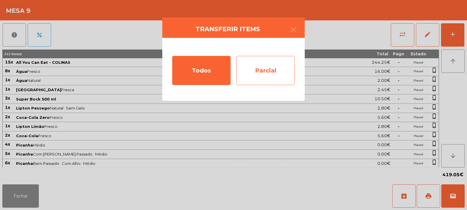
click at [279, 73] on div "Parcial" at bounding box center [265, 70] width 58 height 29
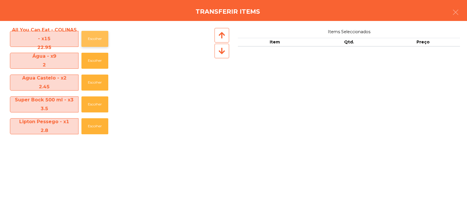
click at [90, 40] on button "Escolher" at bounding box center [94, 39] width 27 height 16
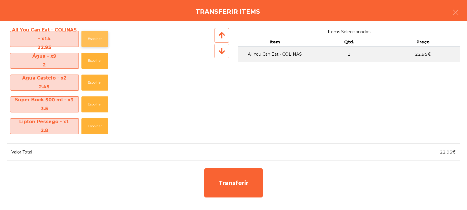
click at [93, 40] on button "Escolher" at bounding box center [94, 39] width 27 height 16
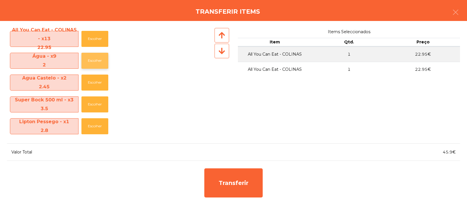
click at [97, 60] on button "Escolher" at bounding box center [94, 61] width 27 height 16
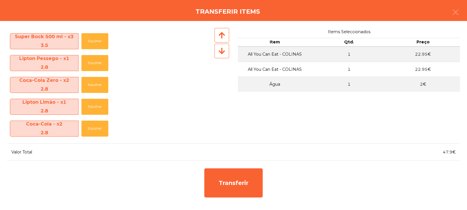
scroll to position [64, 0]
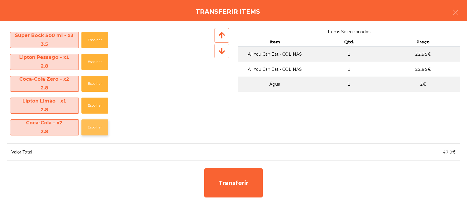
click at [94, 133] on button "Escolher" at bounding box center [94, 128] width 27 height 16
click at [95, 134] on button "Escolher" at bounding box center [94, 128] width 27 height 16
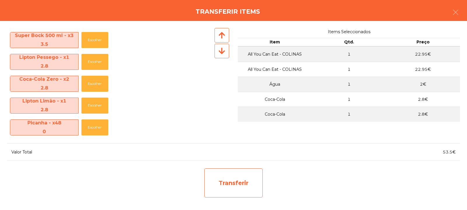
click at [232, 184] on div "Transferir" at bounding box center [233, 183] width 58 height 29
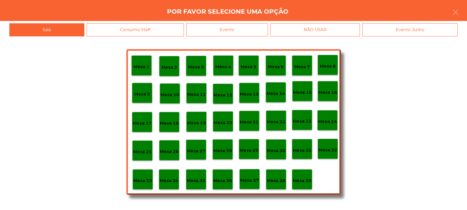
click at [143, 182] on p "Mesa 33" at bounding box center [142, 181] width 19 height 7
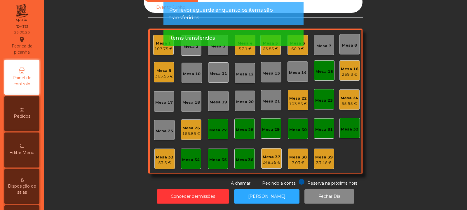
click at [159, 160] on div "53.5 €" at bounding box center [165, 163] width 18 height 6
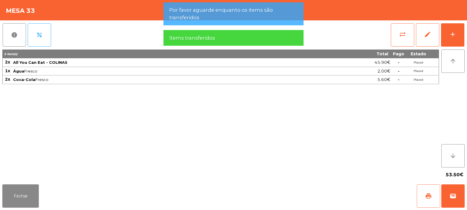
click at [425, 200] on span "print" at bounding box center [428, 196] width 7 height 7
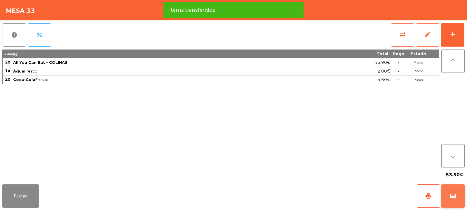
click at [455, 194] on span "wallet" at bounding box center [452, 196] width 7 height 7
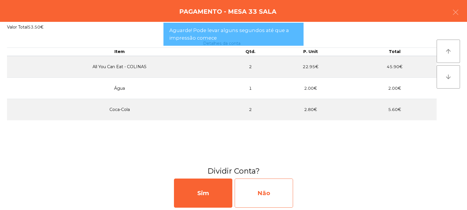
click at [261, 196] on div "Não" at bounding box center [264, 193] width 58 height 29
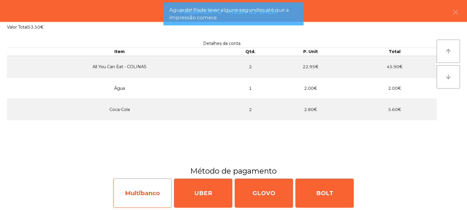
click at [140, 205] on div "Multibanco" at bounding box center [142, 193] width 58 height 29
select select "**"
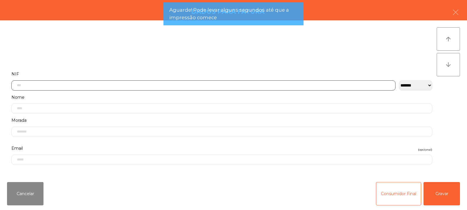
click at [130, 85] on input "text" at bounding box center [203, 86] width 384 height 10
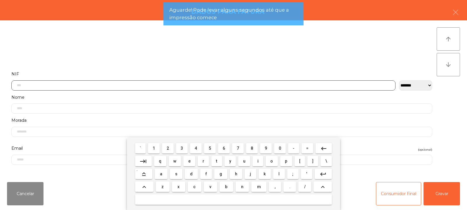
scroll to position [43, 0]
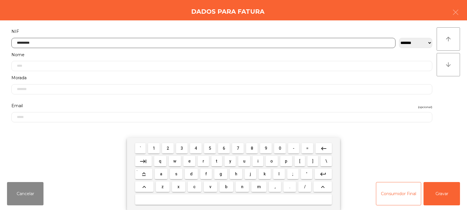
type input "*********"
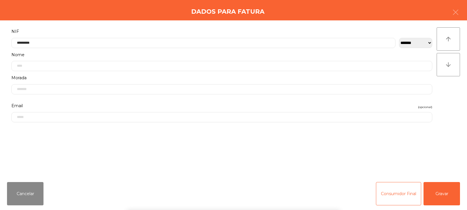
click at [432, 199] on div "` 1 2 3 4 5 6 7 8 9 0 - = keyboard_backspace keyboard_tab q w e r t y u i o p […" at bounding box center [233, 174] width 467 height 72
click at [442, 193] on button "Gravar" at bounding box center [441, 193] width 36 height 23
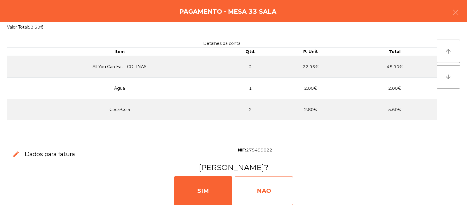
click at [257, 198] on div "NAO" at bounding box center [264, 191] width 58 height 29
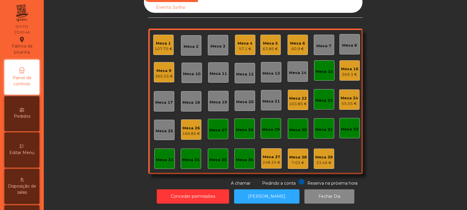
click at [159, 68] on div "Mesa 9" at bounding box center [164, 71] width 18 height 6
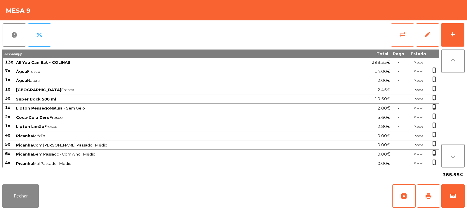
click at [398, 30] on button "sync_alt" at bounding box center [402, 34] width 23 height 23
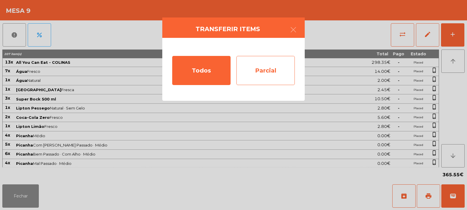
click at [280, 74] on div "Parcial" at bounding box center [265, 70] width 58 height 29
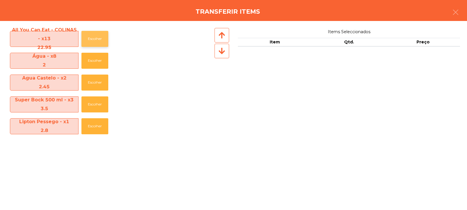
click at [96, 37] on button "Escolher" at bounding box center [94, 39] width 27 height 16
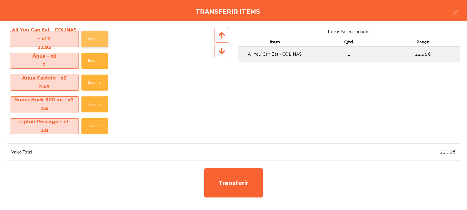
click at [96, 35] on button "Escolher" at bounding box center [94, 39] width 27 height 16
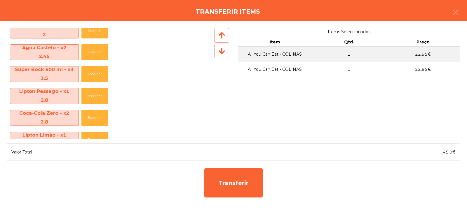
scroll to position [38, 0]
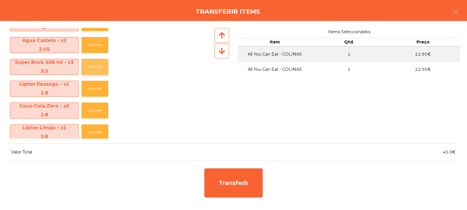
click at [88, 67] on button "Escolher" at bounding box center [94, 67] width 27 height 16
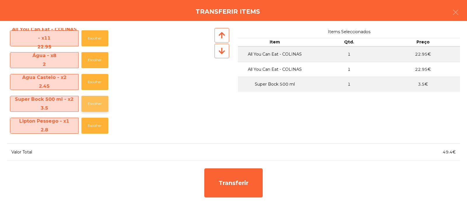
scroll to position [0, 0]
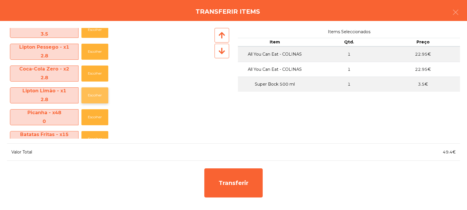
click at [94, 99] on button "Escolher" at bounding box center [94, 96] width 27 height 16
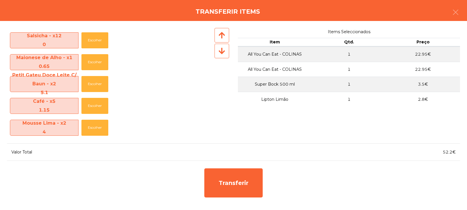
scroll to position [346, 0]
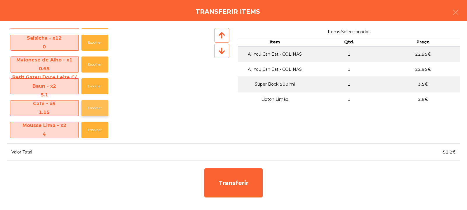
click at [98, 111] on button "Escolher" at bounding box center [94, 108] width 27 height 16
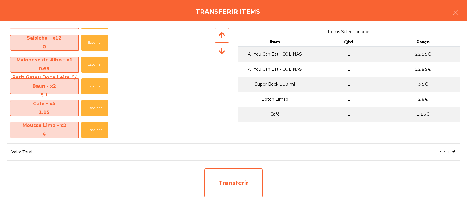
click at [226, 184] on div "Transferir" at bounding box center [233, 183] width 58 height 29
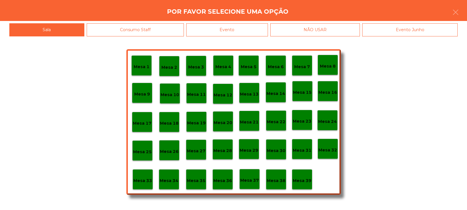
click at [149, 179] on p "Mesa 33" at bounding box center [142, 181] width 19 height 7
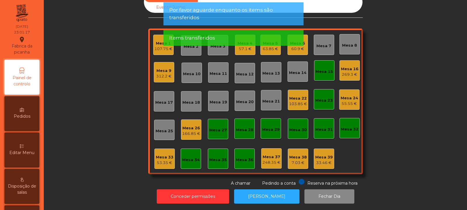
click at [157, 163] on div "Mesa 33 53.35 €" at bounding box center [164, 159] width 20 height 20
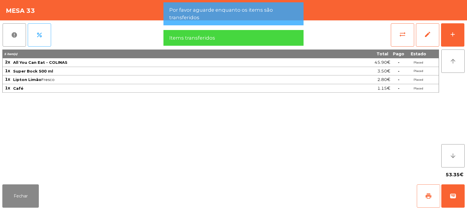
click at [423, 200] on button "print" at bounding box center [428, 196] width 23 height 23
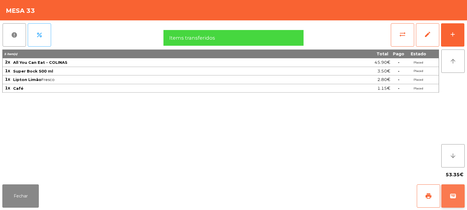
click at [450, 197] on span "wallet" at bounding box center [452, 196] width 7 height 7
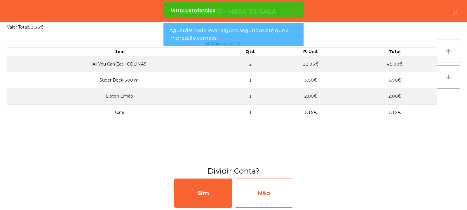
click at [270, 180] on div "Não" at bounding box center [264, 193] width 58 height 29
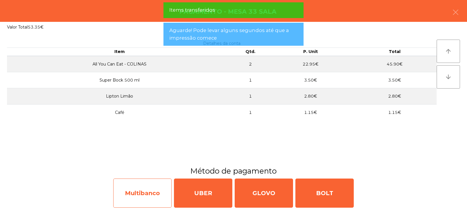
click at [146, 196] on div "Multibanco" at bounding box center [142, 193] width 58 height 29
select select "**"
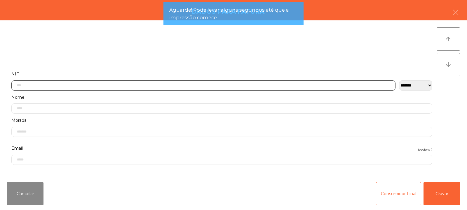
click at [123, 85] on input "text" at bounding box center [203, 86] width 384 height 10
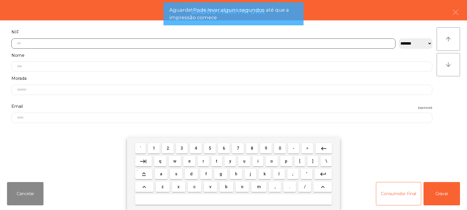
scroll to position [43, 0]
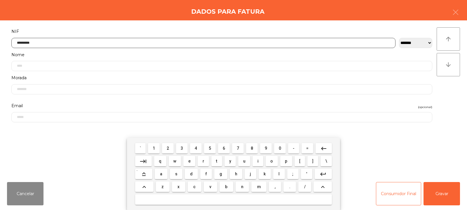
type input "*********"
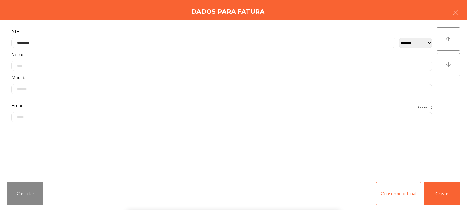
click at [444, 193] on div "` 1 2 3 4 5 6 7 8 9 0 - = keyboard_backspace keyboard_tab q w e r t y u i o p […" at bounding box center [233, 174] width 467 height 72
click at [444, 191] on button "Gravar" at bounding box center [441, 193] width 36 height 23
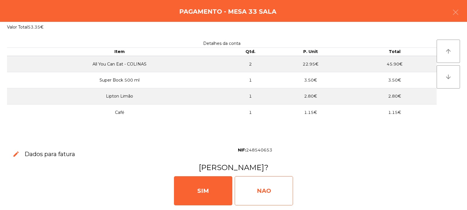
click at [265, 196] on div "NAO" at bounding box center [264, 191] width 58 height 29
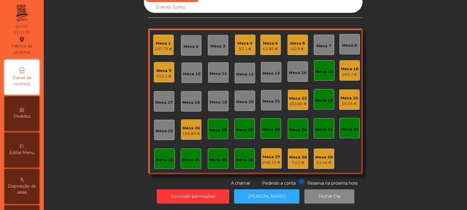
click at [156, 74] on div "312.2 €" at bounding box center [163, 77] width 15 height 6
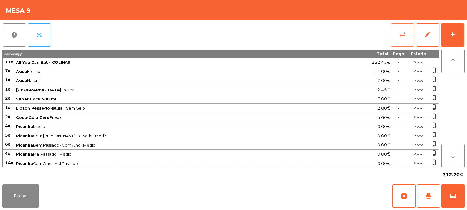
click at [392, 34] on button "sync_alt" at bounding box center [402, 34] width 23 height 23
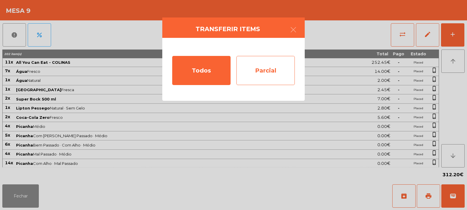
click at [253, 72] on div "Parcial" at bounding box center [265, 70] width 58 height 29
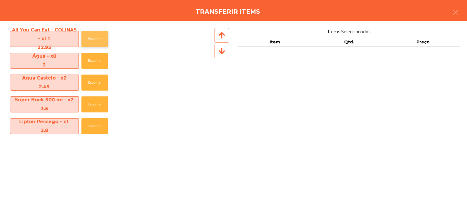
click at [86, 34] on button "Escolher" at bounding box center [94, 39] width 27 height 16
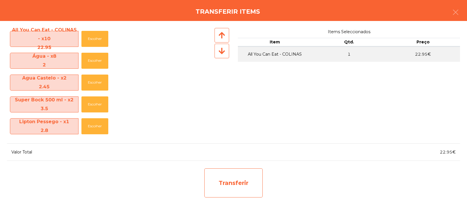
click at [232, 190] on div "Transferir" at bounding box center [233, 183] width 58 height 29
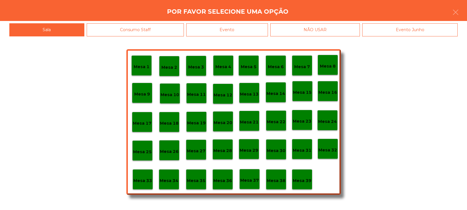
click at [196, 185] on div "Mesa 35" at bounding box center [196, 180] width 20 height 20
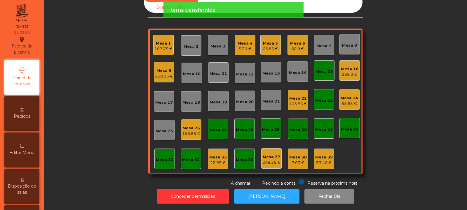
click at [157, 68] on div "Mesa 9" at bounding box center [164, 71] width 18 height 6
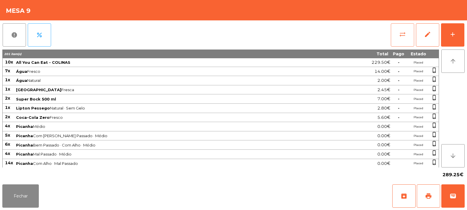
click at [397, 33] on button "sync_alt" at bounding box center [402, 34] width 23 height 23
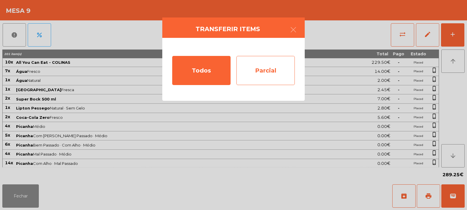
click at [275, 75] on div "Parcial" at bounding box center [265, 70] width 58 height 29
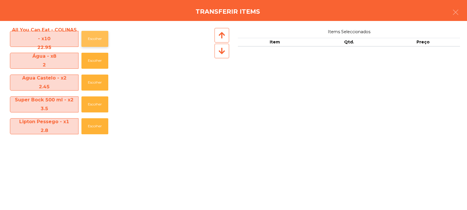
click at [89, 41] on button "Escolher" at bounding box center [94, 39] width 27 height 16
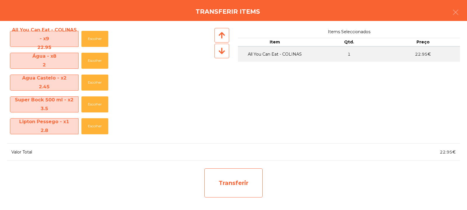
click at [237, 190] on div "Transferir" at bounding box center [233, 183] width 58 height 29
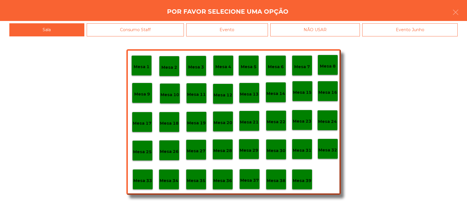
click at [255, 175] on div "Mesa 37" at bounding box center [249, 179] width 19 height 9
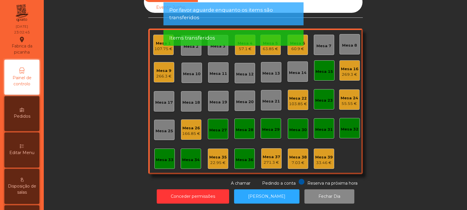
click at [163, 74] on div "266.3 €" at bounding box center [163, 77] width 15 height 6
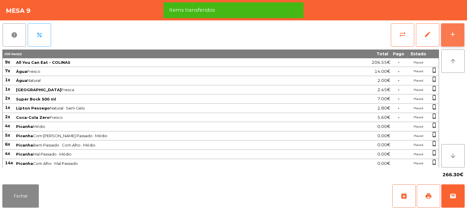
click at [454, 37] on div "add" at bounding box center [452, 34] width 7 height 7
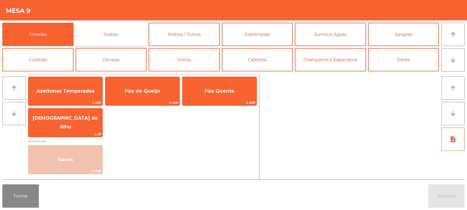
click at [115, 37] on button "Rodizio" at bounding box center [111, 34] width 71 height 23
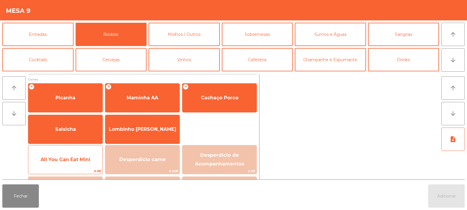
click at [74, 160] on span "All You Can Eat Mini" at bounding box center [66, 160] width 50 height 6
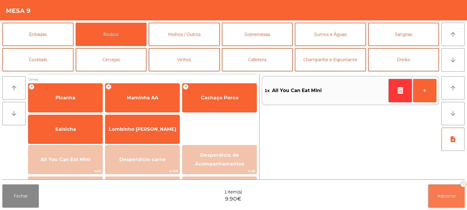
click at [442, 191] on button "Adicionar 1" at bounding box center [446, 196] width 36 height 23
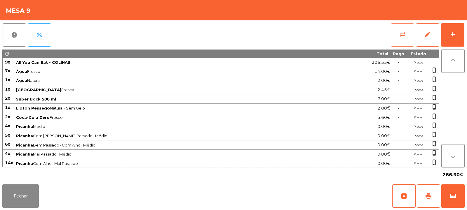
click at [399, 43] on button "sync_alt" at bounding box center [402, 34] width 23 height 23
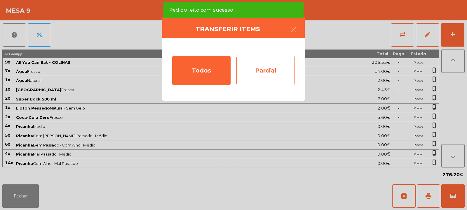
click at [267, 70] on div "Parcial" at bounding box center [265, 70] width 58 height 29
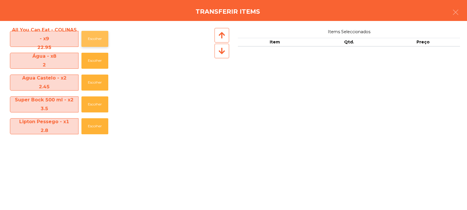
click at [97, 39] on button "Escolher" at bounding box center [94, 39] width 27 height 16
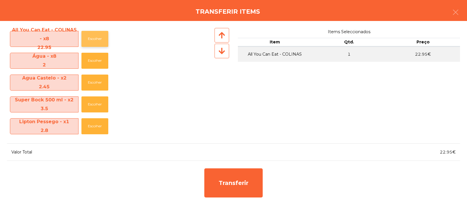
click at [101, 38] on button "Escolher" at bounding box center [94, 39] width 27 height 16
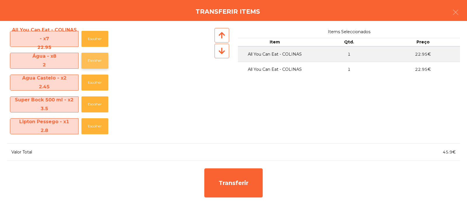
click at [95, 59] on button "Escolher" at bounding box center [94, 61] width 27 height 16
click at [93, 59] on button "Escolher" at bounding box center [94, 61] width 27 height 16
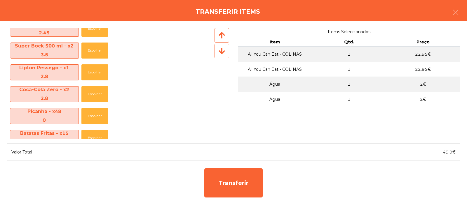
scroll to position [55, 0]
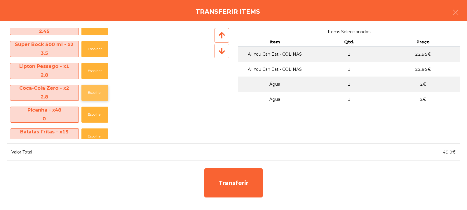
click at [95, 93] on button "Escolher" at bounding box center [94, 93] width 27 height 16
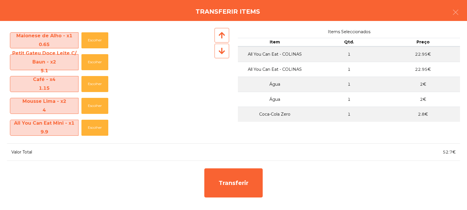
scroll to position [367, 0]
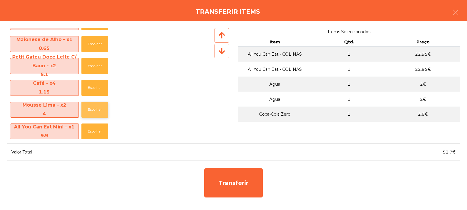
click at [95, 113] on button "Escolher" at bounding box center [94, 110] width 27 height 16
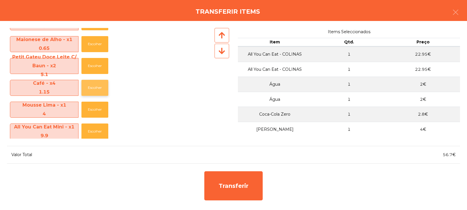
click at [96, 83] on button "Escolher" at bounding box center [94, 88] width 27 height 16
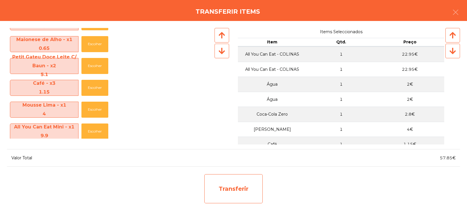
click at [224, 194] on div "Transferir" at bounding box center [233, 189] width 58 height 29
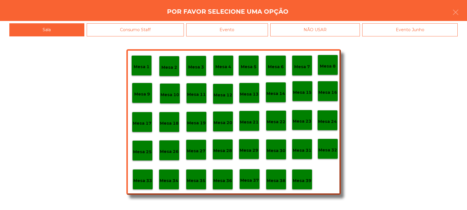
click at [143, 182] on p "Mesa 33" at bounding box center [142, 181] width 19 height 7
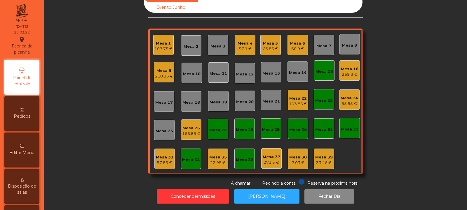
click at [158, 155] on div "Mesa 33" at bounding box center [165, 158] width 18 height 6
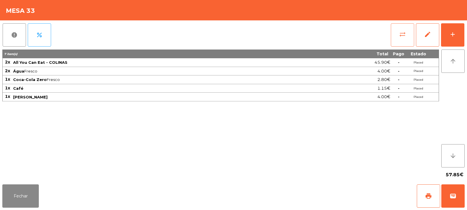
click at [392, 39] on button "sync_alt" at bounding box center [402, 34] width 23 height 23
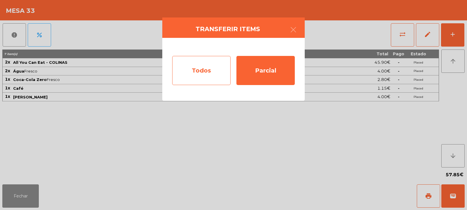
click at [184, 80] on div "Todos" at bounding box center [201, 70] width 58 height 29
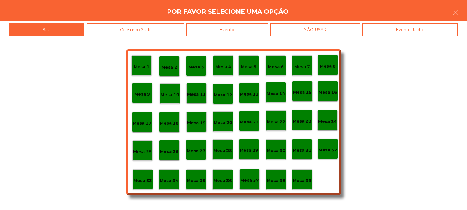
click at [197, 184] on p "Mesa 35" at bounding box center [196, 181] width 19 height 7
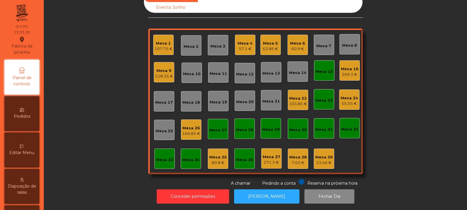
click at [156, 74] on div "218.35 €" at bounding box center [164, 77] width 18 height 6
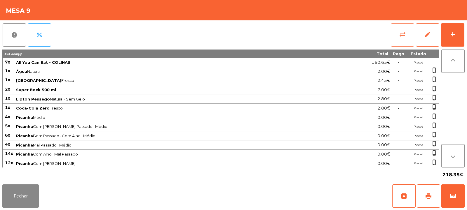
click at [396, 34] on button "sync_alt" at bounding box center [402, 34] width 23 height 23
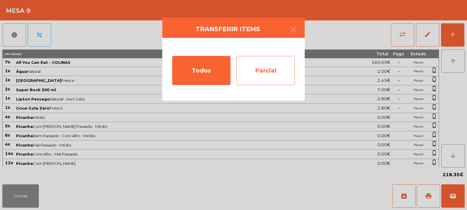
click at [283, 65] on div "Parcial" at bounding box center [265, 70] width 58 height 29
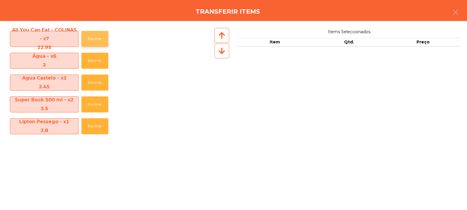
click at [97, 39] on button "Escolher" at bounding box center [94, 39] width 27 height 16
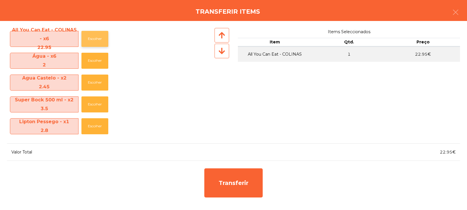
click at [100, 34] on button "Escolher" at bounding box center [94, 39] width 27 height 16
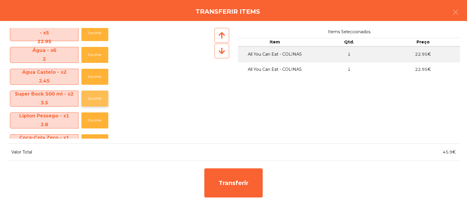
click at [100, 99] on button "Escolher" at bounding box center [94, 99] width 27 height 16
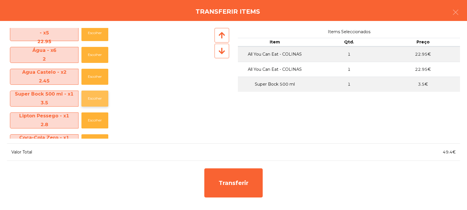
click at [96, 100] on button "Escolher" at bounding box center [94, 99] width 27 height 16
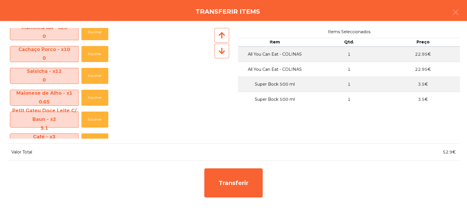
scroll to position [294, 0]
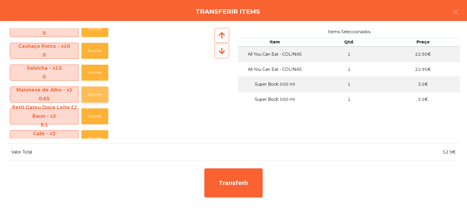
click at [93, 96] on button "Escolher" at bounding box center [94, 95] width 27 height 16
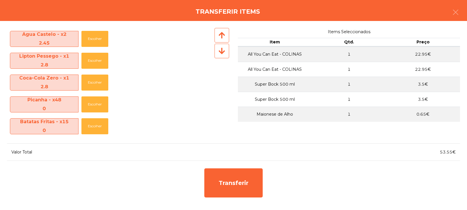
scroll to position [0, 0]
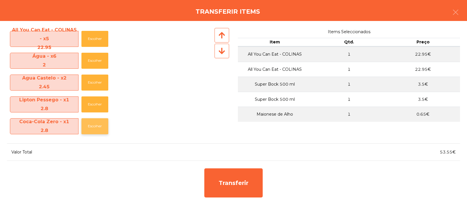
click at [87, 128] on button "Escolher" at bounding box center [94, 126] width 27 height 16
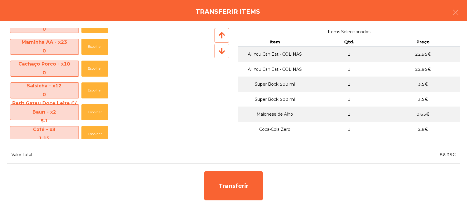
scroll to position [305, 0]
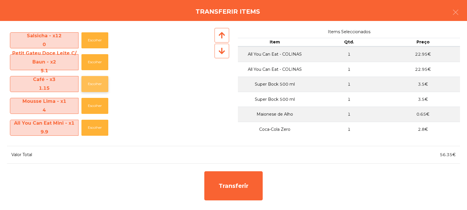
click at [95, 85] on button "Escolher" at bounding box center [94, 84] width 27 height 16
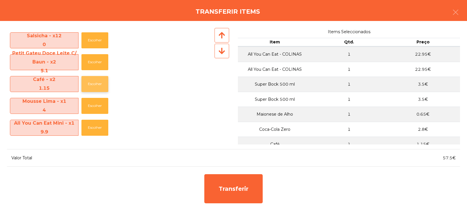
click at [97, 84] on button "Escolher" at bounding box center [94, 84] width 27 height 16
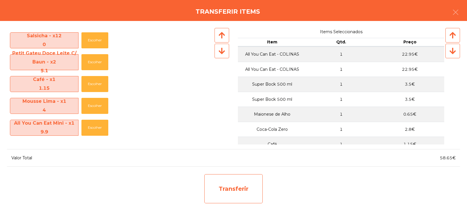
click at [207, 191] on div "Transferir" at bounding box center [233, 189] width 58 height 29
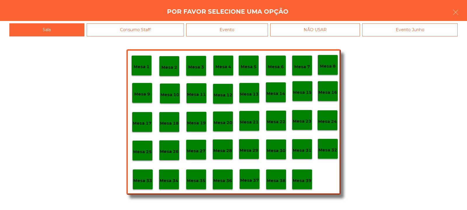
click at [146, 179] on p "Mesa 33" at bounding box center [142, 181] width 19 height 7
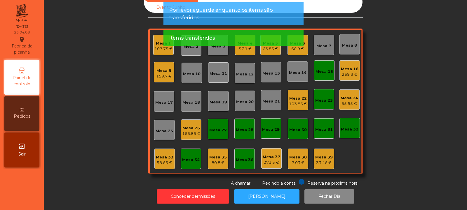
click at [168, 155] on div "Mesa 33" at bounding box center [165, 158] width 18 height 6
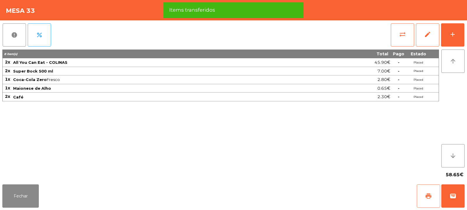
click at [437, 191] on button "print" at bounding box center [428, 196] width 23 height 23
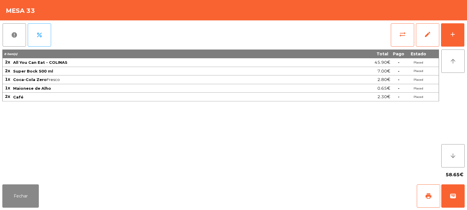
click at [467, 187] on div "Fechar print wallet" at bounding box center [233, 196] width 467 height 28
click at [453, 192] on button "wallet" at bounding box center [452, 196] width 23 height 23
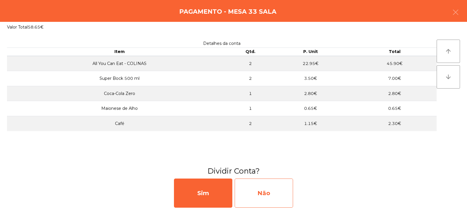
click at [262, 193] on div "Não" at bounding box center [264, 193] width 58 height 29
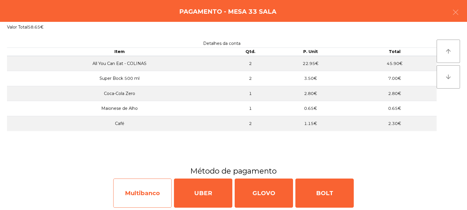
click at [151, 195] on div "Multibanco" at bounding box center [142, 193] width 58 height 29
select select "**"
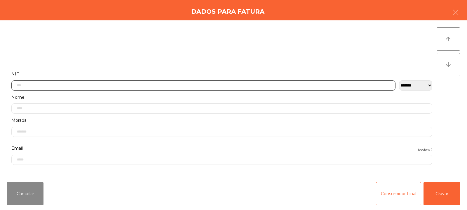
click at [139, 86] on input "text" at bounding box center [203, 86] width 384 height 10
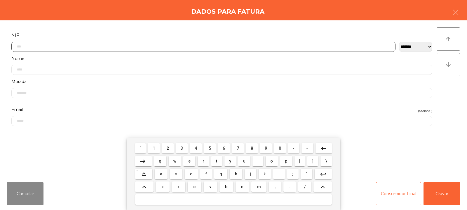
scroll to position [43, 0]
type input "*********"
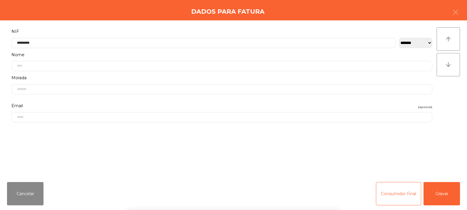
click at [440, 195] on div "` 1 2 3 4 5 6 7 8 9 0 - = keyboard_backspace keyboard_tab q w e r t y u i o p […" at bounding box center [233, 174] width 467 height 72
click at [444, 192] on button "Gravar" at bounding box center [441, 193] width 36 height 23
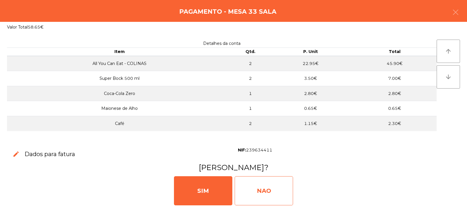
click at [261, 193] on div "NAO" at bounding box center [264, 191] width 58 height 29
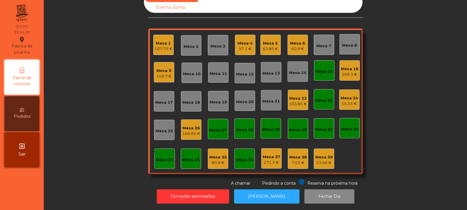
click at [163, 68] on div "Mesa 9" at bounding box center [163, 71] width 15 height 6
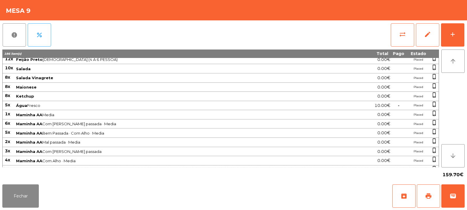
scroll to position [0, 0]
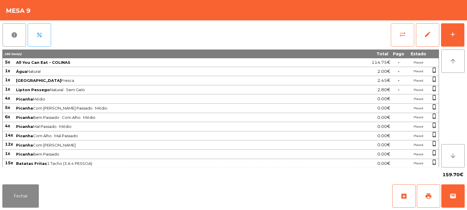
click at [392, 39] on button "sync_alt" at bounding box center [402, 34] width 23 height 23
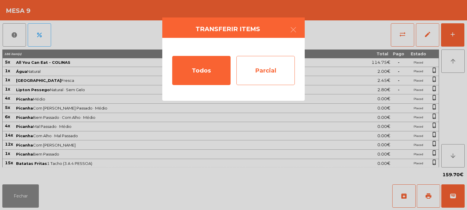
click at [265, 68] on div "Parcial" at bounding box center [265, 70] width 58 height 29
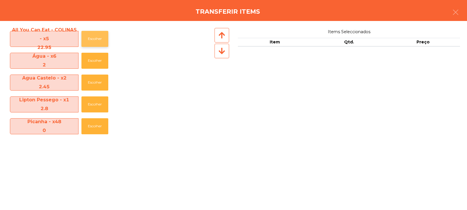
click at [100, 34] on button "Escolher" at bounding box center [94, 39] width 27 height 16
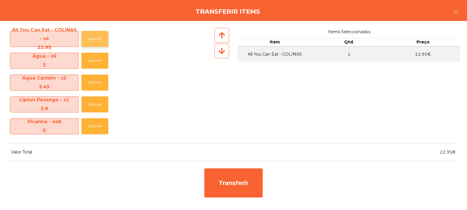
click at [97, 41] on button "Escolher" at bounding box center [94, 39] width 27 height 16
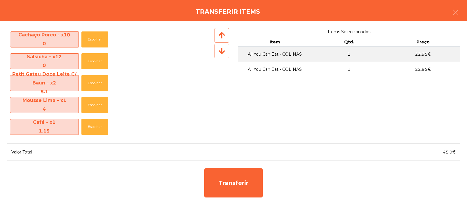
scroll to position [305, 0]
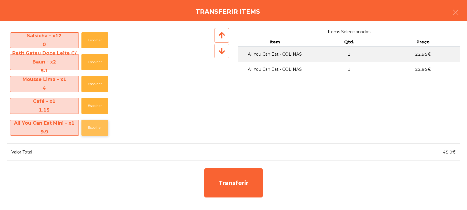
click at [92, 127] on button "Escolher" at bounding box center [94, 128] width 27 height 16
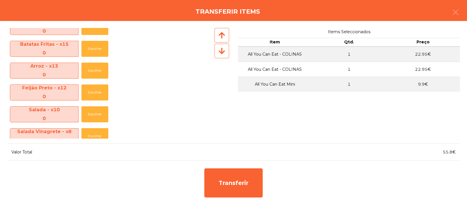
scroll to position [0, 0]
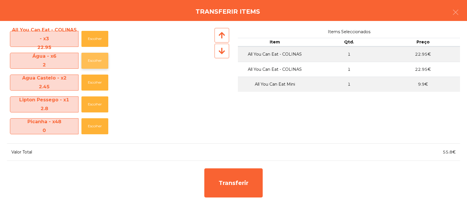
click at [93, 62] on button "Escolher" at bounding box center [94, 61] width 27 height 16
click at [93, 64] on button "Escolher" at bounding box center [94, 61] width 27 height 16
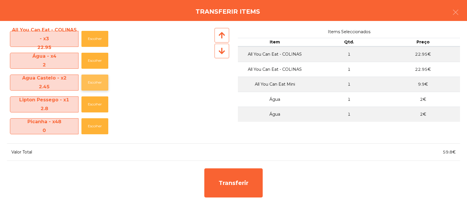
click at [91, 83] on button "Escolher" at bounding box center [94, 83] width 27 height 16
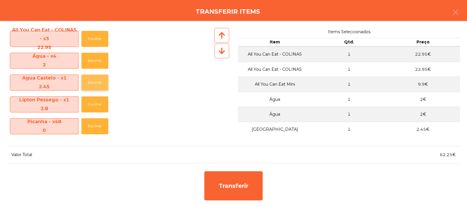
click at [94, 85] on button "Escolher" at bounding box center [94, 83] width 27 height 16
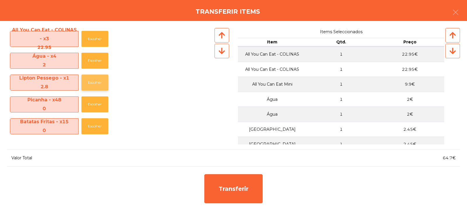
click at [87, 83] on button "Escolher" at bounding box center [94, 83] width 27 height 16
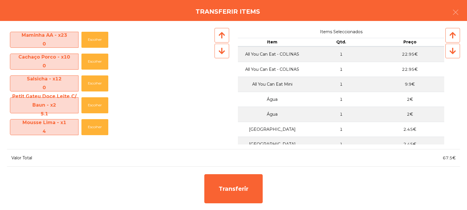
scroll to position [239, 0]
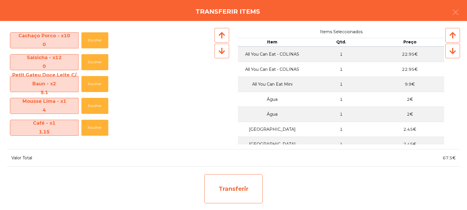
click at [224, 181] on div "Transferir" at bounding box center [233, 189] width 58 height 29
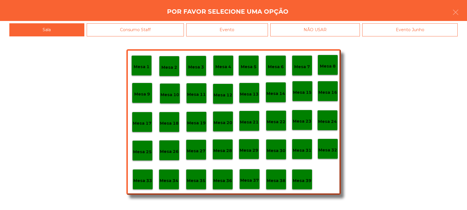
click at [198, 179] on p "Mesa 35" at bounding box center [196, 181] width 19 height 7
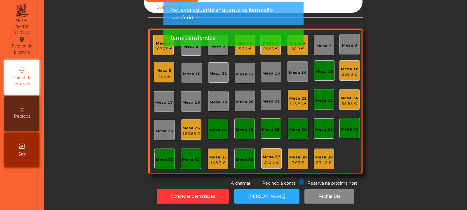
click at [166, 74] on div "92.2 €" at bounding box center [163, 77] width 15 height 6
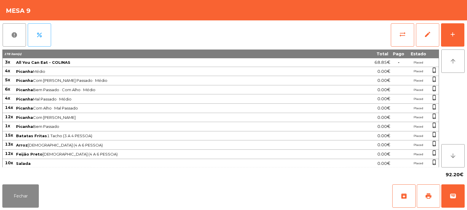
click at [386, 49] on div "report percent sync_alt edit add" at bounding box center [233, 34] width 462 height 29
click at [397, 38] on button "sync_alt" at bounding box center [402, 34] width 23 height 23
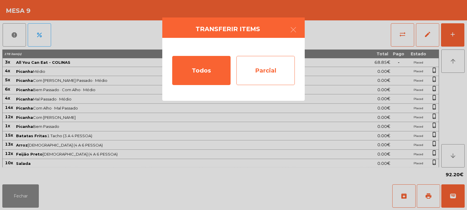
click at [259, 72] on div "Parcial" at bounding box center [265, 70] width 58 height 29
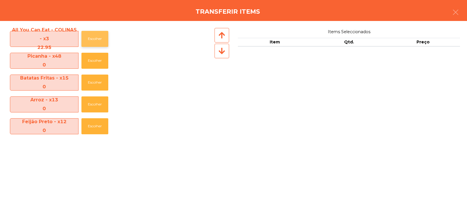
click at [94, 43] on button "Escolher" at bounding box center [94, 39] width 27 height 16
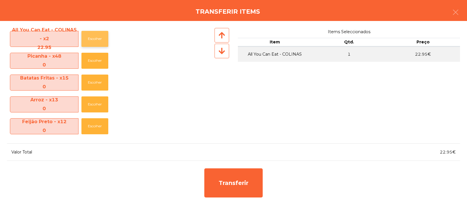
click at [93, 39] on button "Escolher" at bounding box center [94, 39] width 27 height 16
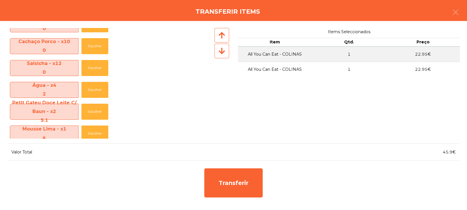
scroll to position [224, 0]
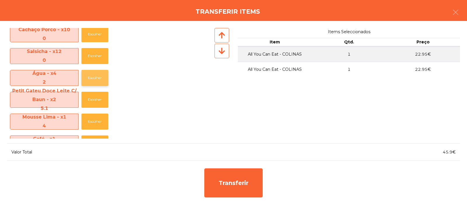
click at [94, 81] on button "Escolher" at bounding box center [94, 78] width 27 height 16
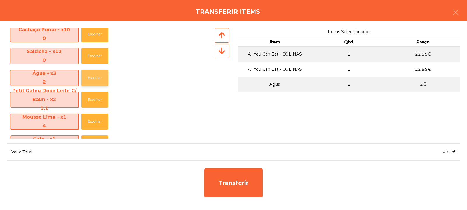
click at [93, 78] on button "Escolher" at bounding box center [94, 78] width 27 height 16
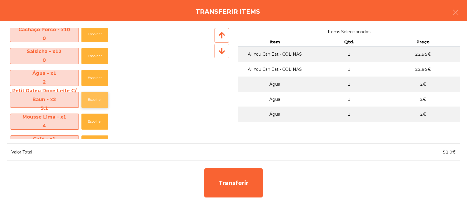
click at [91, 97] on button "Escolher" at bounding box center [94, 100] width 27 height 16
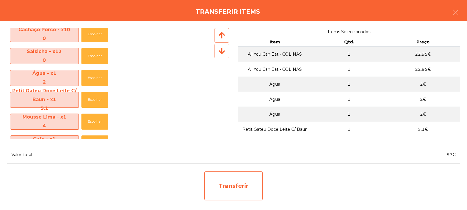
click at [238, 189] on div "Transferir" at bounding box center [233, 186] width 58 height 29
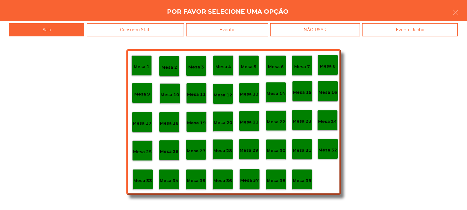
click at [194, 180] on p "Mesa 35" at bounding box center [196, 181] width 19 height 7
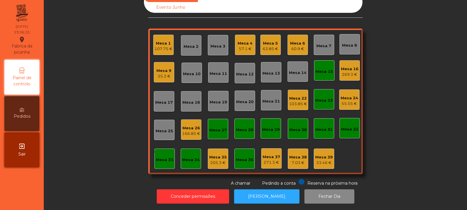
click at [156, 74] on div "35.2 €" at bounding box center [163, 77] width 15 height 6
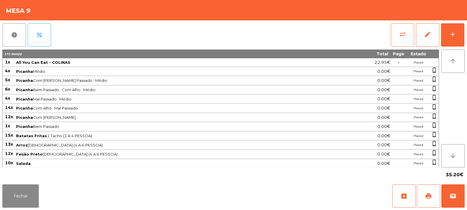
scroll to position [0, 0]
click at [426, 194] on span "print" at bounding box center [428, 196] width 7 height 7
click at [431, 196] on span "print" at bounding box center [428, 196] width 7 height 7
click at [454, 195] on span "wallet" at bounding box center [452, 196] width 7 height 7
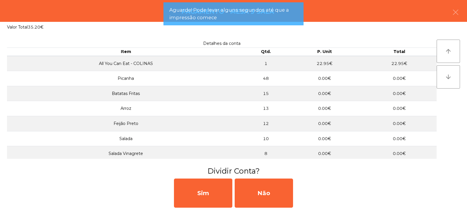
click at [264, 208] on div "Sim Não" at bounding box center [233, 194] width 467 height 34
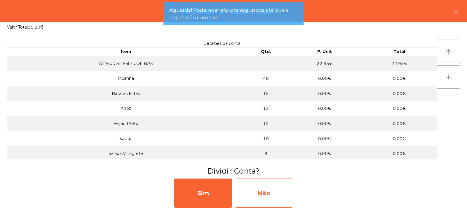
click at [265, 197] on div "Não" at bounding box center [264, 193] width 58 height 29
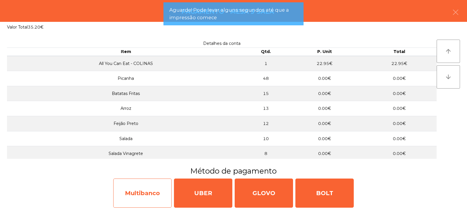
click at [136, 194] on div "Multibanco" at bounding box center [142, 193] width 58 height 29
select select "**"
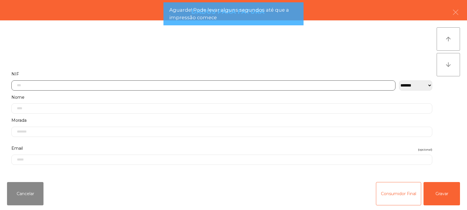
click at [123, 84] on input "text" at bounding box center [203, 86] width 384 height 10
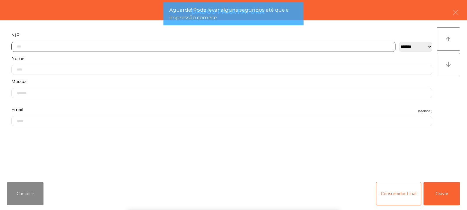
scroll to position [43, 0]
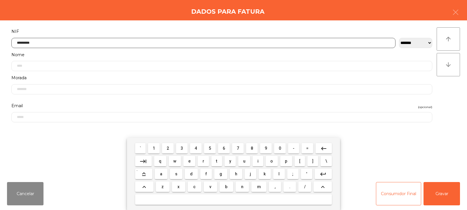
type input "*********"
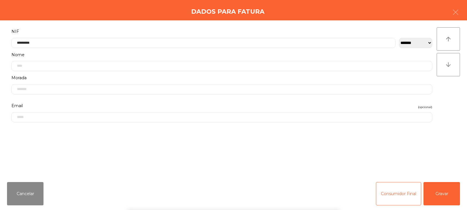
click at [440, 205] on div "` 1 2 3 4 5 6 7 8 9 0 - = keyboard_backspace keyboard_tab q w e r t y u i o p […" at bounding box center [233, 174] width 467 height 72
click at [439, 197] on button "Gravar" at bounding box center [441, 193] width 36 height 23
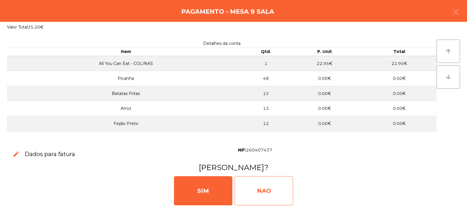
click at [262, 196] on div "NAO" at bounding box center [264, 191] width 58 height 29
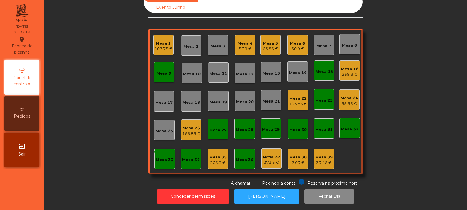
click at [221, 160] on div "205.3 €" at bounding box center [218, 163] width 18 height 6
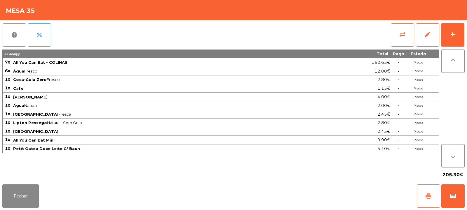
click at [426, 196] on span "print" at bounding box center [428, 196] width 7 height 7
click at [391, 40] on button "sync_alt" at bounding box center [402, 34] width 23 height 23
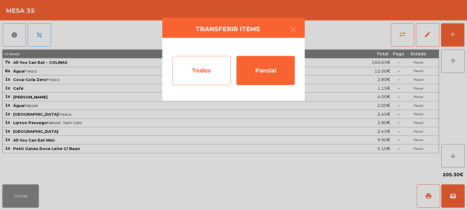
click at [191, 83] on div "Todos" at bounding box center [201, 70] width 58 height 29
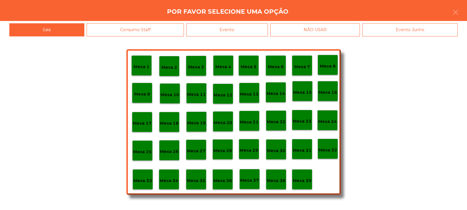
click at [245, 30] on div "Evento" at bounding box center [227, 29] width 82 height 13
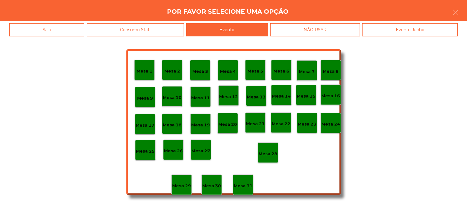
click at [262, 144] on div "Mesa 28" at bounding box center [268, 153] width 20 height 20
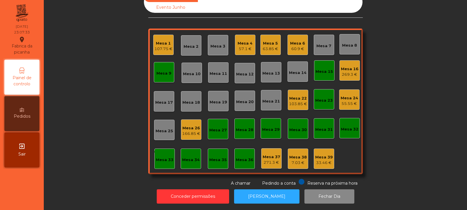
click at [341, 64] on div "Mesa 16 269.3 €" at bounding box center [350, 71] width 18 height 14
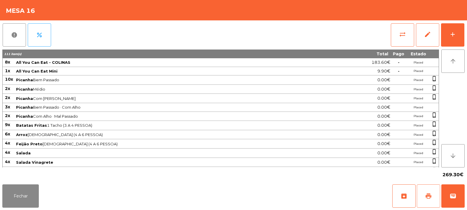
click at [426, 198] on span "print" at bounding box center [428, 196] width 7 height 7
click at [394, 45] on button "sync_alt" at bounding box center [402, 34] width 23 height 23
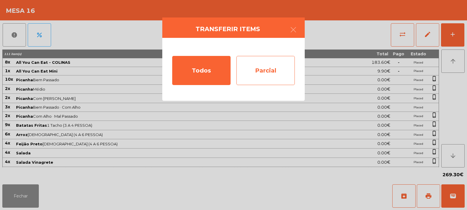
click at [266, 63] on div "Parcial" at bounding box center [265, 70] width 58 height 29
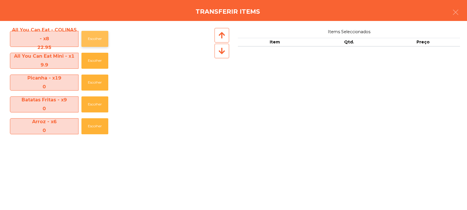
click at [85, 35] on button "Escolher" at bounding box center [94, 39] width 27 height 16
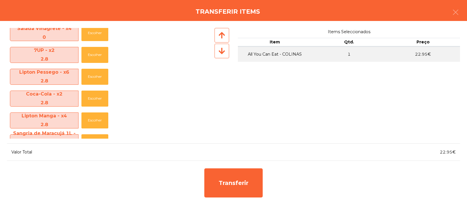
scroll to position [159, 0]
click at [91, 79] on button "Escolher" at bounding box center [94, 77] width 27 height 16
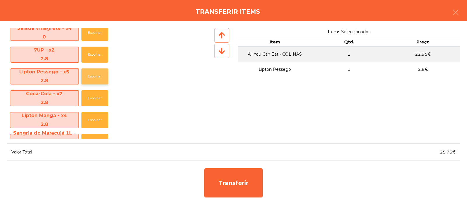
click at [92, 78] on button "Escolher" at bounding box center [94, 77] width 27 height 16
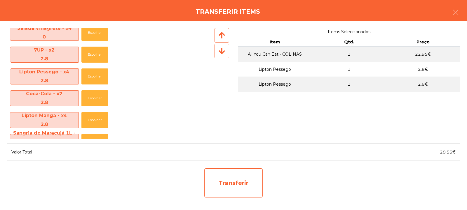
click at [224, 169] on div "Transferir" at bounding box center [233, 183] width 58 height 29
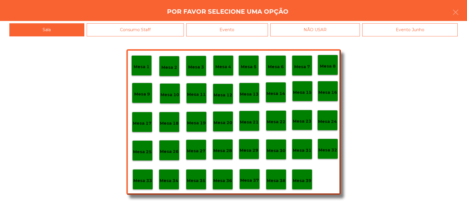
click at [136, 178] on p "Mesa 33" at bounding box center [142, 181] width 19 height 7
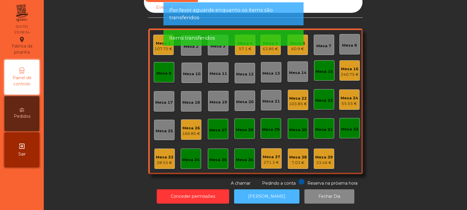
click at [265, 192] on button "[PERSON_NAME]" at bounding box center [266, 197] width 65 height 14
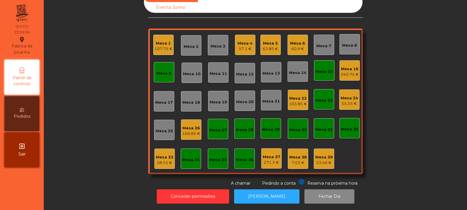
click at [357, 69] on div "Mesa 16 240.75 €" at bounding box center [349, 70] width 20 height 20
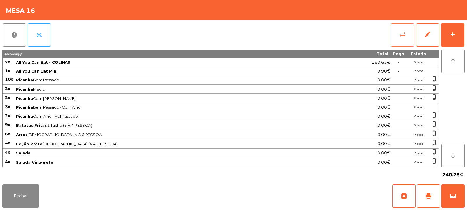
click at [410, 29] on button "sync_alt" at bounding box center [402, 34] width 23 height 23
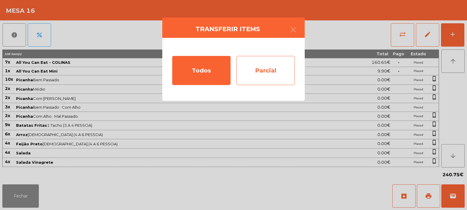
click at [274, 69] on div "Parcial" at bounding box center [265, 70] width 58 height 29
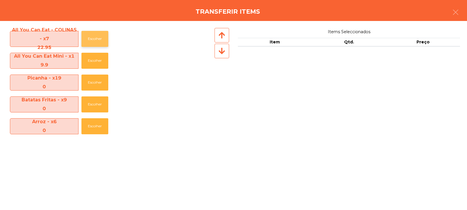
click at [97, 34] on button "Escolher" at bounding box center [94, 39] width 27 height 16
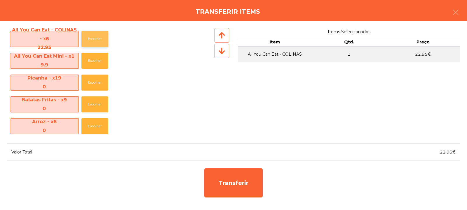
click at [91, 39] on button "Escolher" at bounding box center [94, 39] width 27 height 16
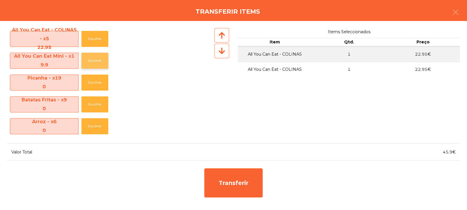
click at [100, 62] on button "Escolher" at bounding box center [94, 61] width 27 height 16
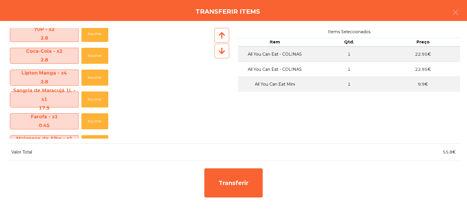
scroll to position [161, 0]
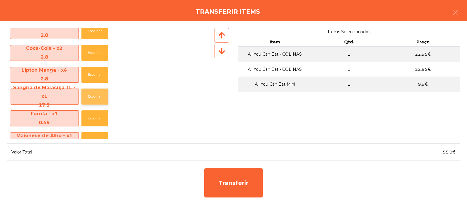
click at [92, 99] on button "Escolher" at bounding box center [94, 97] width 27 height 16
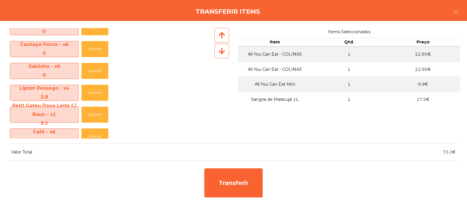
scroll to position [371, 0]
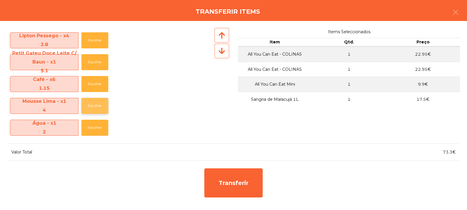
click at [91, 106] on button "Escolher" at bounding box center [94, 106] width 27 height 16
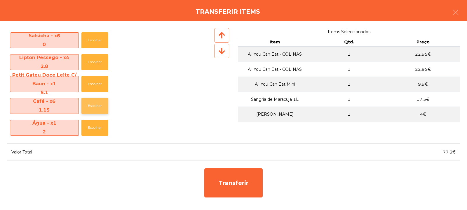
click at [92, 106] on button "Escolher" at bounding box center [94, 106] width 27 height 16
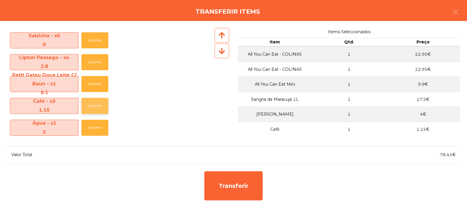
click at [92, 106] on button "Escolher" at bounding box center [94, 106] width 27 height 16
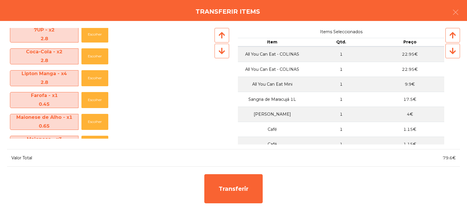
scroll to position [156, 0]
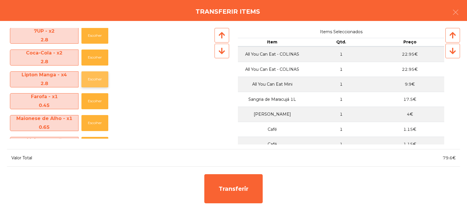
click at [87, 81] on button "Escolher" at bounding box center [94, 79] width 27 height 16
click at [92, 81] on button "Escolher" at bounding box center [94, 79] width 27 height 16
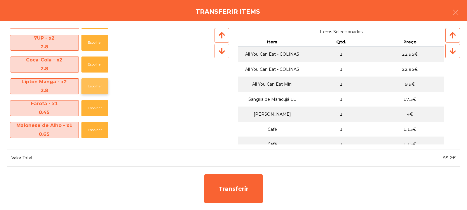
scroll to position [147, 0]
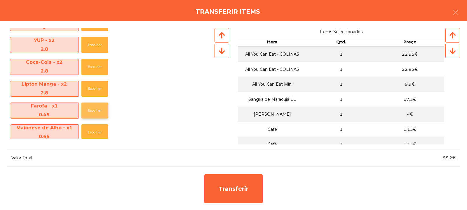
click at [90, 108] on button "Escolher" at bounding box center [94, 111] width 27 height 16
click at [93, 113] on button "Escolher" at bounding box center [94, 111] width 27 height 16
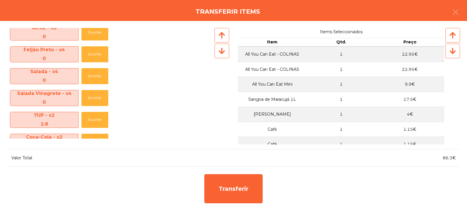
scroll to position [68, 0]
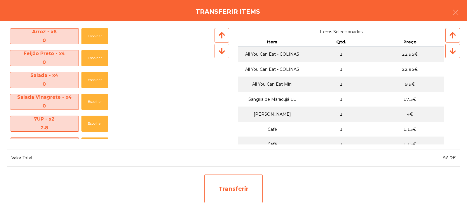
click at [228, 179] on div "Transferir" at bounding box center [233, 189] width 58 height 29
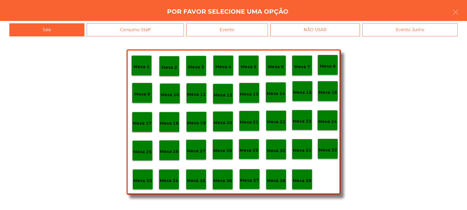
click at [202, 172] on div "Mesa 35" at bounding box center [196, 180] width 20 height 20
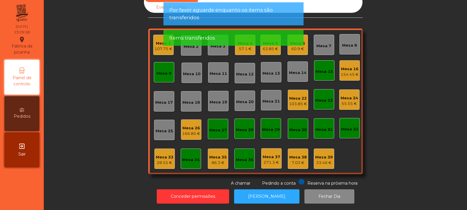
click at [219, 160] on div "86.3 €" at bounding box center [218, 163] width 18 height 6
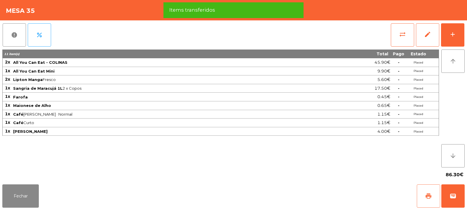
click at [425, 197] on span "print" at bounding box center [428, 196] width 7 height 7
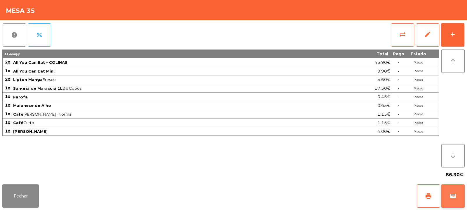
click at [454, 193] on button "wallet" at bounding box center [452, 196] width 23 height 23
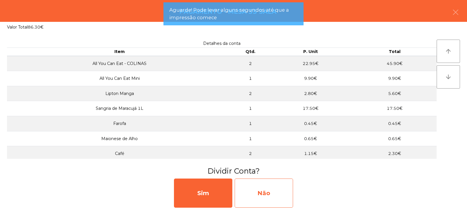
click at [268, 181] on div "Não" at bounding box center [264, 193] width 58 height 29
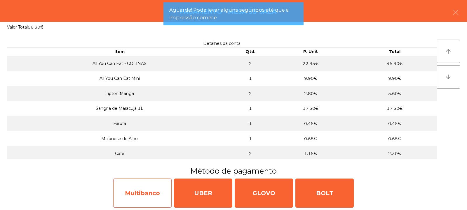
click at [133, 189] on div "Multibanco" at bounding box center [142, 193] width 58 height 29
select select "**"
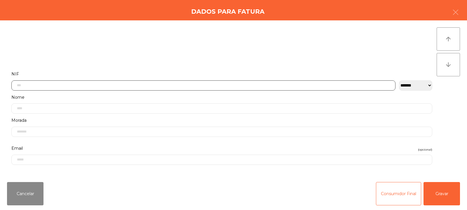
click at [62, 86] on input "text" at bounding box center [203, 86] width 384 height 10
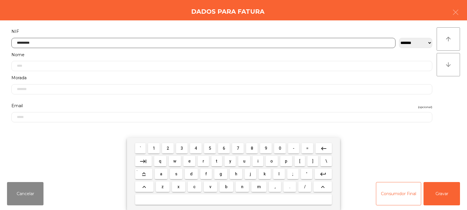
type input "*********"
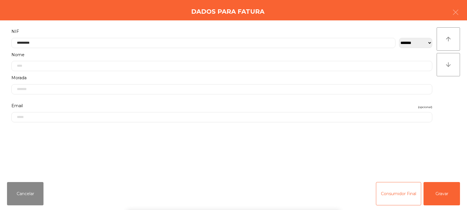
click at [439, 193] on div "` 1 2 3 4 5 6 7 8 9 0 - = keyboard_backspace keyboard_tab q w e r t y u i o p […" at bounding box center [233, 174] width 467 height 72
click at [444, 197] on button "Gravar" at bounding box center [441, 193] width 36 height 23
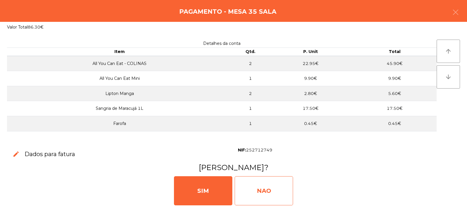
click at [282, 196] on div "NAO" at bounding box center [264, 191] width 58 height 29
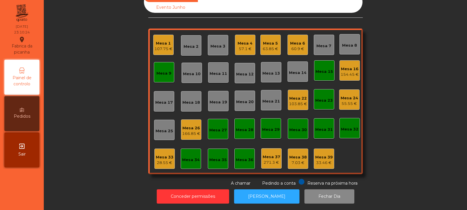
click at [349, 75] on div "Mesa 16 154.45 €" at bounding box center [349, 70] width 20 height 20
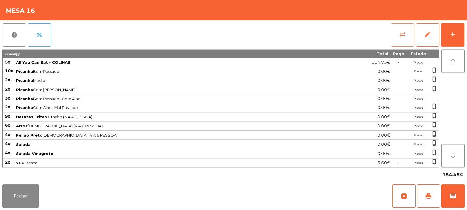
click at [397, 46] on button "sync_alt" at bounding box center [402, 34] width 23 height 23
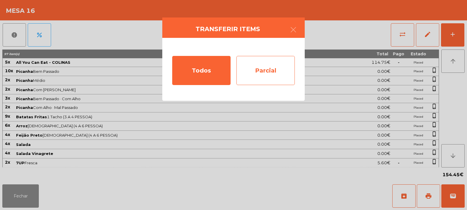
click at [272, 80] on div "Parcial" at bounding box center [265, 70] width 58 height 29
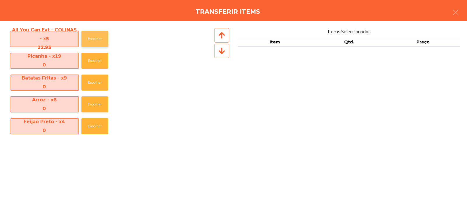
click at [83, 37] on button "Escolher" at bounding box center [94, 39] width 27 height 16
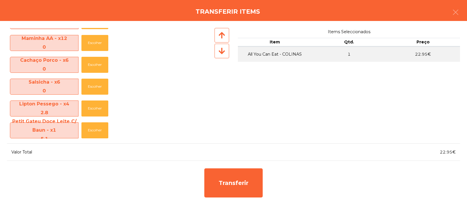
scroll to position [258, 0]
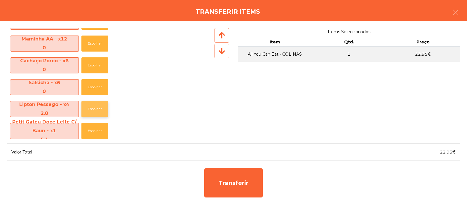
click at [95, 107] on button "Escolher" at bounding box center [94, 109] width 27 height 16
click at [93, 111] on button "Escolher" at bounding box center [94, 109] width 27 height 16
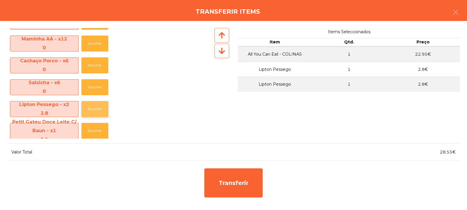
click at [91, 111] on button "Escolher" at bounding box center [94, 109] width 27 height 16
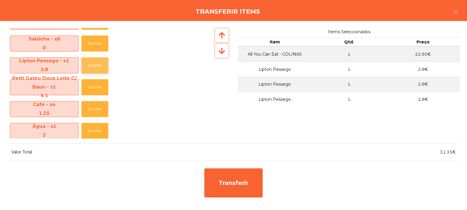
scroll to position [305, 0]
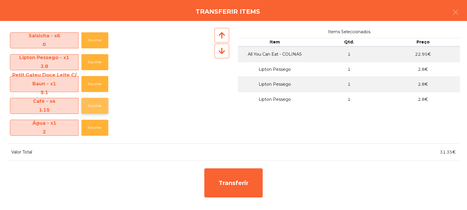
click at [89, 111] on button "Escolher" at bounding box center [94, 106] width 27 height 16
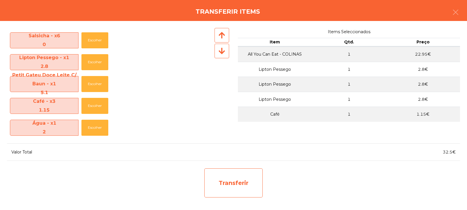
click at [236, 190] on div "Transferir" at bounding box center [233, 183] width 58 height 29
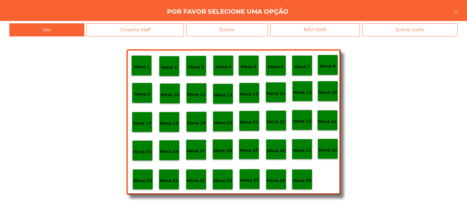
click at [136, 180] on p "Mesa 33" at bounding box center [142, 181] width 19 height 7
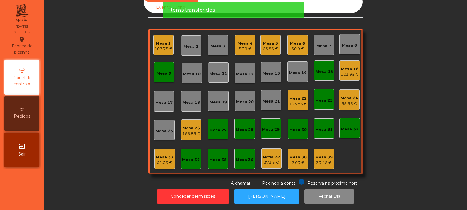
click at [341, 72] on div "121.95 €" at bounding box center [350, 75] width 18 height 6
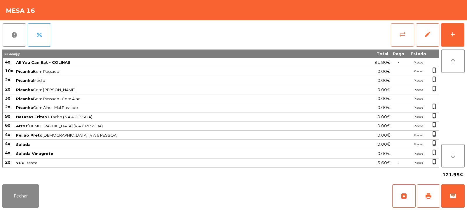
click at [397, 36] on button "sync_alt" at bounding box center [402, 34] width 23 height 23
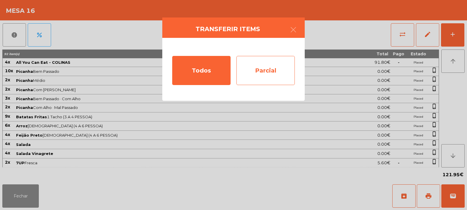
click at [286, 82] on div "Parcial" at bounding box center [265, 70] width 58 height 29
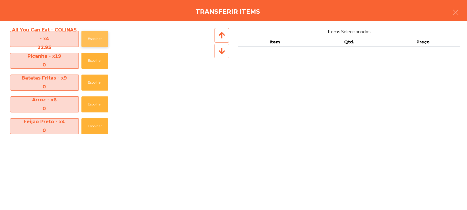
click at [94, 34] on button "Escolher" at bounding box center [94, 39] width 27 height 16
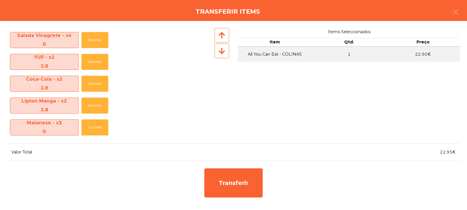
scroll to position [134, 0]
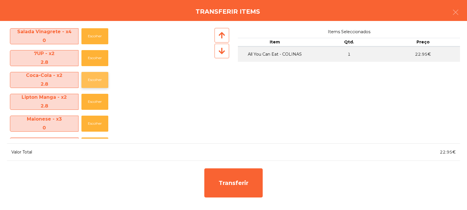
click at [93, 81] on button "Escolher" at bounding box center [94, 80] width 27 height 16
click at [94, 80] on button "Escolher" at bounding box center [94, 80] width 27 height 16
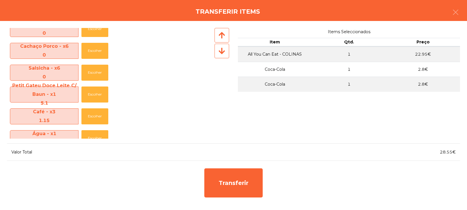
scroll to position [283, 0]
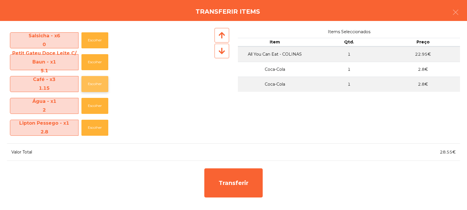
click at [91, 86] on button "Escolher" at bounding box center [94, 84] width 27 height 16
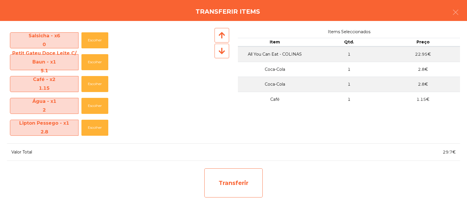
click at [206, 183] on div "Transferir" at bounding box center [233, 183] width 58 height 29
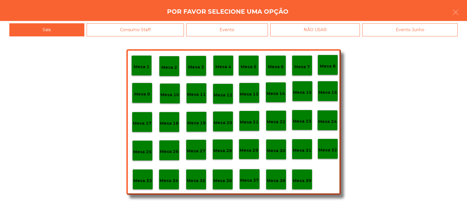
click at [136, 180] on p "Mesa 33" at bounding box center [142, 181] width 19 height 7
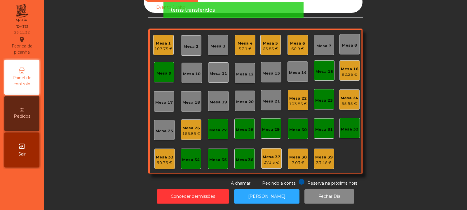
click at [343, 72] on div "92.25 €" at bounding box center [350, 75] width 18 height 6
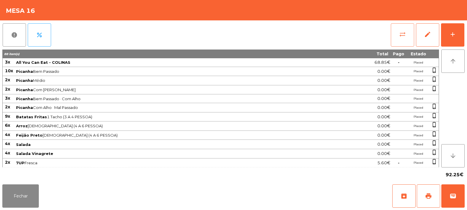
click at [398, 33] on button "sync_alt" at bounding box center [402, 34] width 23 height 23
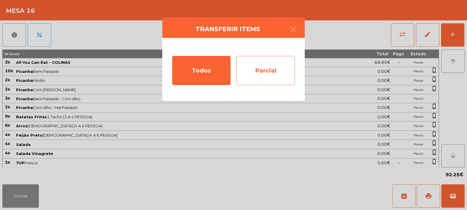
click at [266, 64] on div "Parcial" at bounding box center [265, 70] width 58 height 29
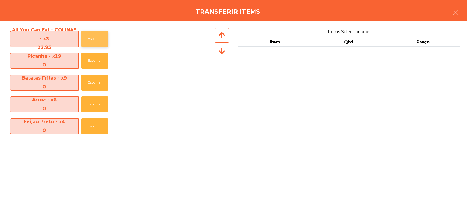
click at [96, 35] on button "Escolher" at bounding box center [94, 39] width 27 height 16
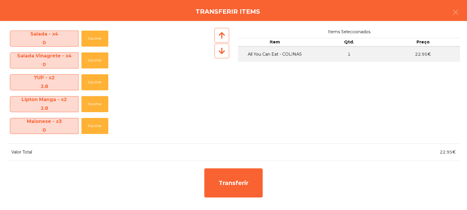
scroll to position [113, 0]
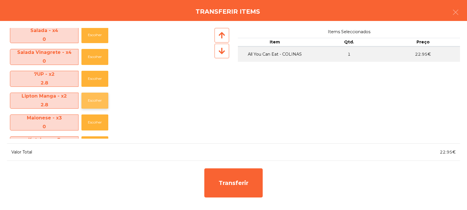
click at [95, 103] on button "Escolher" at bounding box center [94, 101] width 27 height 16
click at [98, 107] on button "Escolher" at bounding box center [94, 101] width 27 height 16
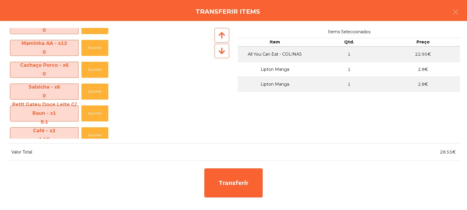
scroll to position [261, 0]
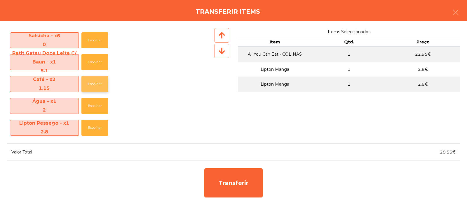
click at [92, 87] on button "Escolher" at bounding box center [94, 84] width 27 height 16
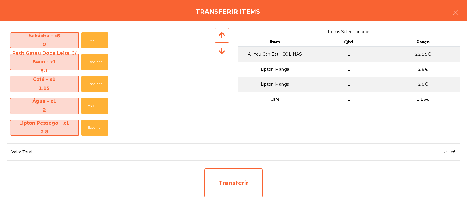
click at [236, 190] on div "Transferir" at bounding box center [233, 183] width 58 height 29
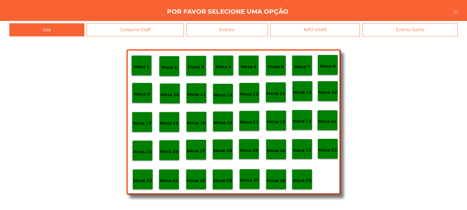
click at [138, 179] on p "Mesa 33" at bounding box center [142, 181] width 19 height 7
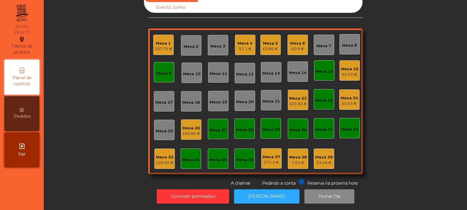
click at [343, 74] on div "Mesa 16 62.55 €" at bounding box center [349, 70] width 20 height 20
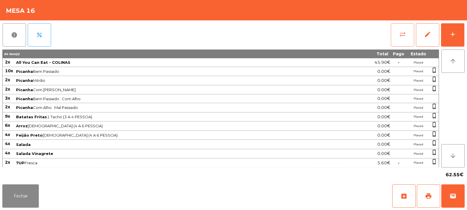
click at [392, 39] on button "sync_alt" at bounding box center [402, 34] width 23 height 23
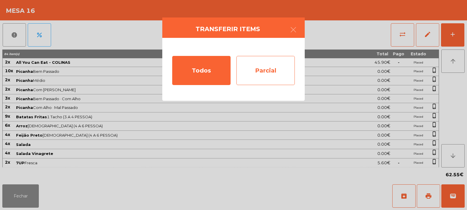
click at [278, 75] on div "Parcial" at bounding box center [265, 70] width 58 height 29
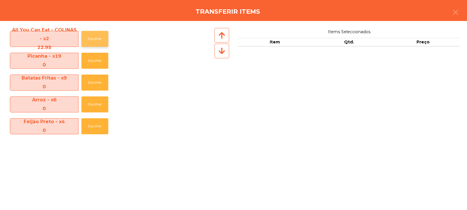
click at [95, 44] on button "Escolher" at bounding box center [94, 39] width 27 height 16
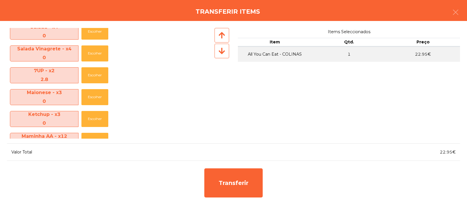
scroll to position [119, 0]
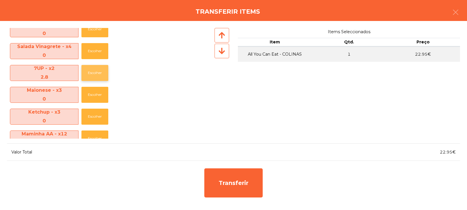
click at [93, 72] on button "Escolher" at bounding box center [94, 73] width 27 height 16
click at [95, 75] on button "Escolher" at bounding box center [94, 73] width 27 height 16
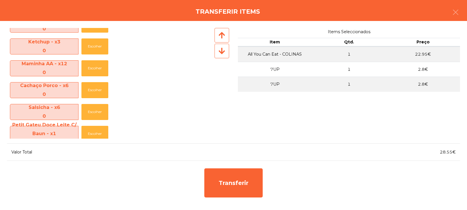
scroll to position [239, 0]
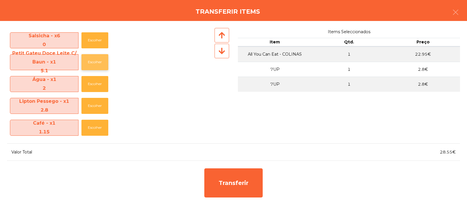
click at [97, 68] on button "Escolher" at bounding box center [94, 62] width 27 height 16
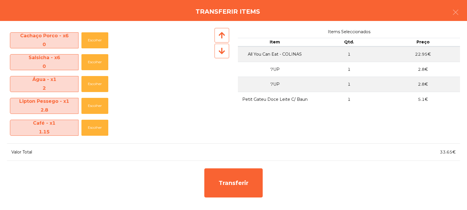
scroll to position [217, 0]
click at [99, 132] on button "Escolher" at bounding box center [94, 128] width 27 height 16
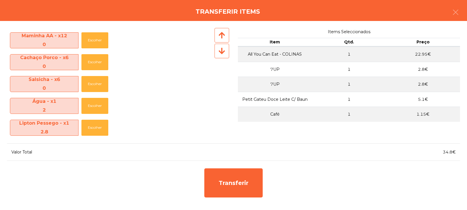
scroll to position [196, 0]
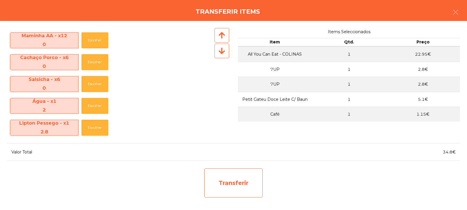
click at [230, 182] on div "Transferir" at bounding box center [233, 183] width 58 height 29
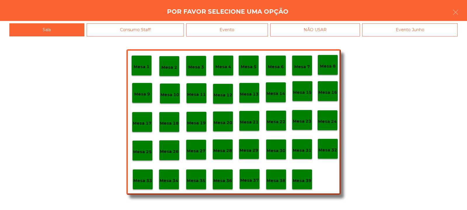
click at [172, 183] on p "Mesa 34" at bounding box center [169, 181] width 19 height 7
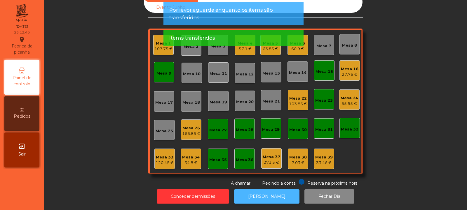
click at [251, 196] on button "[PERSON_NAME]" at bounding box center [266, 197] width 65 height 14
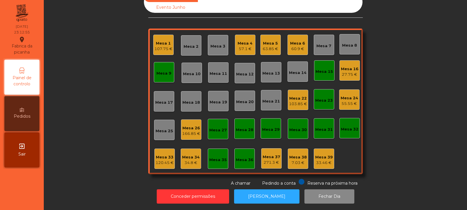
click at [348, 66] on div "Mesa 16" at bounding box center [350, 69] width 18 height 6
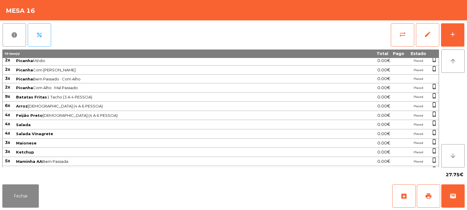
scroll to position [0, 0]
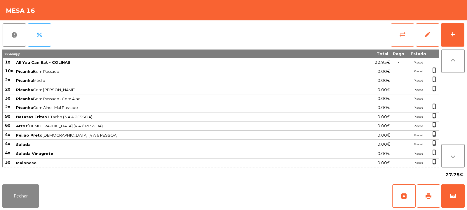
click at [400, 31] on span "sync_alt" at bounding box center [402, 34] width 7 height 7
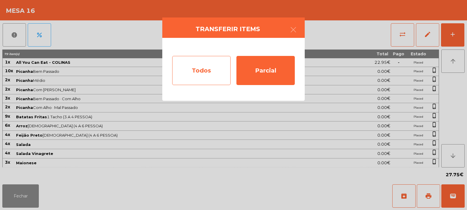
click at [188, 84] on div "Todos" at bounding box center [201, 70] width 58 height 29
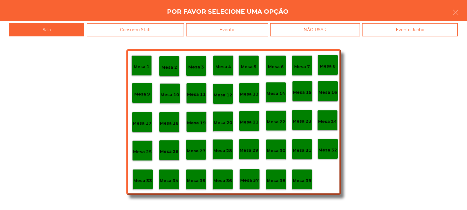
click at [144, 183] on p "Mesa 33" at bounding box center [142, 181] width 19 height 7
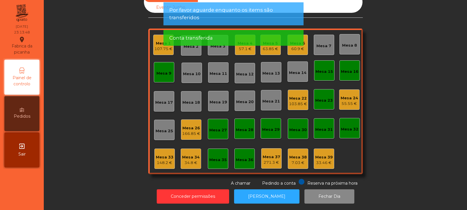
click at [165, 160] on div "148.2 €" at bounding box center [165, 163] width 18 height 6
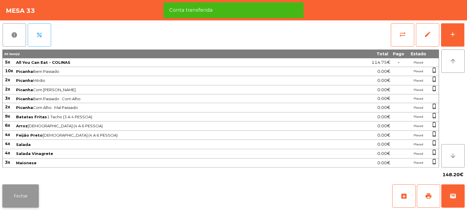
click at [34, 197] on button "Fechar" at bounding box center [20, 196] width 36 height 23
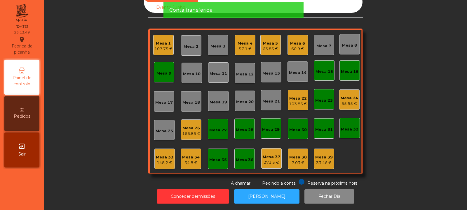
click at [197, 156] on div "Mesa 34 34.8 €" at bounding box center [191, 159] width 20 height 20
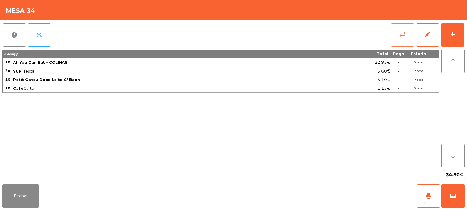
click at [402, 30] on button "sync_alt" at bounding box center [402, 34] width 23 height 23
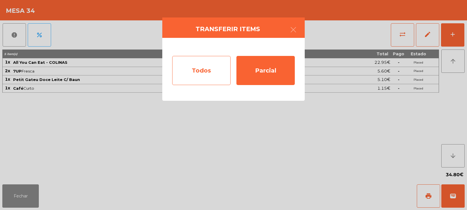
click at [212, 77] on div "Todos" at bounding box center [201, 70] width 58 height 29
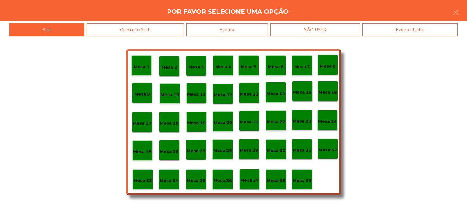
click at [144, 182] on p "Mesa 33" at bounding box center [142, 181] width 19 height 7
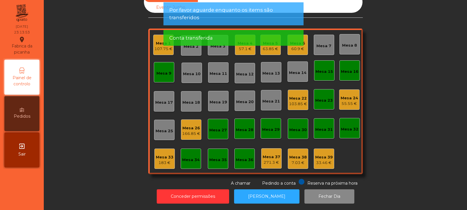
click at [164, 160] on div "183 €" at bounding box center [165, 163] width 18 height 6
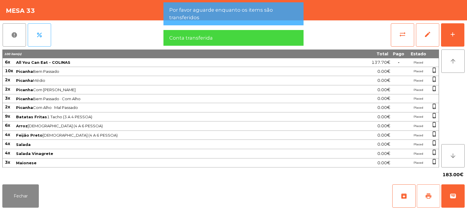
click at [430, 199] on span "print" at bounding box center [428, 196] width 7 height 7
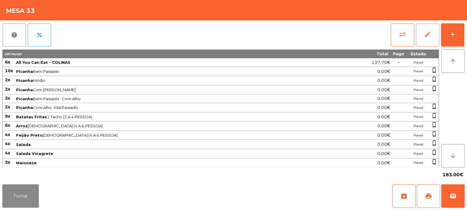
click at [418, 36] on button "edit" at bounding box center [427, 34] width 23 height 23
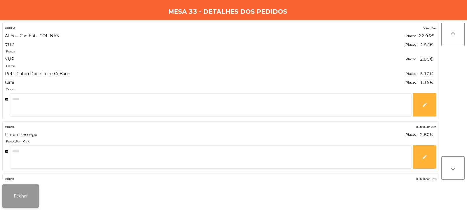
click at [21, 201] on button "Fechar" at bounding box center [20, 196] width 36 height 23
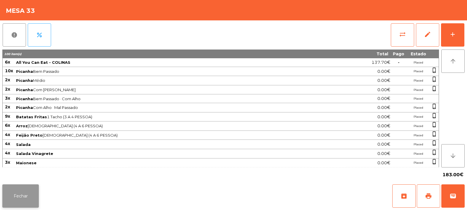
click at [29, 200] on button "Fechar" at bounding box center [20, 196] width 36 height 23
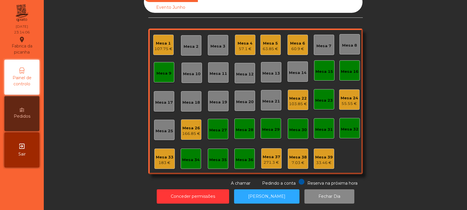
click at [292, 49] on div "Mesa 6 60.9 €" at bounding box center [297, 45] width 20 height 20
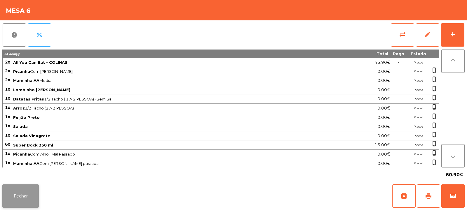
click at [31, 198] on button "Fechar" at bounding box center [20, 196] width 36 height 23
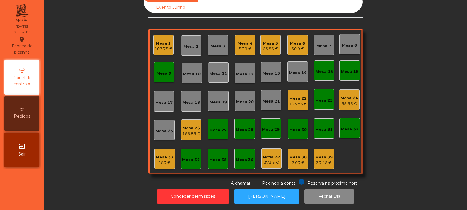
click at [242, 41] on div "Mesa 4" at bounding box center [245, 44] width 15 height 6
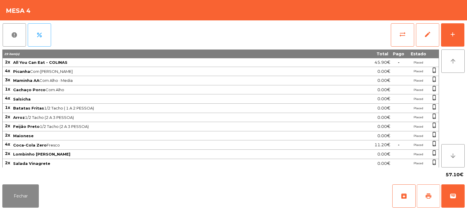
click at [427, 197] on span "print" at bounding box center [428, 196] width 7 height 7
click at [402, 33] on span "sync_alt" at bounding box center [402, 34] width 7 height 7
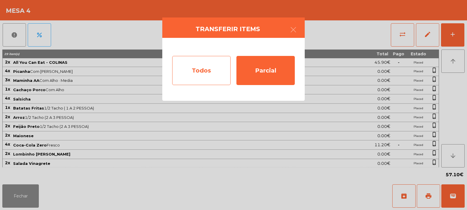
click at [198, 69] on div "Todos" at bounding box center [201, 70] width 58 height 29
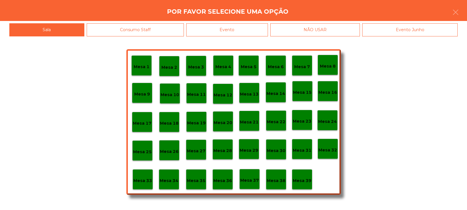
click at [243, 35] on div "Evento" at bounding box center [227, 29] width 82 height 13
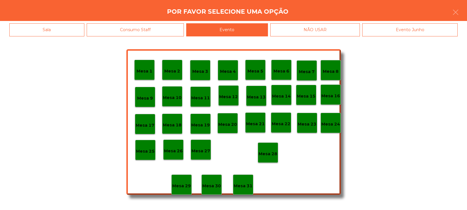
click at [269, 158] on div "Mesa 28" at bounding box center [268, 153] width 20 height 20
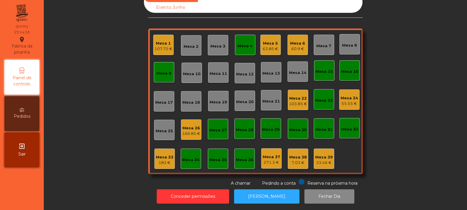
click at [161, 71] on div "Mesa 9" at bounding box center [163, 74] width 15 height 6
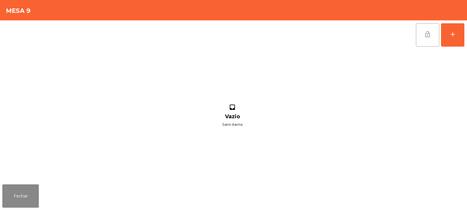
click at [421, 35] on button "lock_open" at bounding box center [427, 34] width 23 height 23
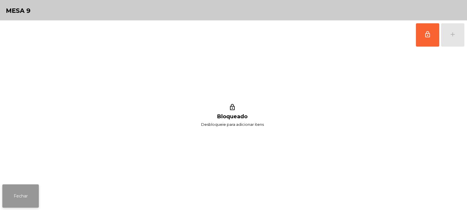
click at [27, 205] on button "Fechar" at bounding box center [20, 196] width 36 height 23
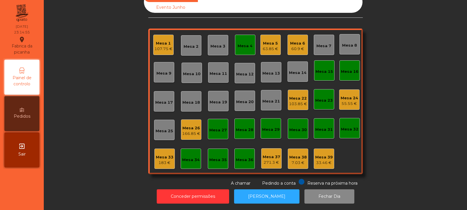
click at [273, 46] on div "63.85 €" at bounding box center [270, 49] width 15 height 6
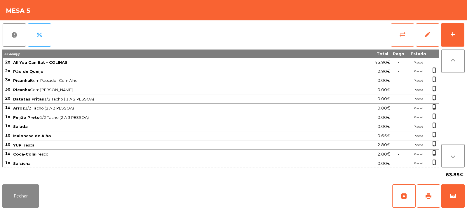
click at [402, 46] on button "sync_alt" at bounding box center [402, 34] width 23 height 23
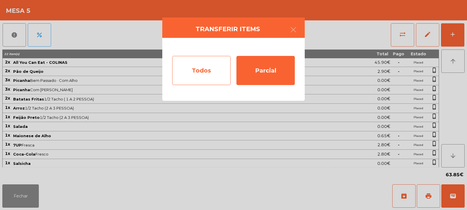
click at [214, 75] on div "Todos" at bounding box center [201, 70] width 58 height 29
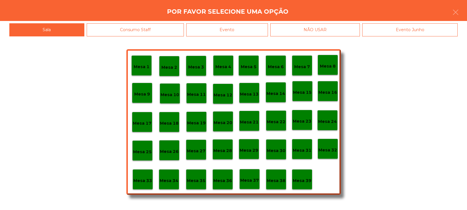
click at [237, 33] on div "Evento" at bounding box center [227, 29] width 82 height 13
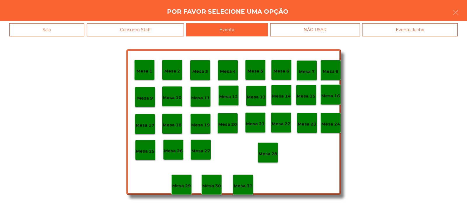
click at [266, 156] on p "Mesa 28" at bounding box center [268, 154] width 19 height 7
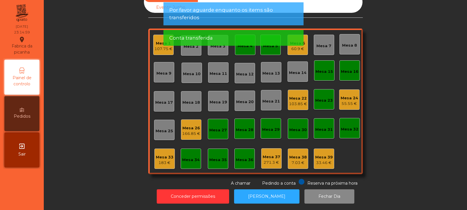
click at [301, 46] on div "Conta transferida" at bounding box center [233, 38] width 140 height 16
click at [292, 40] on div "Conta transferida" at bounding box center [233, 37] width 128 height 7
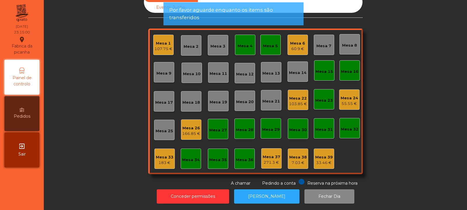
click at [292, 46] on div "60.9 €" at bounding box center [297, 49] width 15 height 6
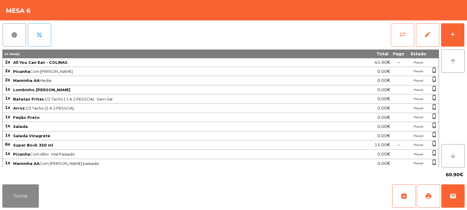
click at [402, 32] on span "sync_alt" at bounding box center [402, 34] width 7 height 7
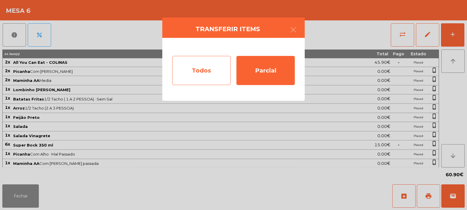
click at [214, 77] on div "Todos" at bounding box center [201, 70] width 58 height 29
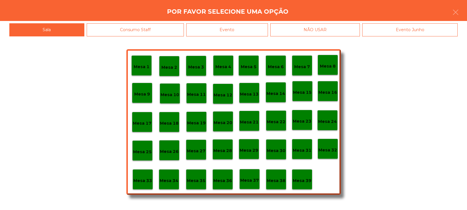
click at [249, 34] on div "Evento" at bounding box center [227, 29] width 82 height 13
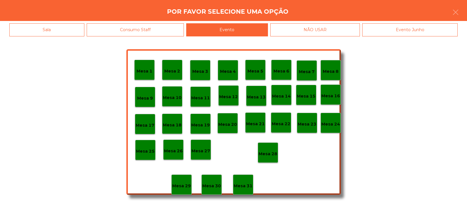
click at [265, 159] on div "Mesa 28" at bounding box center [268, 153] width 20 height 20
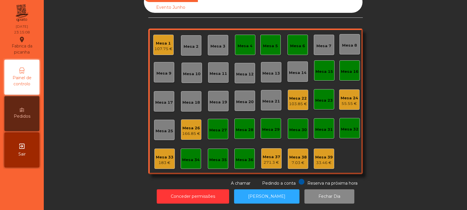
click at [193, 157] on div "Mesa 34" at bounding box center [191, 160] width 18 height 6
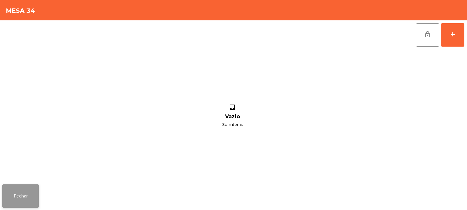
click at [32, 195] on button "Fechar" at bounding box center [20, 196] width 36 height 23
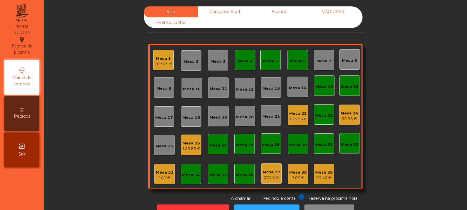
click at [224, 14] on div "Consumo Staff" at bounding box center [225, 11] width 54 height 11
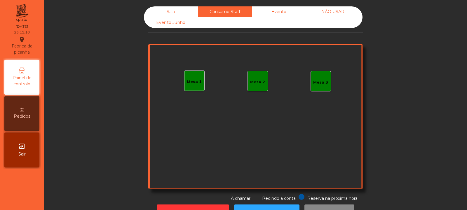
click at [189, 79] on div "Mesa 1" at bounding box center [194, 81] width 15 height 8
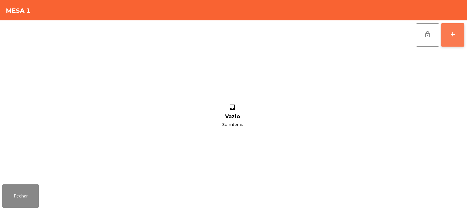
click at [456, 33] on div "add" at bounding box center [452, 34] width 7 height 7
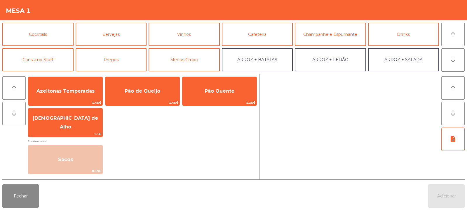
scroll to position [32, 0]
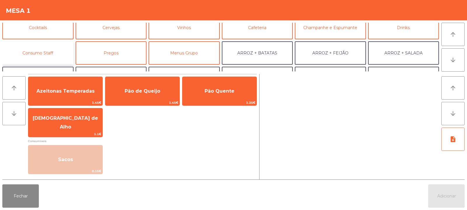
click at [40, 62] on button "Consumo Staff" at bounding box center [37, 52] width 71 height 23
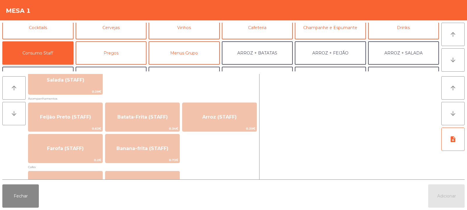
scroll to position [264, 0]
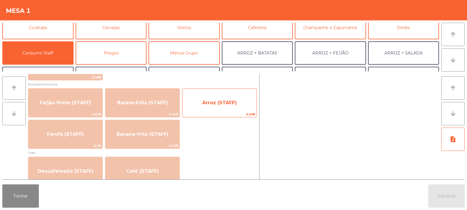
click at [217, 102] on span "Arroz (STAFF)" at bounding box center [219, 103] width 34 height 6
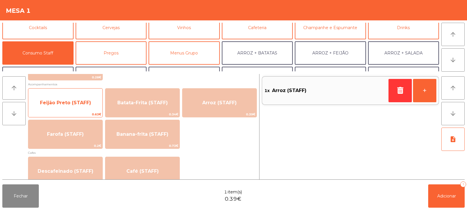
click at [67, 107] on span "Feijão Preto (STAFF)" at bounding box center [65, 103] width 74 height 16
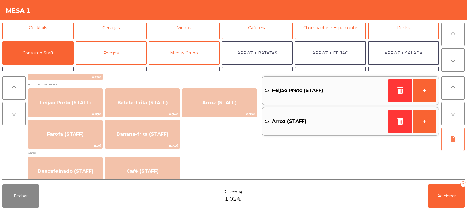
click at [449, 137] on button "note_add" at bounding box center [452, 139] width 23 height 23
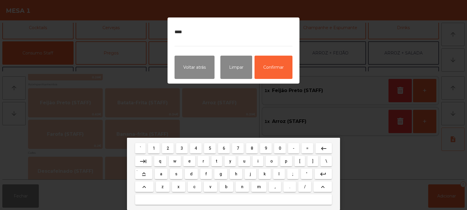
type textarea "*****"
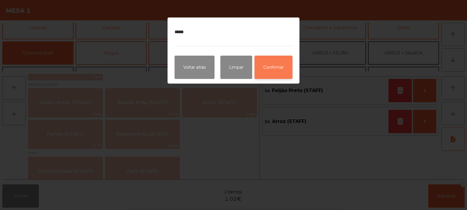
click at [269, 75] on button "Confirmar" at bounding box center [273, 67] width 38 height 23
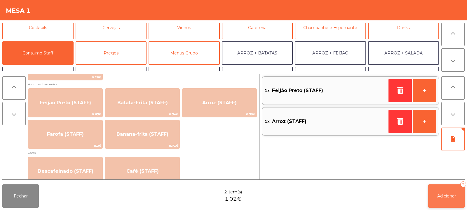
click at [448, 189] on button "Adicionar 2" at bounding box center [446, 196] width 36 height 23
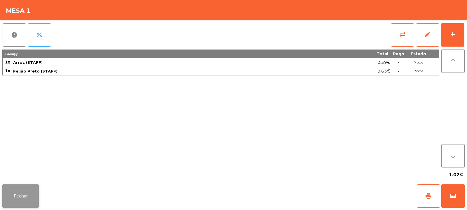
click at [14, 194] on button "Fechar" at bounding box center [20, 196] width 36 height 23
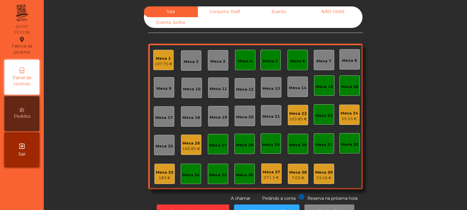
click at [357, 112] on div "Mesa 24 55.55 €" at bounding box center [349, 115] width 20 height 20
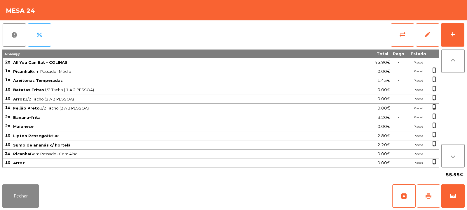
click at [424, 196] on button "print" at bounding box center [428, 196] width 23 height 23
click at [27, 186] on button "Fechar" at bounding box center [20, 196] width 36 height 23
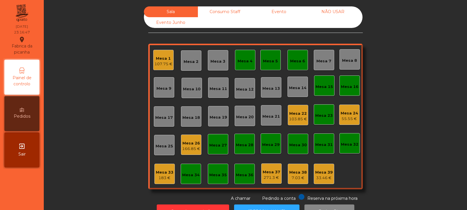
click at [161, 179] on div "183 €" at bounding box center [165, 178] width 18 height 6
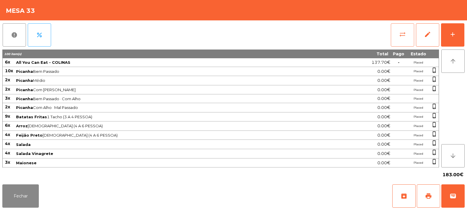
click at [391, 33] on button "sync_alt" at bounding box center [402, 34] width 23 height 23
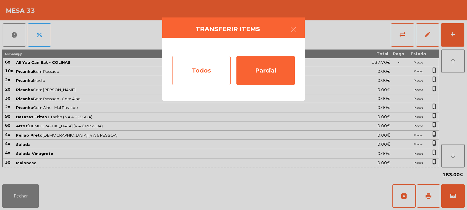
click at [193, 74] on div "Todos" at bounding box center [201, 70] width 58 height 29
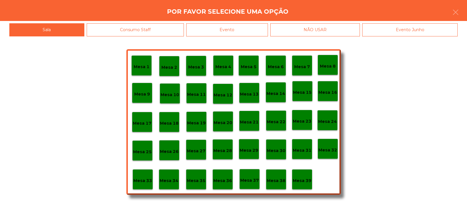
click at [215, 34] on div "Evento" at bounding box center [227, 29] width 82 height 13
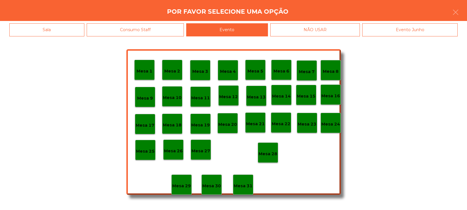
click at [268, 147] on div "Mesa 28" at bounding box center [268, 153] width 20 height 20
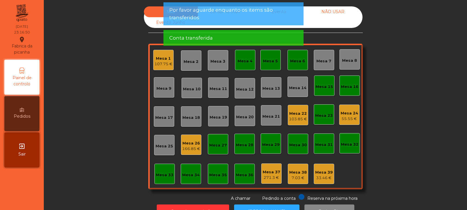
click at [109, 60] on div "Sala Consumo Staff Evento NÃO USAR Evento Junho Mesa 1 107.75 € Mesa 2 Mesa 3 M…" at bounding box center [255, 104] width 407 height 196
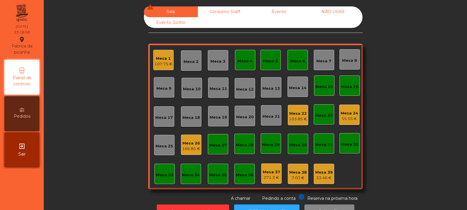
click at [349, 112] on div "Mesa 24" at bounding box center [350, 114] width 18 height 6
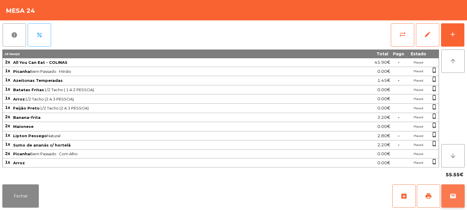
click at [452, 196] on span "wallet" at bounding box center [452, 196] width 7 height 7
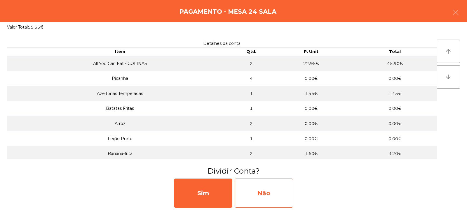
click at [255, 195] on div "Não" at bounding box center [264, 193] width 58 height 29
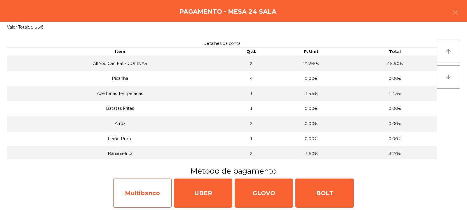
click at [141, 197] on div "Multibanco" at bounding box center [142, 193] width 58 height 29
select select "**"
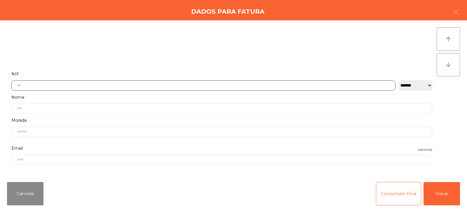
click at [183, 85] on input "text" at bounding box center [203, 86] width 384 height 10
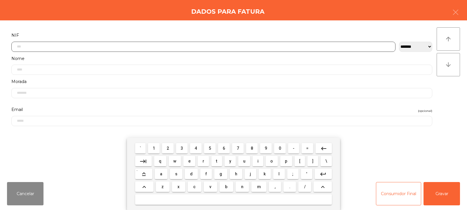
scroll to position [43, 0]
type input "*********"
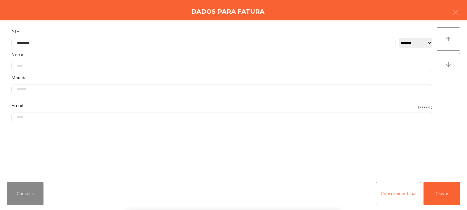
click at [447, 98] on div "arrow_upward arrow_downward" at bounding box center [448, 98] width 23 height 143
click at [447, 203] on button "Gravar" at bounding box center [441, 193] width 36 height 23
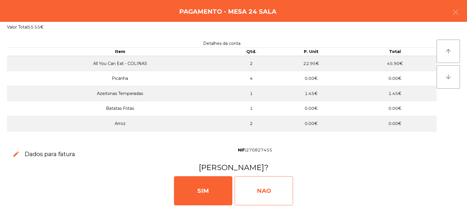
click at [263, 185] on div "NAO" at bounding box center [264, 191] width 58 height 29
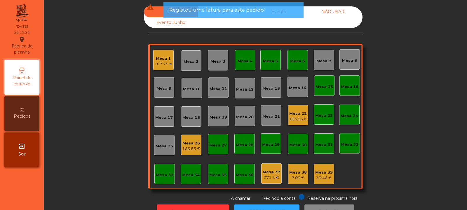
click at [187, 146] on div "166.85 €" at bounding box center [191, 149] width 18 height 6
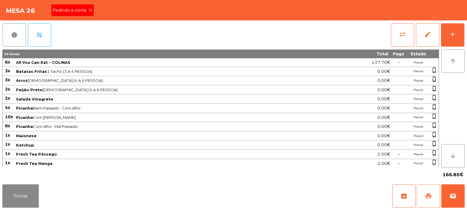
click at [428, 194] on span "print" at bounding box center [428, 196] width 7 height 7
click at [90, 11] on icon at bounding box center [90, 10] width 4 height 4
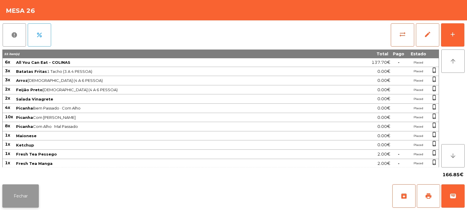
click at [28, 195] on button "Fechar" at bounding box center [20, 196] width 36 height 23
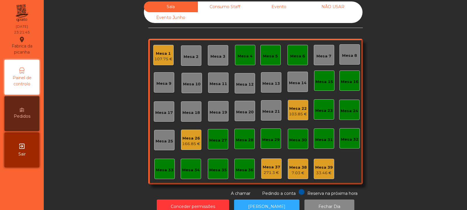
scroll to position [0, 0]
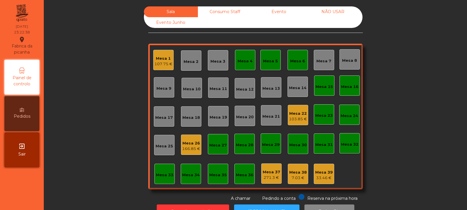
click at [220, 15] on div "Consumo Staff" at bounding box center [225, 11] width 54 height 11
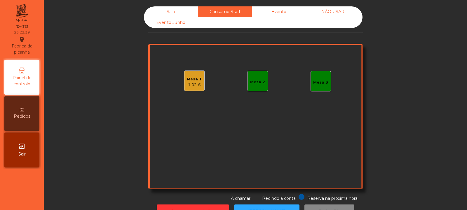
click at [264, 76] on div "Mesa 2" at bounding box center [257, 81] width 20 height 20
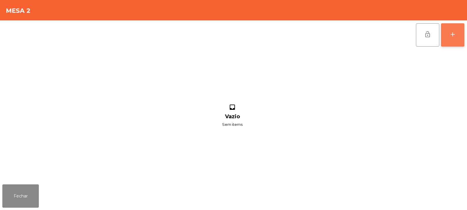
click at [452, 36] on div "add" at bounding box center [452, 34] width 7 height 7
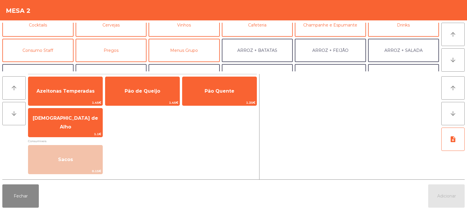
scroll to position [38, 0]
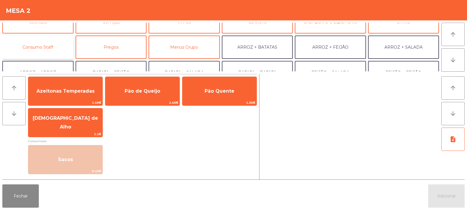
click at [57, 52] on button "Consumo Staff" at bounding box center [37, 47] width 71 height 23
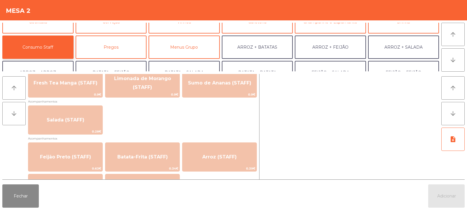
scroll to position [210, 0]
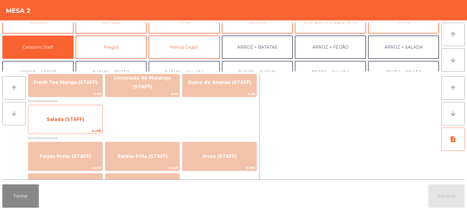
click at [90, 122] on span "Salada (STAFF)" at bounding box center [65, 120] width 74 height 16
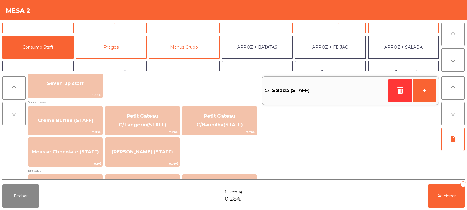
scroll to position [396, 0]
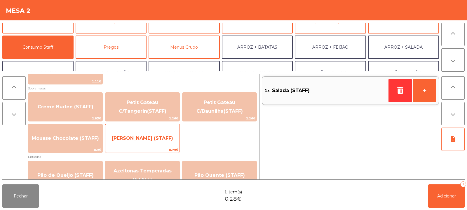
click at [138, 142] on span "[PERSON_NAME] (STAFF)" at bounding box center [142, 139] width 74 height 16
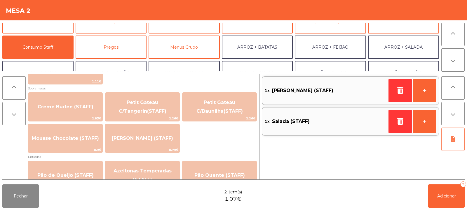
click at [452, 140] on icon "note_add" at bounding box center [452, 139] width 7 height 7
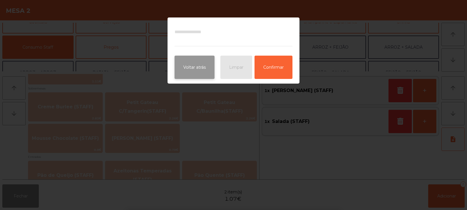
click at [189, 76] on button "Voltar atrás" at bounding box center [195, 67] width 40 height 23
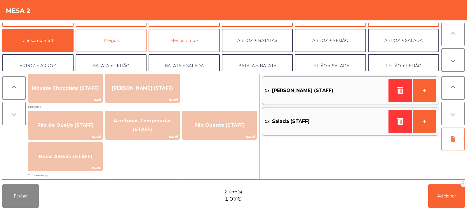
scroll to position [509, 0]
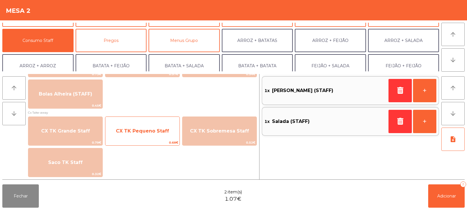
click at [148, 133] on span "CX TK Pequeno Staff" at bounding box center [142, 131] width 53 height 6
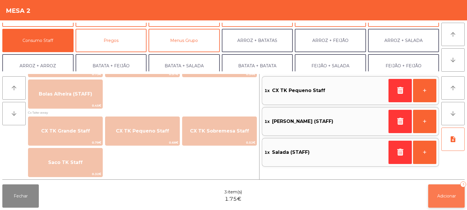
click at [445, 193] on button "Adicionar 3" at bounding box center [446, 196] width 36 height 23
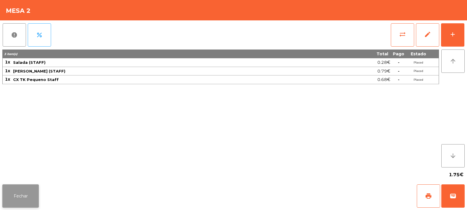
click at [27, 202] on button "Fechar" at bounding box center [20, 196] width 36 height 23
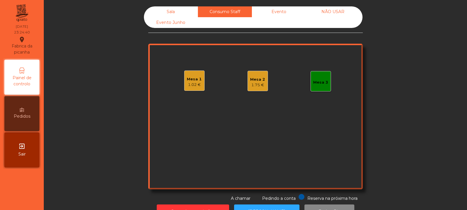
click at [177, 8] on div "Sala" at bounding box center [171, 11] width 54 height 11
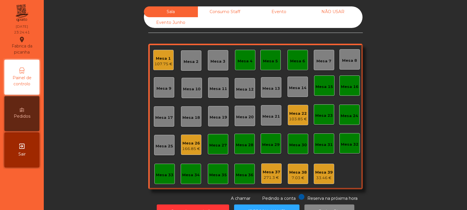
scroll to position [20, 0]
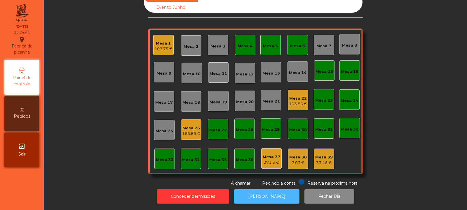
click at [266, 194] on button "[PERSON_NAME]" at bounding box center [266, 197] width 65 height 14
click at [262, 193] on button "[PERSON_NAME]" at bounding box center [266, 197] width 65 height 14
click at [154, 41] on div "Mesa 1" at bounding box center [163, 44] width 18 height 6
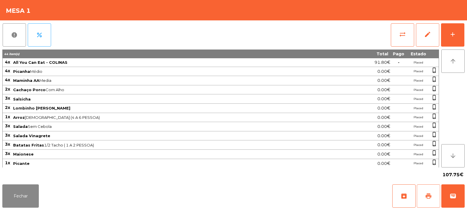
click at [430, 198] on span "print" at bounding box center [428, 196] width 7 height 7
click at [448, 196] on button "wallet" at bounding box center [452, 196] width 23 height 23
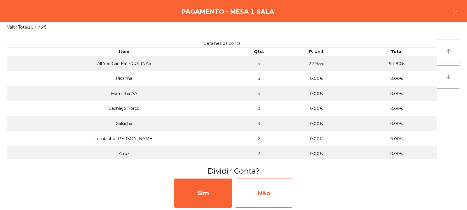
click at [254, 188] on div "Não" at bounding box center [264, 193] width 58 height 29
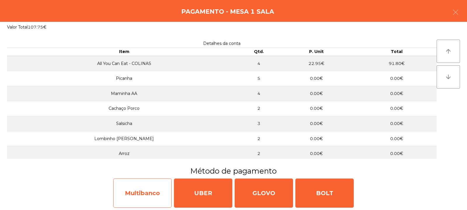
click at [137, 193] on div "Multibanco" at bounding box center [142, 193] width 58 height 29
select select "**"
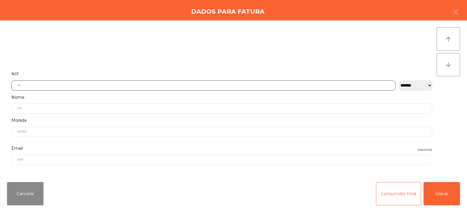
click at [154, 84] on input "text" at bounding box center [203, 86] width 384 height 10
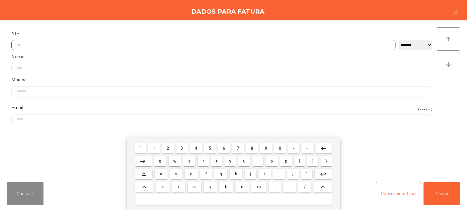
scroll to position [43, 0]
type input "*********"
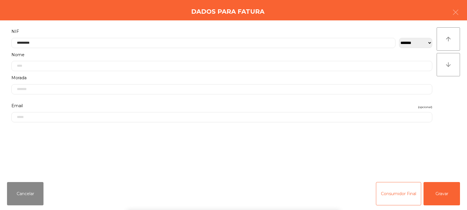
click at [449, 95] on div "arrow_upward arrow_downward" at bounding box center [448, 98] width 23 height 143
click at [440, 193] on button "Gravar" at bounding box center [441, 193] width 36 height 23
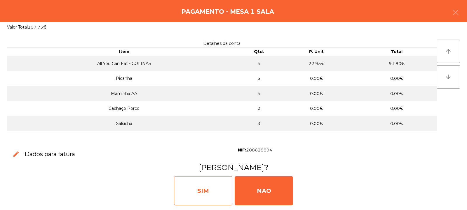
click at [204, 186] on div "SIM" at bounding box center [203, 191] width 58 height 29
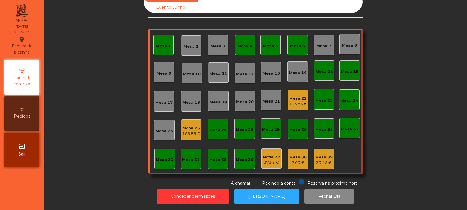
click at [189, 131] on div "166.85 €" at bounding box center [191, 134] width 18 height 6
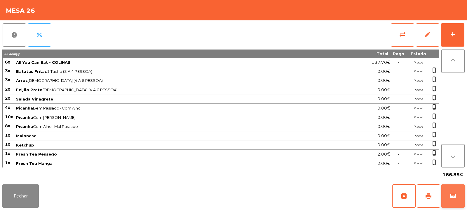
click at [459, 195] on button "wallet" at bounding box center [452, 196] width 23 height 23
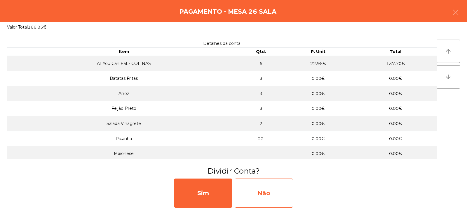
click at [253, 191] on div "Não" at bounding box center [264, 193] width 58 height 29
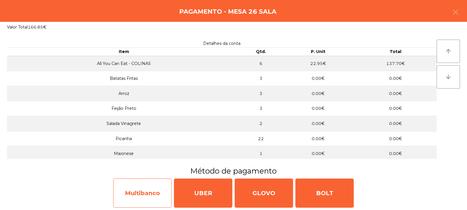
click at [148, 189] on div "Multibanco" at bounding box center [142, 193] width 58 height 29
select select "**"
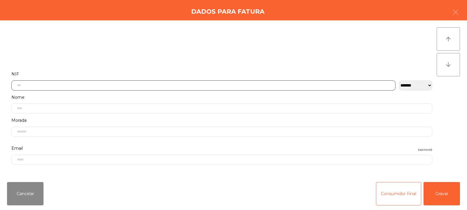
click at [179, 86] on input "text" at bounding box center [203, 86] width 384 height 10
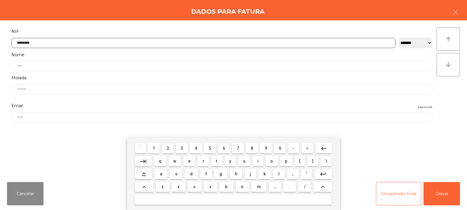
type input "*********"
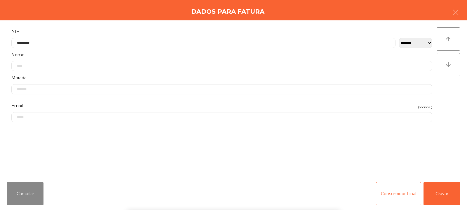
click at [447, 99] on div "arrow_upward arrow_downward" at bounding box center [448, 98] width 23 height 143
click at [446, 193] on button "Gravar" at bounding box center [441, 193] width 36 height 23
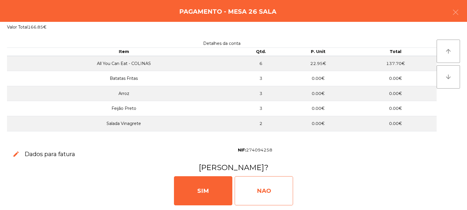
click at [256, 192] on div "NAO" at bounding box center [264, 191] width 58 height 29
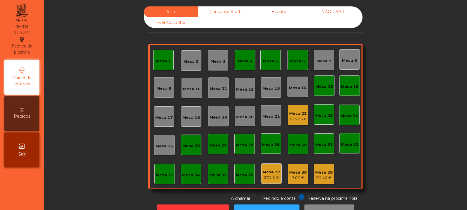
scroll to position [20, 0]
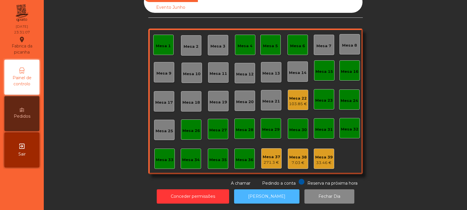
click at [281, 197] on button "[PERSON_NAME]" at bounding box center [266, 197] width 65 height 14
click at [216, 157] on div "Mesa 35" at bounding box center [218, 160] width 18 height 6
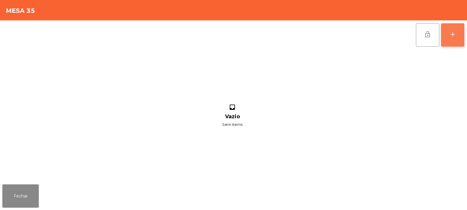
click at [455, 31] on div "add" at bounding box center [452, 34] width 7 height 7
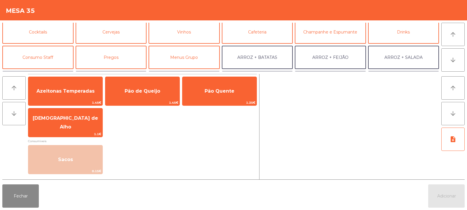
scroll to position [34, 0]
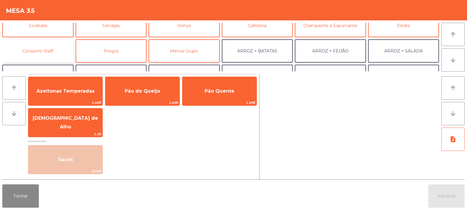
click at [46, 53] on button "Consumo Staff" at bounding box center [37, 50] width 71 height 23
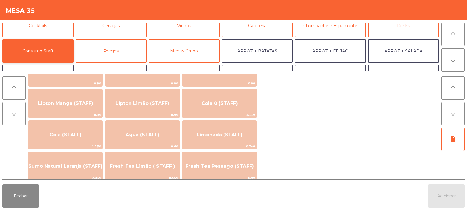
scroll to position [94, 0]
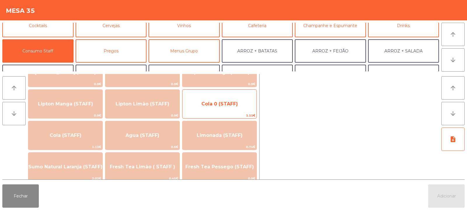
click at [235, 107] on span "Cola 0 (STAFF)" at bounding box center [219, 104] width 74 height 16
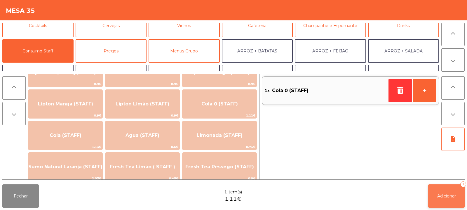
click at [446, 196] on span "Adicionar" at bounding box center [446, 196] width 19 height 5
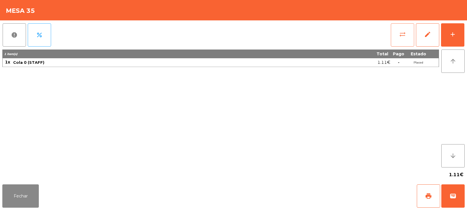
click at [397, 30] on button "sync_alt" at bounding box center [402, 34] width 23 height 23
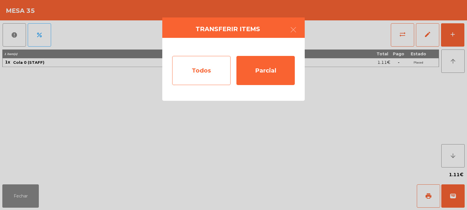
click at [196, 76] on div "Todos" at bounding box center [201, 70] width 58 height 29
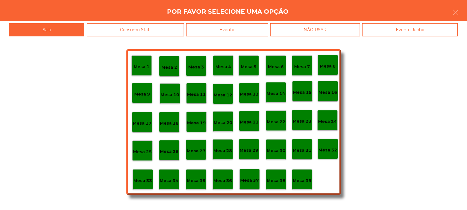
click at [239, 32] on div "Evento" at bounding box center [227, 29] width 82 height 13
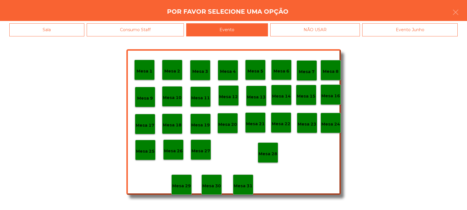
click at [268, 151] on p "Mesa 28" at bounding box center [268, 154] width 19 height 7
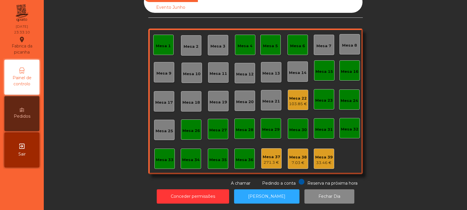
click at [301, 96] on div "Mesa 22" at bounding box center [298, 99] width 18 height 6
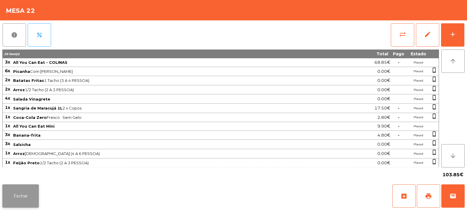
click at [24, 206] on button "Fechar" at bounding box center [20, 196] width 36 height 23
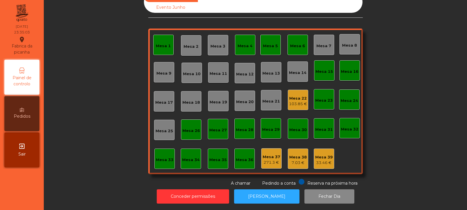
scroll to position [0, 0]
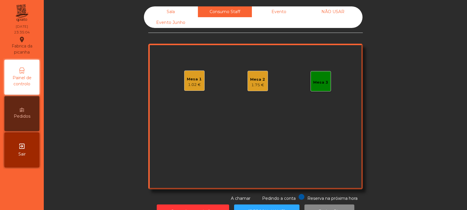
click at [261, 83] on div "1.75 €" at bounding box center [257, 85] width 15 height 6
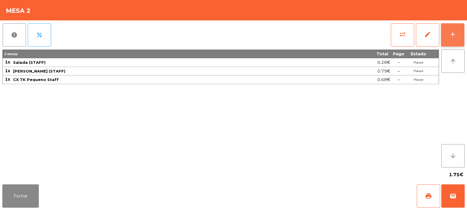
click at [454, 37] on div "add" at bounding box center [452, 34] width 7 height 7
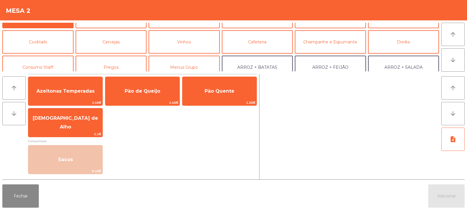
scroll to position [34, 0]
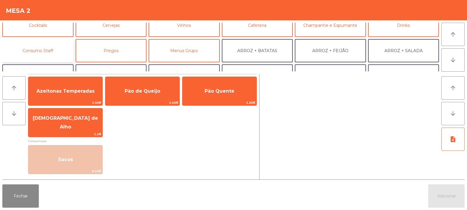
click at [45, 55] on button "Consumo Staff" at bounding box center [37, 50] width 71 height 23
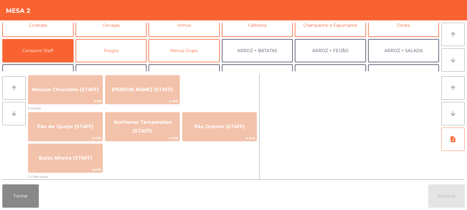
scroll to position [509, 0]
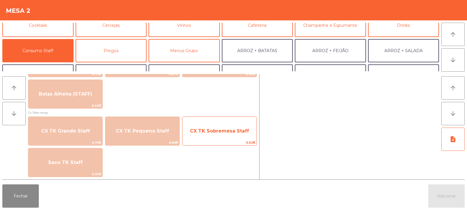
click at [213, 132] on span "CX TK Sobremesa Staff" at bounding box center [219, 131] width 59 height 6
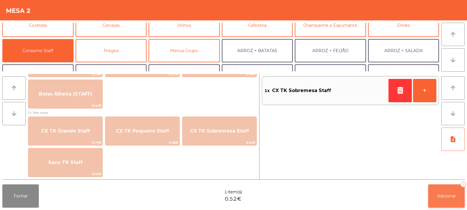
click at [434, 198] on button "Adicionar 1" at bounding box center [446, 196] width 36 height 23
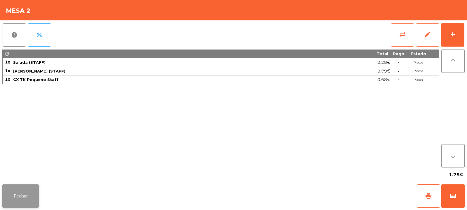
click at [22, 193] on button "Fechar" at bounding box center [20, 196] width 36 height 23
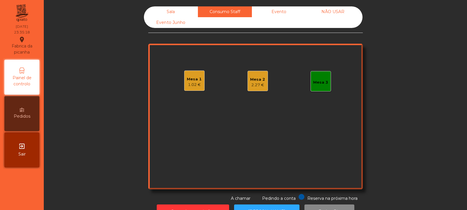
click at [162, 13] on div "Sala" at bounding box center [171, 11] width 54 height 11
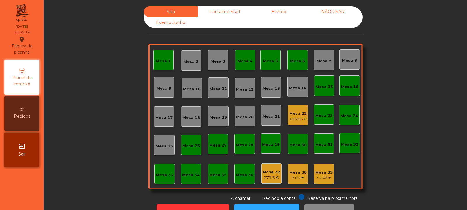
click at [292, 171] on div "Mesa 38" at bounding box center [298, 173] width 18 height 6
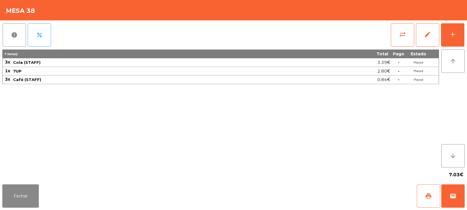
click at [424, 198] on button "print" at bounding box center [428, 196] width 23 height 23
click at [32, 198] on button "Fechar" at bounding box center [20, 196] width 36 height 23
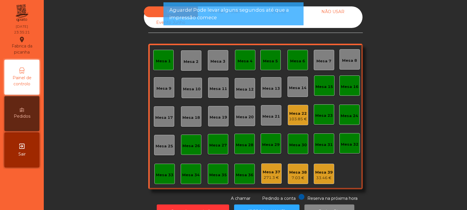
click at [326, 180] on div "33.46 €" at bounding box center [324, 178] width 18 height 6
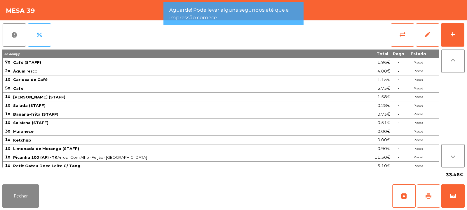
click at [431, 202] on button "print" at bounding box center [428, 196] width 23 height 23
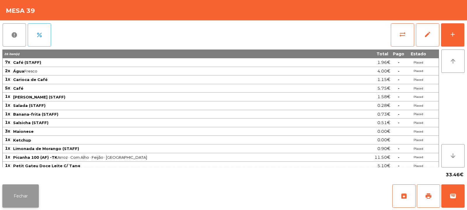
click at [34, 203] on button "Fechar" at bounding box center [20, 196] width 36 height 23
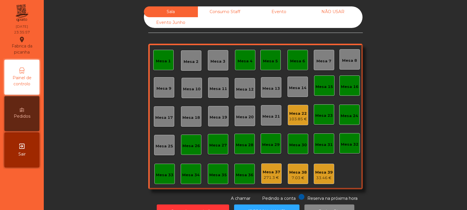
click at [231, 10] on div "Consumo Staff" at bounding box center [225, 11] width 54 height 11
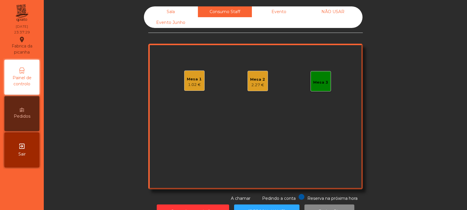
click at [178, 10] on div "Sala" at bounding box center [171, 11] width 54 height 11
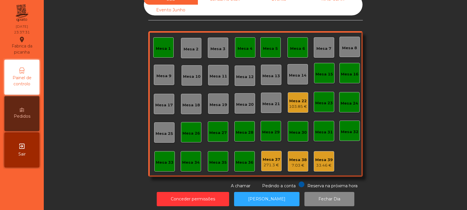
scroll to position [20, 0]
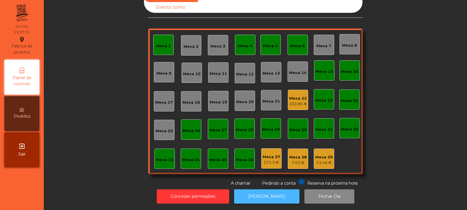
click at [244, 191] on button "[PERSON_NAME]" at bounding box center [266, 197] width 65 height 14
click at [301, 96] on div "Mesa 22" at bounding box center [298, 99] width 18 height 6
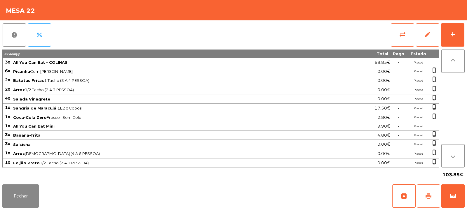
click at [427, 199] on span "print" at bounding box center [428, 196] width 7 height 7
click at [404, 28] on button "sync_alt" at bounding box center [402, 34] width 23 height 23
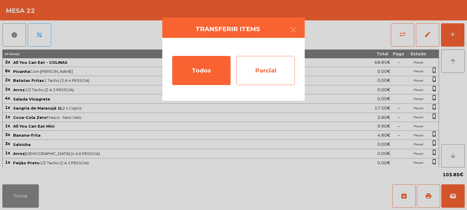
click at [263, 71] on div "Parcial" at bounding box center [265, 70] width 58 height 29
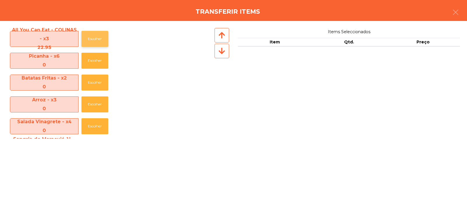
click at [94, 39] on button "Escolher" at bounding box center [94, 39] width 27 height 16
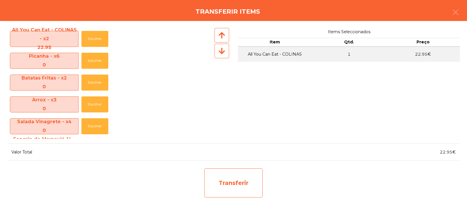
click at [246, 181] on div "Transferir" at bounding box center [233, 183] width 58 height 29
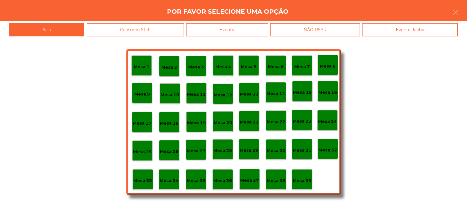
click at [247, 177] on p "Mesa 37" at bounding box center [249, 180] width 19 height 7
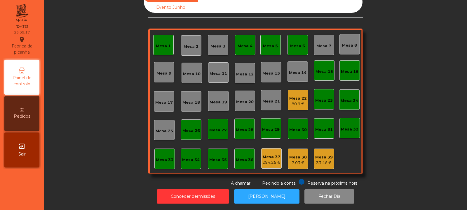
click at [295, 96] on div "Mesa 22" at bounding box center [298, 99] width 18 height 6
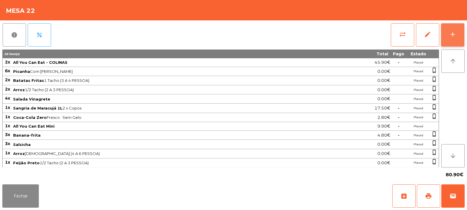
click at [453, 36] on div "add" at bounding box center [452, 34] width 7 height 7
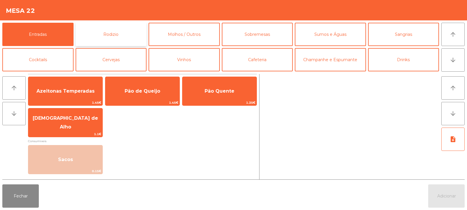
click at [118, 32] on button "Rodizio" at bounding box center [111, 34] width 71 height 23
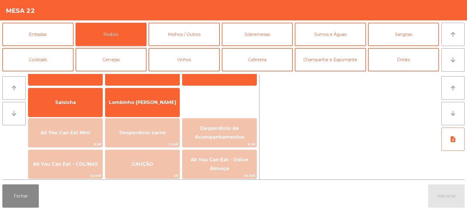
scroll to position [50, 0]
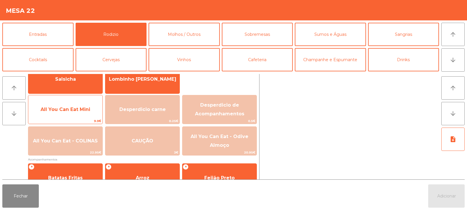
click at [67, 110] on span "All You Can Eat Mini" at bounding box center [66, 110] width 50 height 6
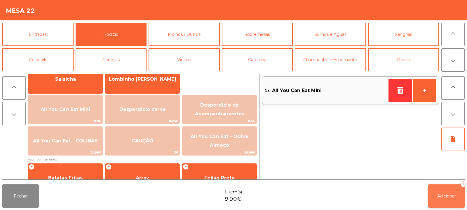
click at [452, 191] on button "Adicionar 1" at bounding box center [446, 196] width 36 height 23
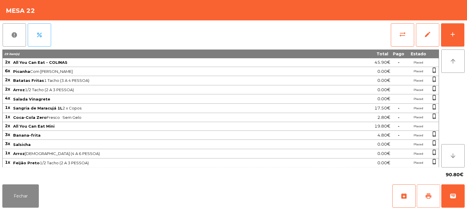
click at [422, 194] on button "print" at bounding box center [428, 196] width 23 height 23
click at [29, 204] on button "Fechar" at bounding box center [20, 196] width 36 height 23
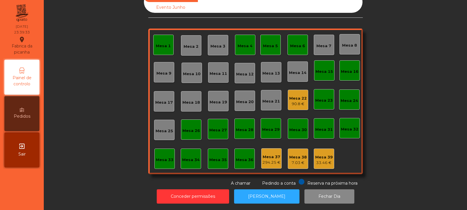
scroll to position [0, 0]
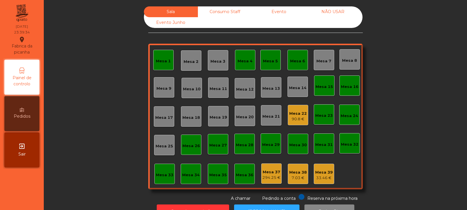
click at [242, 13] on div "Consumo Staff" at bounding box center [225, 11] width 54 height 11
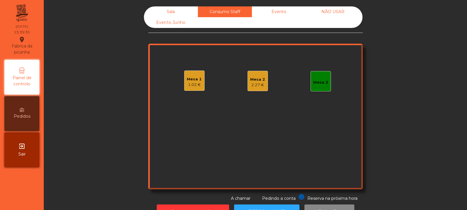
click at [257, 75] on div "Mesa 2 2.27 €" at bounding box center [257, 81] width 15 height 14
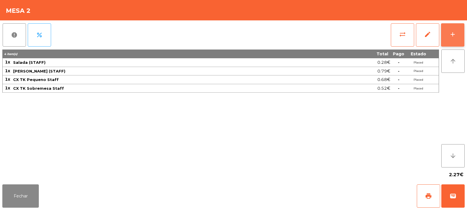
click at [458, 33] on button "add" at bounding box center [452, 34] width 23 height 23
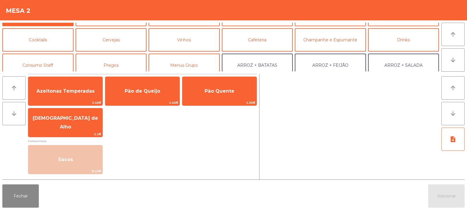
scroll to position [32, 0]
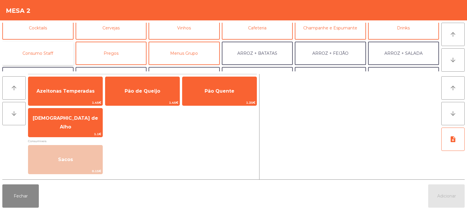
click at [51, 51] on button "Consumo Staff" at bounding box center [37, 53] width 71 height 23
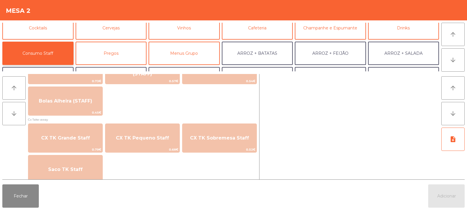
scroll to position [509, 0]
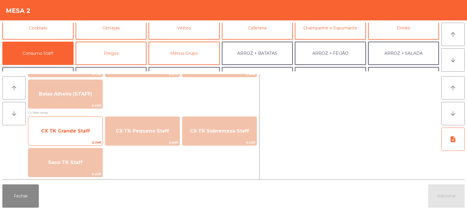
click at [66, 134] on span "CX TK Grande Staff" at bounding box center [65, 131] width 74 height 16
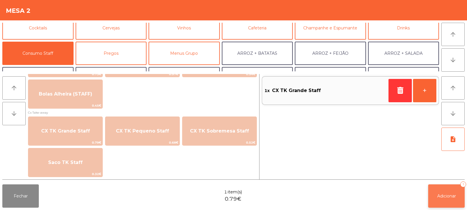
click at [450, 202] on button "Adicionar 1" at bounding box center [446, 196] width 36 height 23
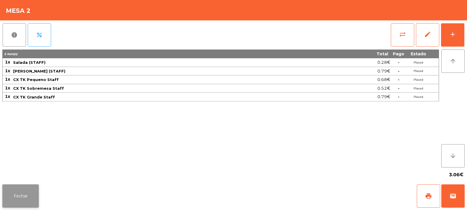
click at [25, 190] on button "Fechar" at bounding box center [20, 196] width 36 height 23
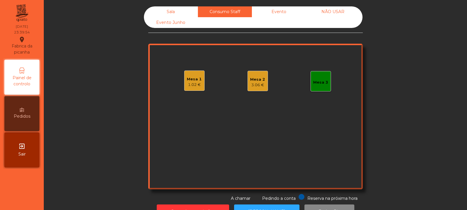
click at [171, 13] on div "Sala" at bounding box center [171, 11] width 54 height 11
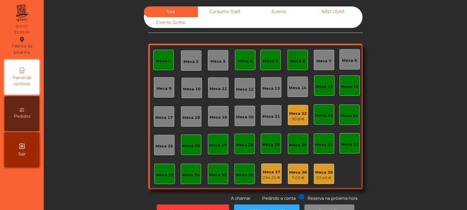
click at [292, 114] on div "Mesa 22" at bounding box center [298, 114] width 18 height 6
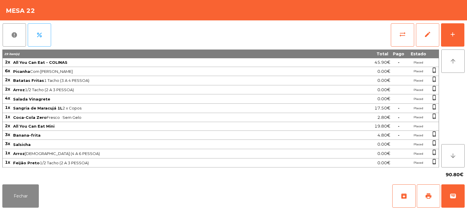
scroll to position [9, 0]
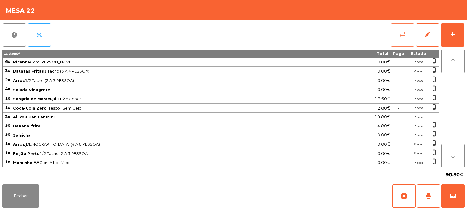
click at [405, 31] on span "sync_alt" at bounding box center [402, 34] width 7 height 7
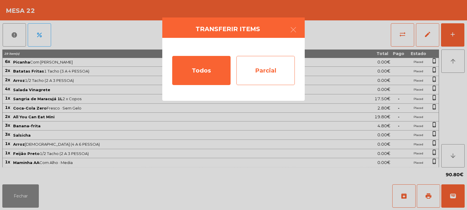
click at [273, 71] on div "Parcial" at bounding box center [265, 70] width 58 height 29
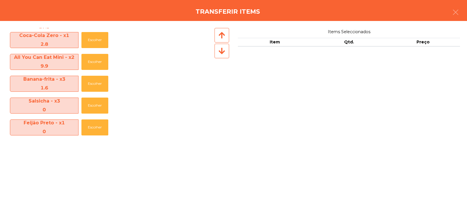
scroll to position [124, 0]
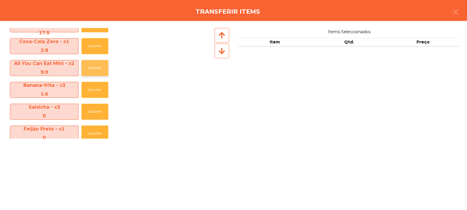
click at [93, 67] on button "Escolher" at bounding box center [94, 68] width 27 height 16
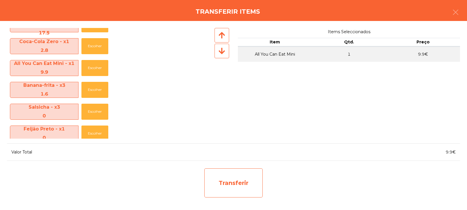
click at [244, 177] on div "Transferir" at bounding box center [233, 183] width 58 height 29
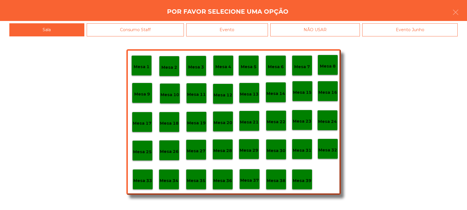
click at [249, 178] on p "Mesa 37" at bounding box center [249, 180] width 19 height 7
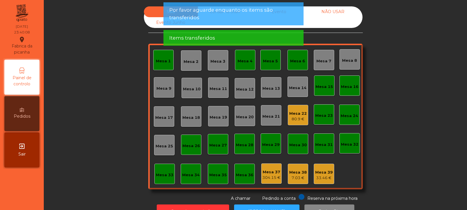
click at [295, 117] on div "80.9 €" at bounding box center [298, 119] width 18 height 6
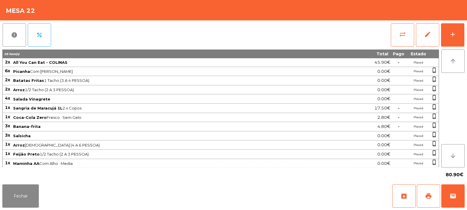
scroll to position [10, 0]
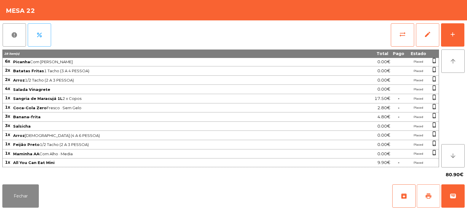
click at [423, 190] on button "print" at bounding box center [428, 196] width 23 height 23
click at [21, 196] on button "Fechar" at bounding box center [20, 196] width 36 height 23
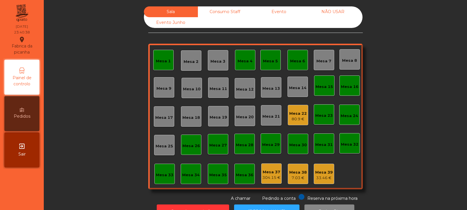
click at [221, 15] on div "Consumo Staff" at bounding box center [225, 11] width 54 height 11
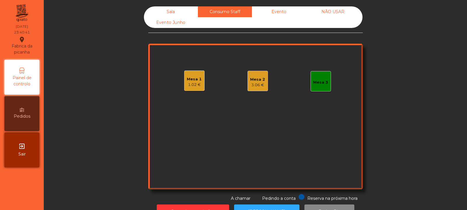
scroll to position [20, 0]
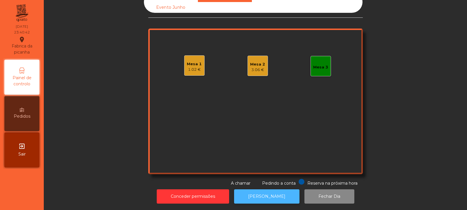
click at [265, 193] on button "[PERSON_NAME]" at bounding box center [266, 197] width 65 height 14
click at [255, 71] on div "Mesa 2 3.06 €" at bounding box center [257, 66] width 20 height 20
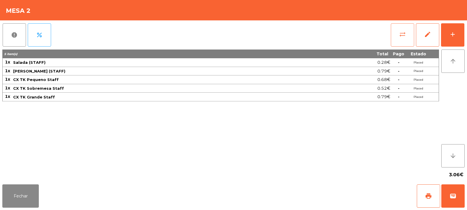
click at [394, 43] on button "sync_alt" at bounding box center [402, 34] width 23 height 23
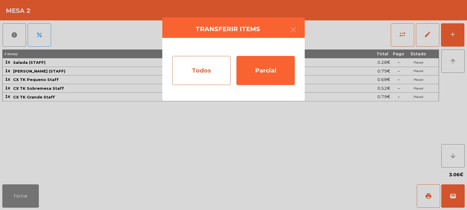
click at [191, 76] on div "Todos" at bounding box center [201, 70] width 58 height 29
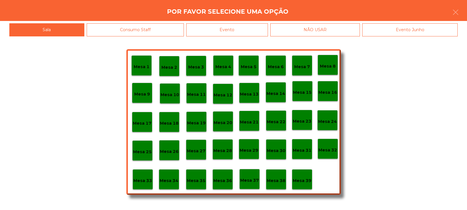
click at [236, 32] on div "Evento" at bounding box center [227, 29] width 82 height 13
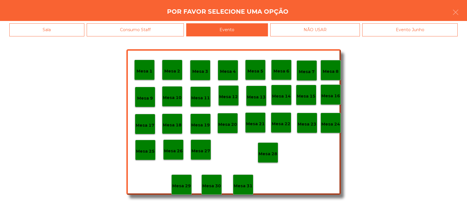
click at [270, 152] on p "Mesa 28" at bounding box center [268, 154] width 19 height 7
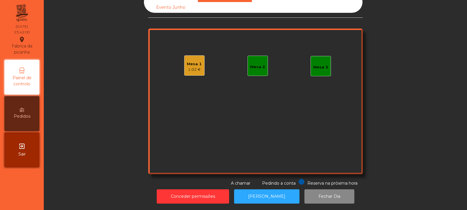
scroll to position [0, 0]
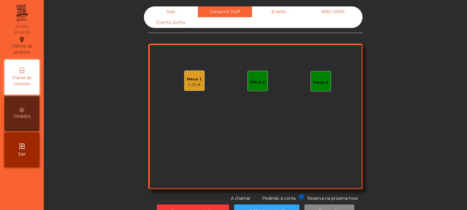
click at [181, 8] on div "Sala" at bounding box center [171, 11] width 54 height 11
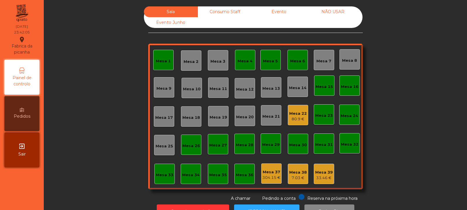
scroll to position [20, 0]
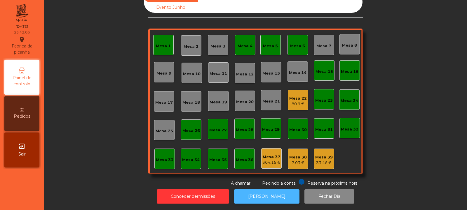
click at [261, 199] on button "[PERSON_NAME]" at bounding box center [266, 197] width 65 height 14
click at [296, 104] on div "Mesa 22 80.9 €" at bounding box center [298, 100] width 20 height 20
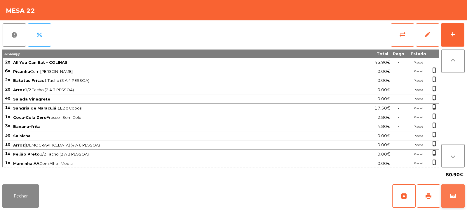
click at [449, 196] on span "wallet" at bounding box center [452, 196] width 7 height 7
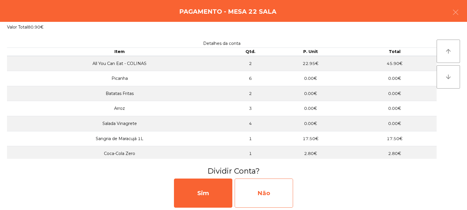
click at [263, 190] on div "Não" at bounding box center [264, 193] width 58 height 29
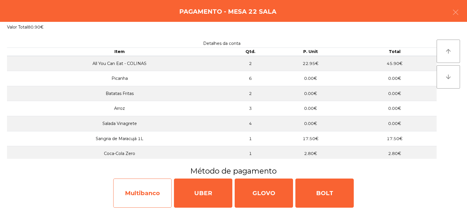
click at [143, 199] on div "Multibanco" at bounding box center [142, 193] width 58 height 29
select select "**"
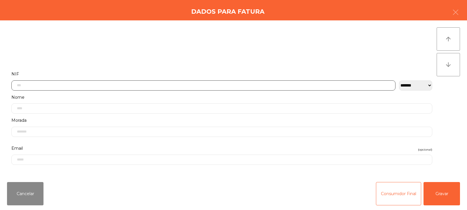
click at [175, 86] on input "text" at bounding box center [203, 86] width 384 height 10
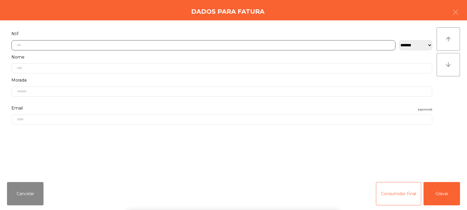
scroll to position [43, 0]
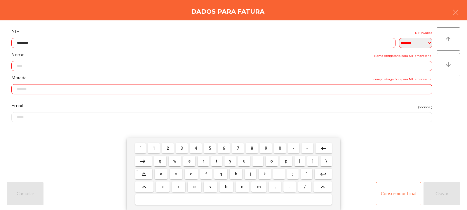
type input "*********"
type input "**********"
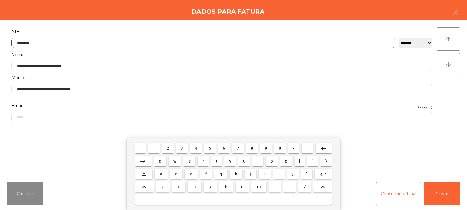
type input "*********"
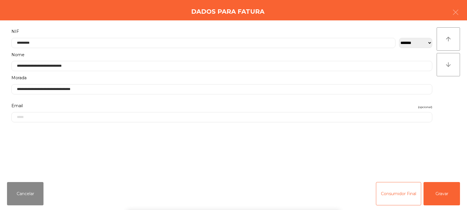
click at [441, 105] on div "arrow_upward arrow_downward" at bounding box center [448, 98] width 23 height 143
click at [446, 196] on button "Gravar" at bounding box center [441, 193] width 36 height 23
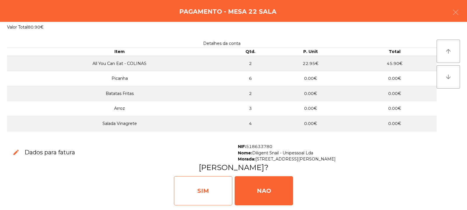
click at [210, 186] on div "SIM" at bounding box center [203, 191] width 58 height 29
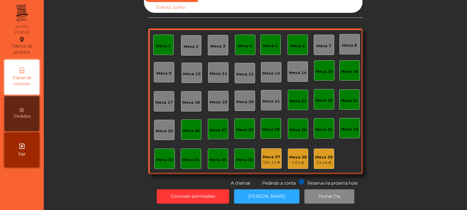
click at [265, 163] on div "Mesa 37 304.15 €" at bounding box center [271, 159] width 20 height 20
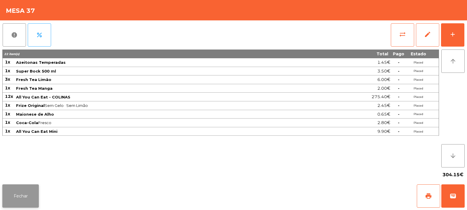
click at [27, 202] on button "Fechar" at bounding box center [20, 196] width 36 height 23
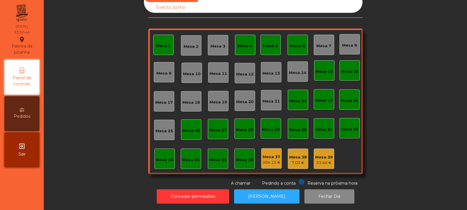
scroll to position [0, 0]
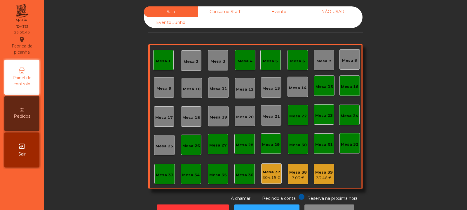
click at [229, 13] on div "Consumo Staff" at bounding box center [225, 11] width 54 height 11
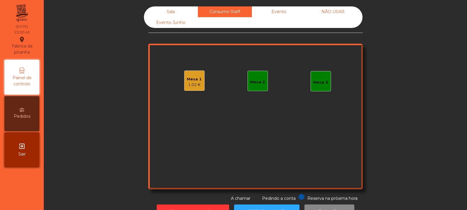
click at [279, 13] on div "Evento" at bounding box center [279, 11] width 54 height 11
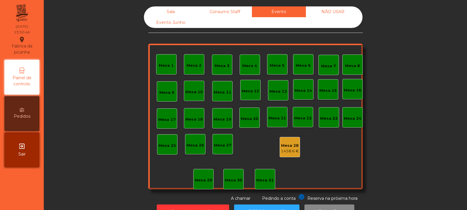
click at [223, 11] on div "Consumo Staff" at bounding box center [225, 11] width 54 height 11
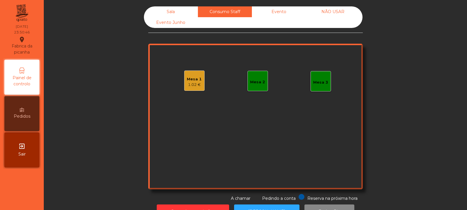
click at [193, 86] on div "1.02 €" at bounding box center [194, 85] width 15 height 6
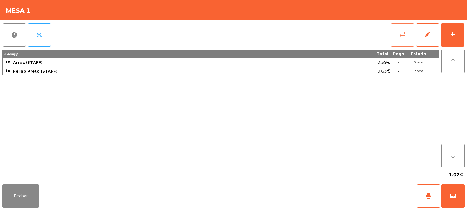
click at [399, 32] on span "sync_alt" at bounding box center [402, 34] width 7 height 7
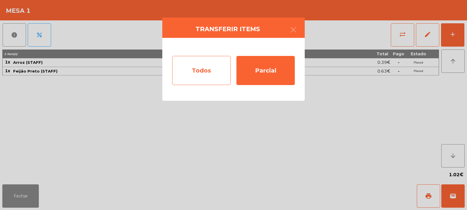
click at [206, 80] on div "Todos" at bounding box center [201, 70] width 58 height 29
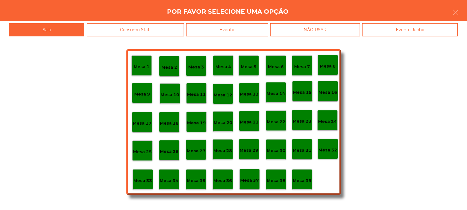
click at [246, 35] on div "Evento" at bounding box center [227, 29] width 82 height 13
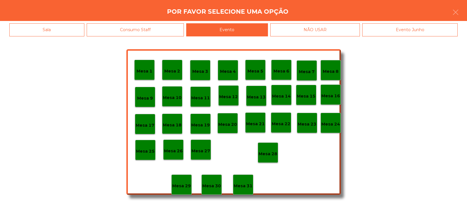
click at [262, 151] on p "Mesa 28" at bounding box center [268, 154] width 19 height 7
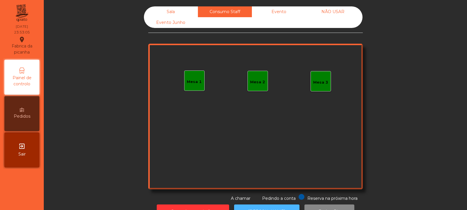
click at [280, 205] on button "[PERSON_NAME]" at bounding box center [266, 212] width 65 height 14
click at [166, 7] on div "Sala" at bounding box center [171, 11] width 54 height 11
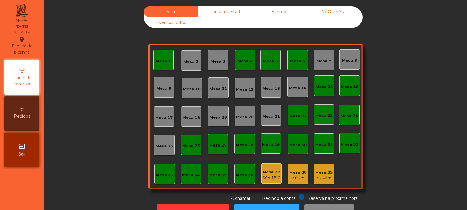
click at [268, 176] on div "304.15 €" at bounding box center [271, 178] width 18 height 6
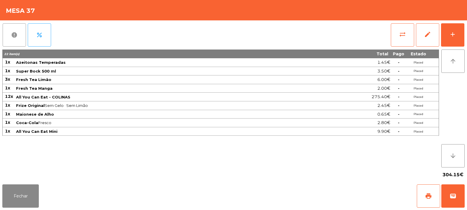
click at [12, 39] on button "report" at bounding box center [14, 34] width 23 height 23
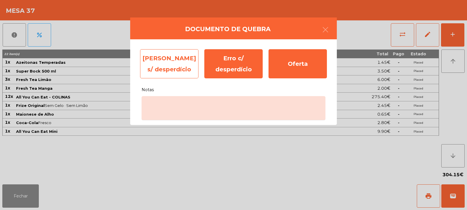
click at [170, 66] on div "[PERSON_NAME] s/ desperdício" at bounding box center [169, 63] width 58 height 29
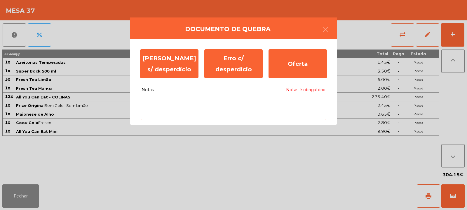
click at [196, 116] on textarea "Notas Notas é obrigatório" at bounding box center [234, 108] width 184 height 24
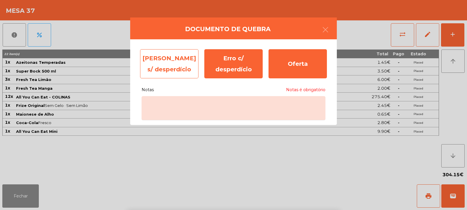
click at [173, 63] on div "[PERSON_NAME] s/ desperdício" at bounding box center [169, 63] width 58 height 29
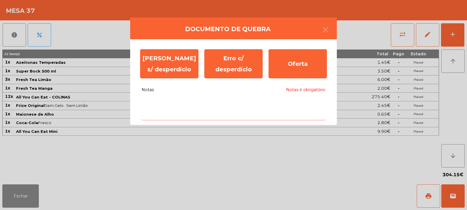
click at [223, 104] on textarea "Notas Notas é obrigatório" at bounding box center [234, 108] width 184 height 24
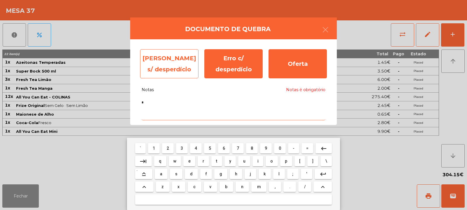
type textarea "*"
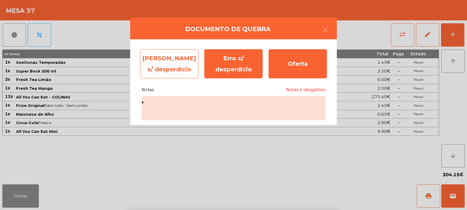
click at [179, 67] on div "[PERSON_NAME] s/ desperdício" at bounding box center [169, 63] width 58 height 29
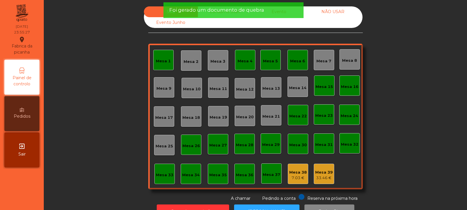
click at [288, 173] on div "Mesa 38 7.03 €" at bounding box center [298, 174] width 20 height 20
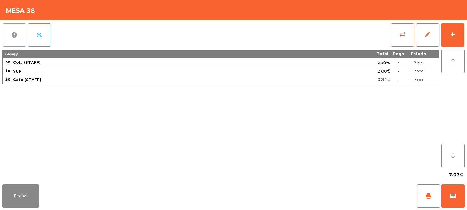
click at [11, 33] on span "report" at bounding box center [14, 35] width 7 height 7
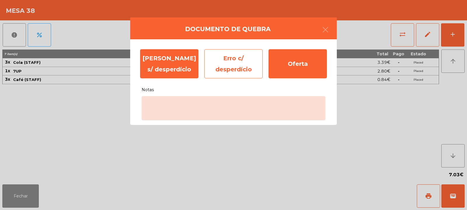
click at [226, 71] on div "Erro c/ desperdício" at bounding box center [233, 63] width 58 height 29
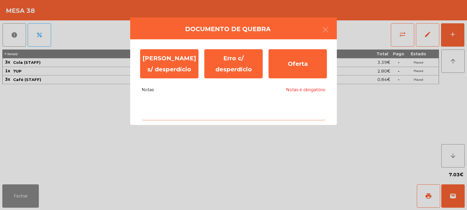
click at [193, 113] on textarea "Notas Notas é obrigatório" at bounding box center [234, 108] width 184 height 24
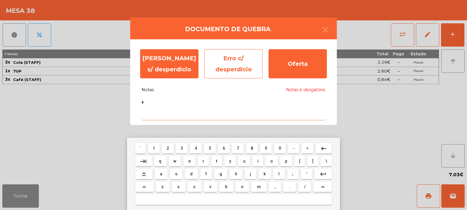
type textarea "*"
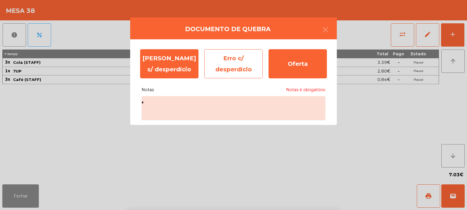
click at [232, 60] on div "Erro c/ desperdício" at bounding box center [233, 63] width 58 height 29
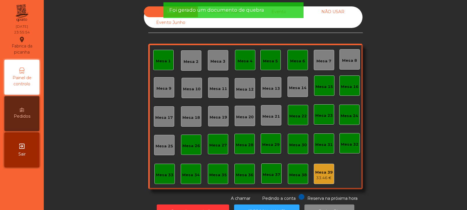
click at [326, 167] on div "Mesa 39 33.46 €" at bounding box center [324, 174] width 20 height 20
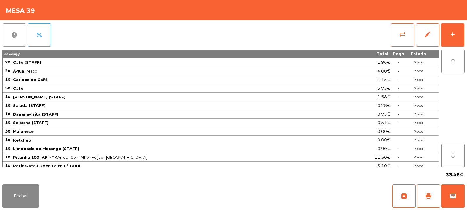
click at [11, 39] on button "report" at bounding box center [14, 34] width 23 height 23
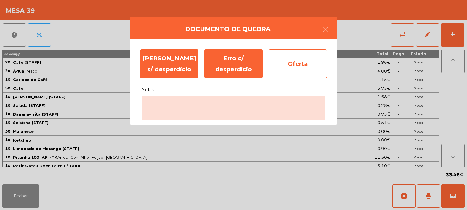
click at [306, 64] on div "Oferta" at bounding box center [297, 63] width 58 height 29
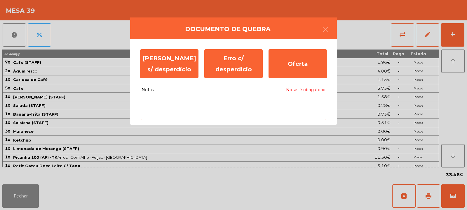
click at [250, 102] on textarea "Notas Notas é obrigatório" at bounding box center [234, 108] width 184 height 24
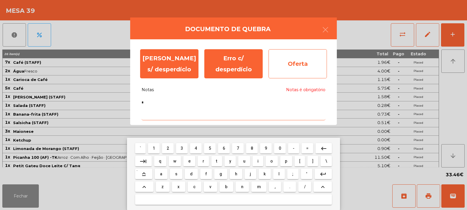
type textarea "*"
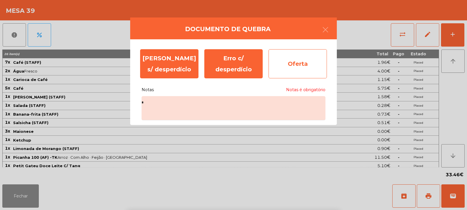
click at [299, 66] on div "Oferta" at bounding box center [297, 63] width 58 height 29
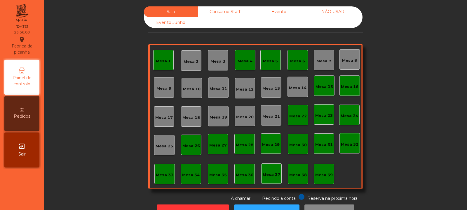
scroll to position [20, 0]
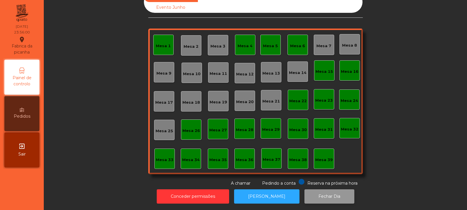
click at [322, 191] on button "Fechar Dia" at bounding box center [329, 197] width 50 height 14
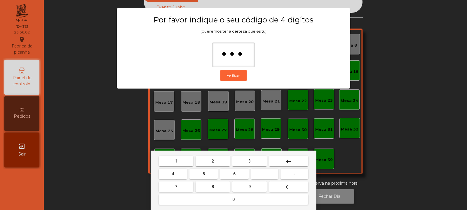
type input "****"
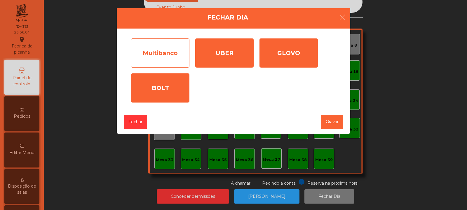
click at [156, 64] on div "Multibanco" at bounding box center [160, 53] width 58 height 29
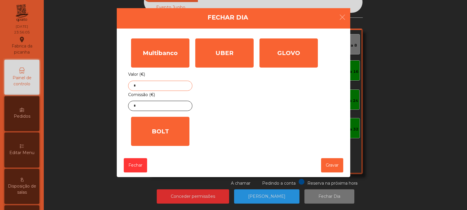
click at [159, 87] on input "*" at bounding box center [160, 86] width 64 height 10
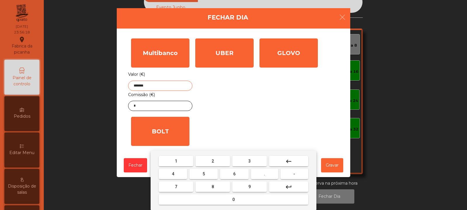
type input "*******"
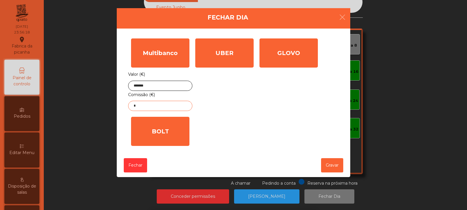
click at [168, 107] on input "*" at bounding box center [160, 106] width 64 height 10
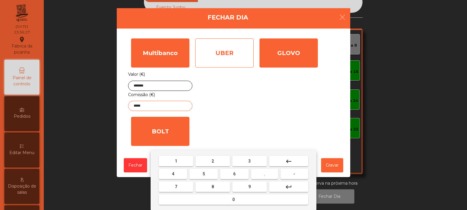
type input "*****"
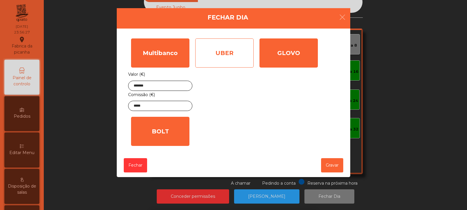
click at [229, 62] on div "UBER" at bounding box center [224, 53] width 58 height 29
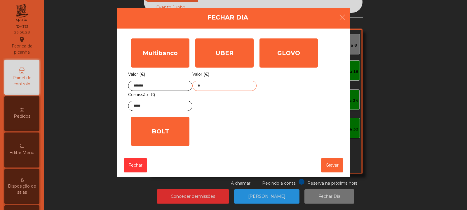
click at [225, 90] on input "*" at bounding box center [224, 86] width 64 height 10
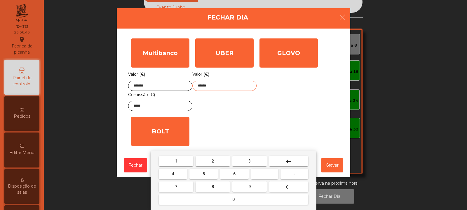
type input "******"
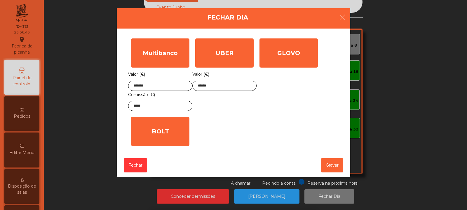
click at [328, 165] on div "1 2 3 keyboard_backspace 4 5 6 . - 7 8 9 keyboard_return 0" at bounding box center [233, 181] width 467 height 60
click at [330, 165] on button "Gravar" at bounding box center [332, 165] width 22 height 14
